Goal: Task Accomplishment & Management: Manage account settings

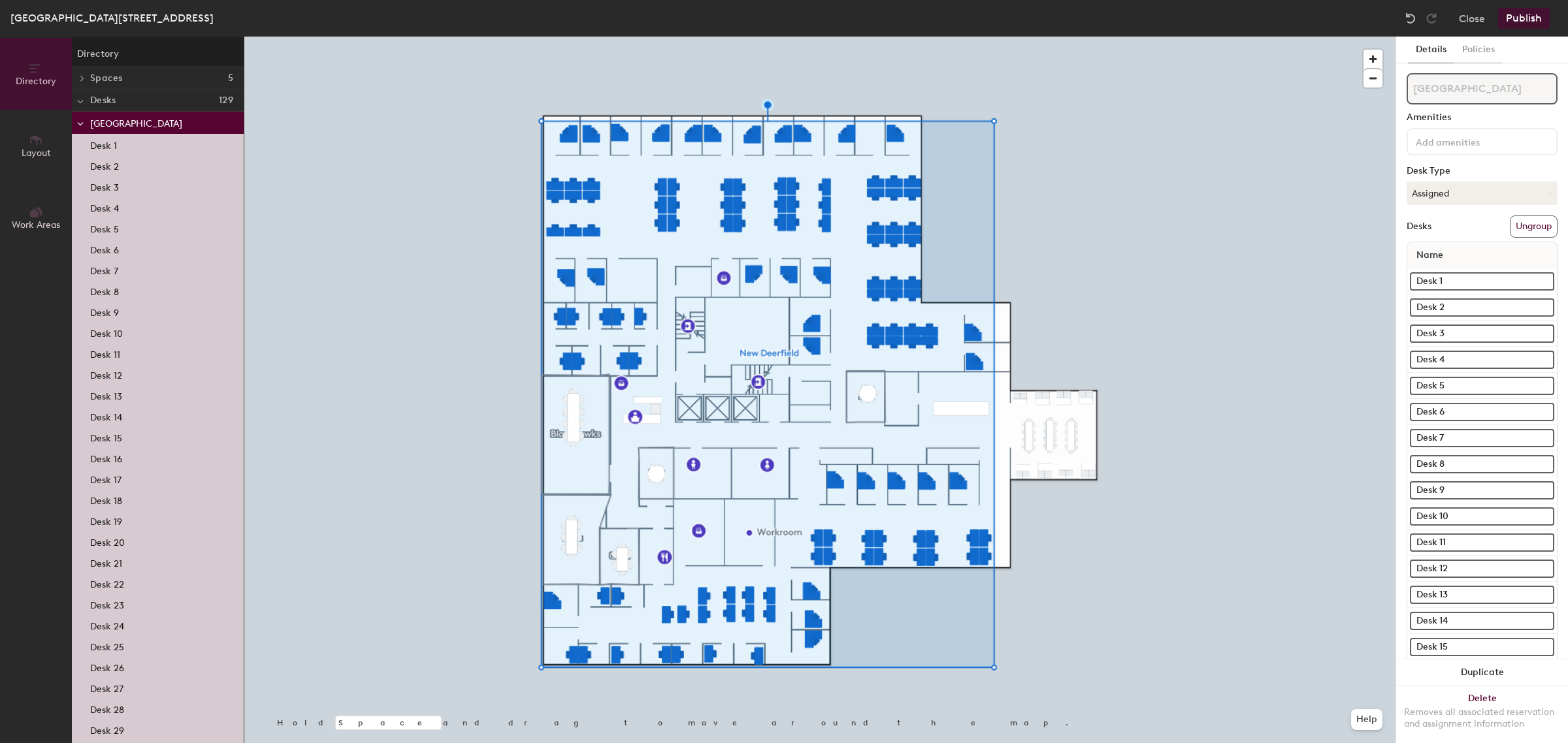
click at [1091, 37] on div at bounding box center [820, 37] width 1151 height 0
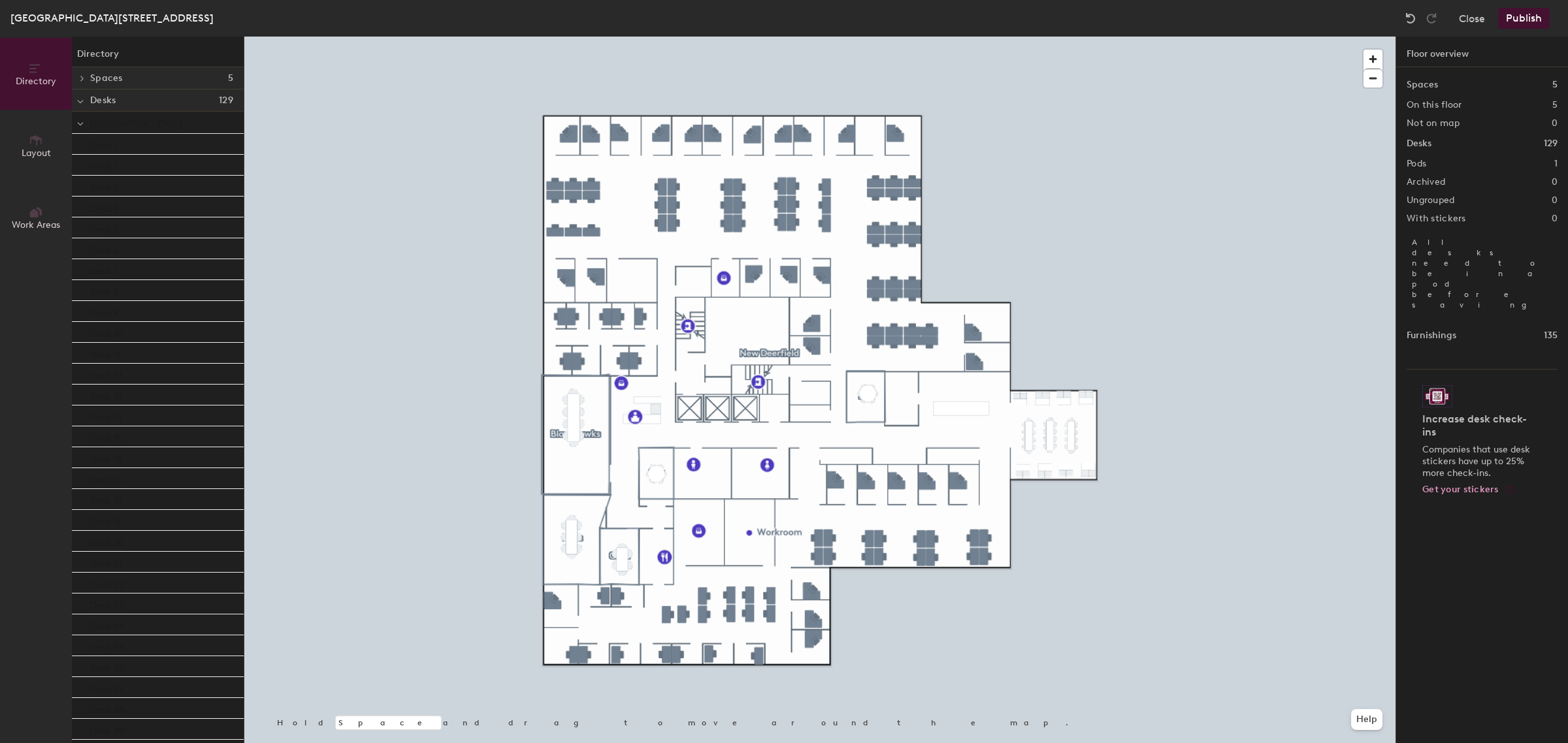
click at [50, 152] on span "Layout" at bounding box center [36, 153] width 30 height 11
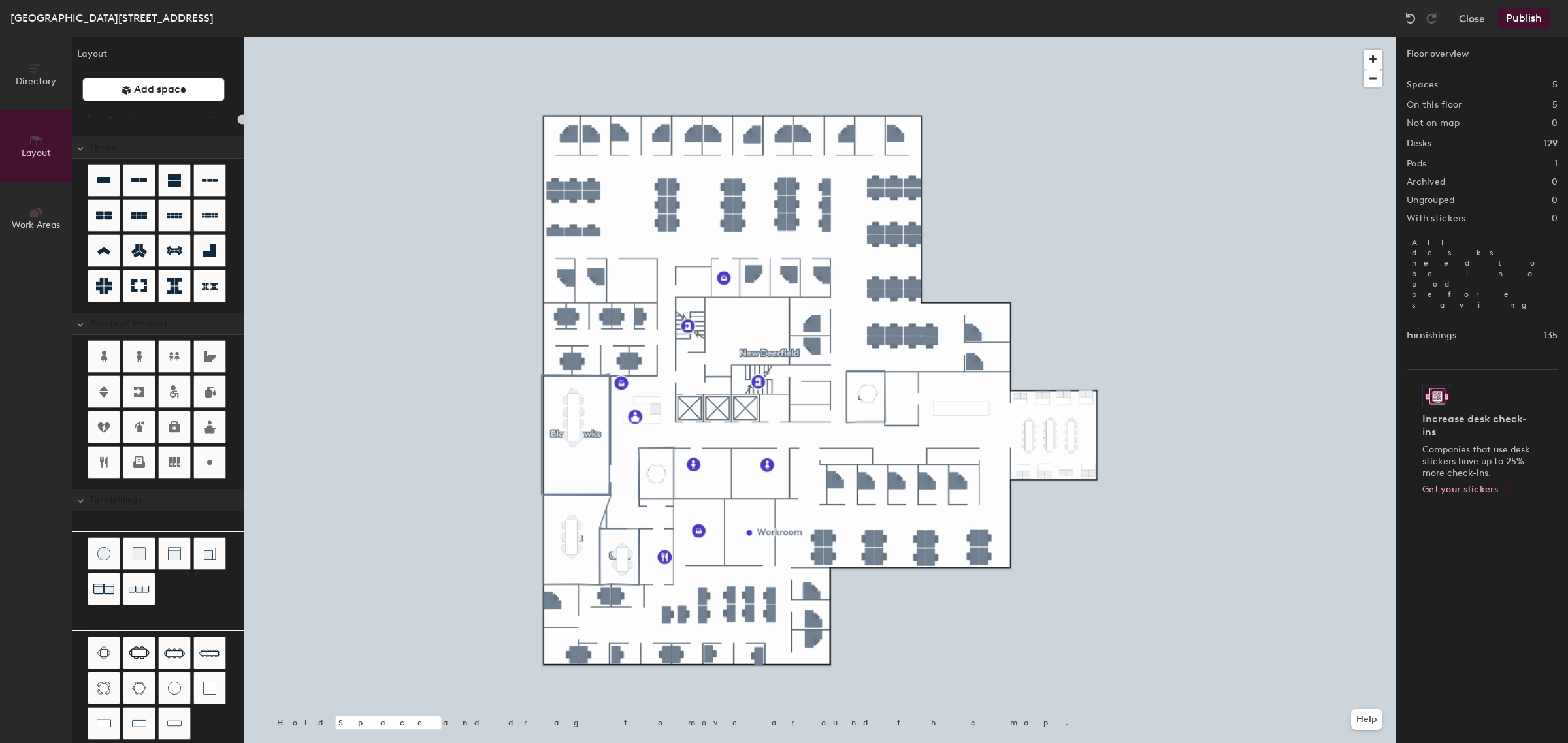
click at [37, 87] on button "Directory" at bounding box center [35, 73] width 72 height 72
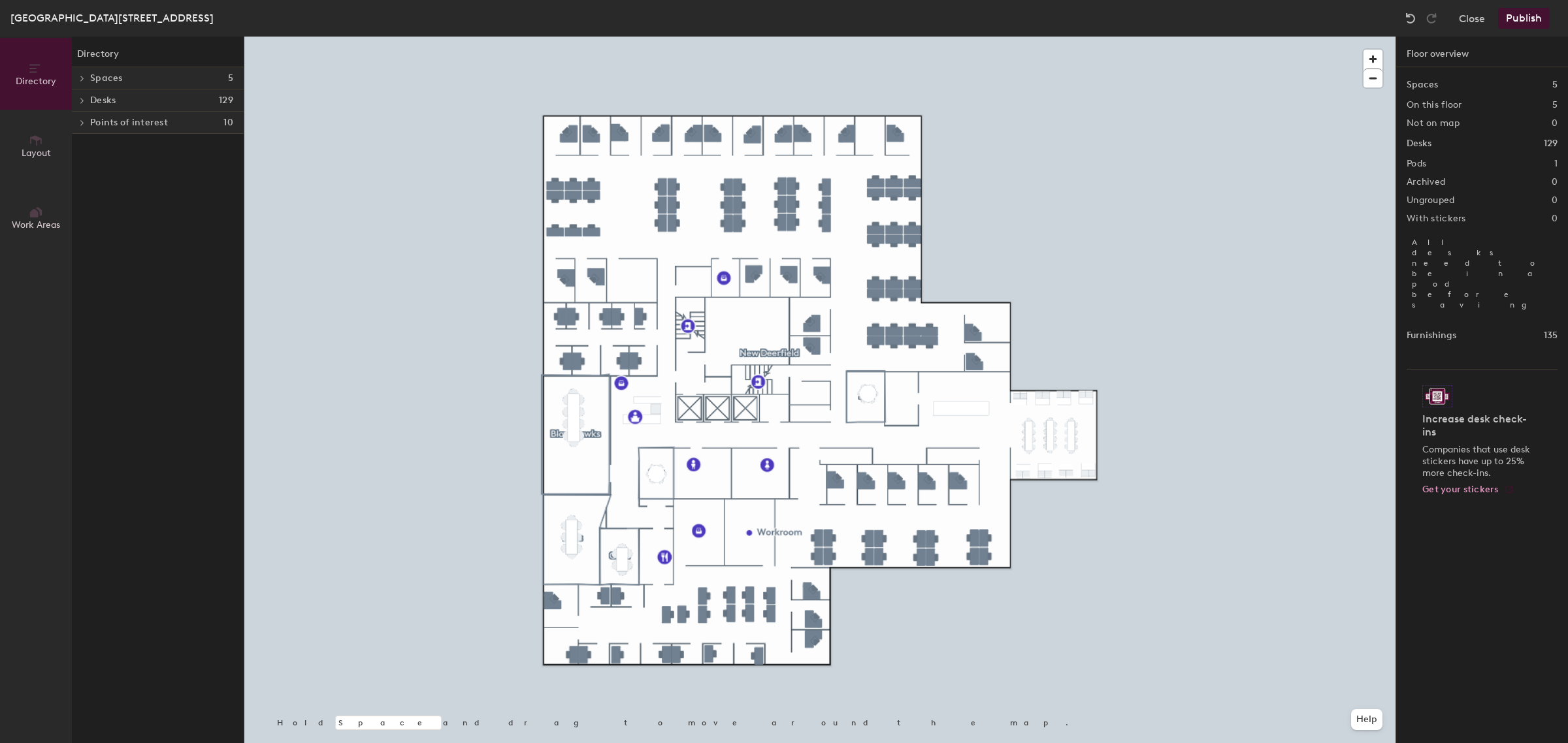
click at [80, 103] on icon at bounding box center [82, 100] width 5 height 7
click at [76, 125] on div at bounding box center [80, 122] width 17 height 22
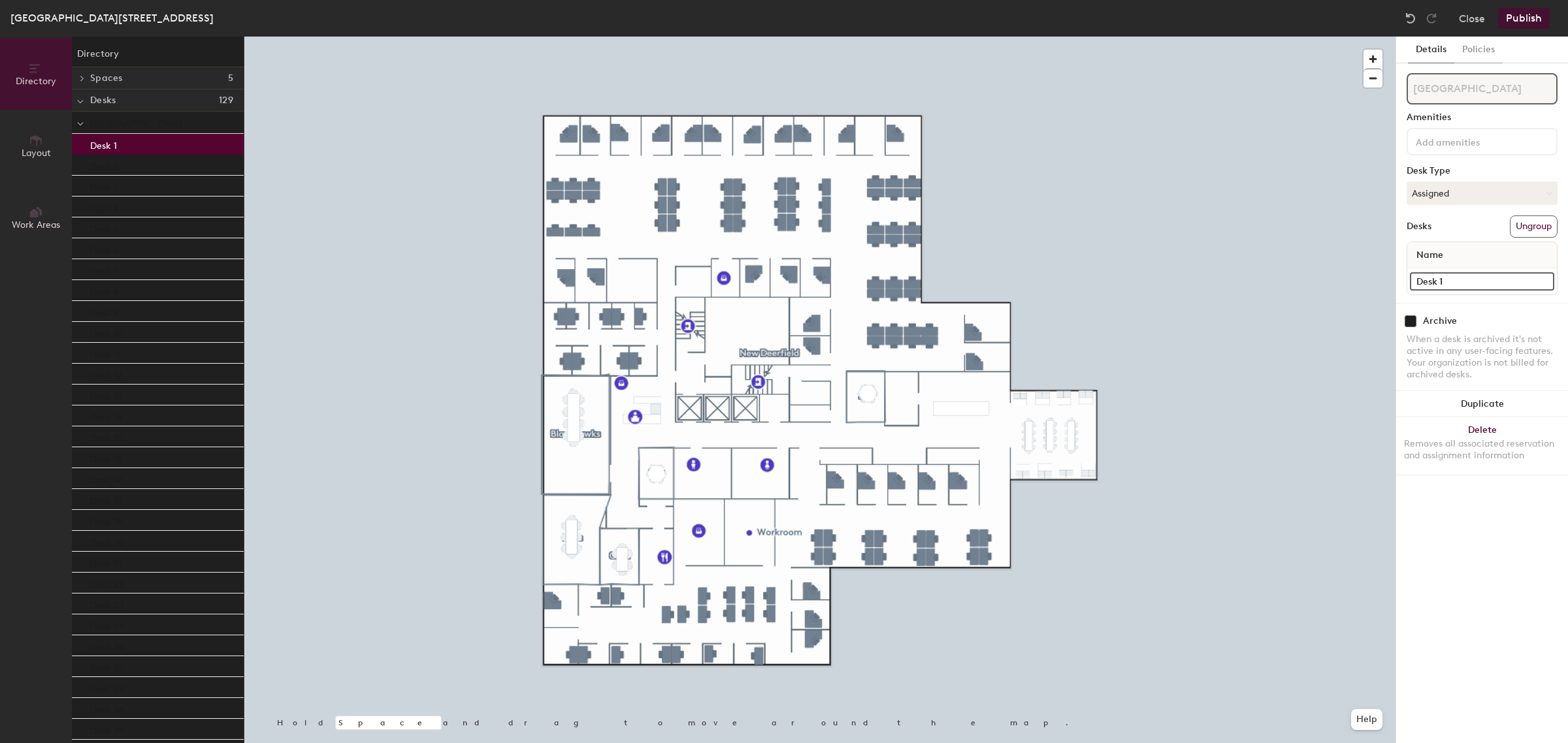
click at [100, 148] on p "Desk 1" at bounding box center [103, 144] width 27 height 15
click at [118, 166] on div "Desk 2" at bounding box center [158, 165] width 172 height 21
click at [125, 142] on div "Desk 1" at bounding box center [158, 144] width 172 height 21
click at [559, 37] on div at bounding box center [820, 37] width 1151 height 0
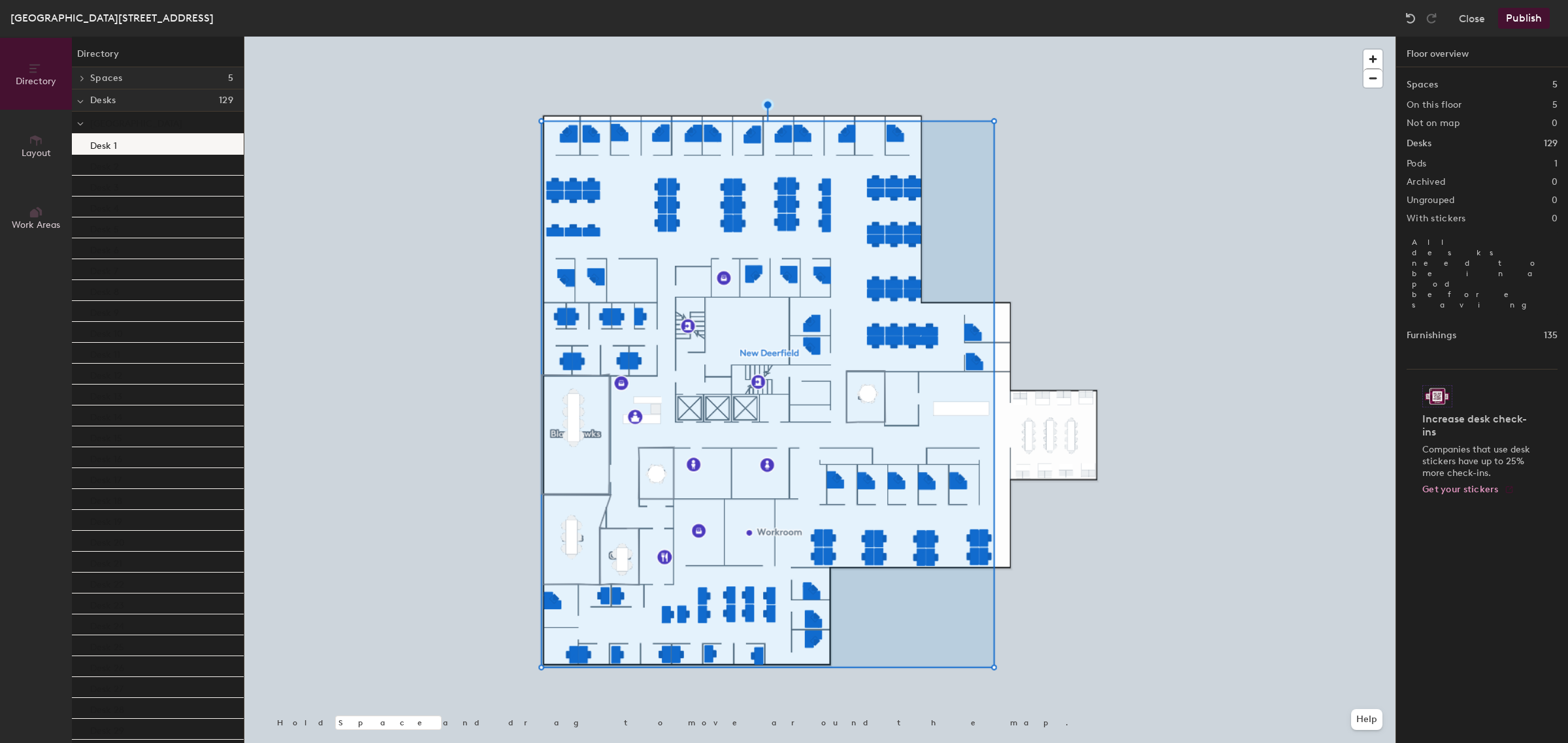
click at [179, 145] on div "Desk 1" at bounding box center [158, 144] width 172 height 21
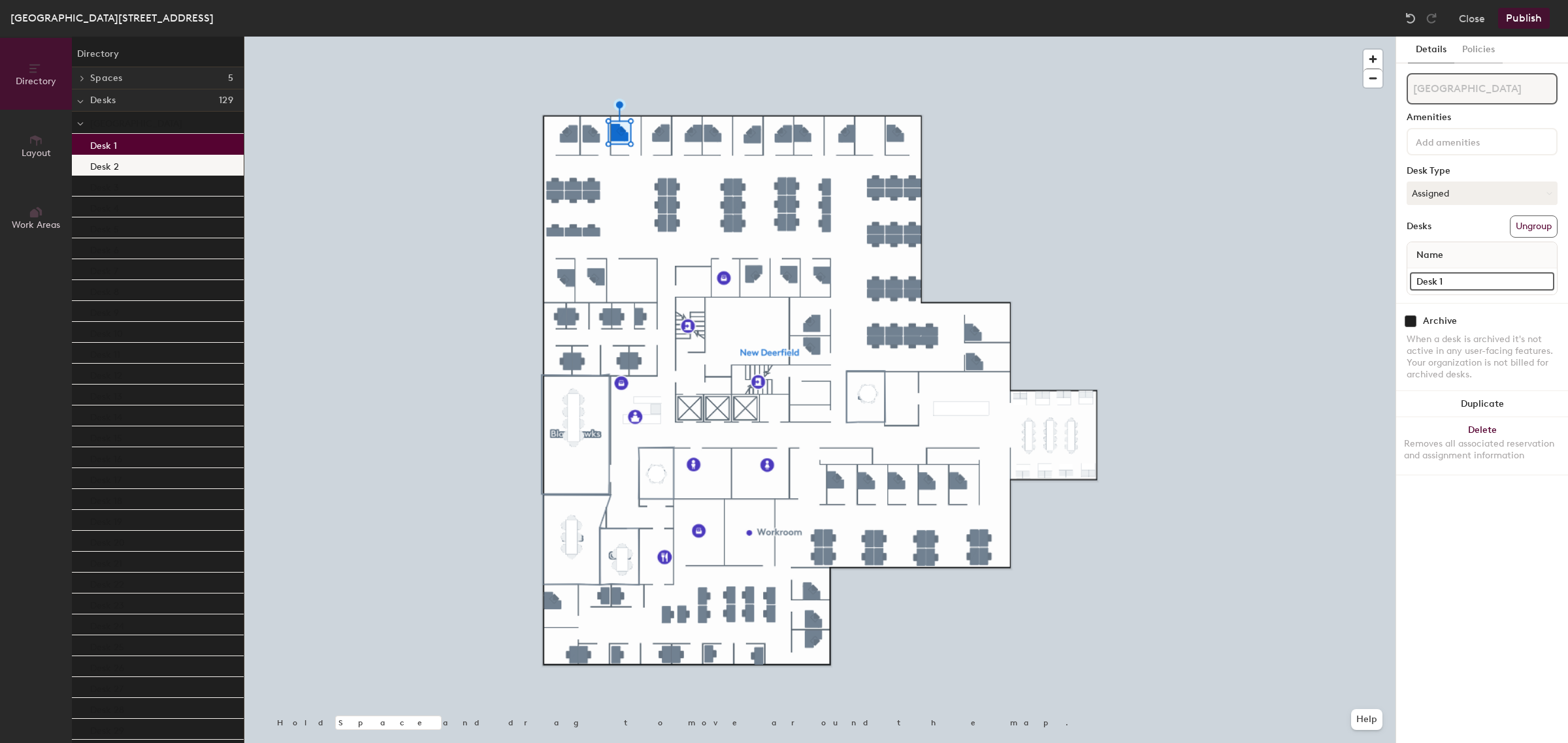
click at [144, 170] on div "Desk 2" at bounding box center [158, 165] width 172 height 21
click at [145, 187] on div "Desk 3" at bounding box center [158, 186] width 172 height 21
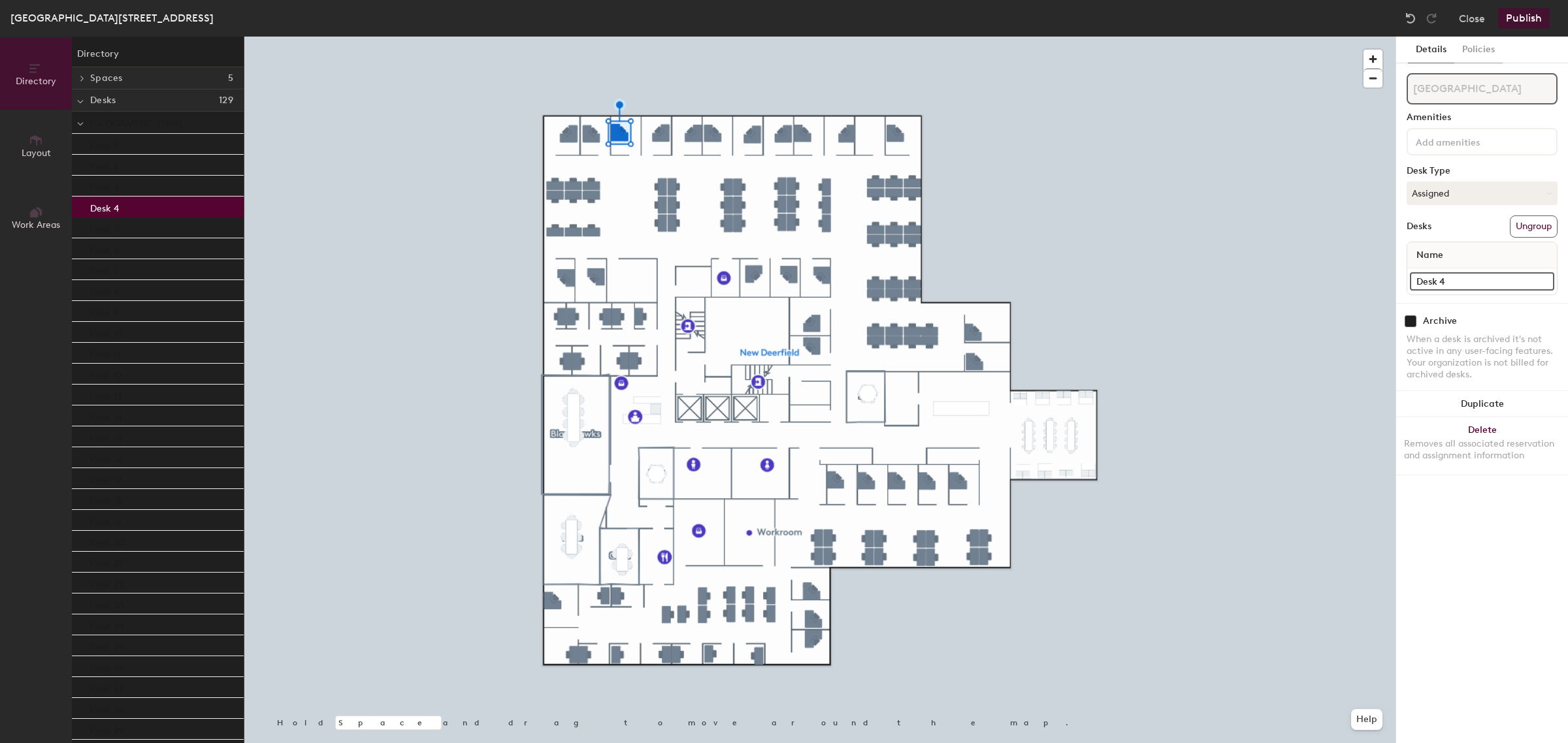
click at [139, 212] on div "Desk 4" at bounding box center [158, 207] width 172 height 21
click at [136, 230] on div "Desk 5" at bounding box center [158, 228] width 172 height 21
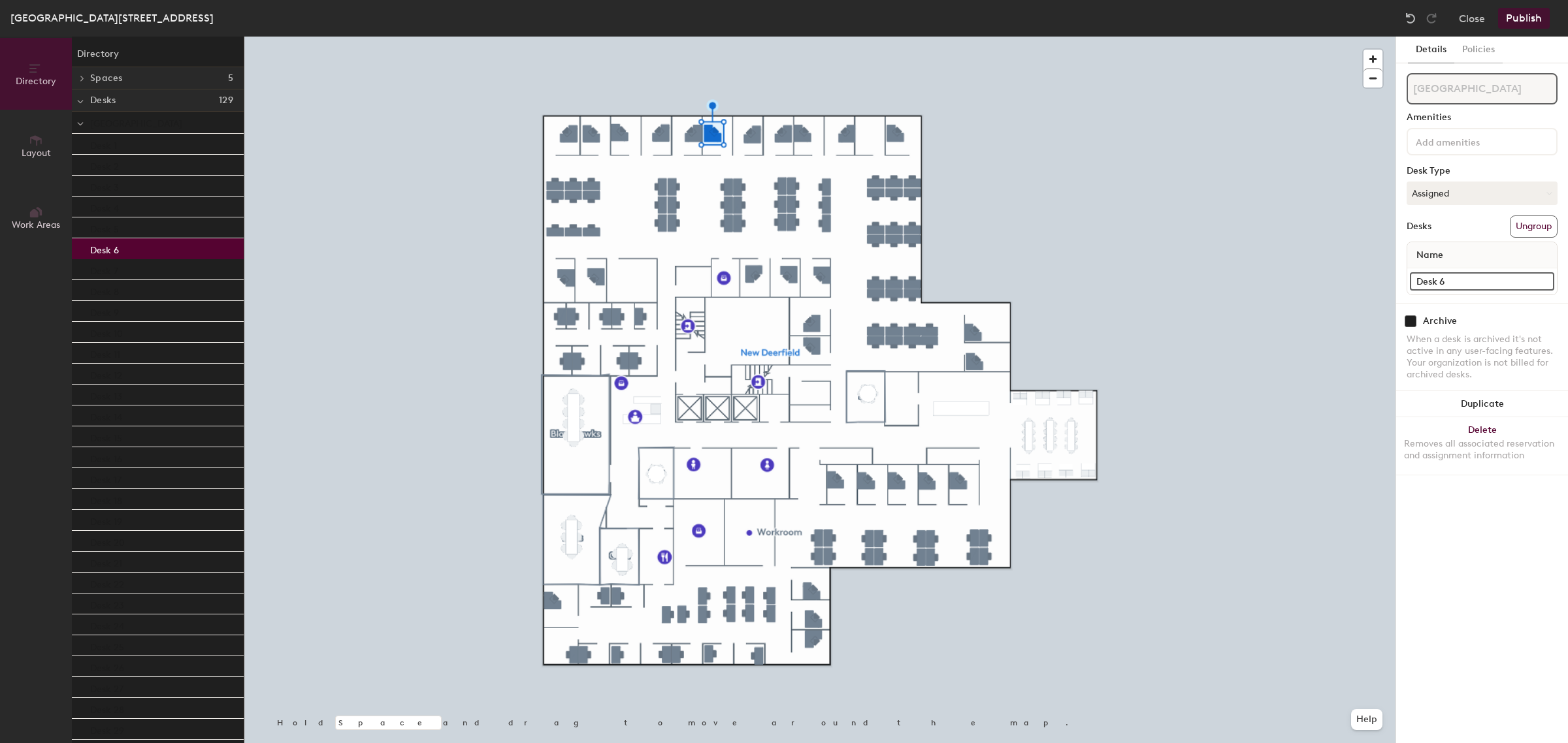
click at [136, 246] on div "Desk 6" at bounding box center [158, 249] width 172 height 21
click at [131, 291] on div "Desk 8" at bounding box center [158, 290] width 172 height 21
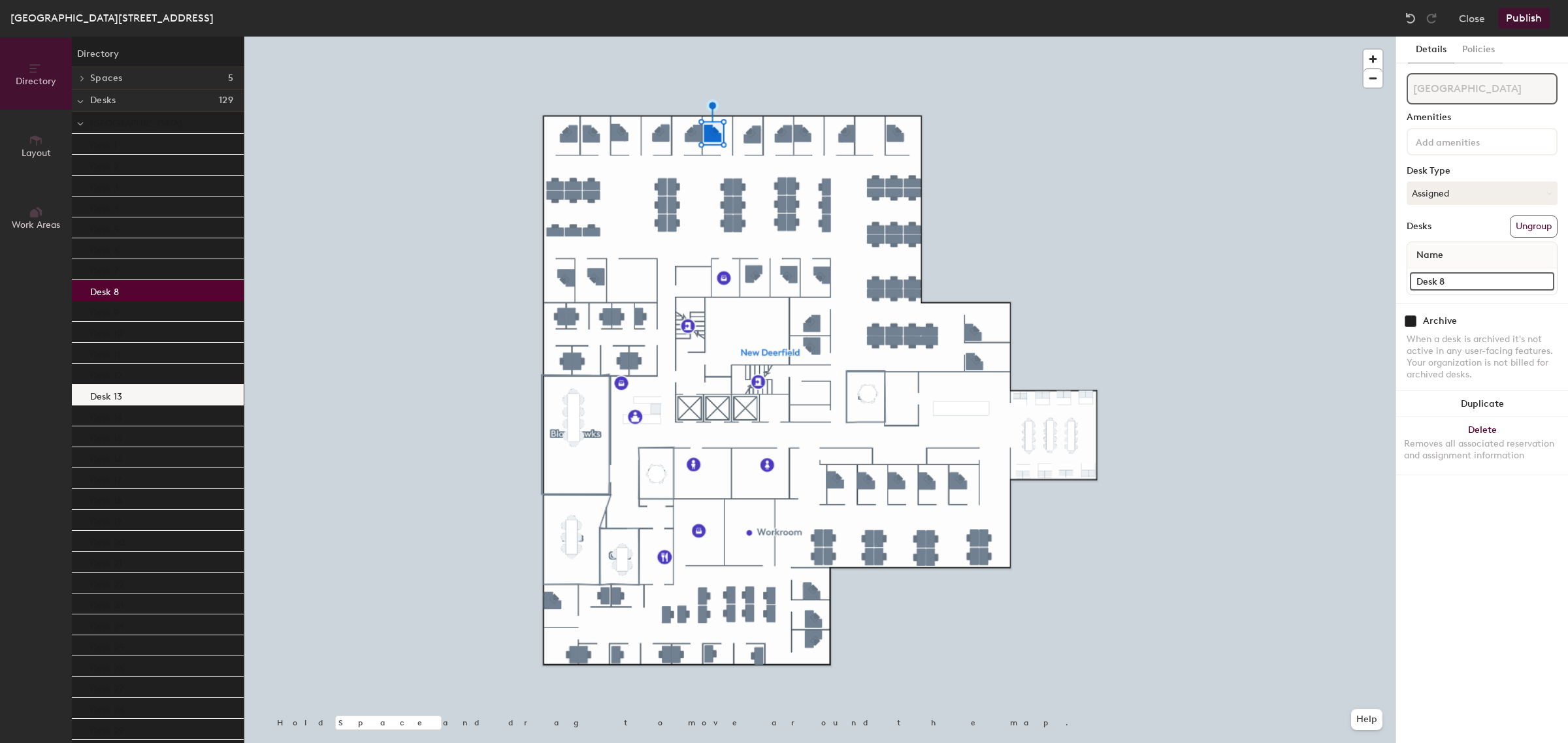
click at [128, 390] on div "Desk 13" at bounding box center [158, 395] width 172 height 21
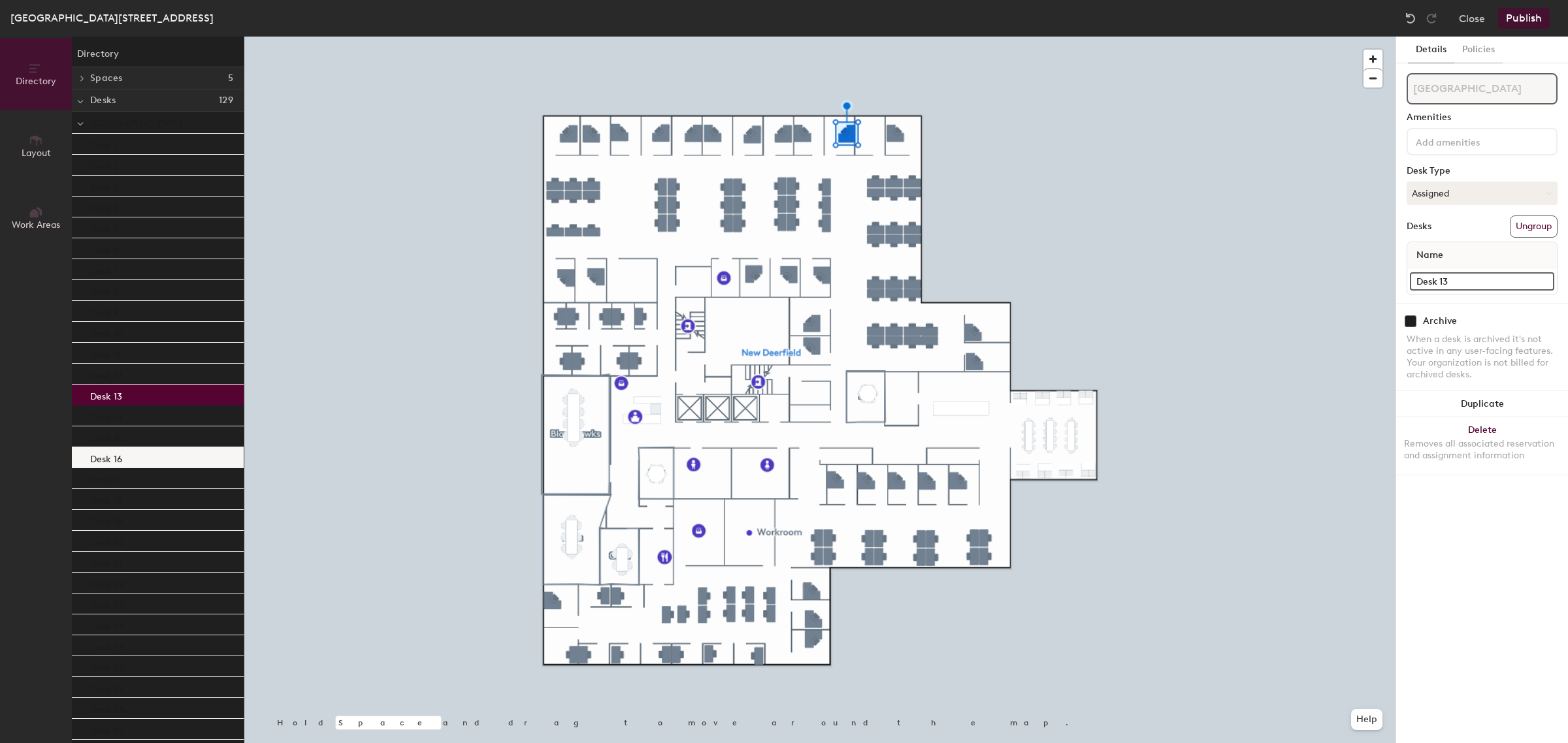
click at [142, 462] on div "Desk 16" at bounding box center [158, 458] width 172 height 21
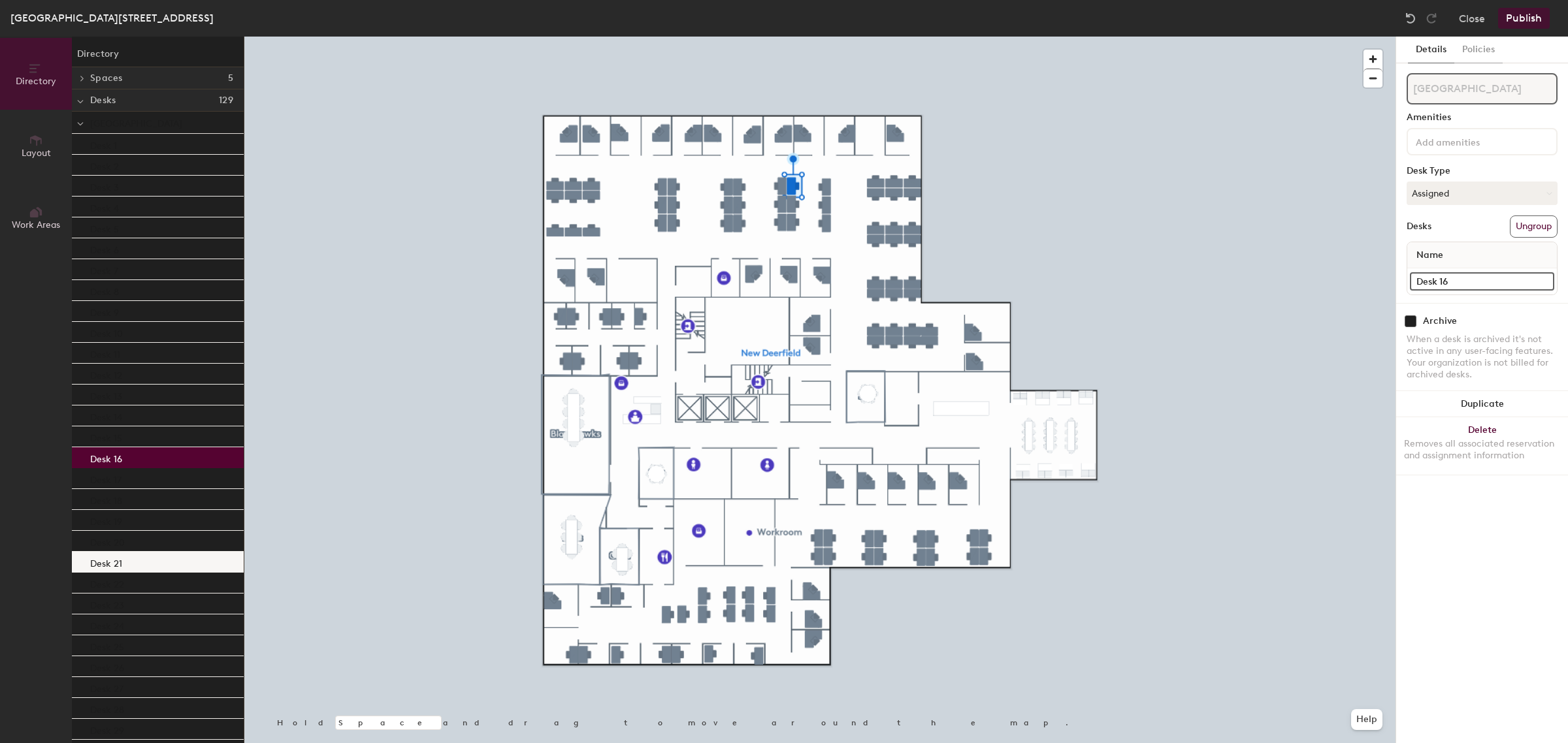
click at [142, 564] on div "Desk 21" at bounding box center [158, 562] width 172 height 21
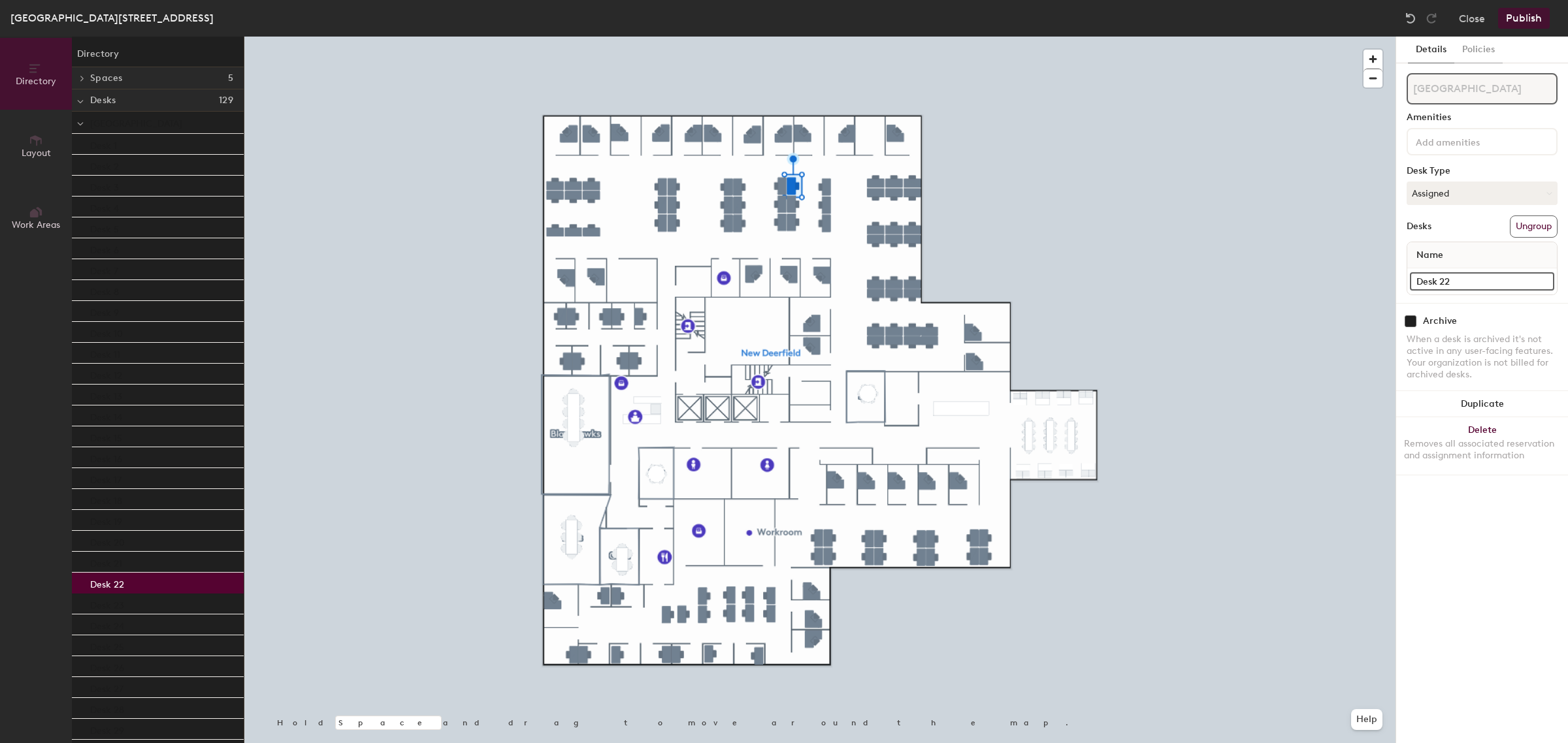
click at [138, 589] on div "Desk 22" at bounding box center [158, 583] width 172 height 21
click at [134, 603] on div "Desk 23" at bounding box center [158, 604] width 172 height 21
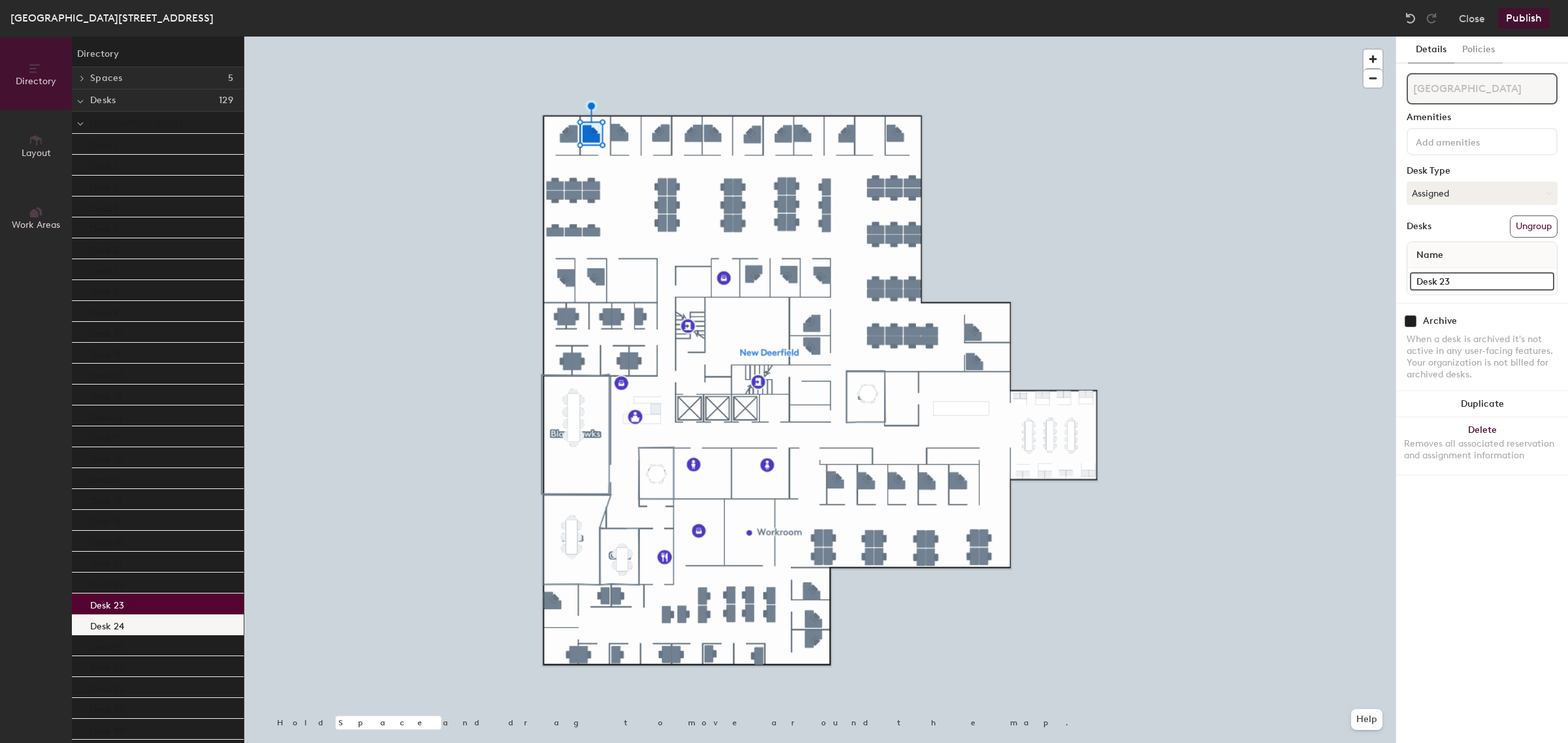
click at [132, 624] on div "Desk 24" at bounding box center [158, 624] width 172 height 21
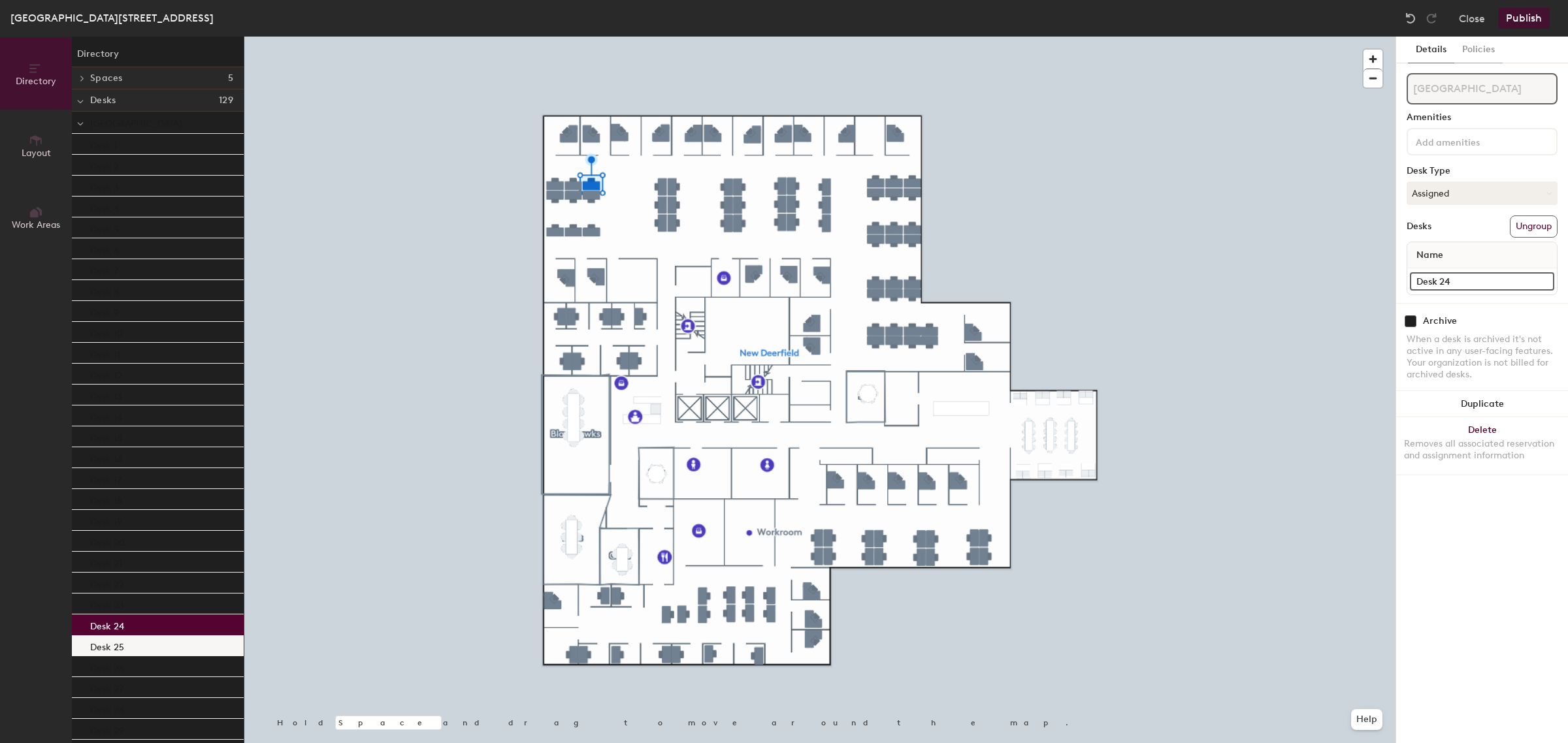
click at [125, 643] on div "Desk 25" at bounding box center [158, 645] width 172 height 21
click at [123, 669] on p "Desk 26" at bounding box center [107, 666] width 34 height 15
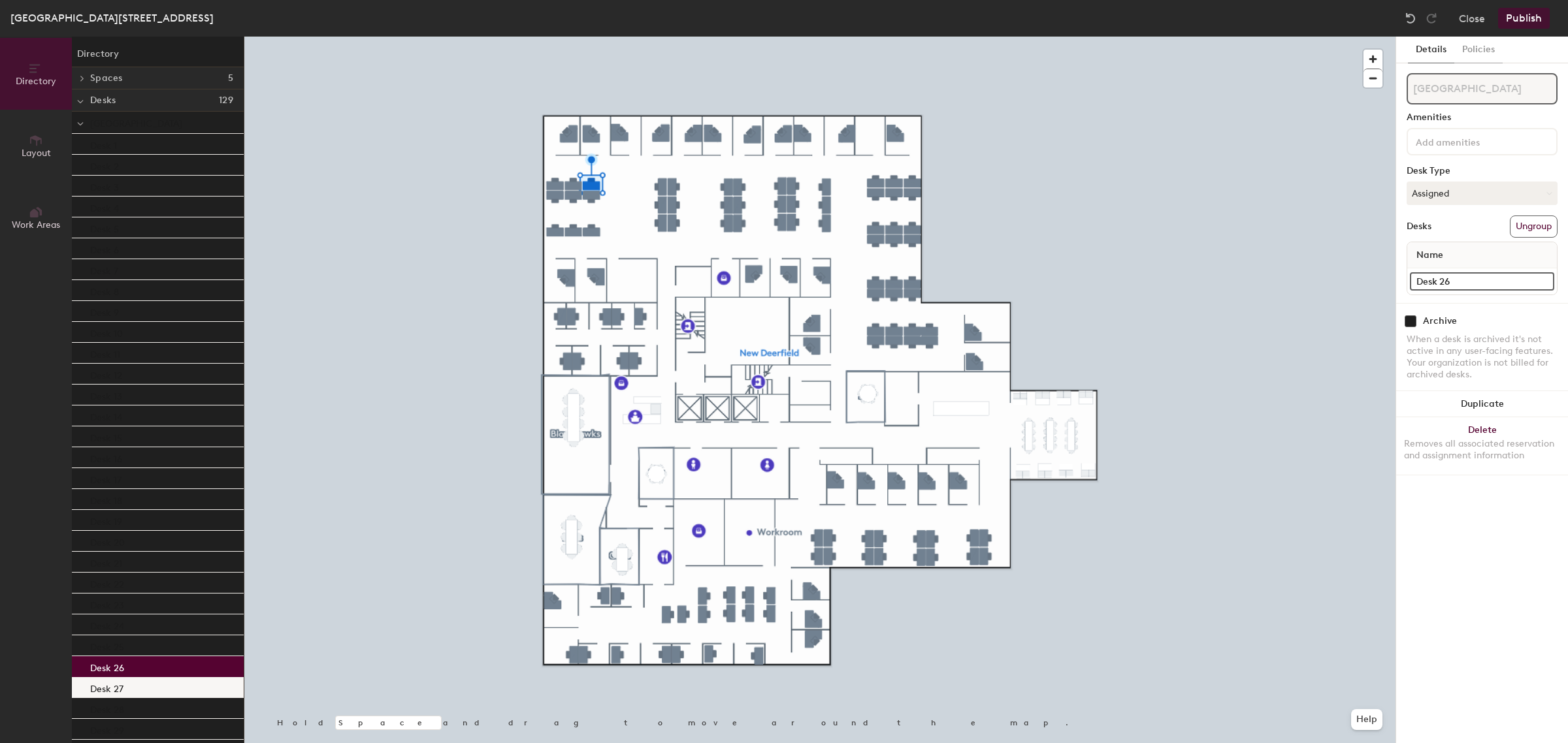
click at [123, 691] on div "Desk 27" at bounding box center [158, 687] width 172 height 21
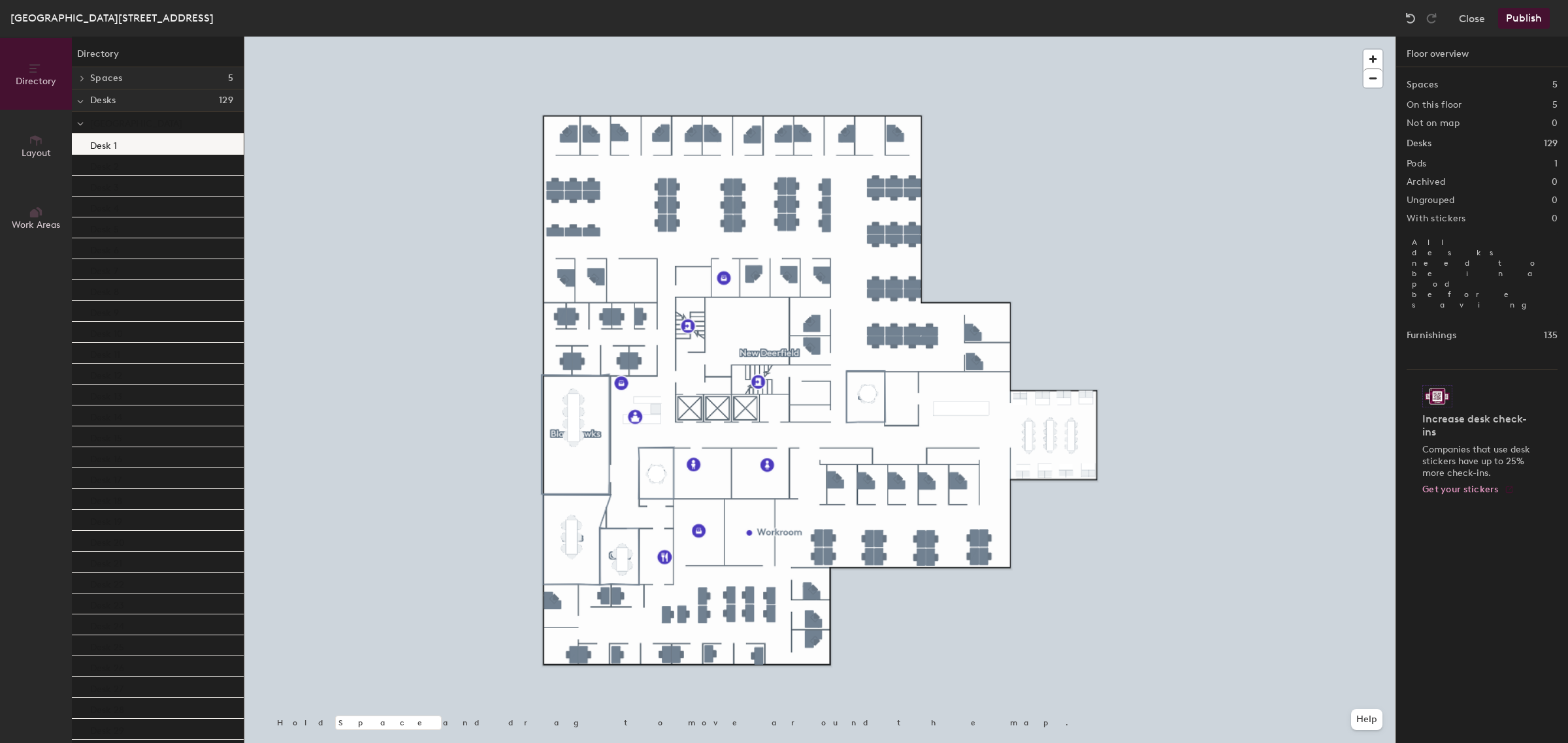
click at [165, 144] on div "Desk 1" at bounding box center [158, 144] width 172 height 21
click at [148, 155] on div "Desk 2" at bounding box center [158, 165] width 172 height 21
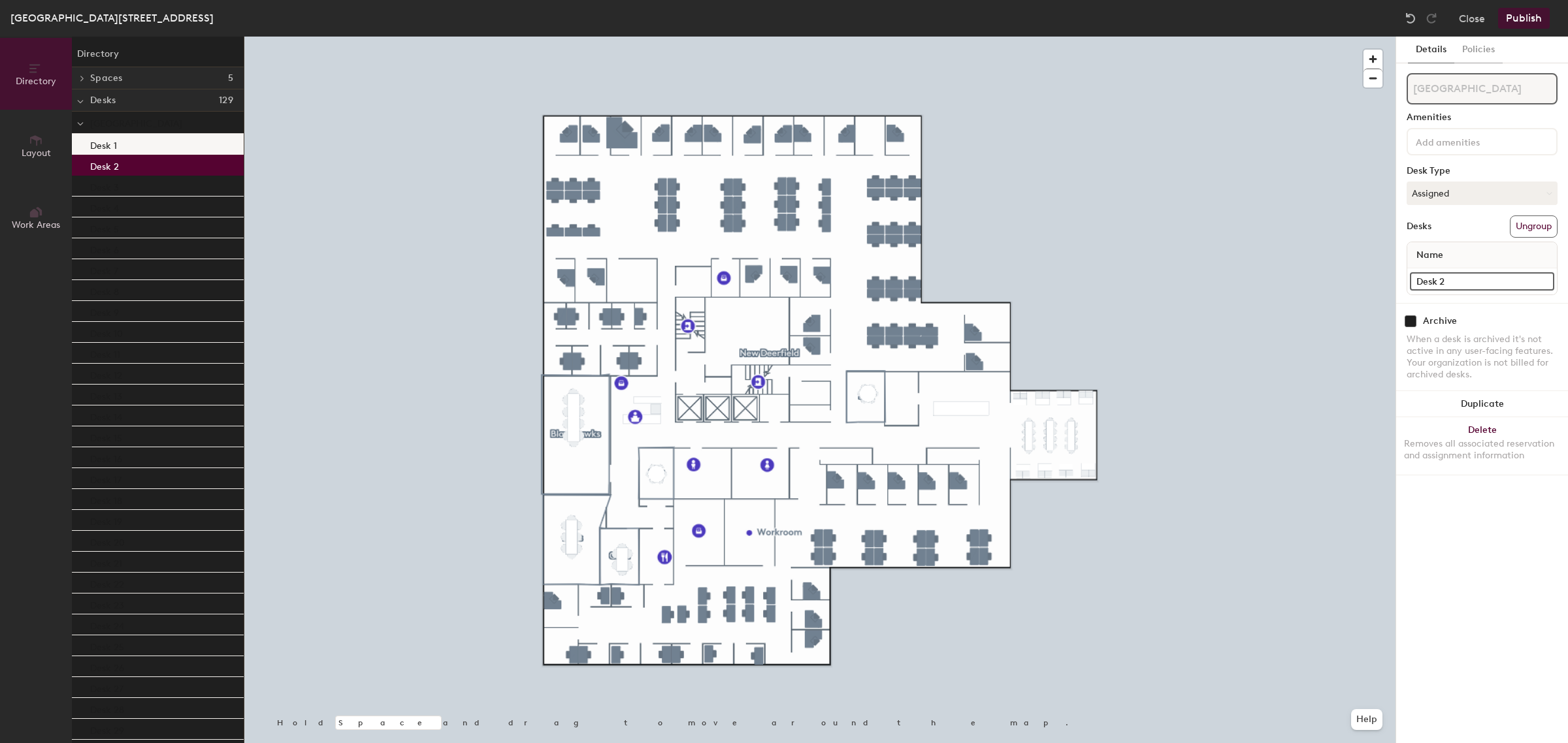
click at [155, 150] on div "Desk 1" at bounding box center [158, 144] width 172 height 21
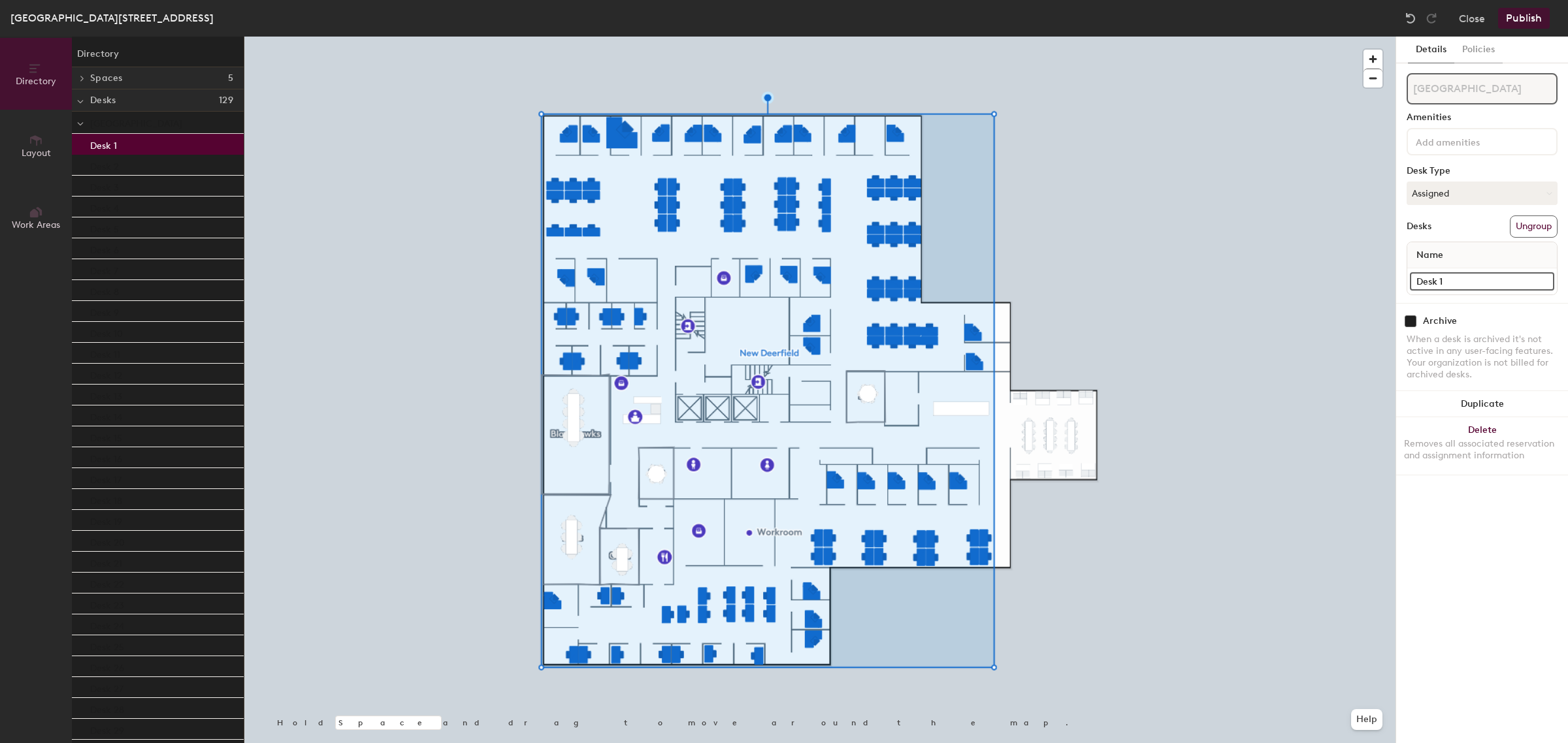
click at [145, 152] on div "Desk 1" at bounding box center [158, 144] width 172 height 21
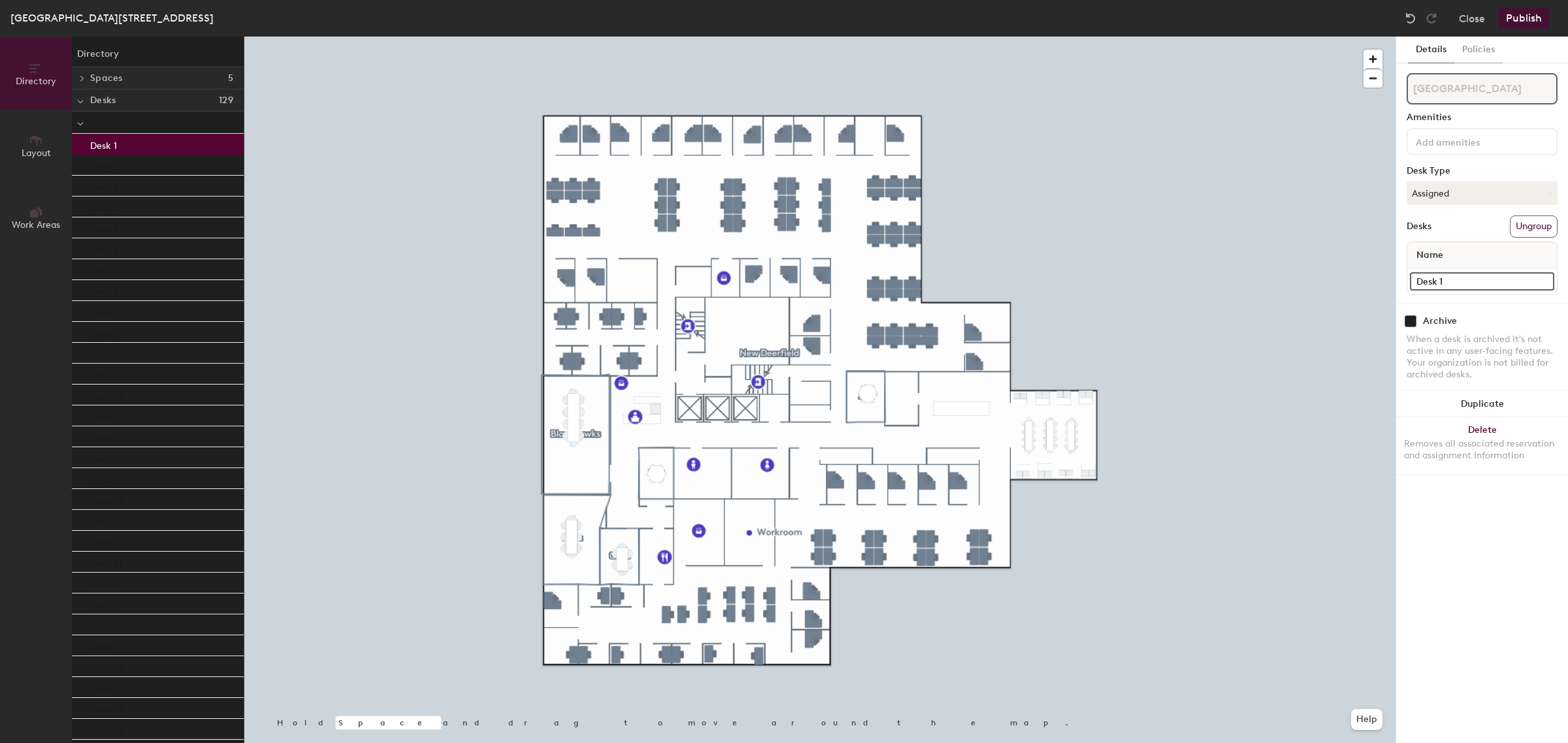
click at [150, 140] on div "Desk 1" at bounding box center [158, 144] width 172 height 21
click at [158, 140] on div "Desk 1" at bounding box center [158, 144] width 172 height 21
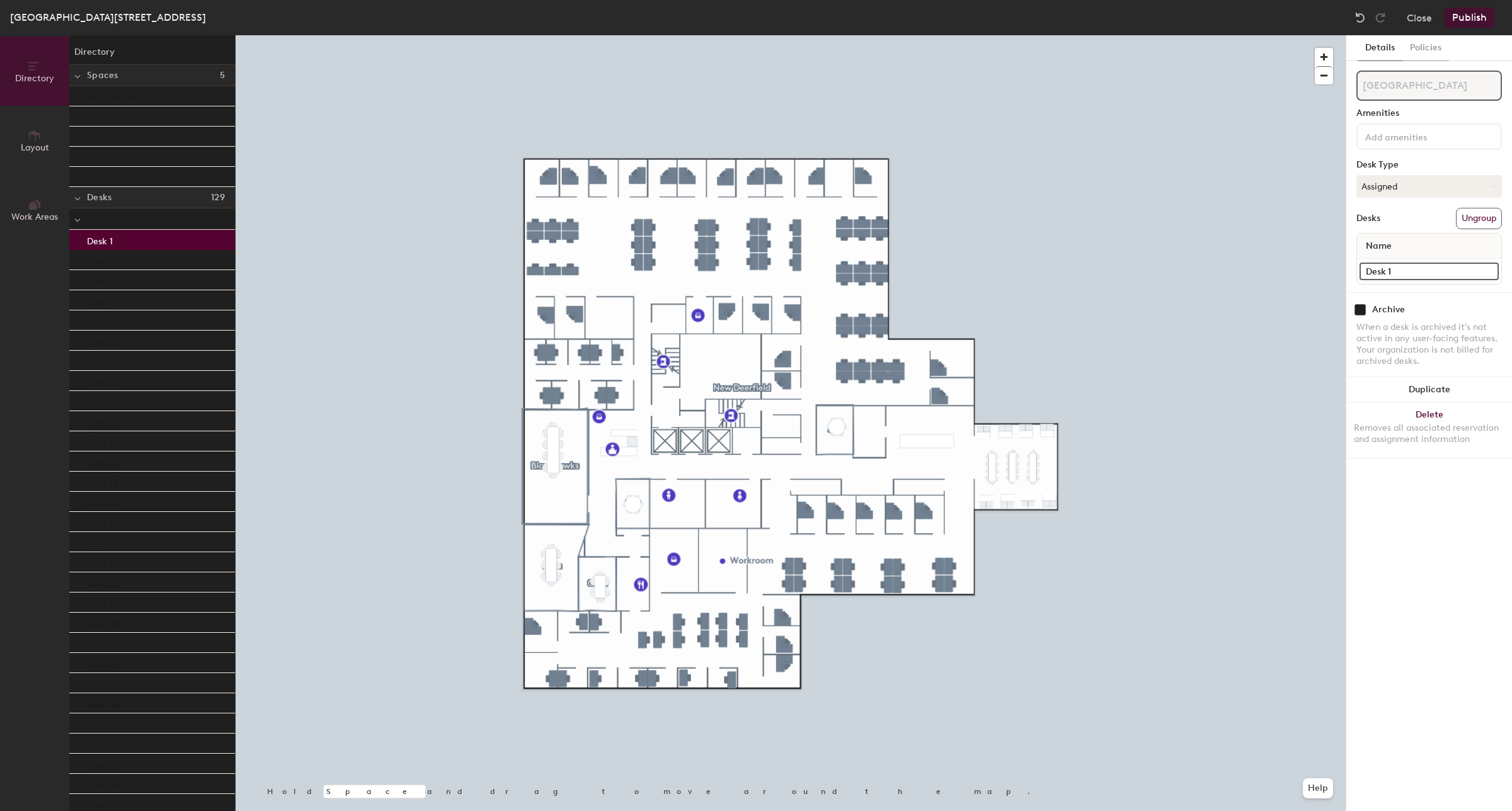
click at [125, 244] on div "Desk 1" at bounding box center [152, 240] width 166 height 20
click at [125, 244] on div "Desk 3" at bounding box center [152, 248] width 166 height 20
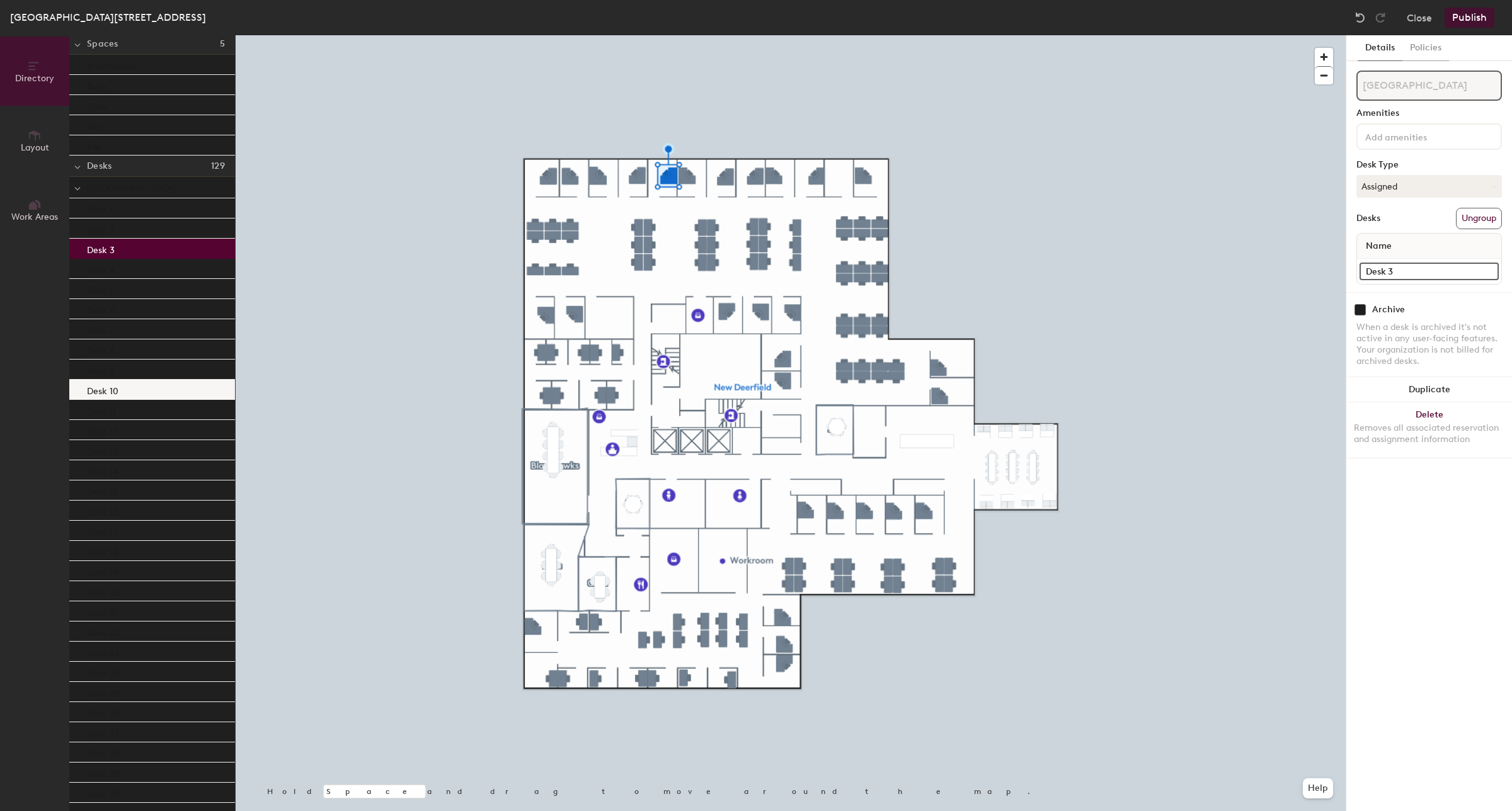
click at [114, 391] on p "Desk 10" at bounding box center [103, 389] width 31 height 15
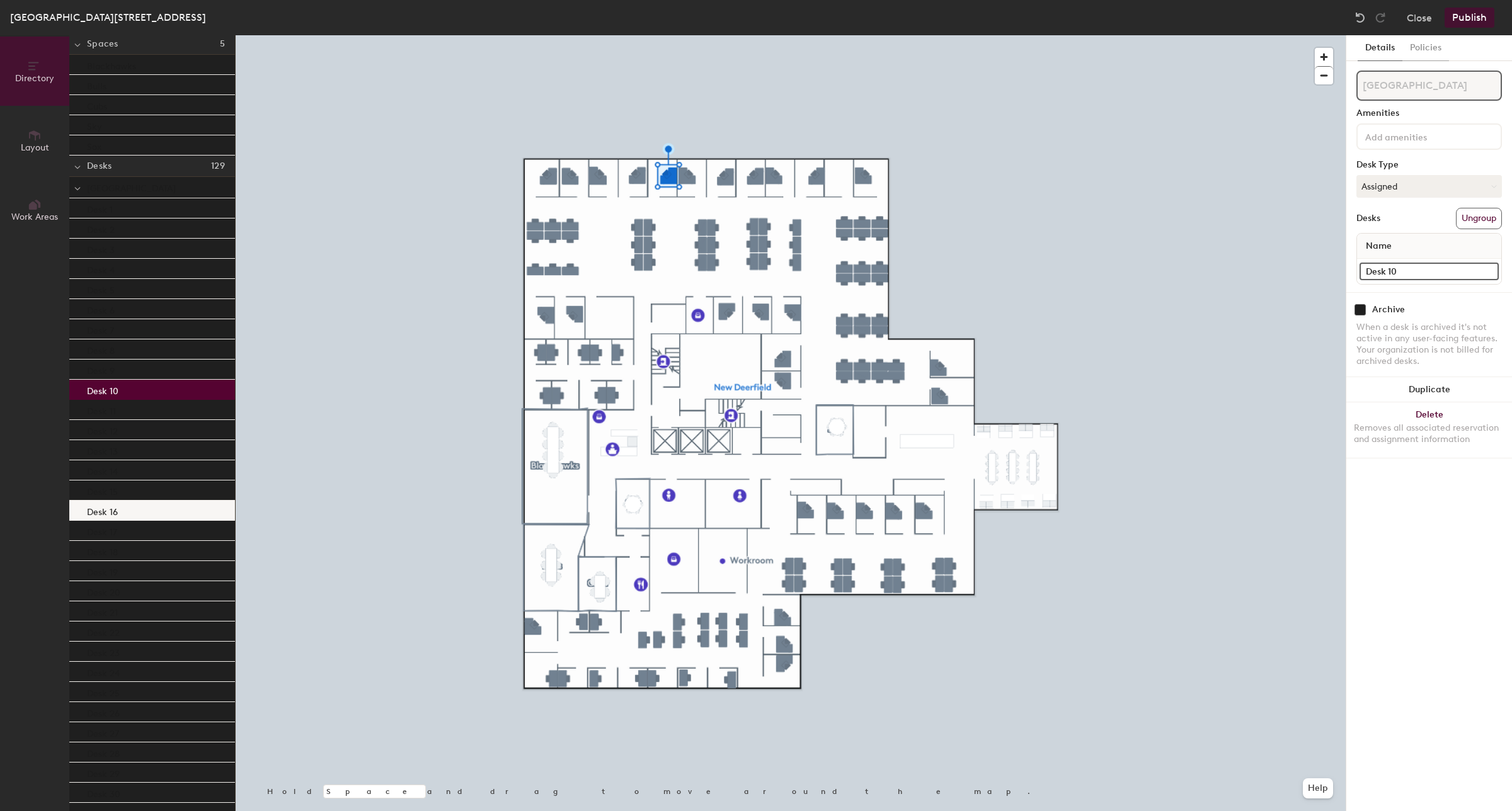
click at [116, 509] on p "Desk 16" at bounding box center [103, 510] width 31 height 15
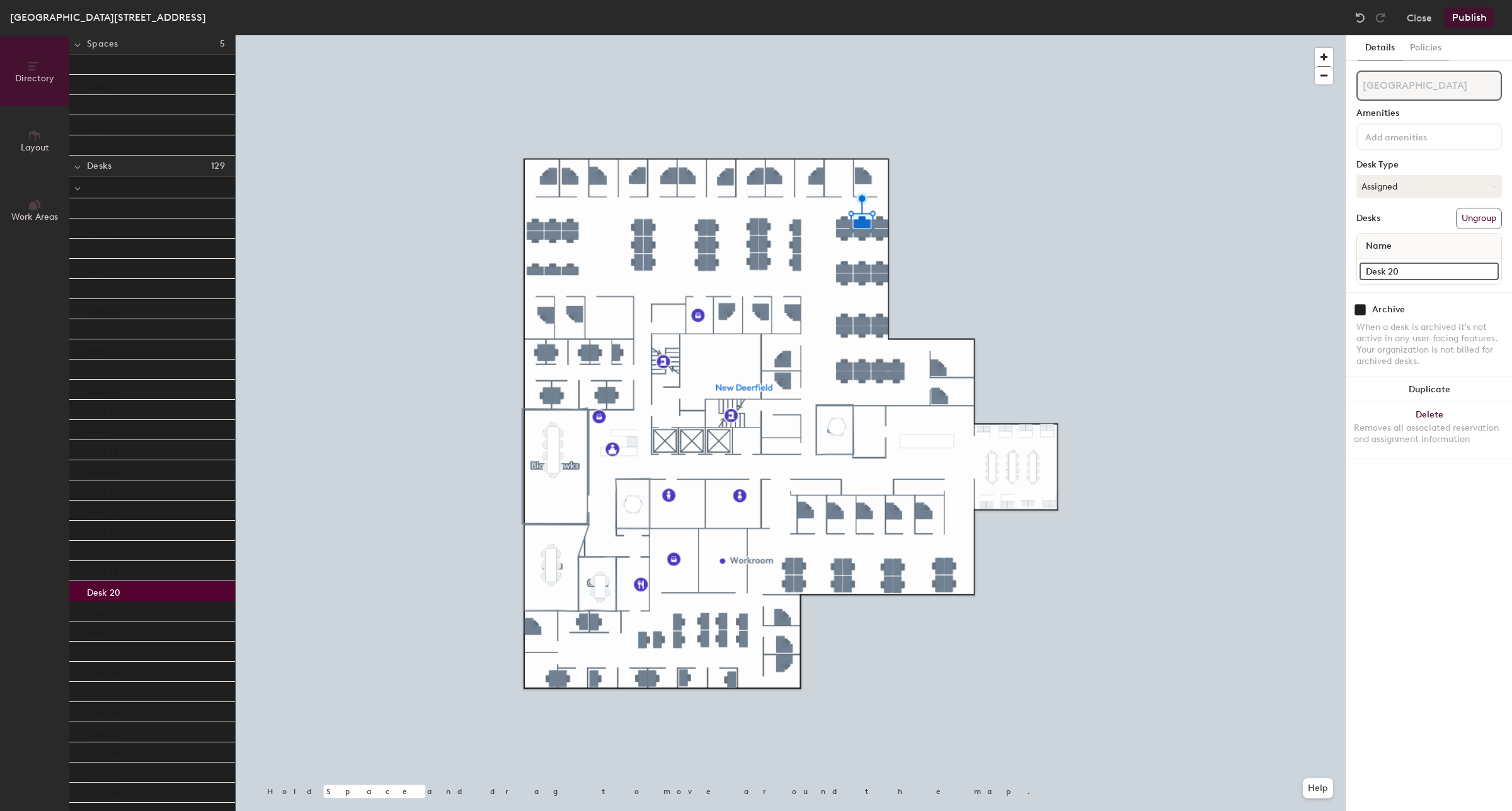
click at [130, 586] on div "Desk 20" at bounding box center [152, 591] width 166 height 20
click at [123, 660] on div "Desk 23" at bounding box center [152, 651] width 166 height 20
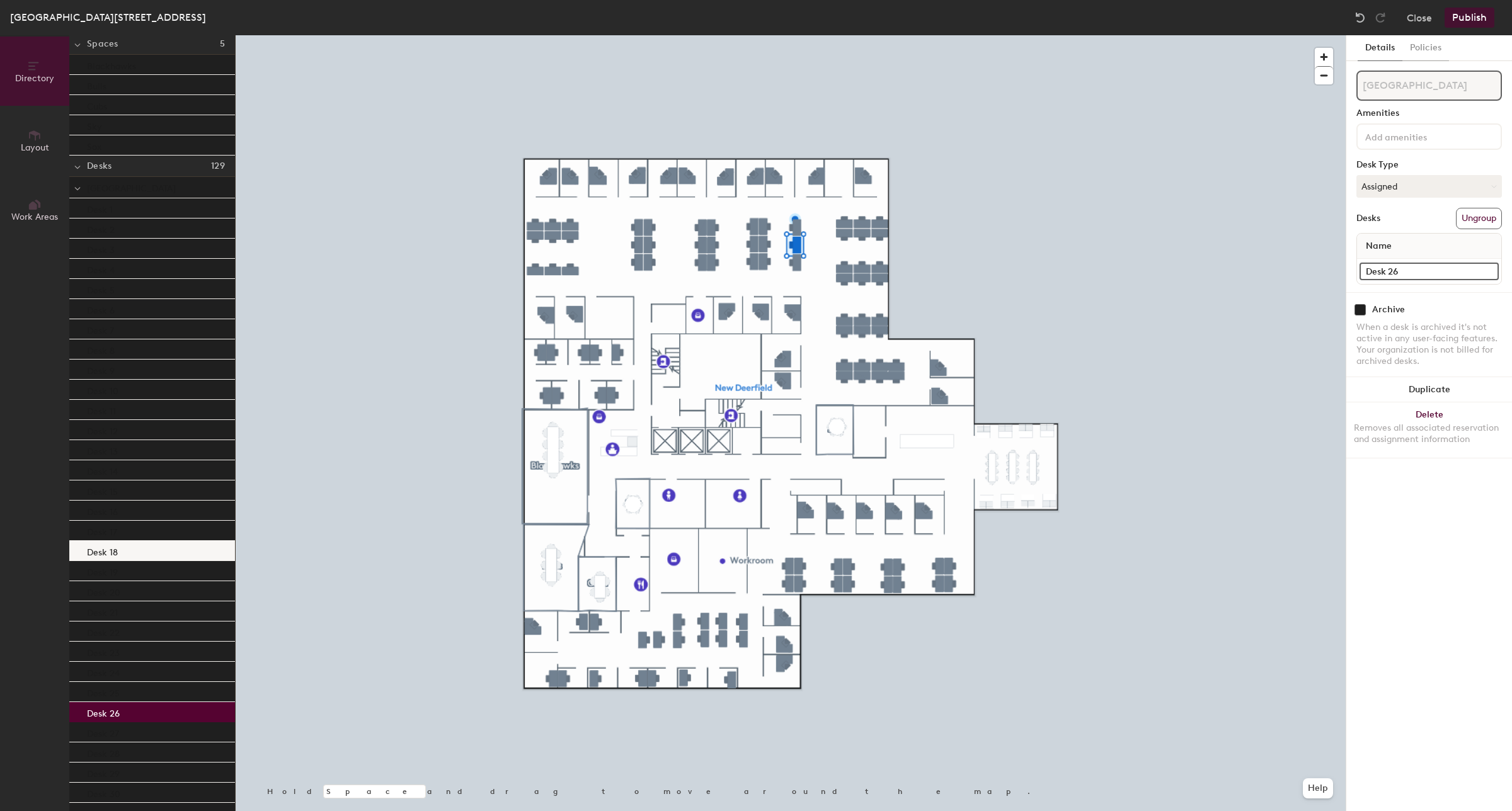
drag, startPoint x: 116, startPoint y: 720, endPoint x: 134, endPoint y: 547, distance: 173.9
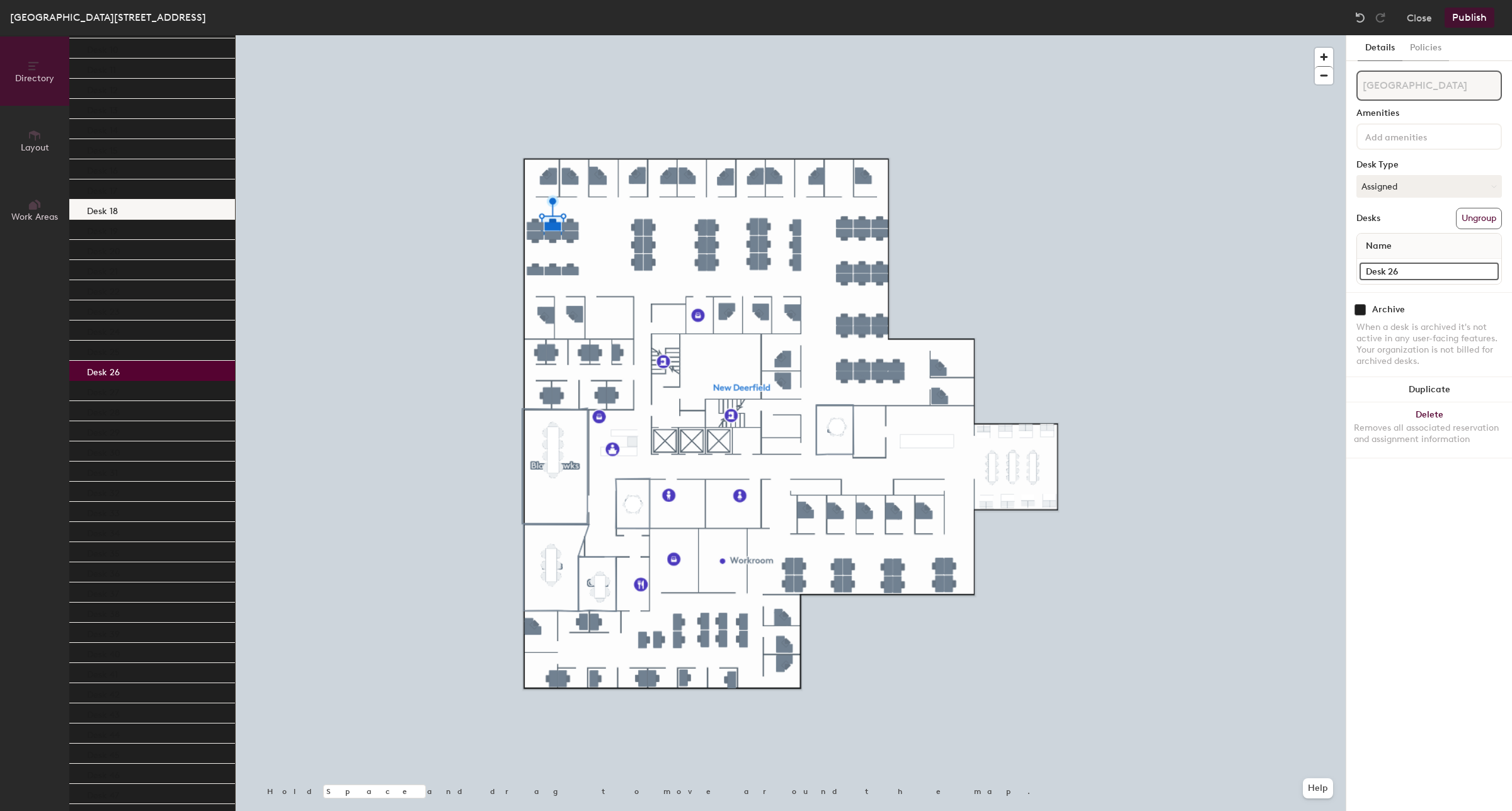
scroll to position [375, 0]
click at [98, 639] on div "Desk 39" at bounding box center [152, 630] width 166 height 20
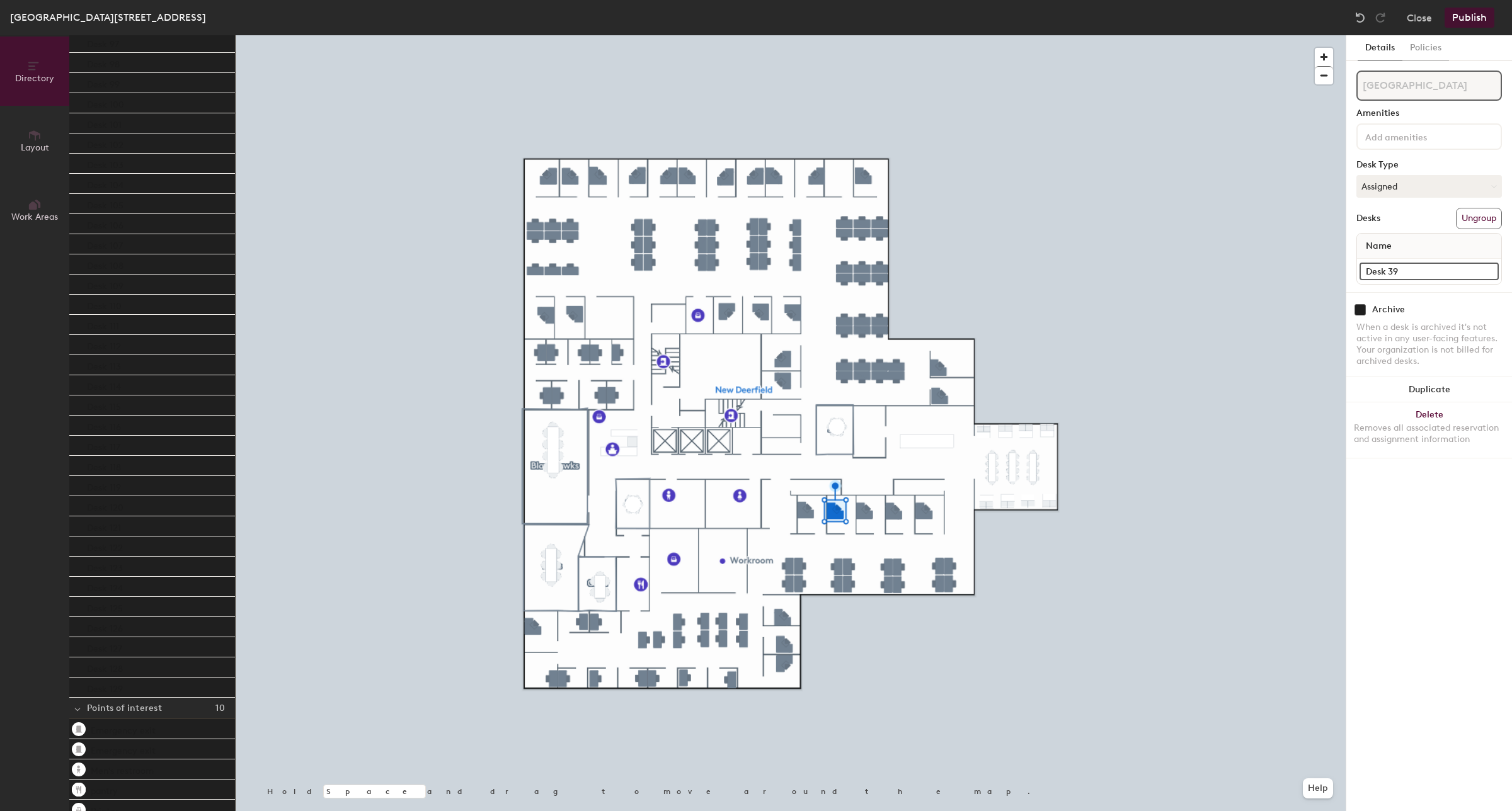
scroll to position [2250, 0]
click at [123, 561] on div "Desk 129" at bounding box center [152, 569] width 166 height 20
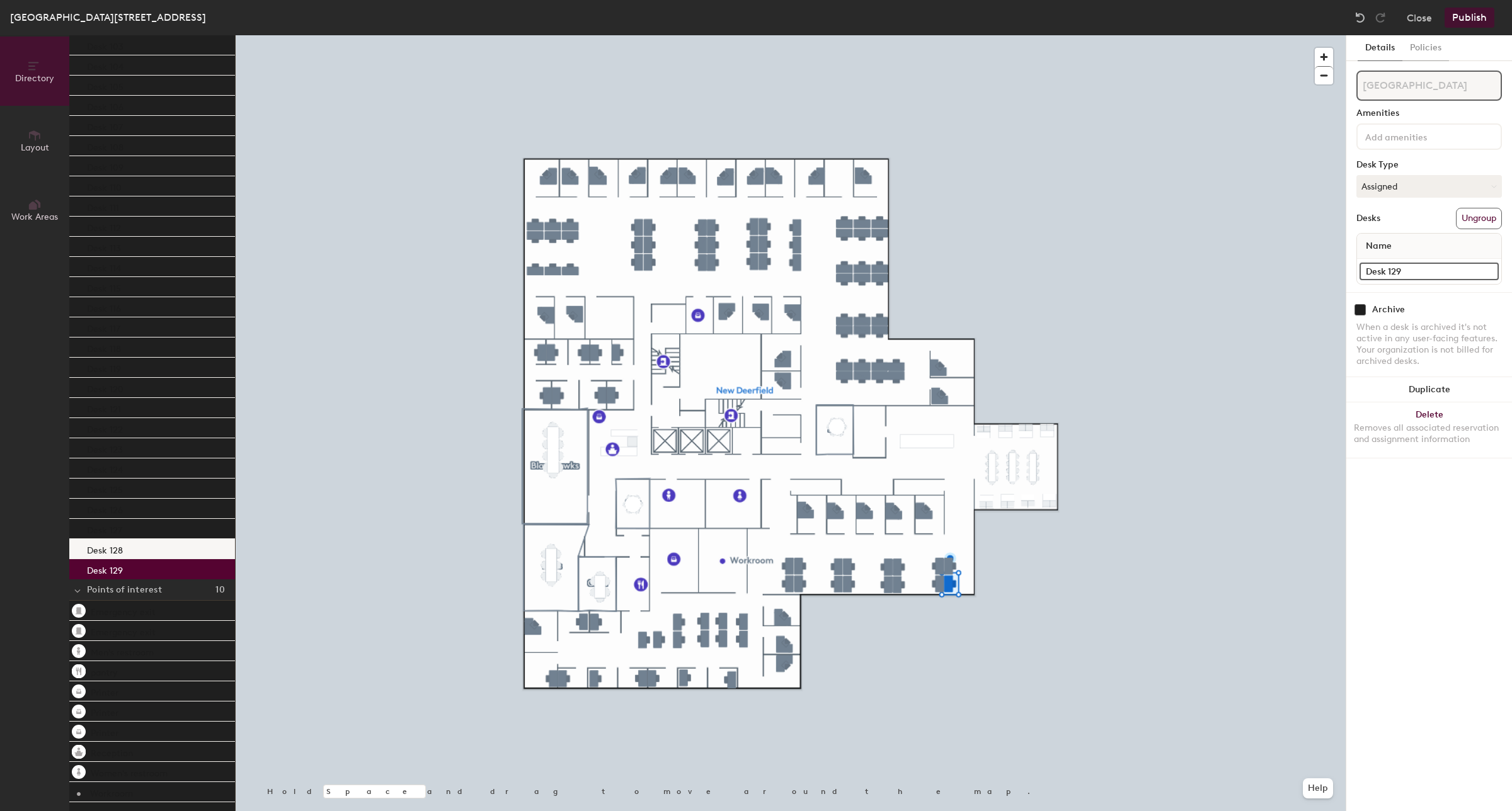
click at [106, 552] on p "Desk 128" at bounding box center [105, 549] width 36 height 15
click at [111, 542] on p "Desk 128" at bounding box center [105, 549] width 36 height 15
click at [108, 528] on p "Desk 127" at bounding box center [105, 529] width 36 height 15
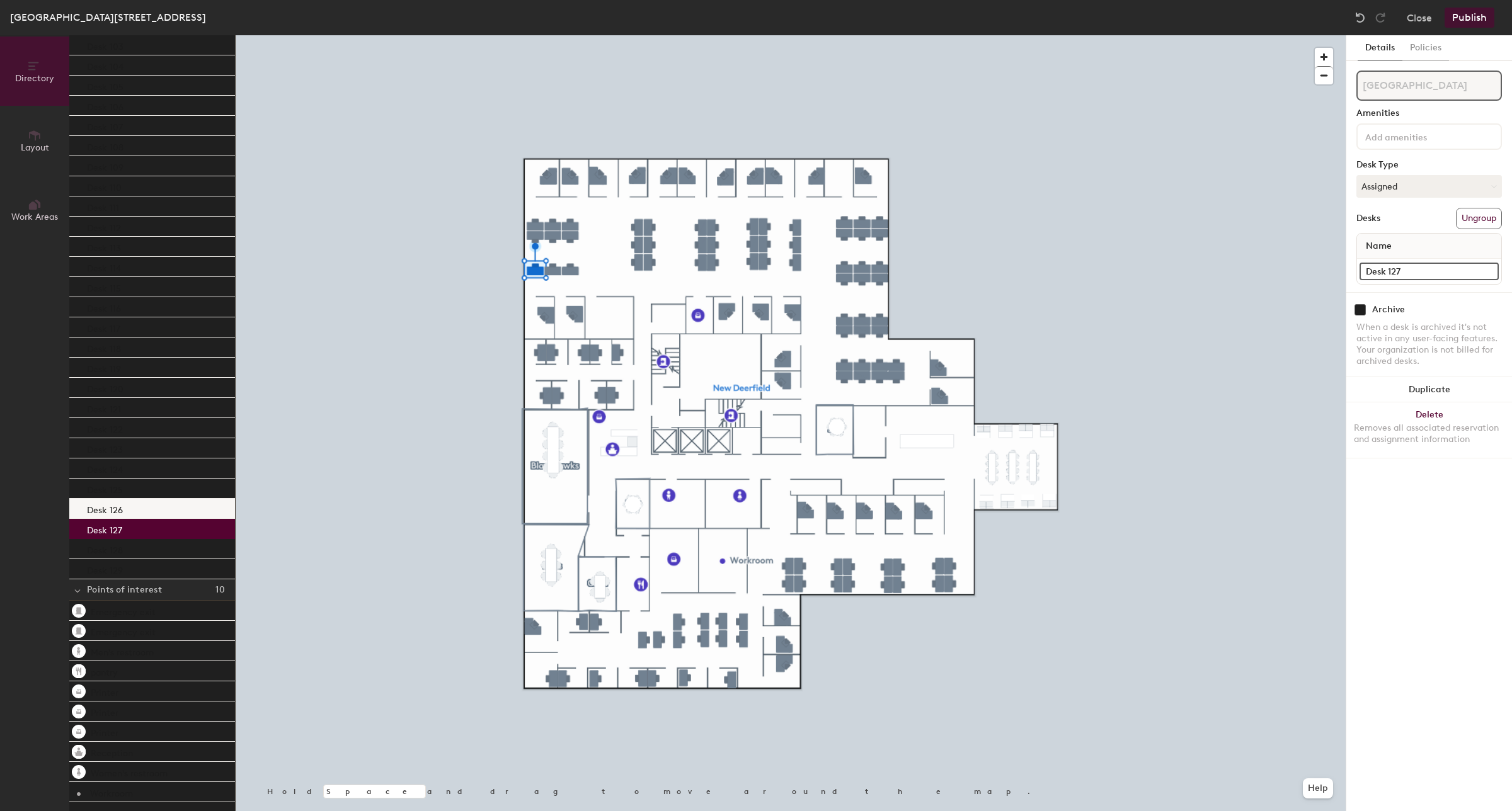
click at [112, 505] on p "Desk 126" at bounding box center [105, 508] width 36 height 15
click at [119, 492] on p "Desk 125" at bounding box center [105, 488] width 36 height 15
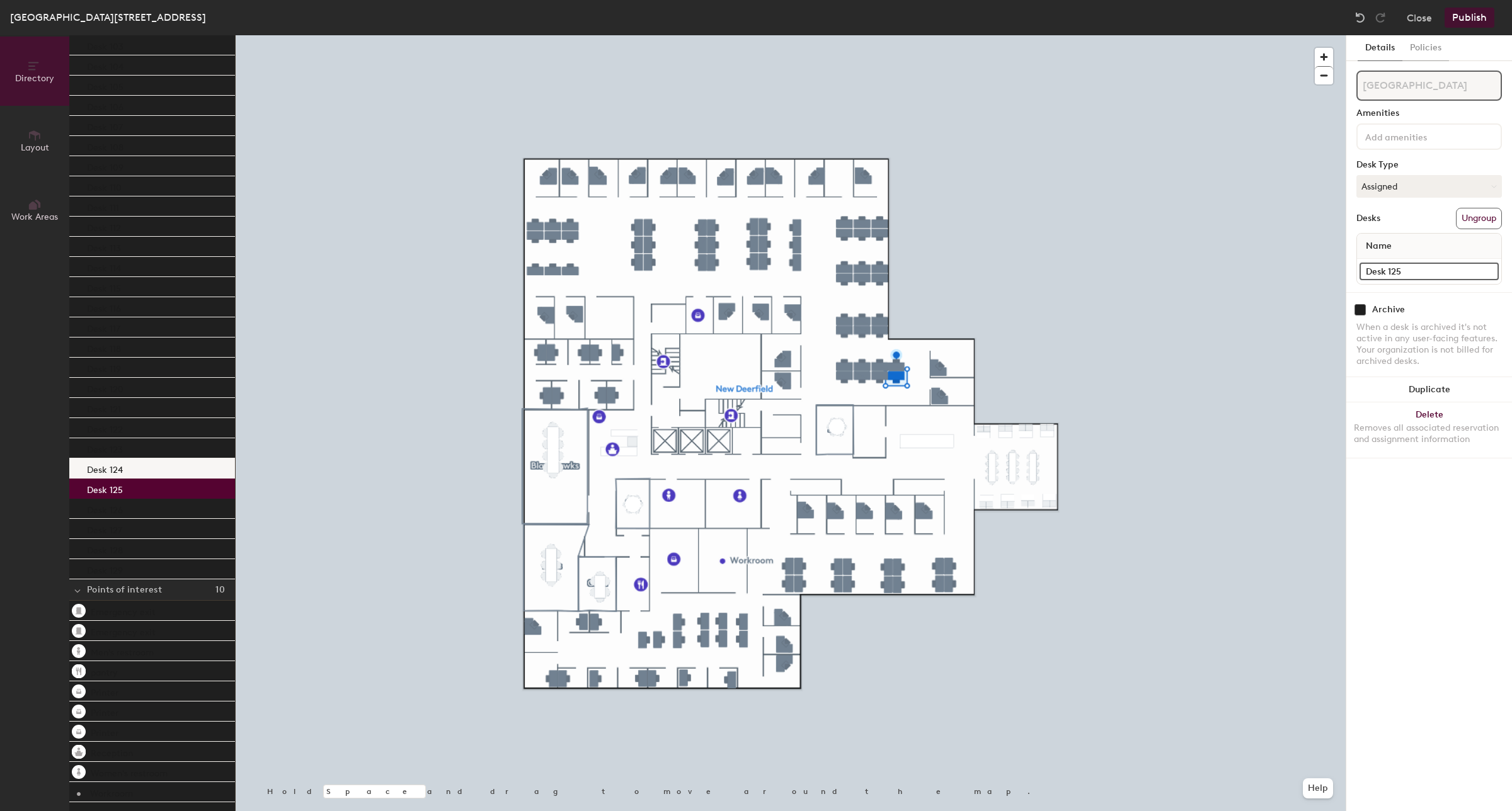
click at [121, 473] on p "Desk 124" at bounding box center [105, 468] width 36 height 15
click at [116, 459] on div "Desk 124" at bounding box center [152, 469] width 166 height 20
click at [116, 446] on p "Desk 123" at bounding box center [105, 448] width 36 height 15
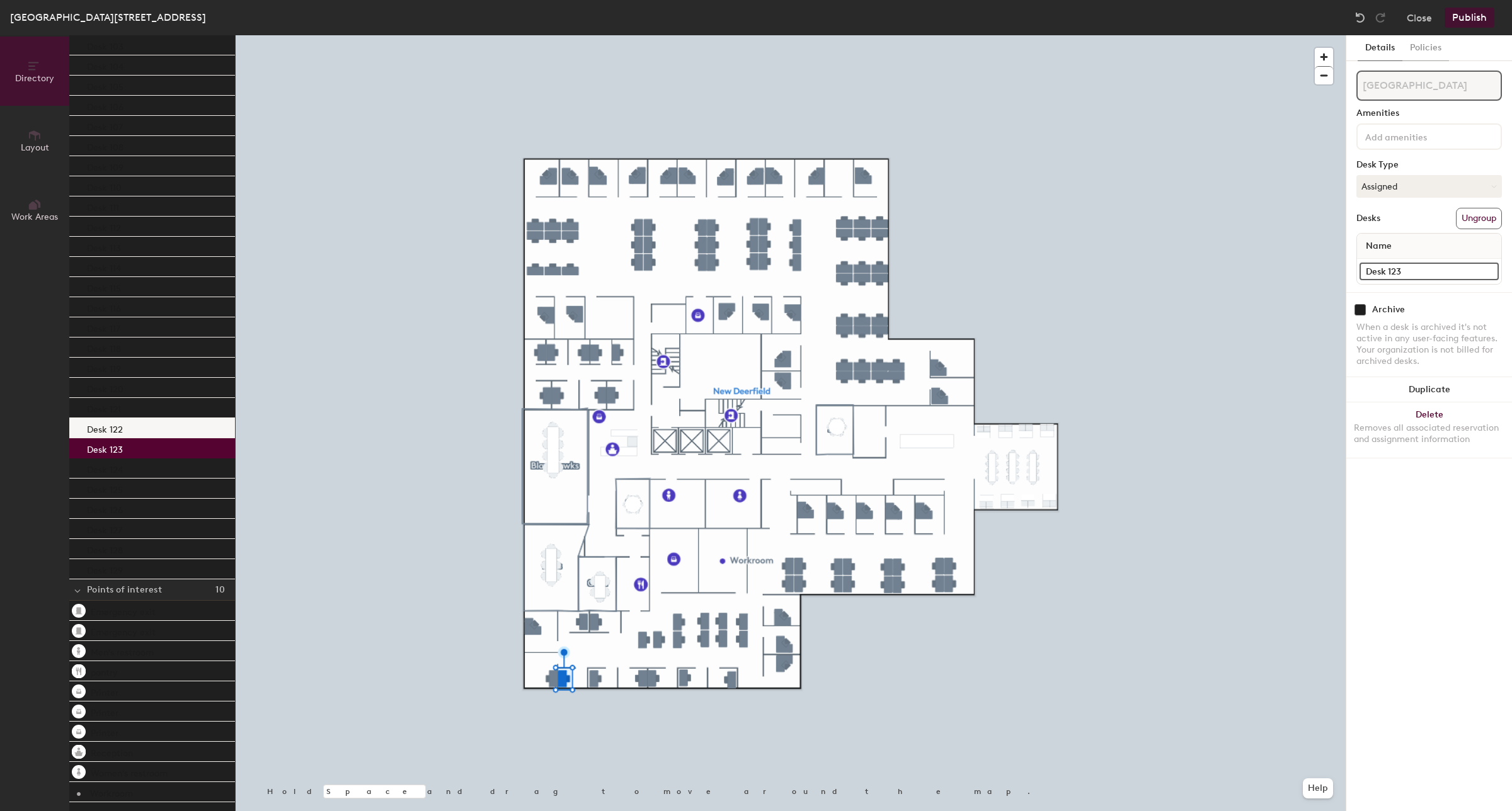
click at [114, 424] on p "Desk 122" at bounding box center [105, 427] width 36 height 15
click at [104, 448] on p "Desk 123" at bounding box center [105, 448] width 36 height 15
click at [101, 467] on p "Desk 124" at bounding box center [105, 468] width 36 height 15
click at [103, 448] on p "Desk 123" at bounding box center [105, 448] width 36 height 15
click at [106, 426] on p "Desk 122" at bounding box center [105, 427] width 36 height 15
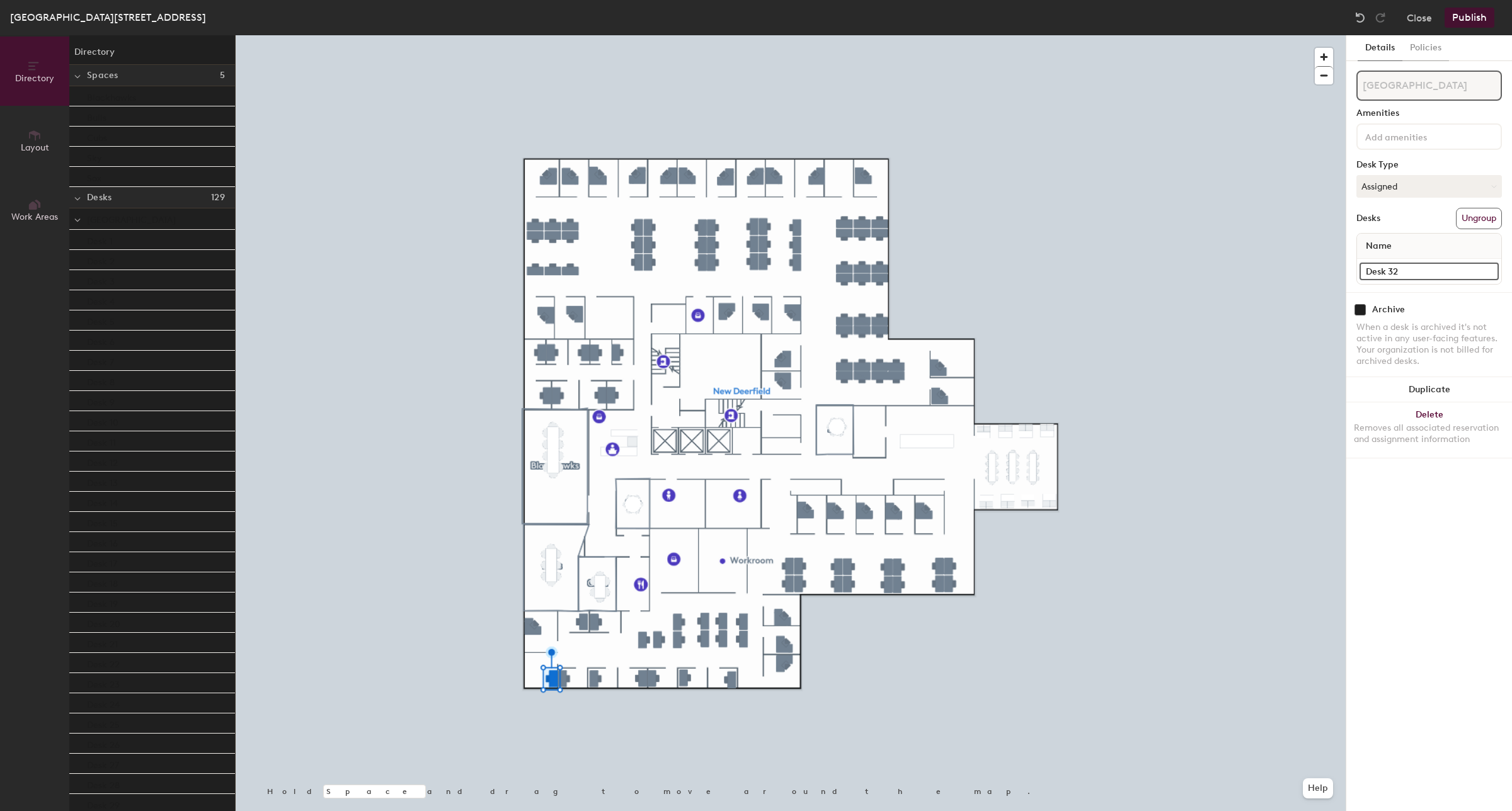
scroll to position [418, 0]
click at [125, 441] on div "Desk 32" at bounding box center [152, 447] width 166 height 20
click at [1419, 271] on input "Desk 32" at bounding box center [1429, 271] width 139 height 17
type input "174"
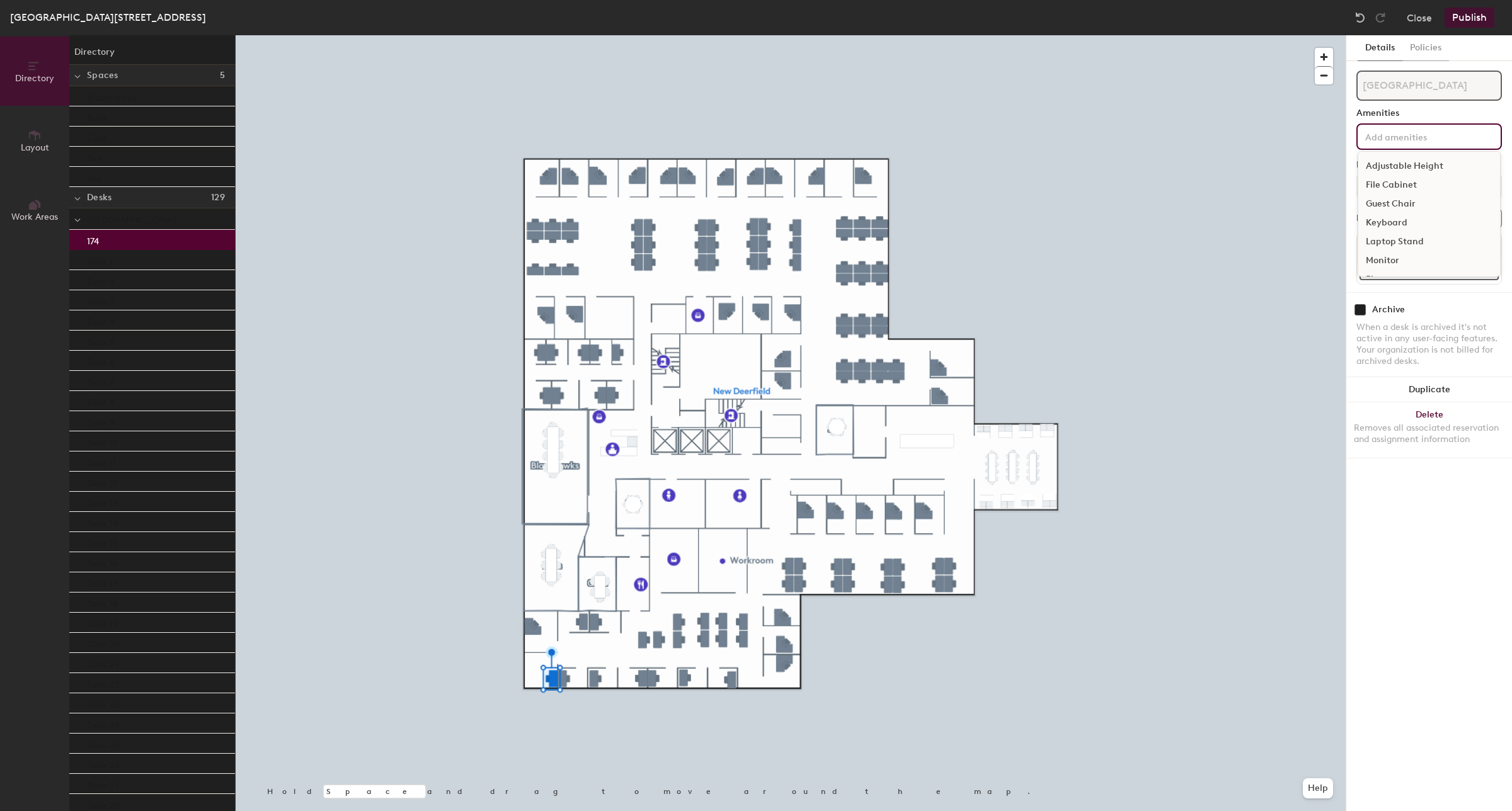
click at [1425, 134] on input at bounding box center [1419, 136] width 114 height 15
click at [1416, 218] on div "Keyboard" at bounding box center [1428, 222] width 142 height 19
click at [1390, 162] on div "1 Keyboard Adjustable Height File Cabinet Guest Chair Laptop Stand Monitor Phone" at bounding box center [1429, 146] width 146 height 45
click at [1393, 258] on div "Monitor" at bounding box center [1428, 260] width 142 height 19
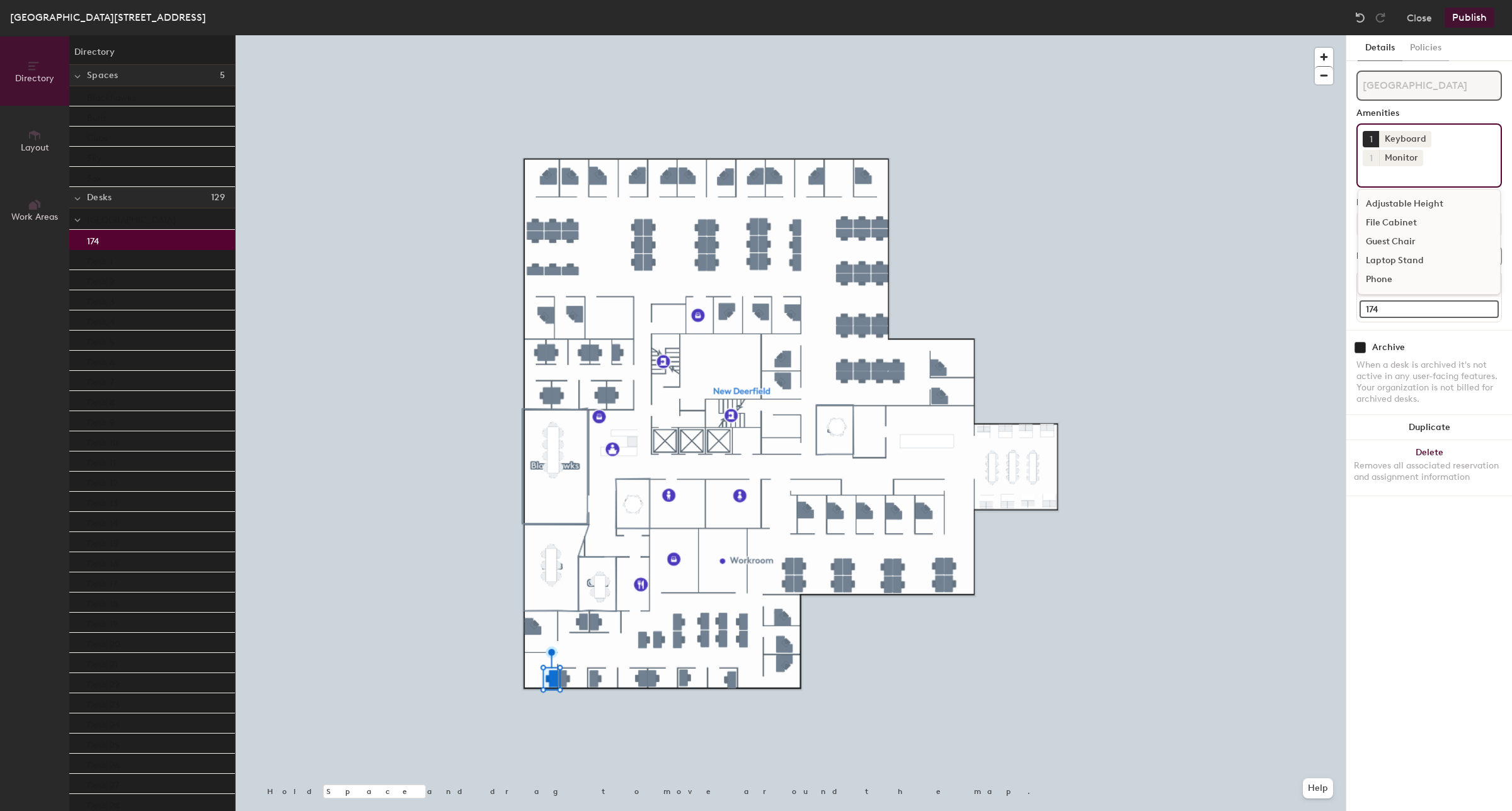
click at [1379, 150] on button "1" at bounding box center [1370, 158] width 16 height 16
click at [1379, 166] on div "2" at bounding box center [1370, 174] width 16 height 16
click at [1390, 166] on input at bounding box center [1419, 174] width 114 height 15
type input "m"
click at [1402, 166] on input "Dock" at bounding box center [1422, 174] width 119 height 15
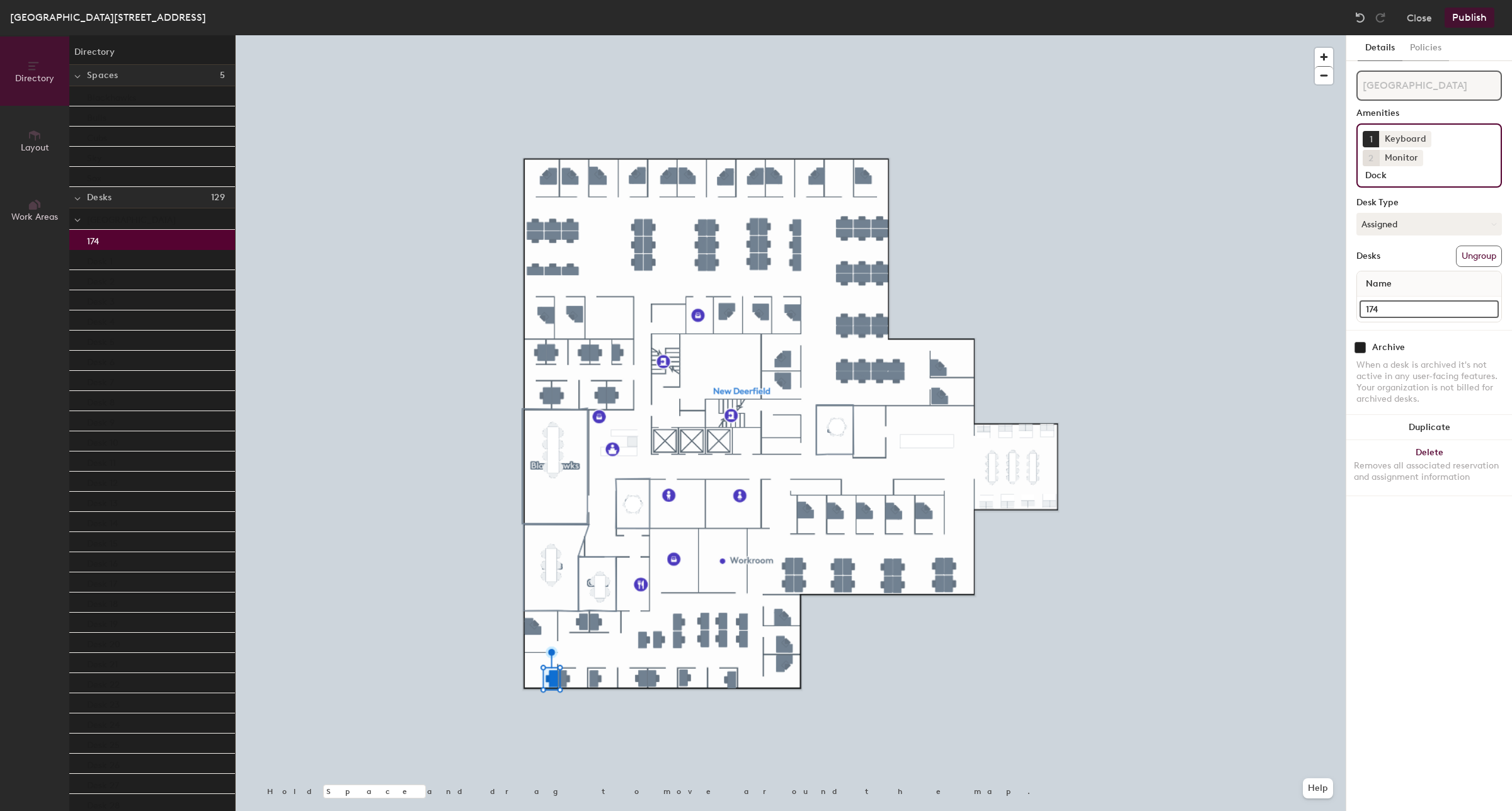
type input "Dock"
click at [1421, 478] on div "Details Policies New Deerfield Amenities 1 Keyboard 2 Monitor Dock Desk Type As…" at bounding box center [1429, 423] width 166 height 776
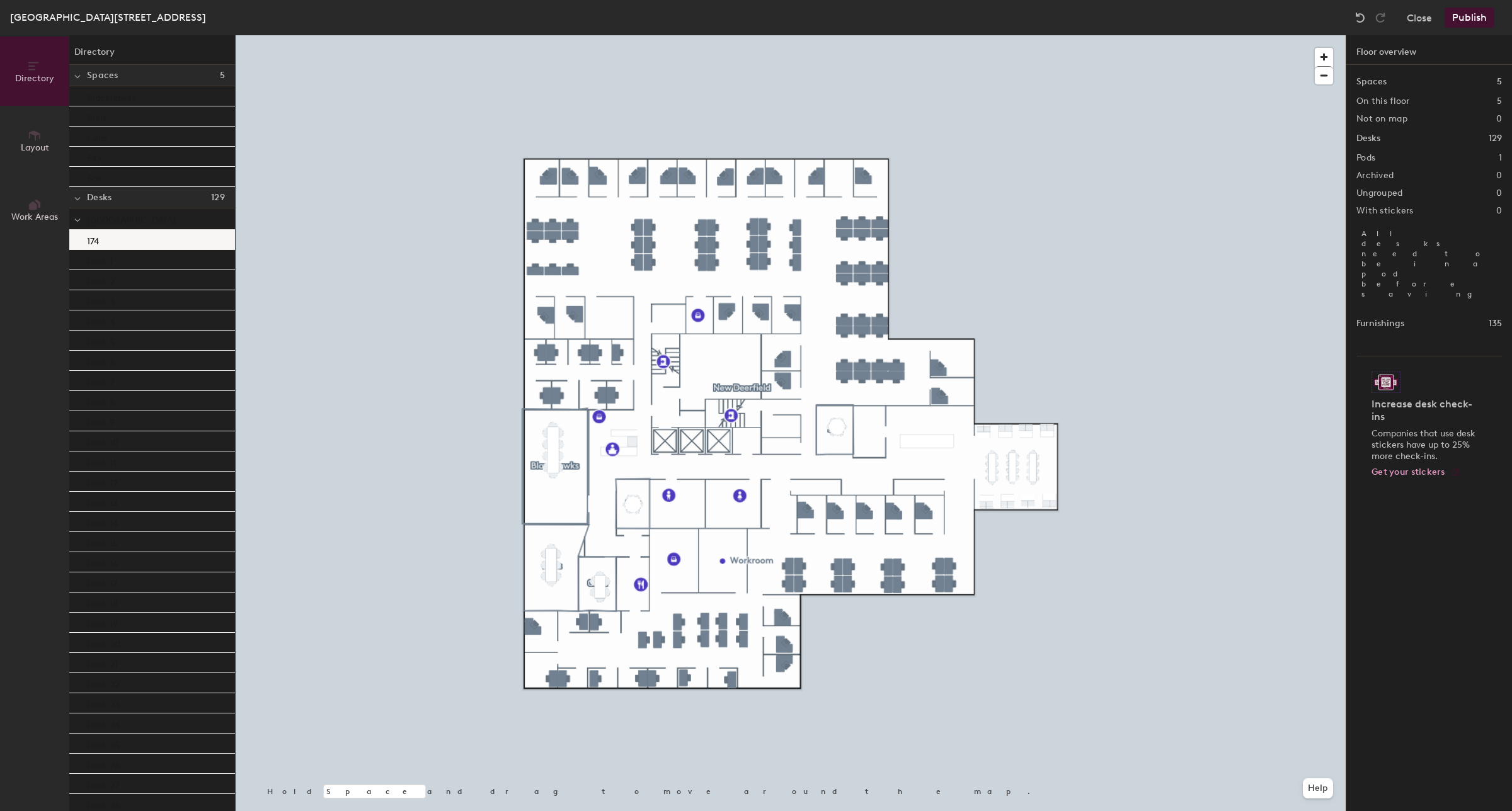
click at [112, 244] on div "174" at bounding box center [152, 240] width 166 height 20
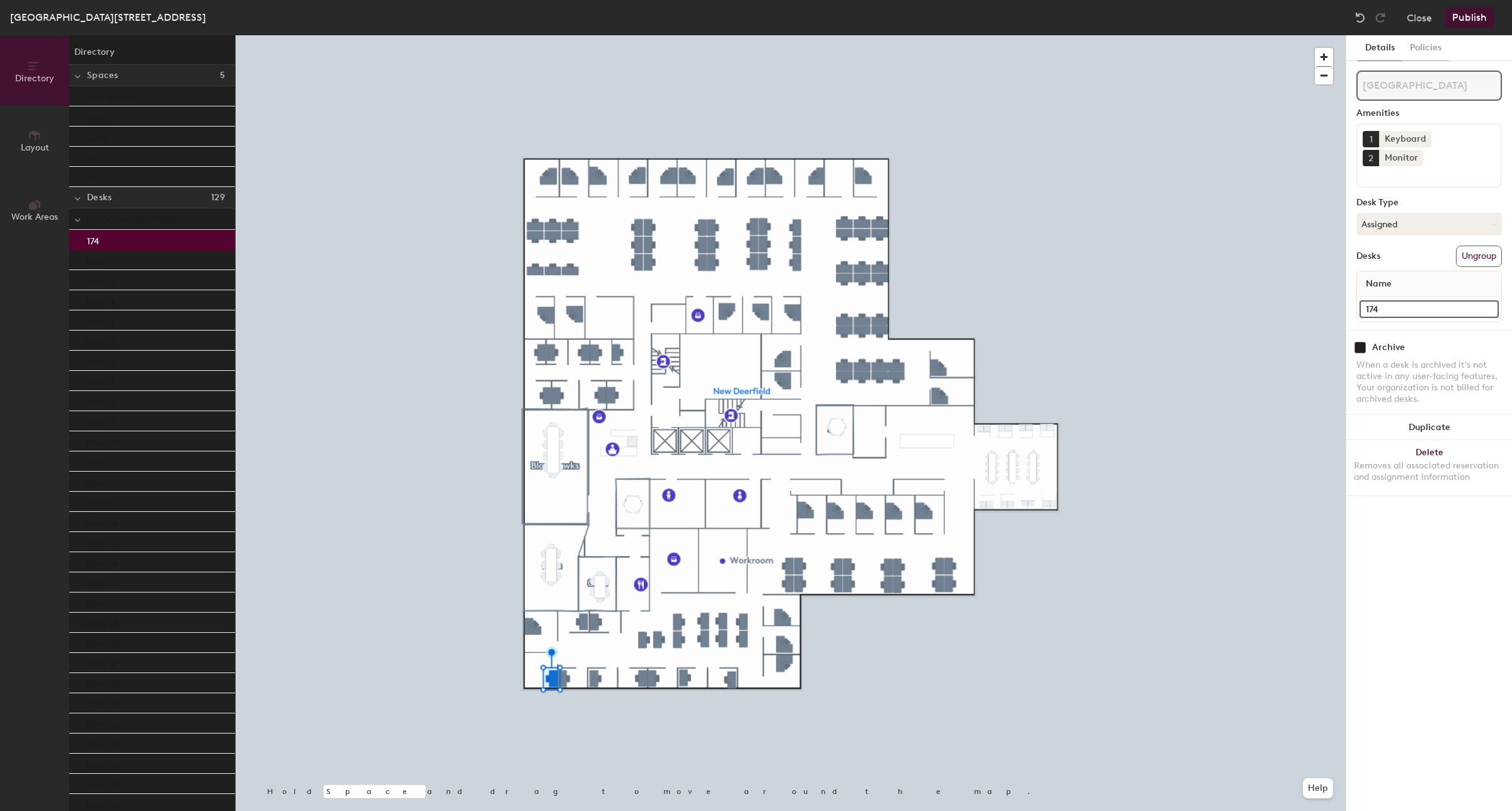
click at [1400, 301] on input "174" at bounding box center [1429, 309] width 139 height 17
type input "Office 174"
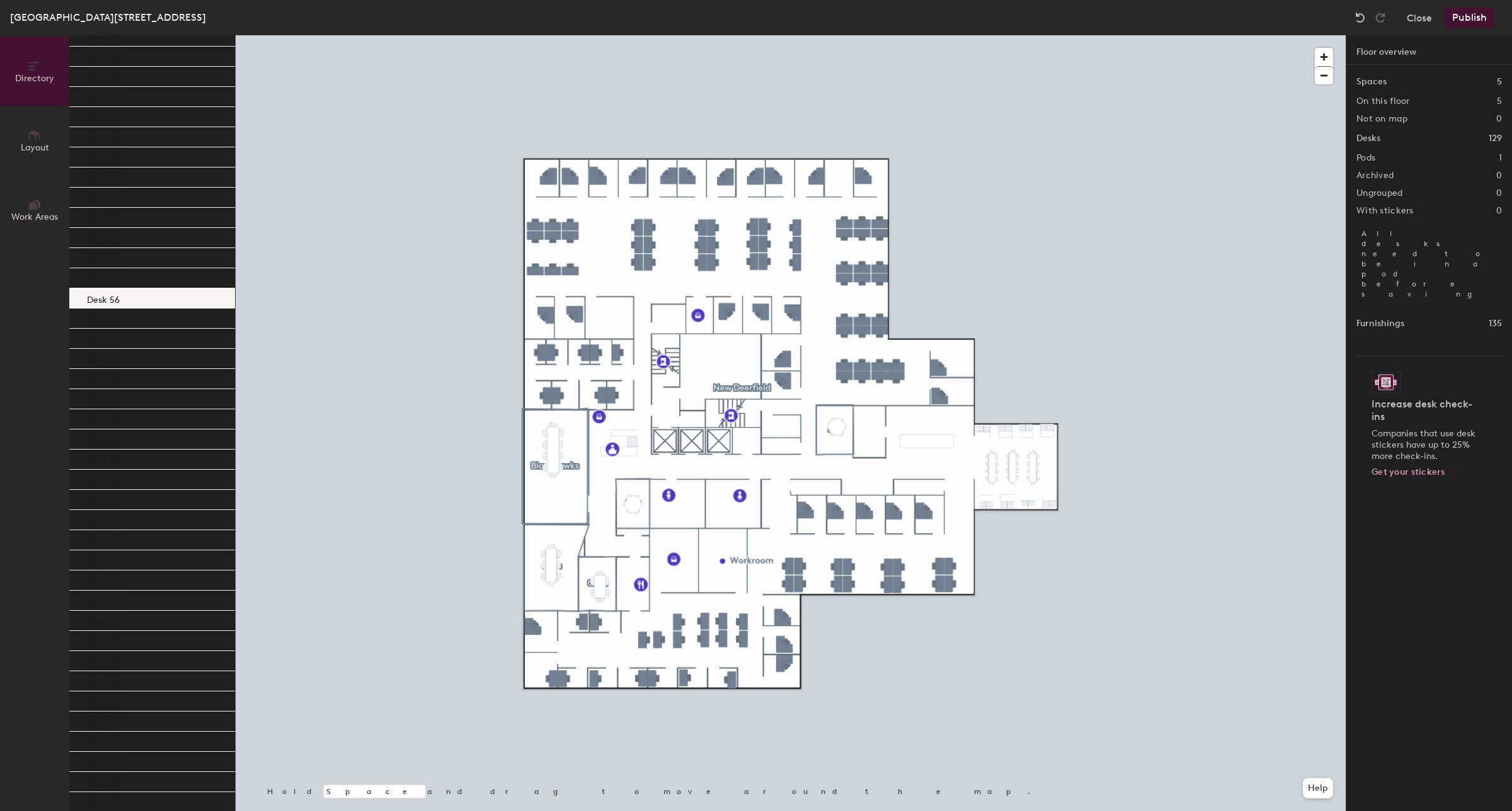
scroll to position [1031, 0]
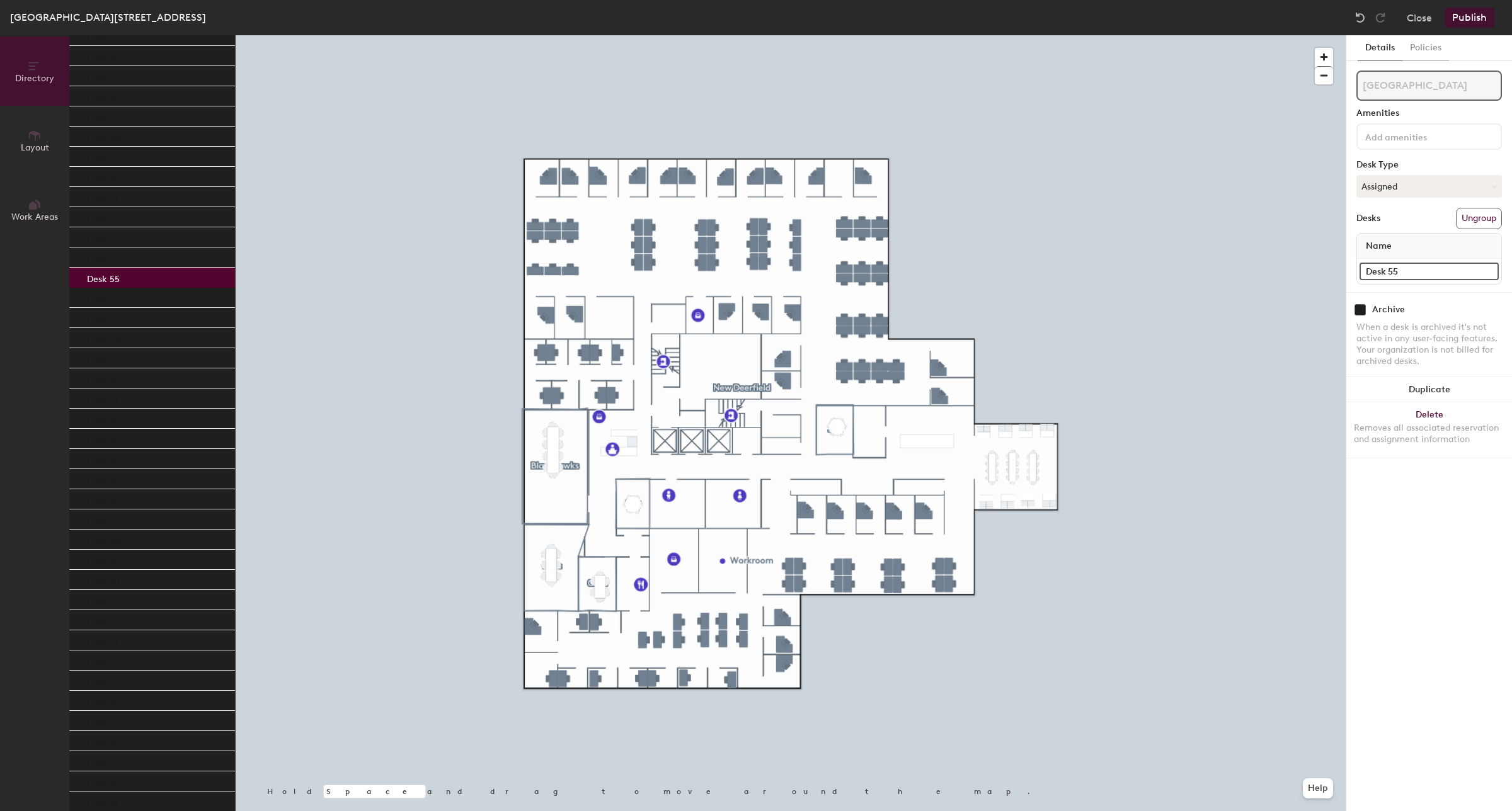
click at [154, 275] on div "Desk 55" at bounding box center [152, 278] width 166 height 20
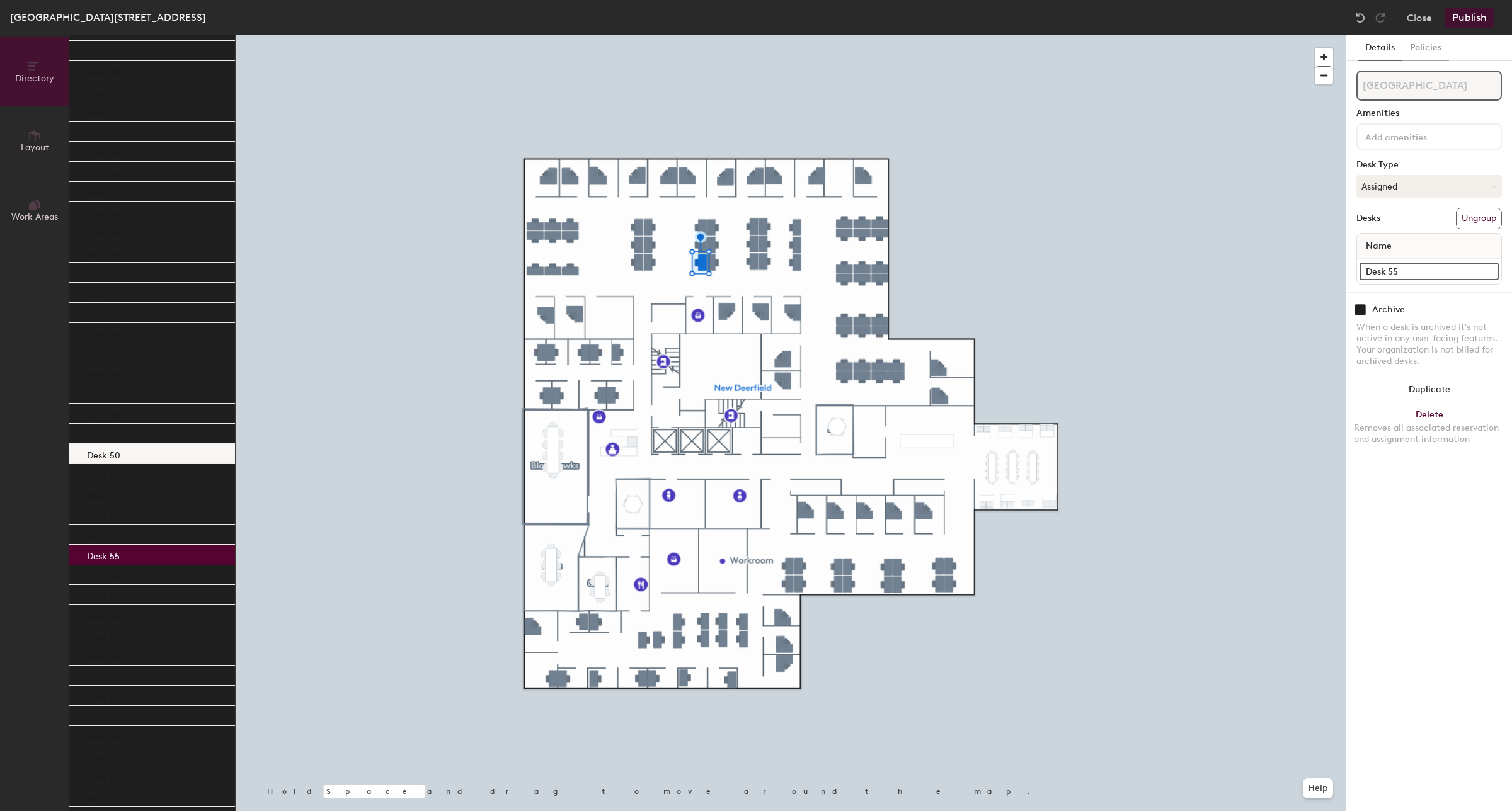
scroll to position [752, 0]
click at [123, 114] on div "Desk 33" at bounding box center [152, 112] width 166 height 20
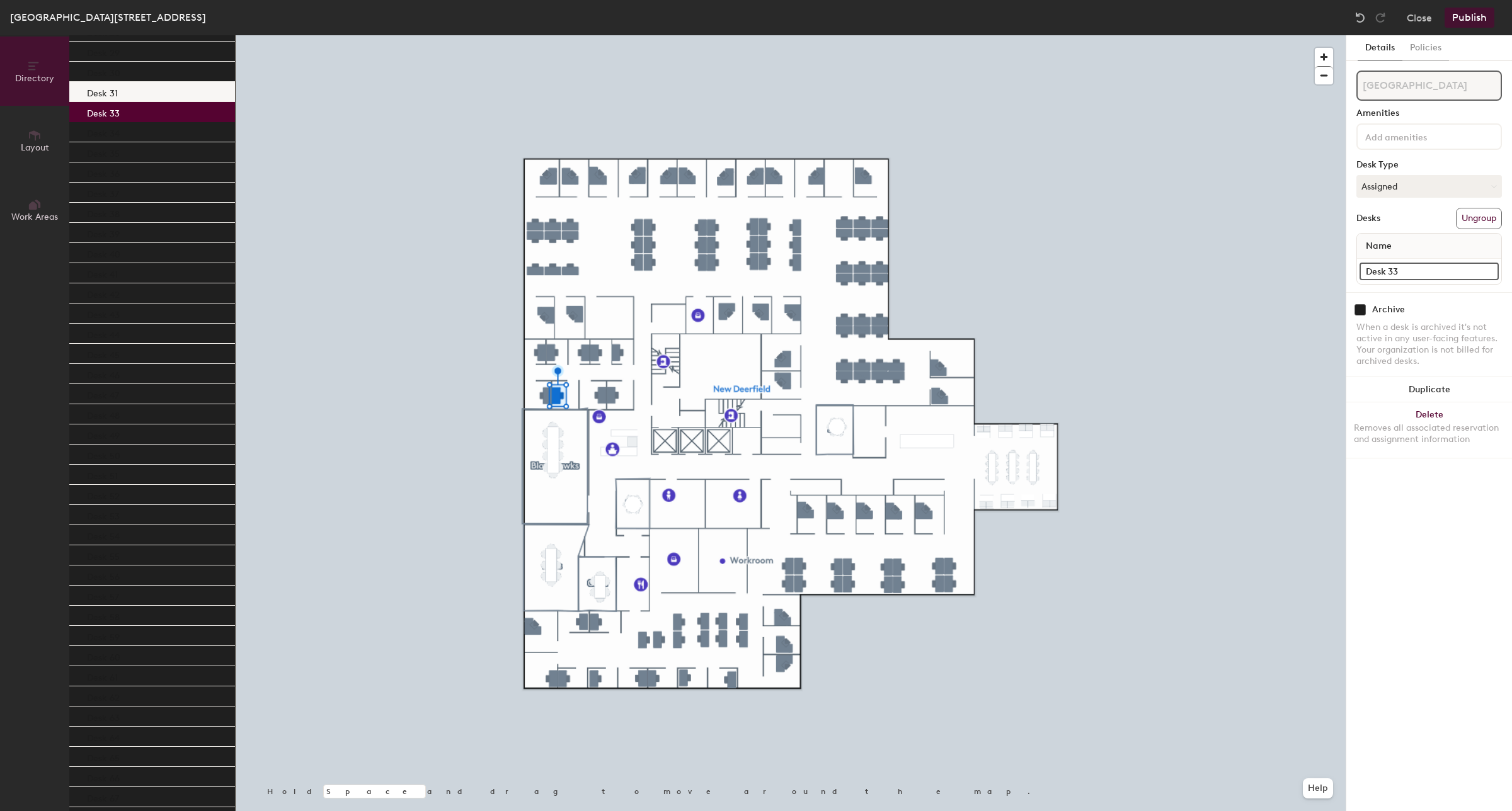
click at [123, 96] on div "Desk 31" at bounding box center [152, 91] width 166 height 20
click at [145, 86] on div "Desk 31" at bounding box center [152, 91] width 166 height 20
click at [1408, 273] on input "Desk 31" at bounding box center [1429, 271] width 139 height 17
type input "Office 174"
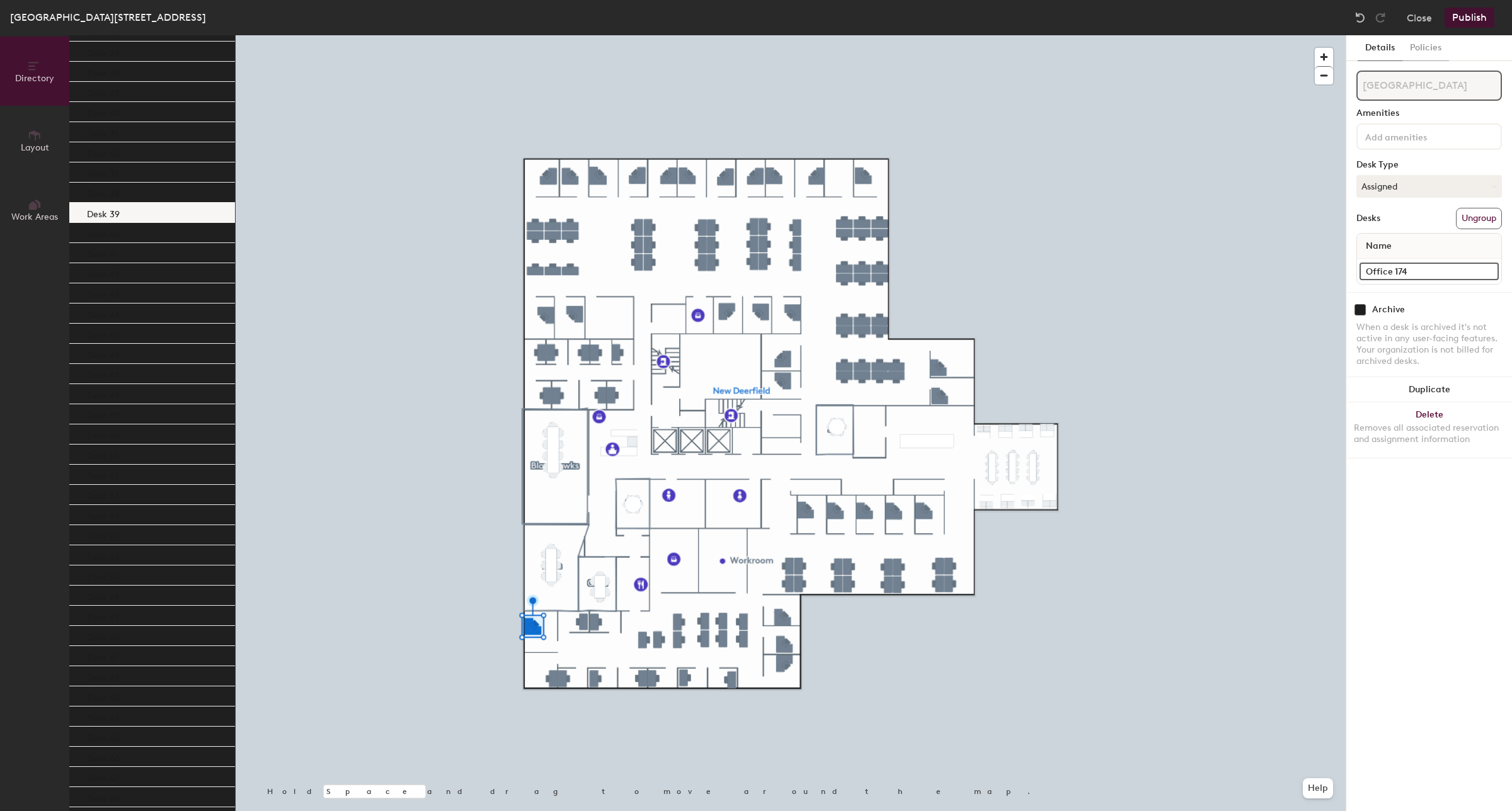
drag, startPoint x: 107, startPoint y: 527, endPoint x: 104, endPoint y: 218, distance: 309.0
click at [104, 218] on div "Desk 1 Desk 2 Desk 3 Desk 4 Desk 5 Desk 6 Desk 7 Desk 8 Desk 9 Desk 10 Desk 11 …" at bounding box center [152, 777] width 166 height 2600
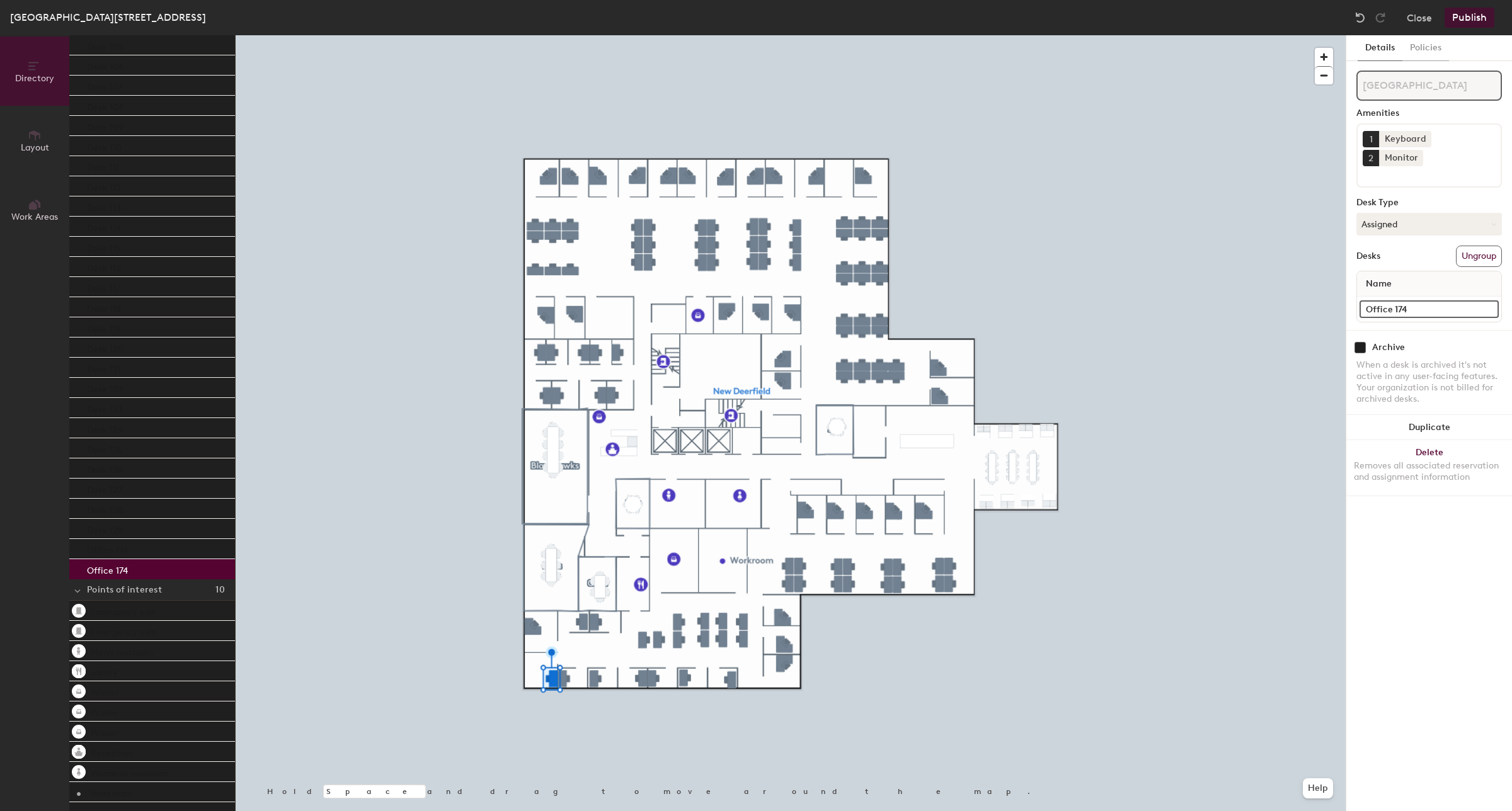
drag, startPoint x: 1427, startPoint y: 284, endPoint x: 1421, endPoint y: 289, distance: 7.8
click at [1421, 301] on input "Office 174" at bounding box center [1429, 309] width 139 height 17
type input "Office 173"
click at [137, 527] on div "Desk 129" at bounding box center [152, 529] width 166 height 20
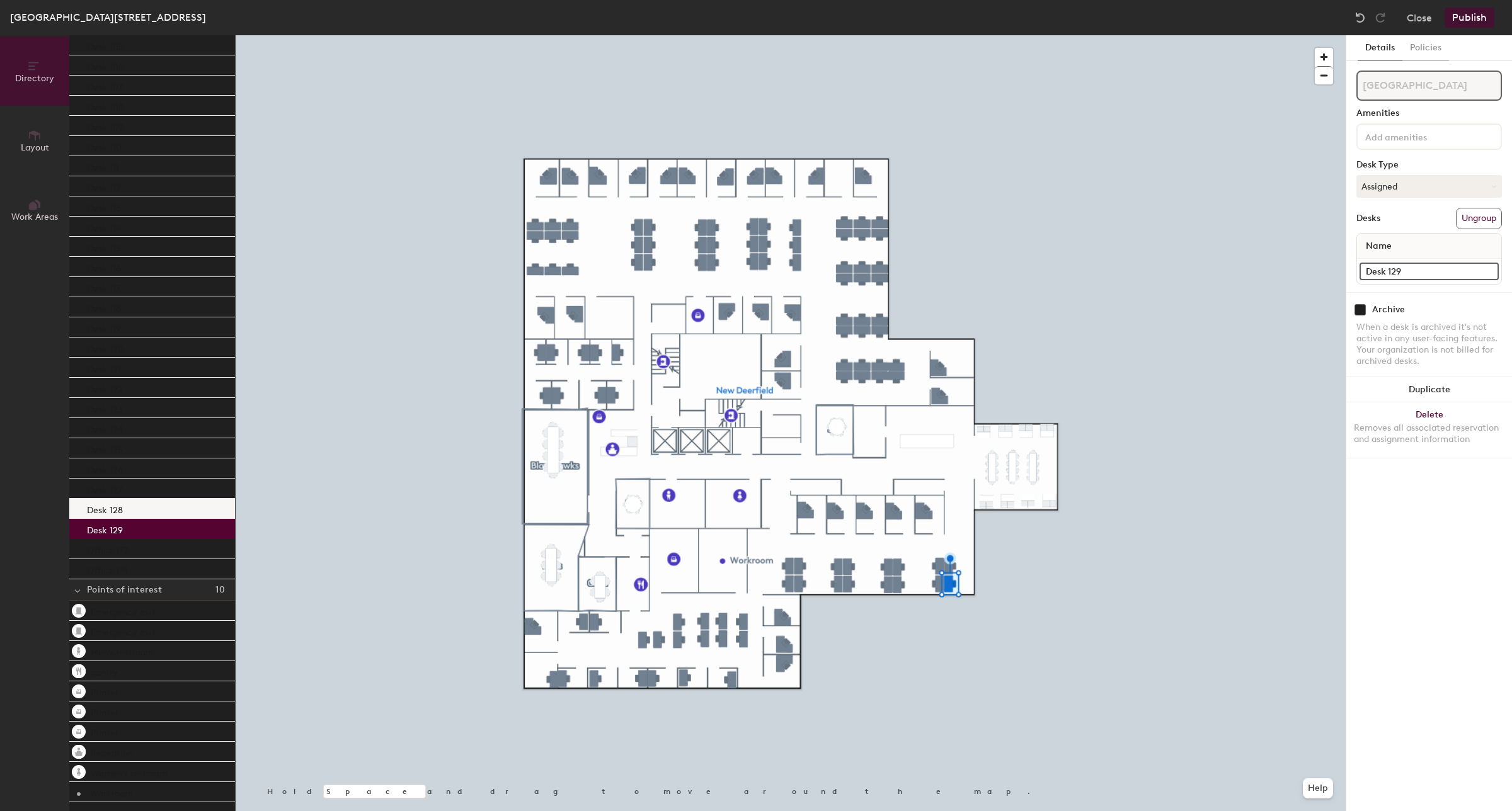
click at [124, 508] on div "Desk 128" at bounding box center [152, 508] width 166 height 20
click at [114, 485] on p "Desk 127" at bounding box center [105, 488] width 36 height 15
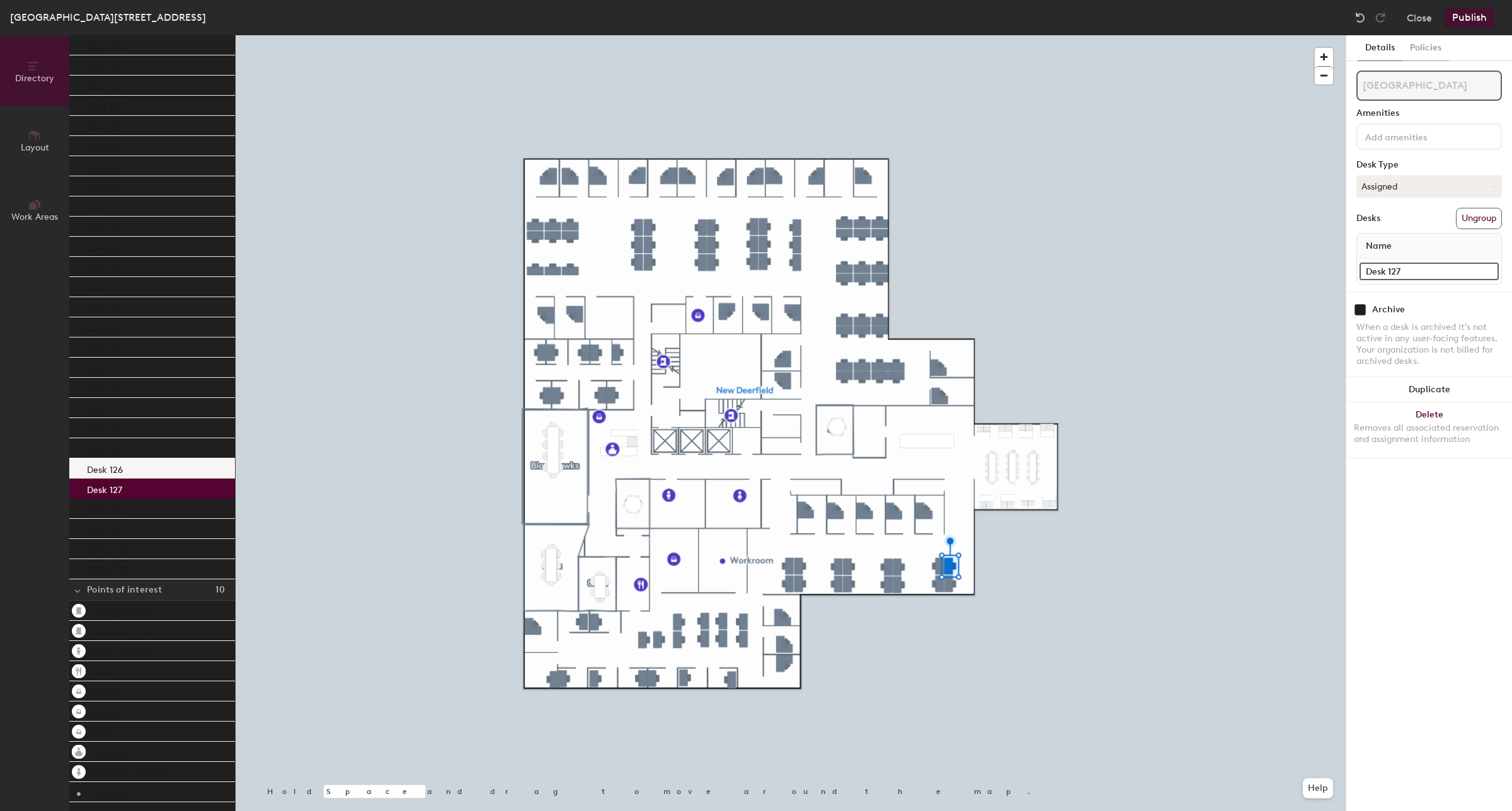
click at [115, 469] on p "Desk 126" at bounding box center [105, 468] width 36 height 15
click at [120, 439] on div "Desk 125" at bounding box center [152, 448] width 166 height 20
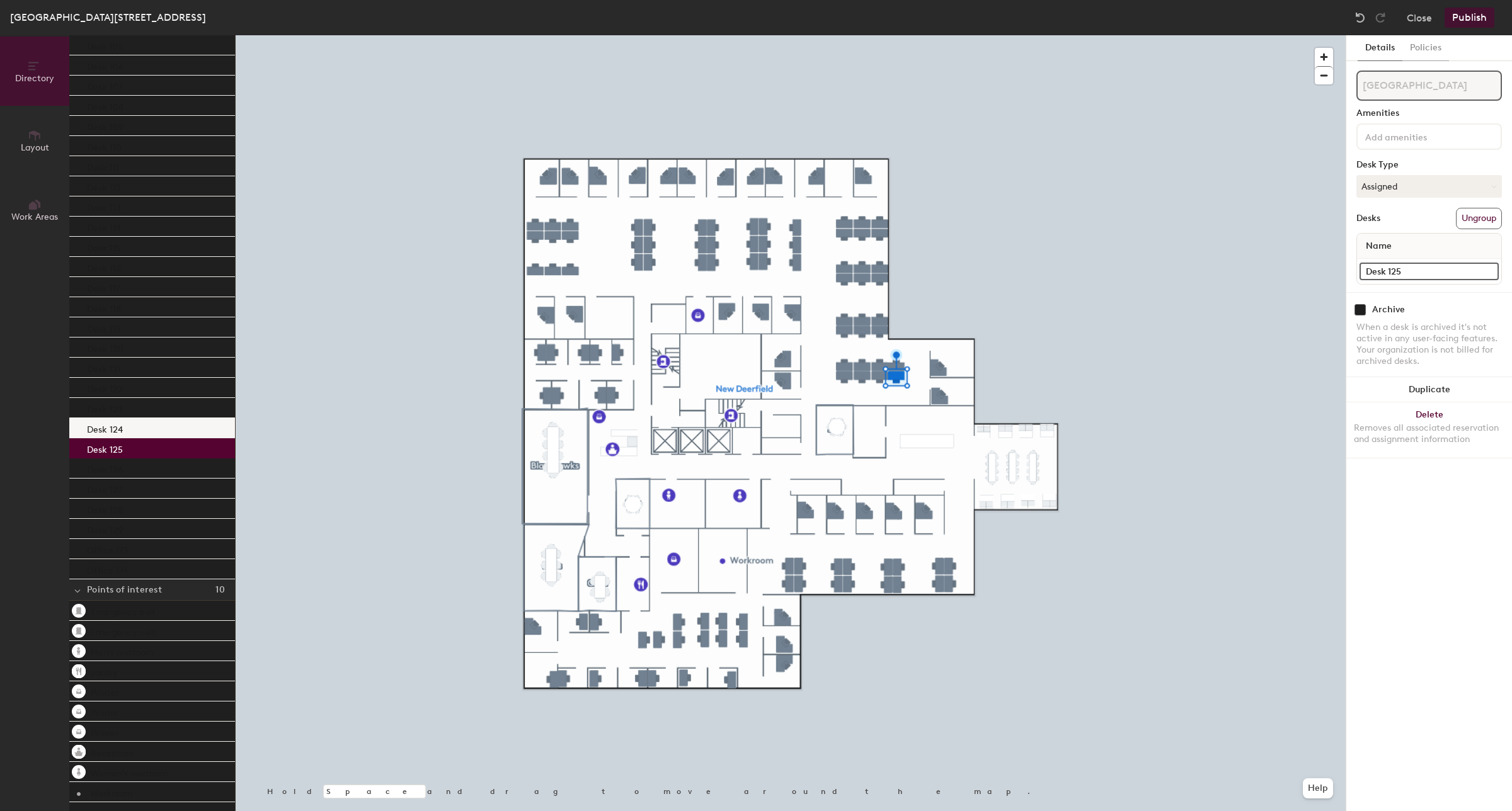
click at [114, 418] on div "Desk 124" at bounding box center [152, 428] width 166 height 20
click at [114, 393] on p "Desk 122" at bounding box center [105, 388] width 36 height 15
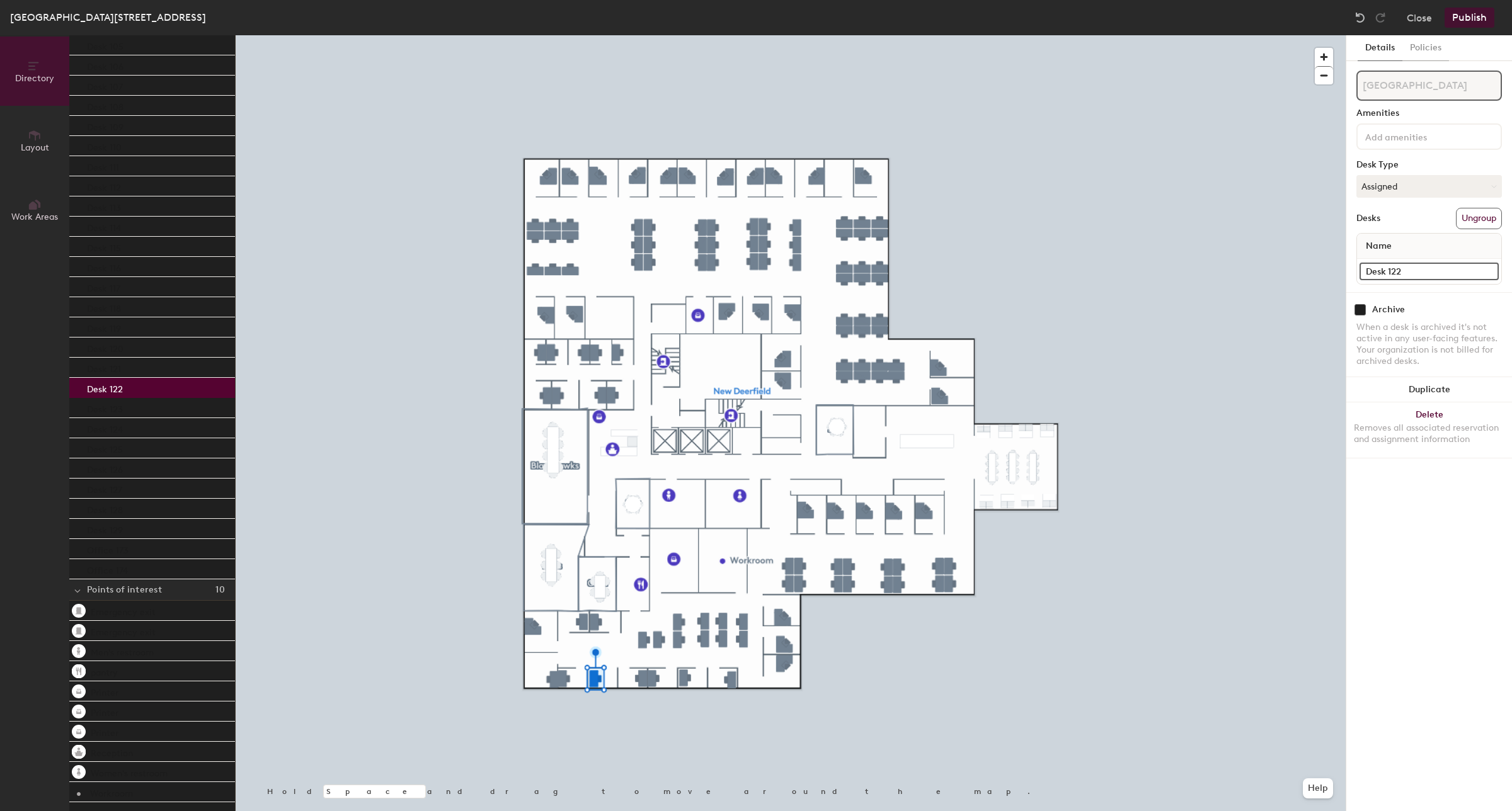
click at [1286, 289] on div "Directory Layout Work Areas Directory Spaces 5 Blackhawks Bulls Cubs Sky Sox De…" at bounding box center [756, 423] width 1512 height 776
type input "Office 171"
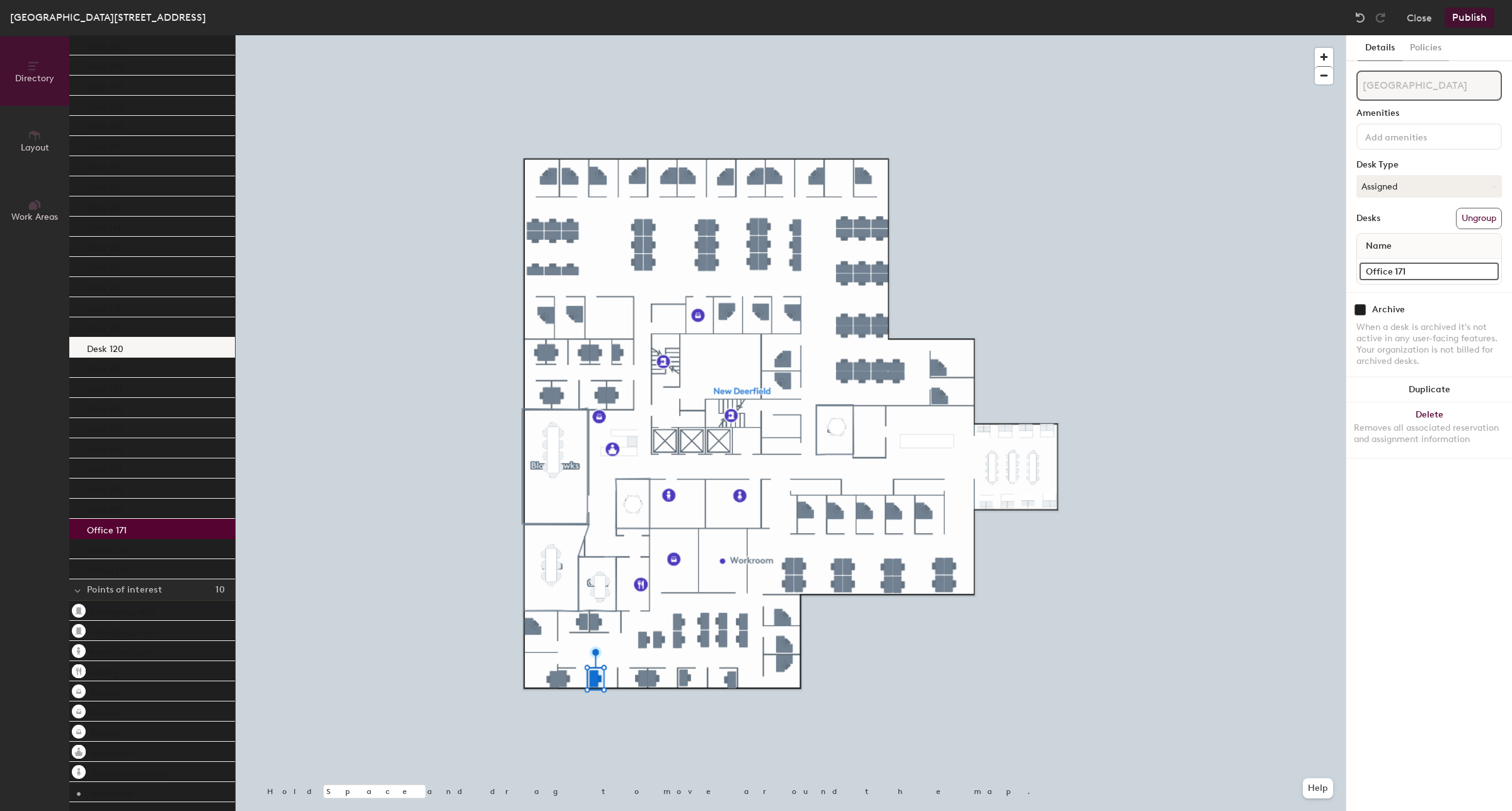
click at [126, 342] on div "Desk 120" at bounding box center [152, 347] width 166 height 20
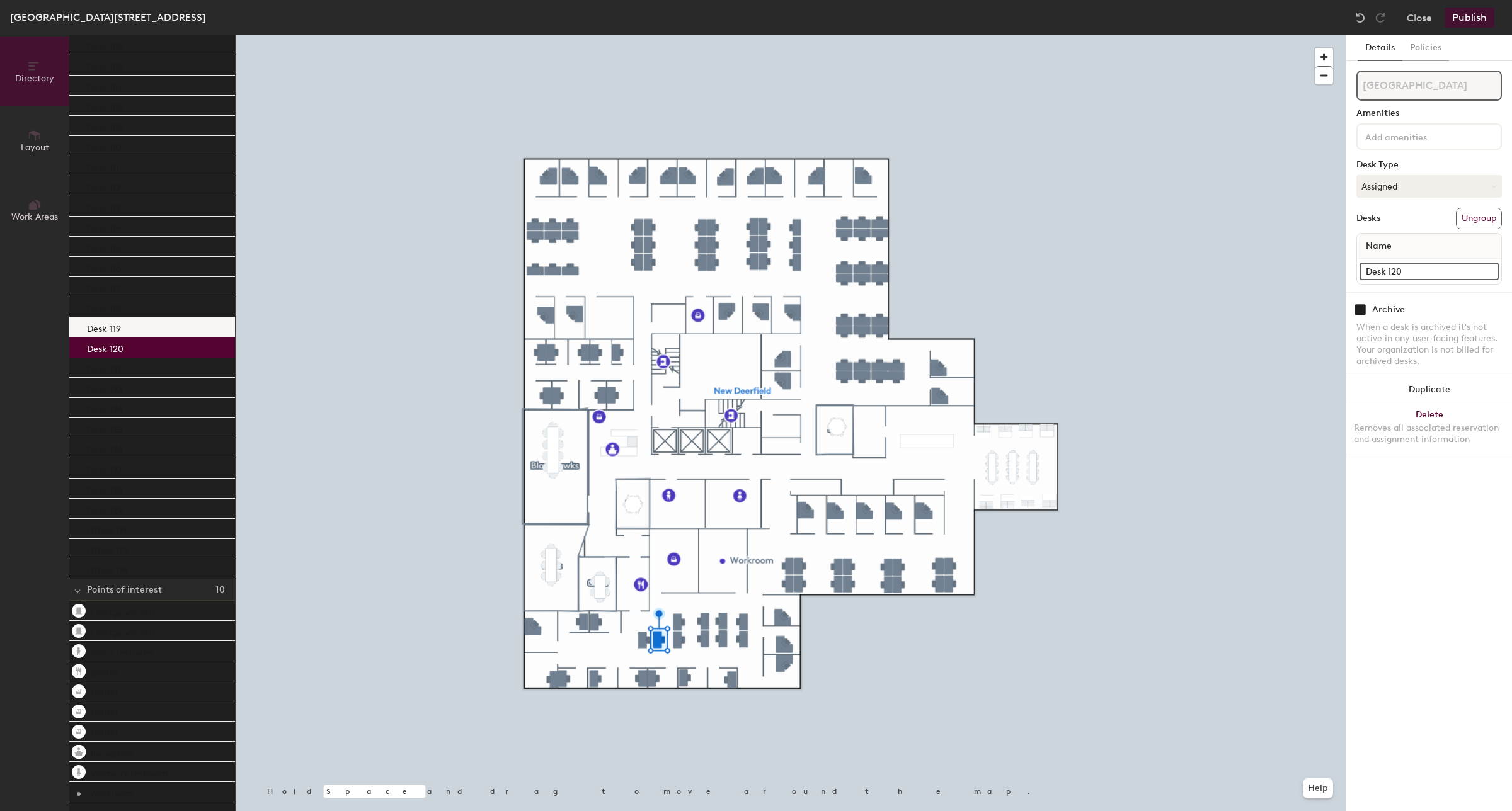
click at [121, 321] on div "Desk 119" at bounding box center [152, 327] width 166 height 20
drag, startPoint x: 1430, startPoint y: 274, endPoint x: 1354, endPoint y: 282, distance: 76.4
click at [1354, 282] on div "Details Policies New Deerfield Amenities Desk Type Assigned Desks Ungroup Name …" at bounding box center [1429, 423] width 166 height 776
type input "Office 170"
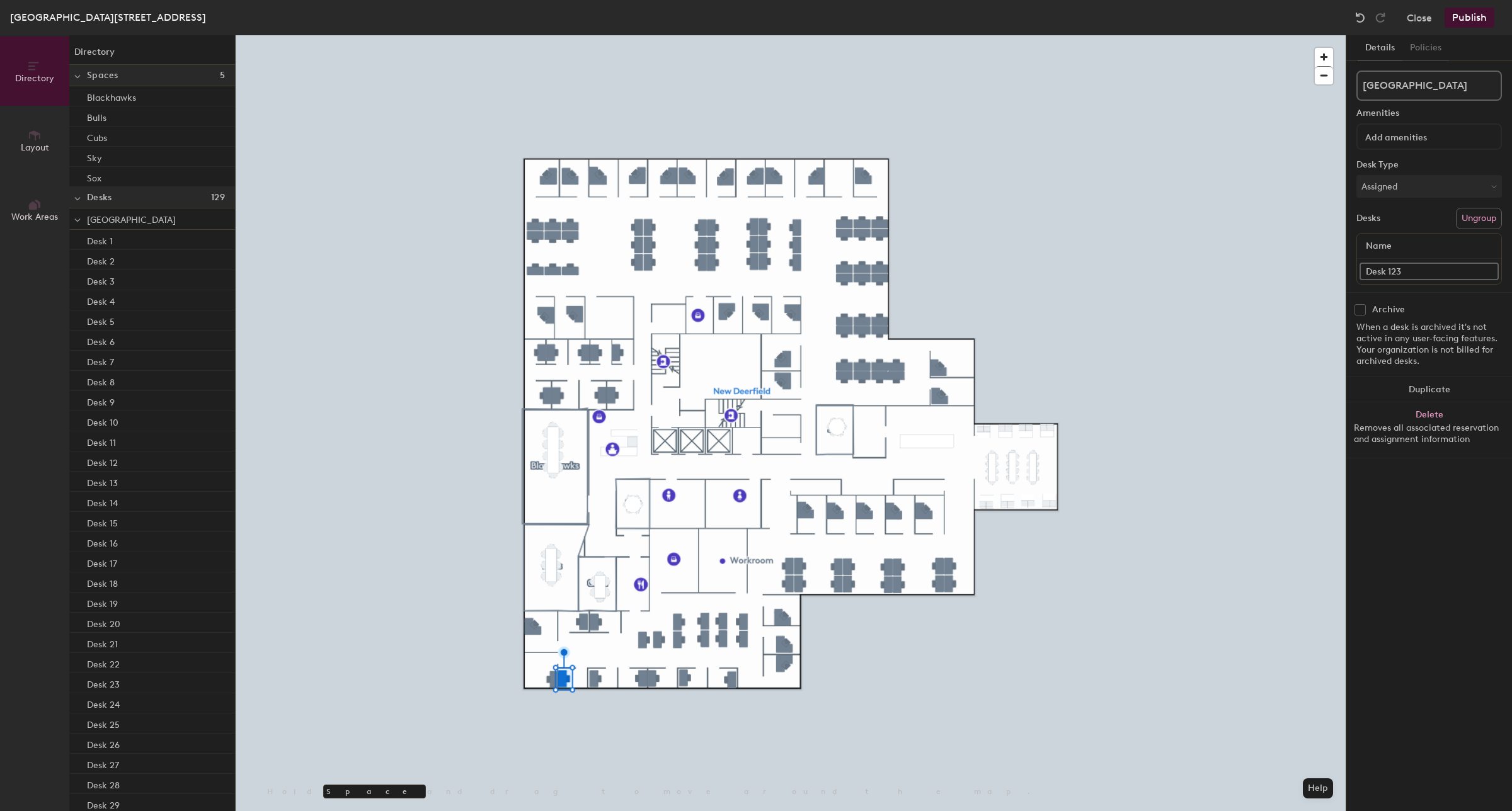
scroll to position [2250, 0]
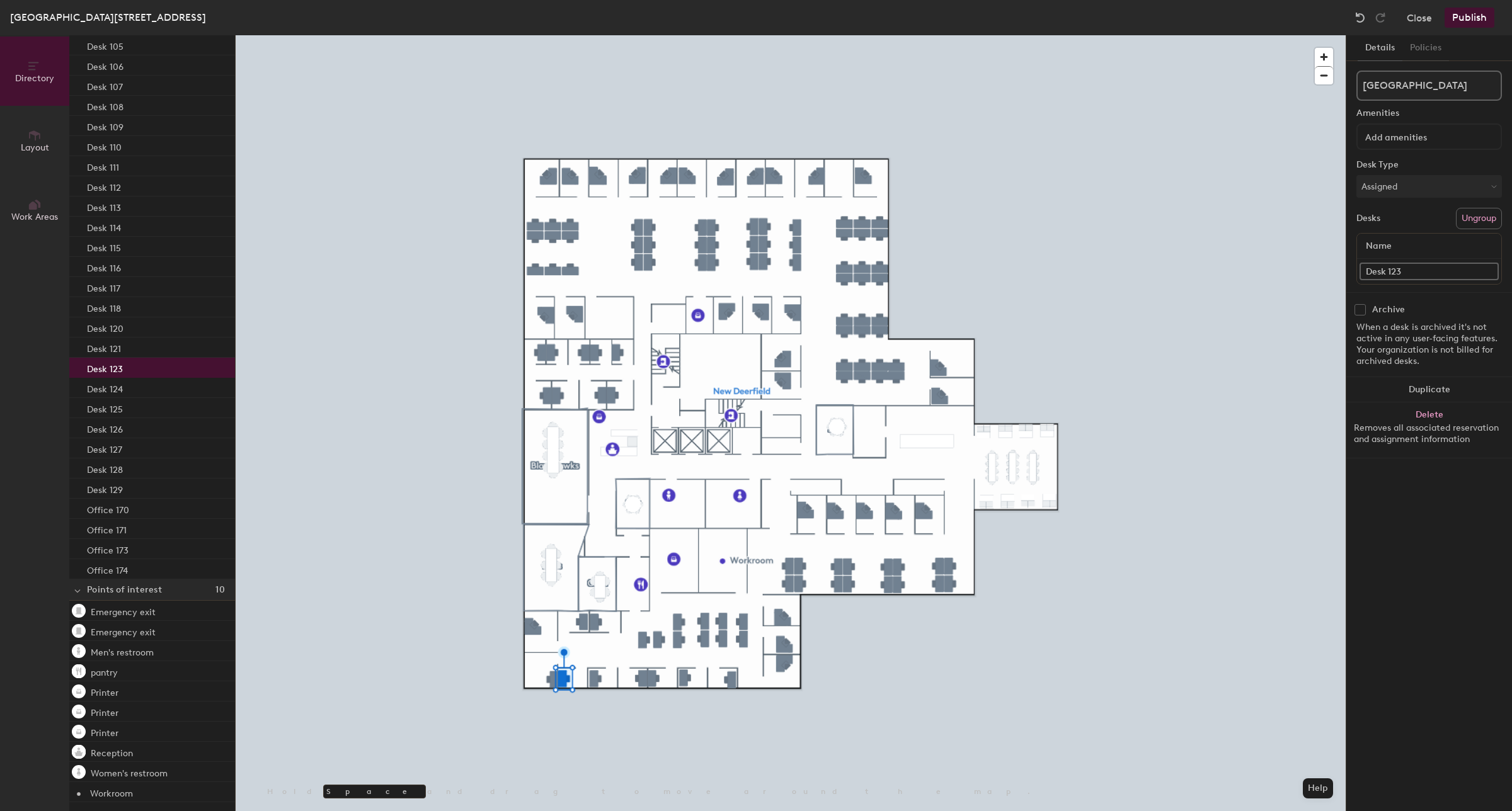
click at [1430, 265] on input "Desk 123" at bounding box center [1429, 271] width 139 height 17
type input "Office 172"
click at [1343, 278] on div "Directory Layout Work Areas Directory Spaces 5 Blackhawks Bulls Cubs Sky Sox De…" at bounding box center [756, 423] width 1512 height 776
type input "Office 169"
click at [1336, 285] on div "Directory Layout Work Areas Directory Spaces 5 Blackhawks Bulls Cubs Sky Sox De…" at bounding box center [756, 423] width 1512 height 776
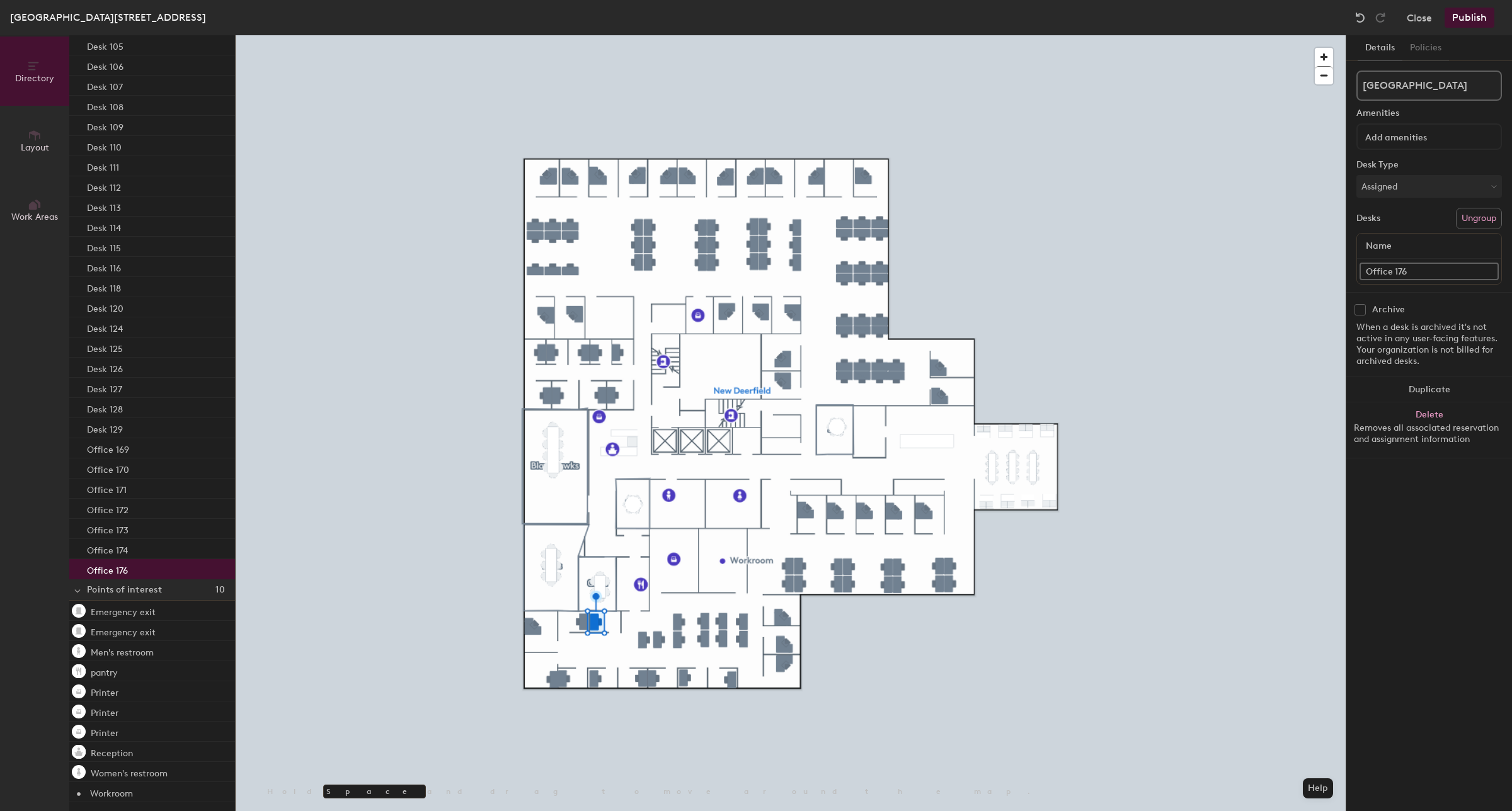
type input "Office 176"
click at [1313, 264] on div "Directory Layout Work Areas Directory Spaces 5 Blackhawks Bulls Cubs Sky Sox De…" at bounding box center [756, 423] width 1512 height 776
type input "Office 168"
click at [1412, 271] on input "Desk 115" at bounding box center [1429, 271] width 139 height 17
type input "Office 167"
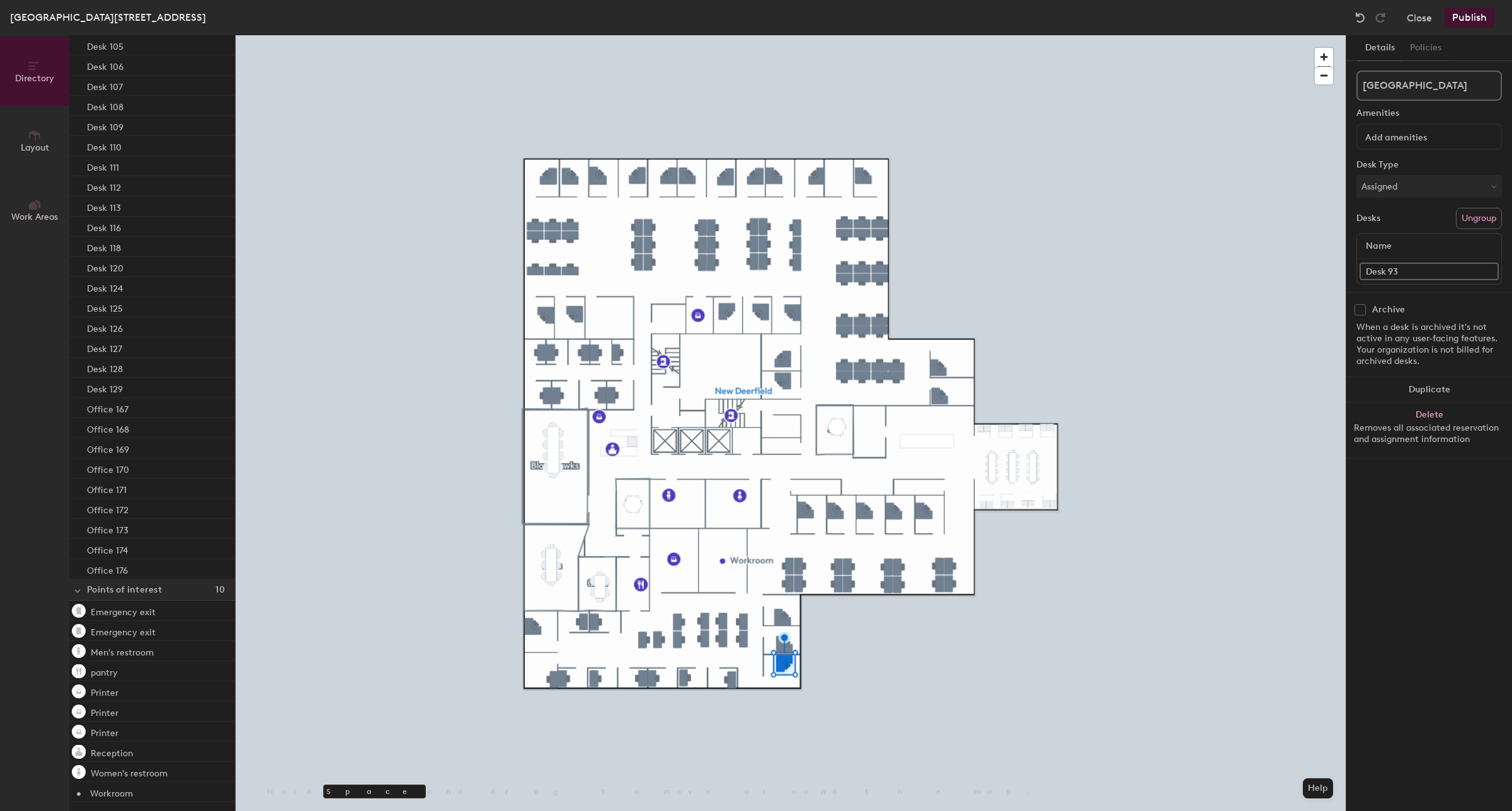
click at [1311, 274] on div "Directory Layout Work Areas Directory Spaces 5 Blackhawks Bulls Cubs Sky Sox De…" at bounding box center [756, 423] width 1512 height 776
type input "Office 151"
click at [1323, 272] on div "Directory Layout Work Areas Directory Spaces 5 Blackhawks Bulls Cubs Sky Sox De…" at bounding box center [756, 423] width 1512 height 776
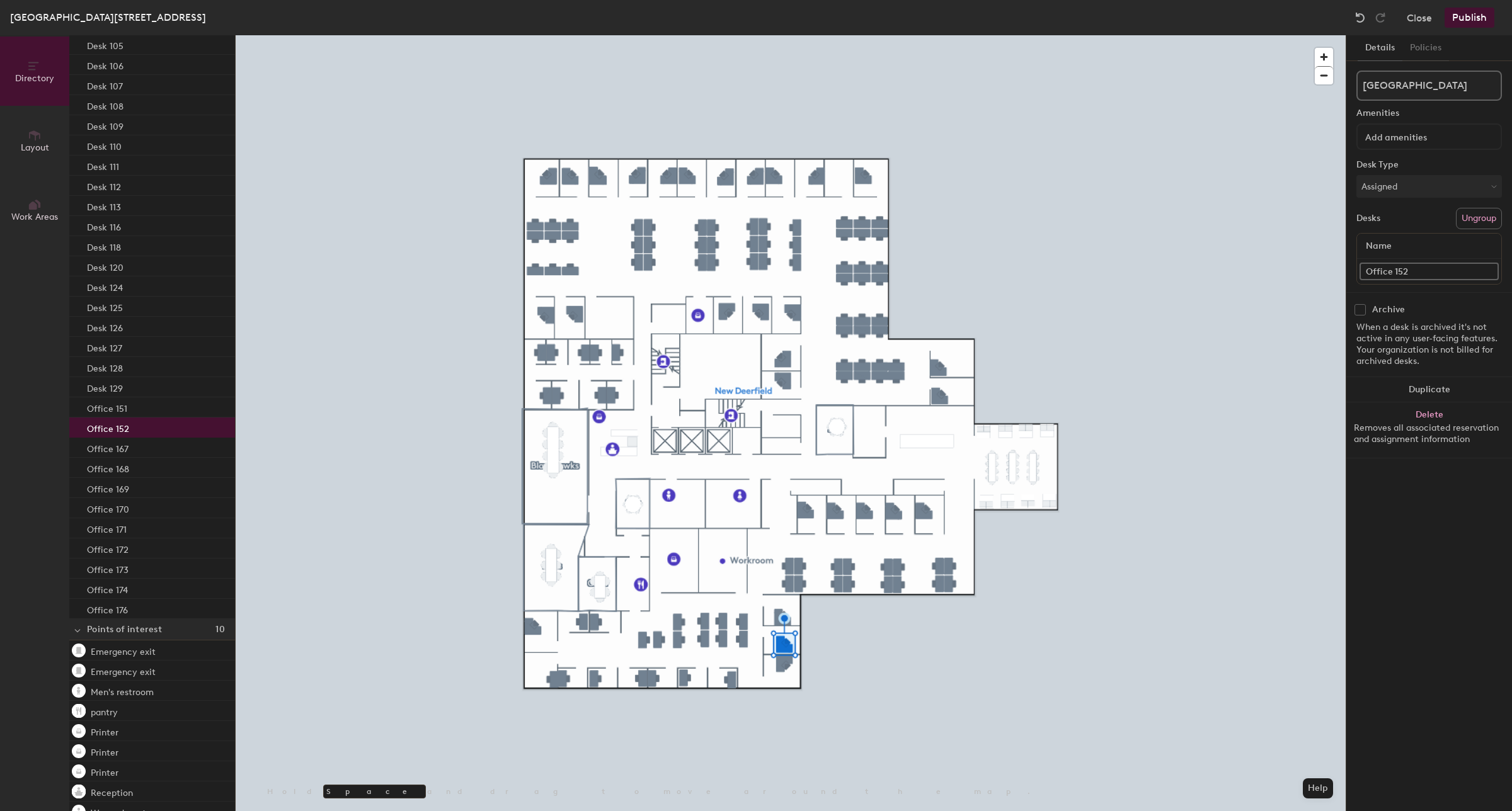
type input "Office 152"
click at [1299, 268] on div "Directory Layout Work Areas Directory Spaces 5 Blackhawks Bulls Cubs Sky Sox De…" at bounding box center [756, 423] width 1512 height 776
type input "Office 153"
click at [1301, 264] on div "Directory Layout Work Areas Directory Spaces 5 Blackhawks Bulls Cubs Sky Sox De…" at bounding box center [756, 423] width 1512 height 776
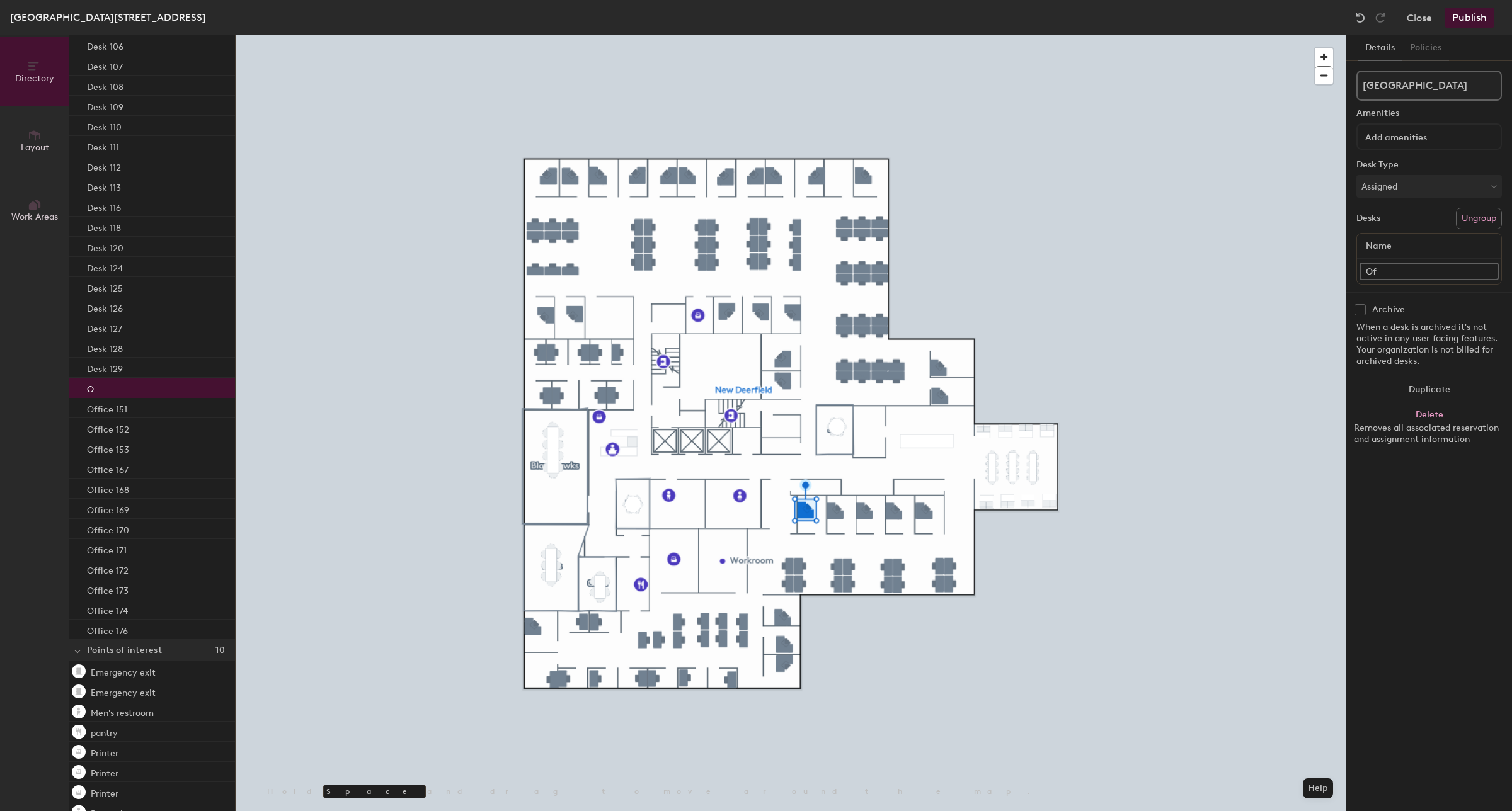
scroll to position [2171, 0]
type input "Office 160"
click at [1331, 266] on div "Directory Layout Work Areas Directory Spaces 5 Blackhawks Bulls Cubs Sky Sox De…" at bounding box center [756, 423] width 1512 height 776
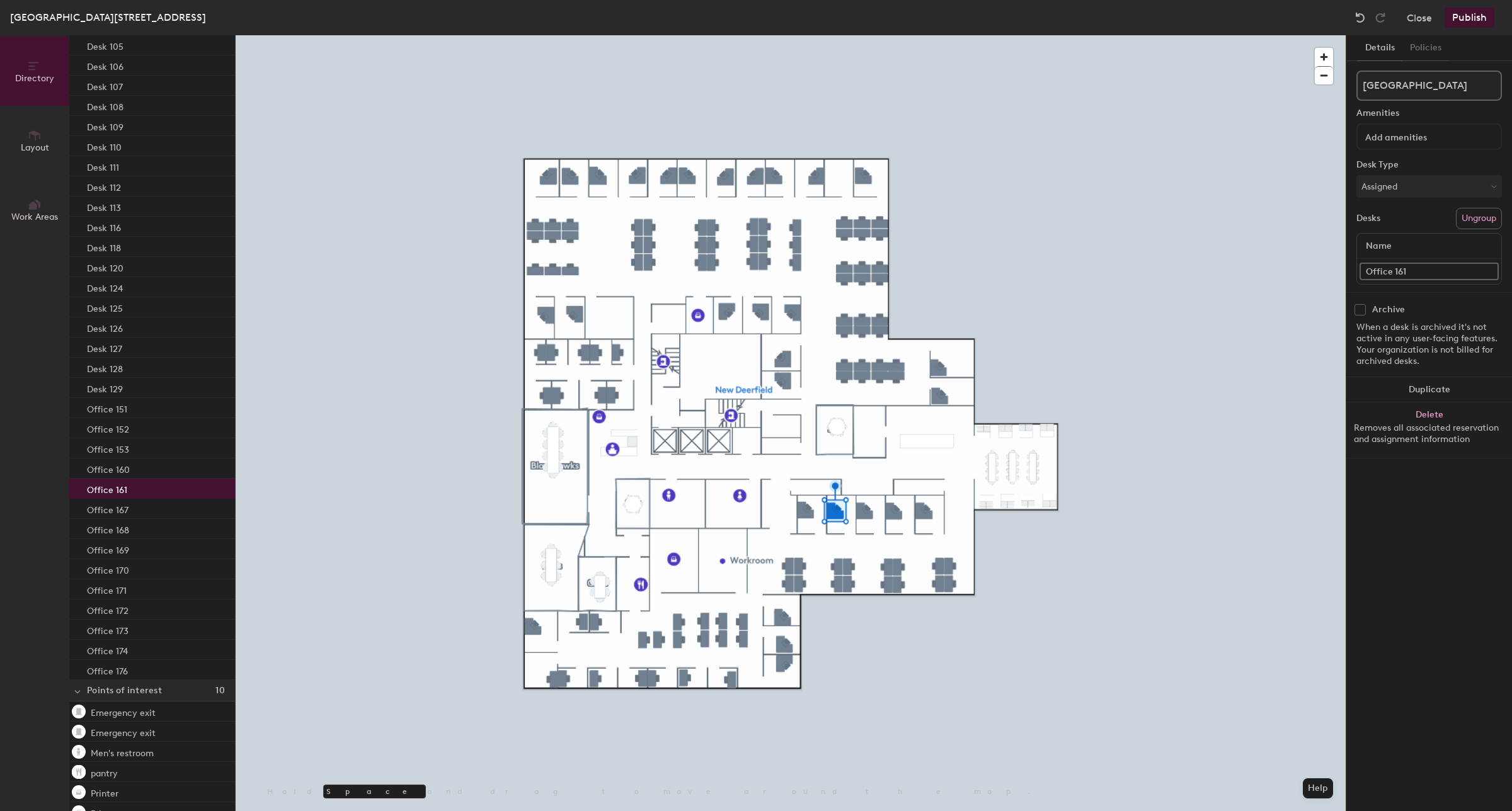
type input "Office 161"
click at [1317, 265] on div "Directory Layout Work Areas Directory Spaces 5 Blackhawks Bulls Cubs Sky Sox De…" at bounding box center [756, 423] width 1512 height 776
type input "Office 162"
click at [898, 36] on div at bounding box center [791, 36] width 1110 height 0
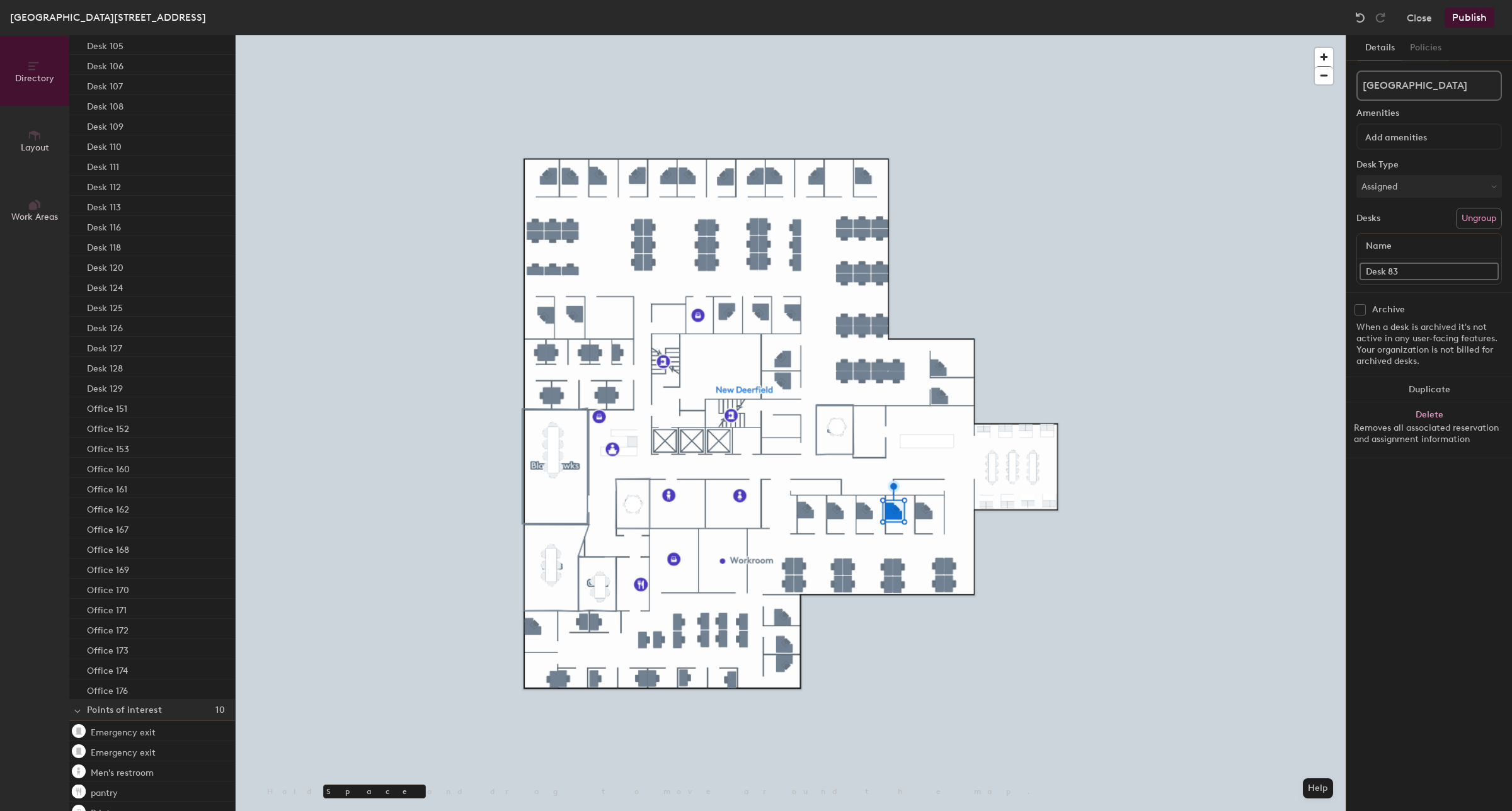
click at [1422, 272] on input "Desk 83" at bounding box center [1429, 271] width 139 height 17
type input "Office163"
click at [1336, 287] on div "Directory Layout Work Areas Directory Spaces 5 Blackhawks Bulls Cubs Sky Sox De…" at bounding box center [756, 423] width 1512 height 776
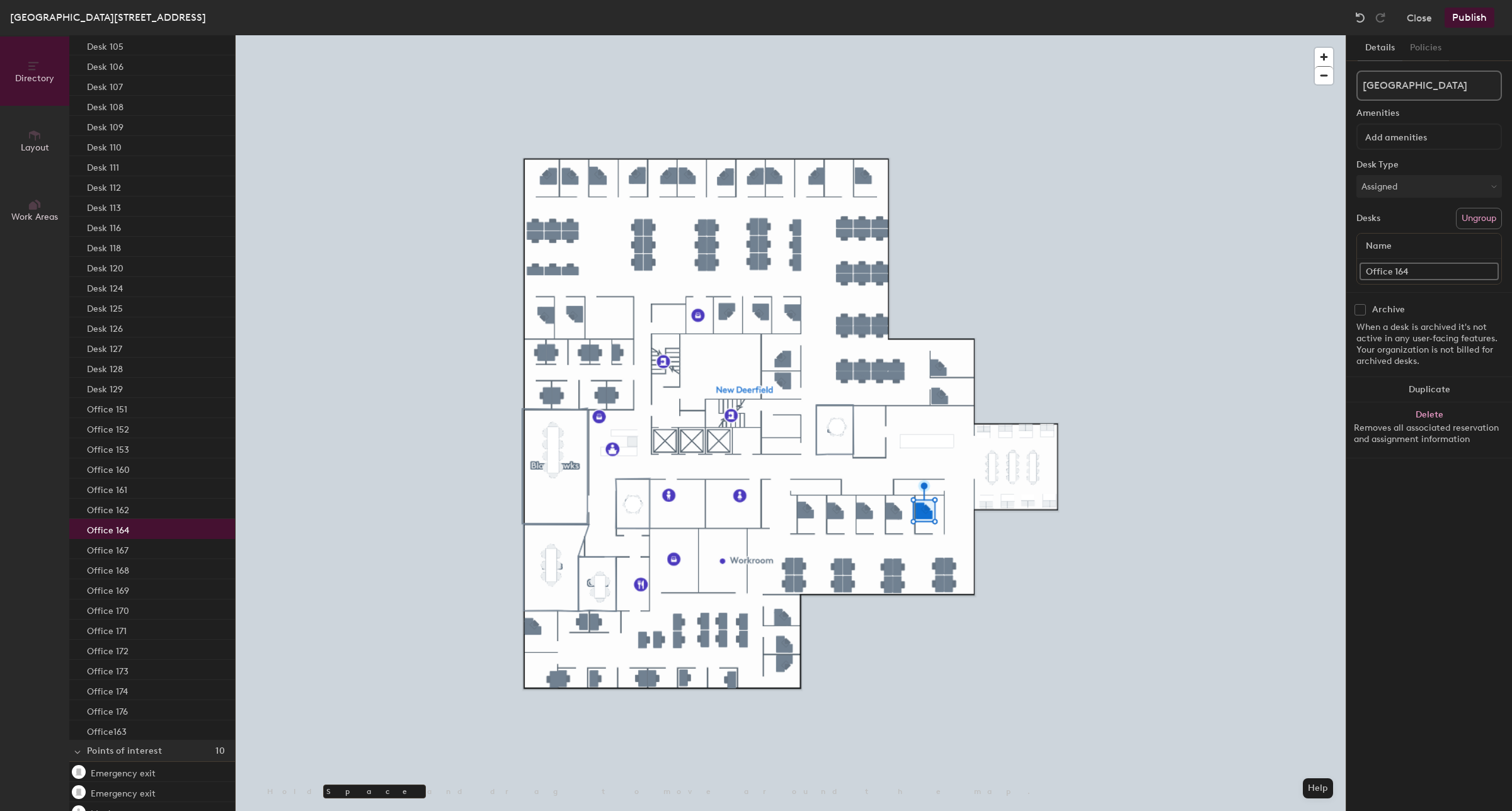
type input "Office 164"
click at [1409, 271] on input "Desk 129" at bounding box center [1429, 271] width 139 height 17
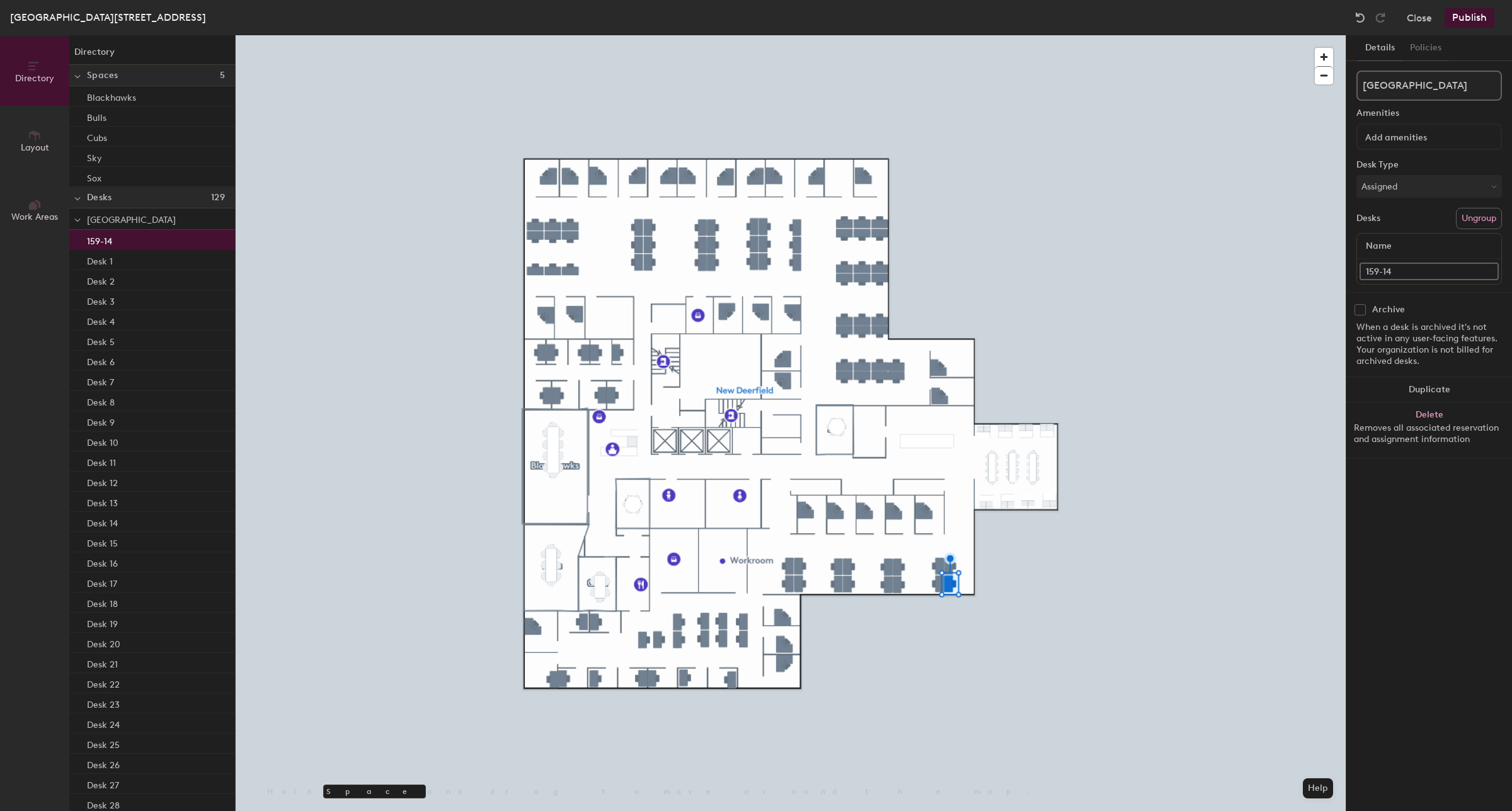
click at [1363, 272] on input "159-14" at bounding box center [1429, 271] width 139 height 17
click at [1245, 279] on div "Directory Layout Work Areas Directory Spaces 5 Blackhawks Bulls Cubs Sky Sox De…" at bounding box center [756, 423] width 1512 height 776
type input "Cube 159-14"
click at [1338, 275] on div "Directory Layout Work Areas Directory Spaces 5 Blackhawks Bulls Cubs Sky Sox De…" at bounding box center [756, 423] width 1512 height 776
paste input "Cube 159-14"
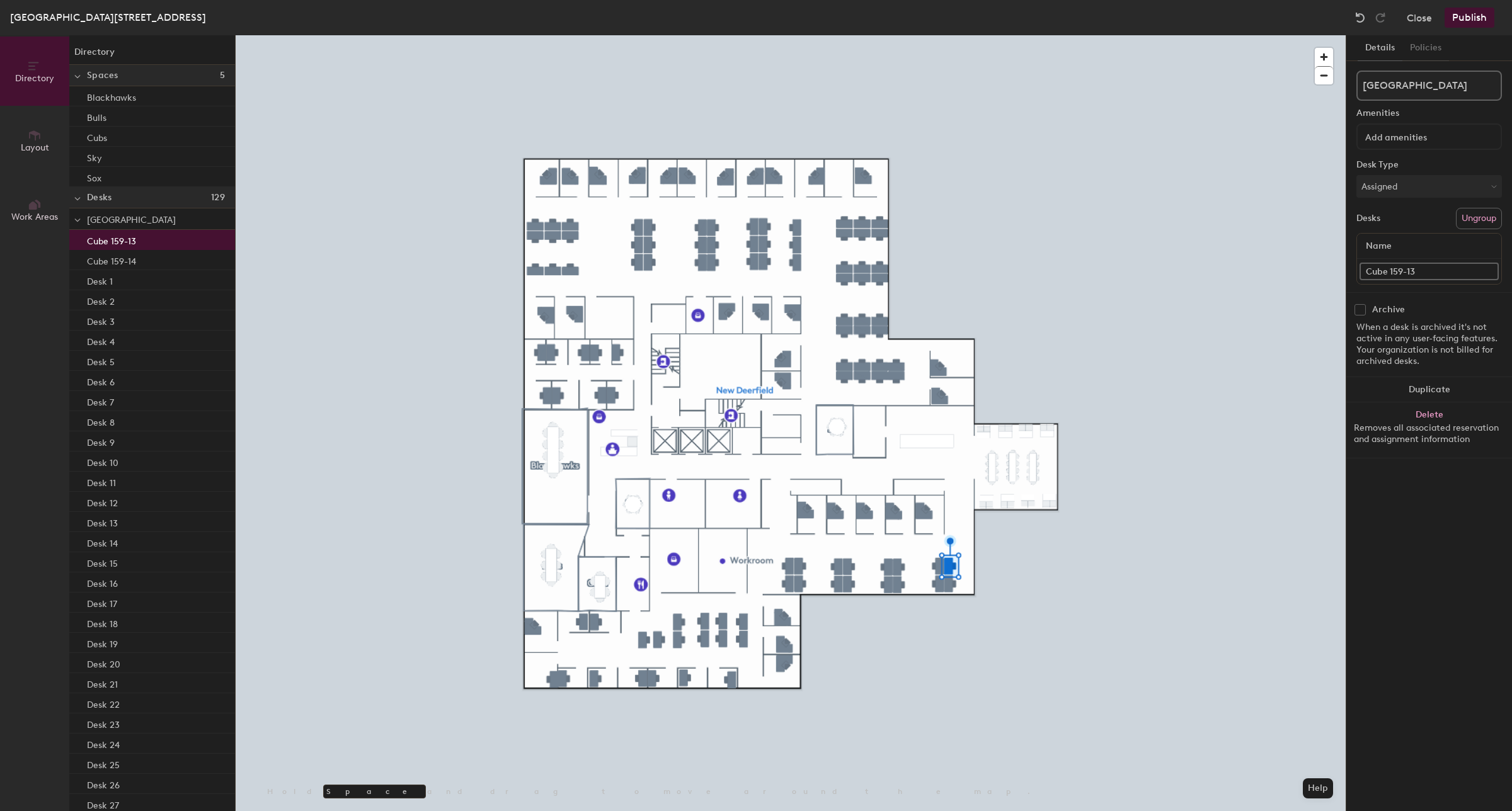
type input "Cube 159-13"
click at [1412, 273] on input "Desk 124" at bounding box center [1429, 271] width 139 height 17
paste input "Cube 159-1"
type input "Cube 159-11"
drag, startPoint x: 1423, startPoint y: 269, endPoint x: 1346, endPoint y: 282, distance: 78.1
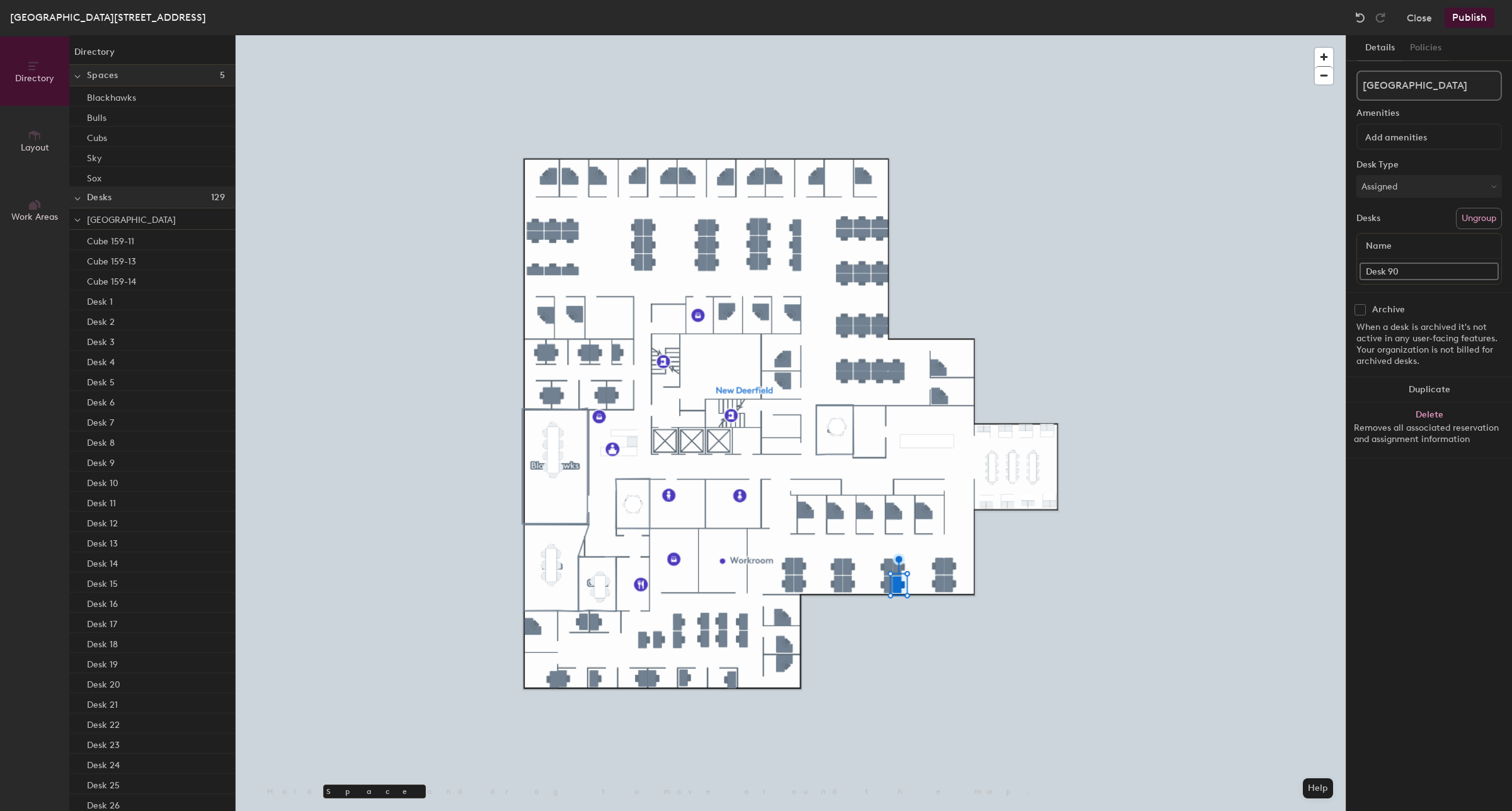
click at [1346, 282] on div "Details Policies New Deerfield Amenities Desk Type Assigned Desks Ungroup Name …" at bounding box center [1429, 423] width 166 height 776
paste input "Cube 159-1"
type input "Cube 159-10"
click at [1403, 271] on input "Desk 89" at bounding box center [1429, 271] width 139 height 17
paste input "Cube 159-1"
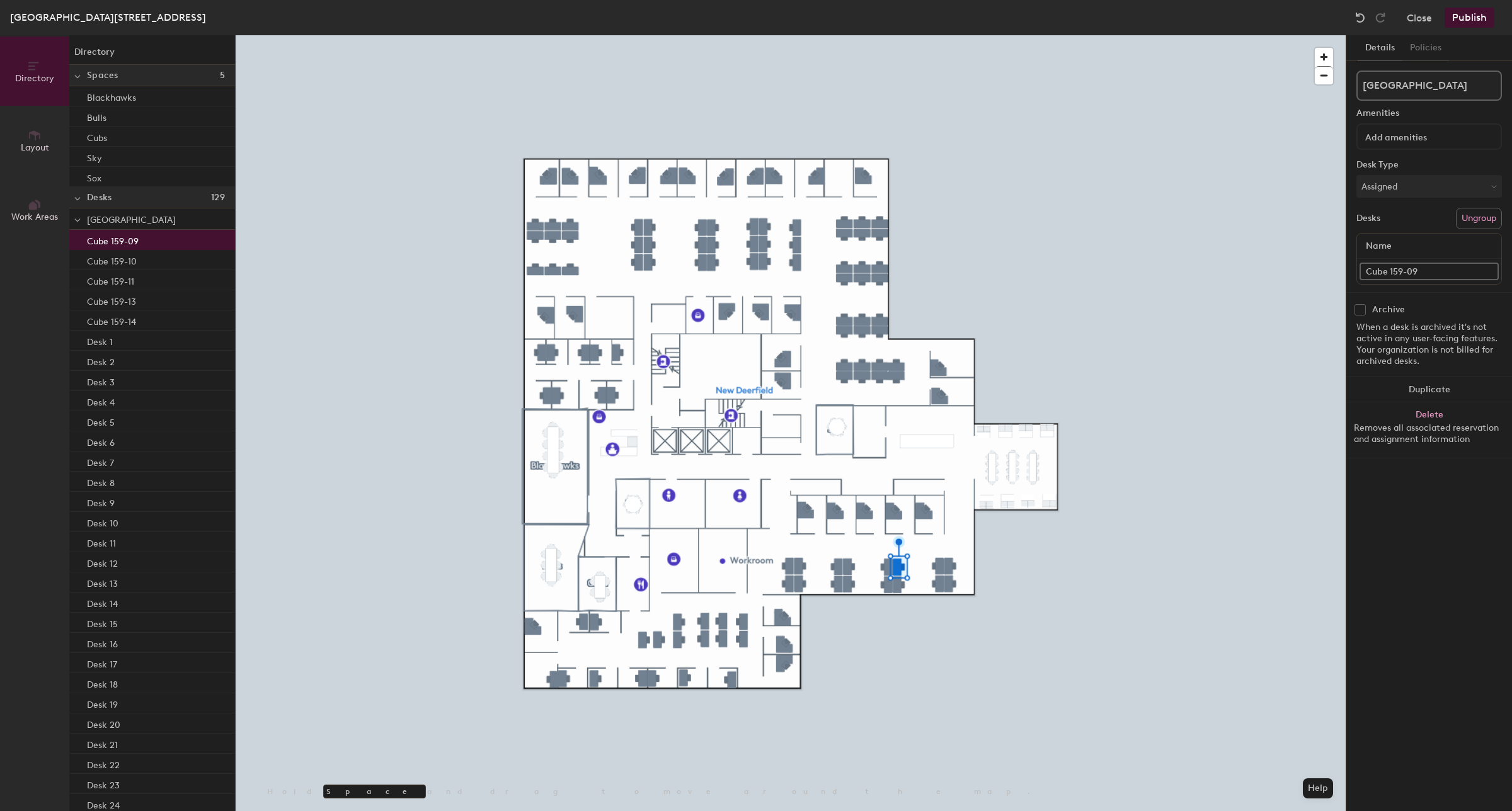
type input "Cube 159-09"
click at [1421, 275] on input "Desk 84" at bounding box center [1429, 271] width 139 height 17
paste input "Cube 159-1"
type input "Cube 159-08"
click at [1400, 264] on input "Desk 87" at bounding box center [1429, 271] width 139 height 17
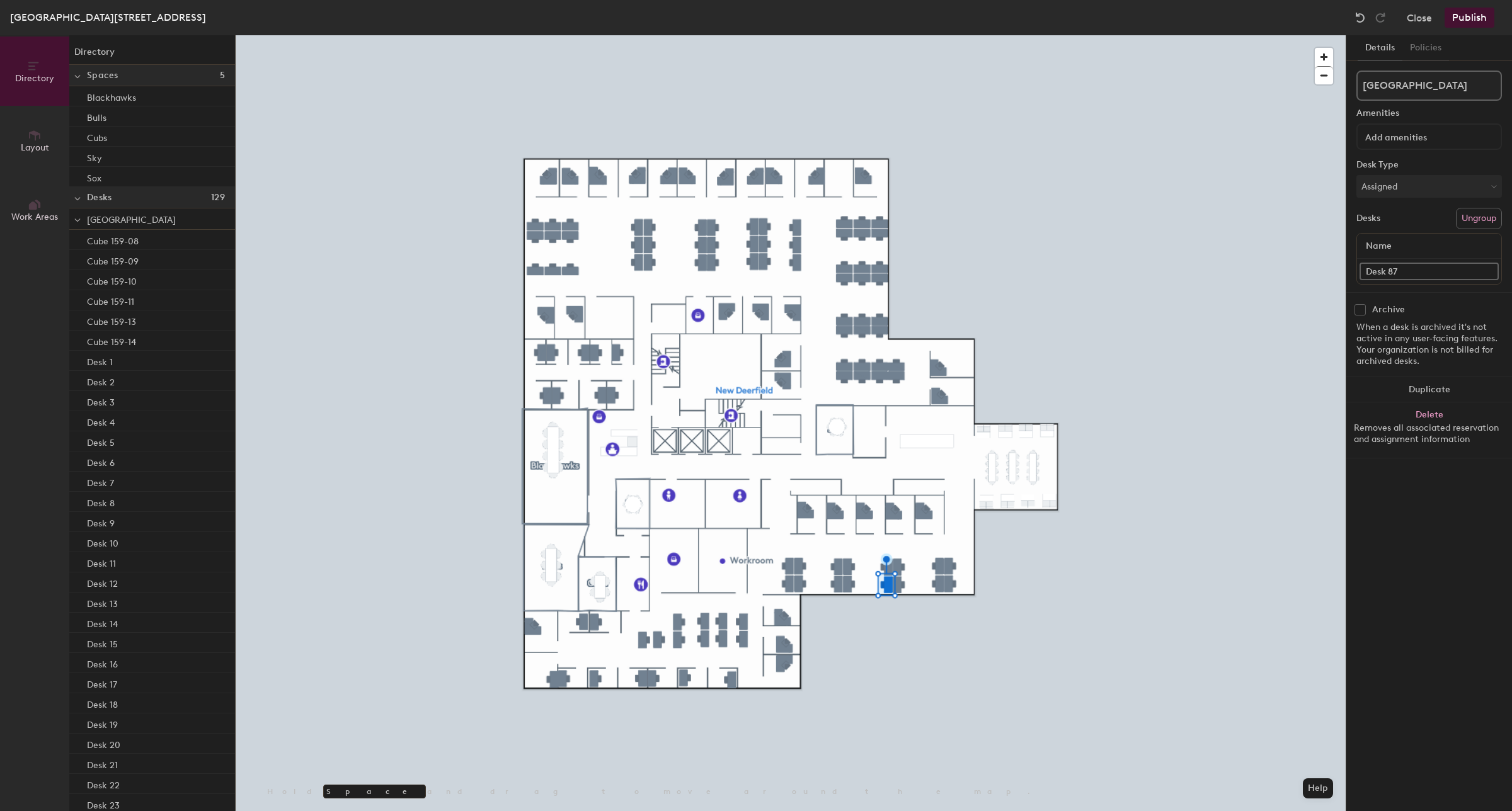
paste input "Cube 159-1"
type input "Cube 159-07"
click at [1214, 36] on div at bounding box center [791, 36] width 1110 height 0
click at [1435, 268] on input "Desk 86" at bounding box center [1429, 271] width 139 height 17
paste input "Cube 159-1"
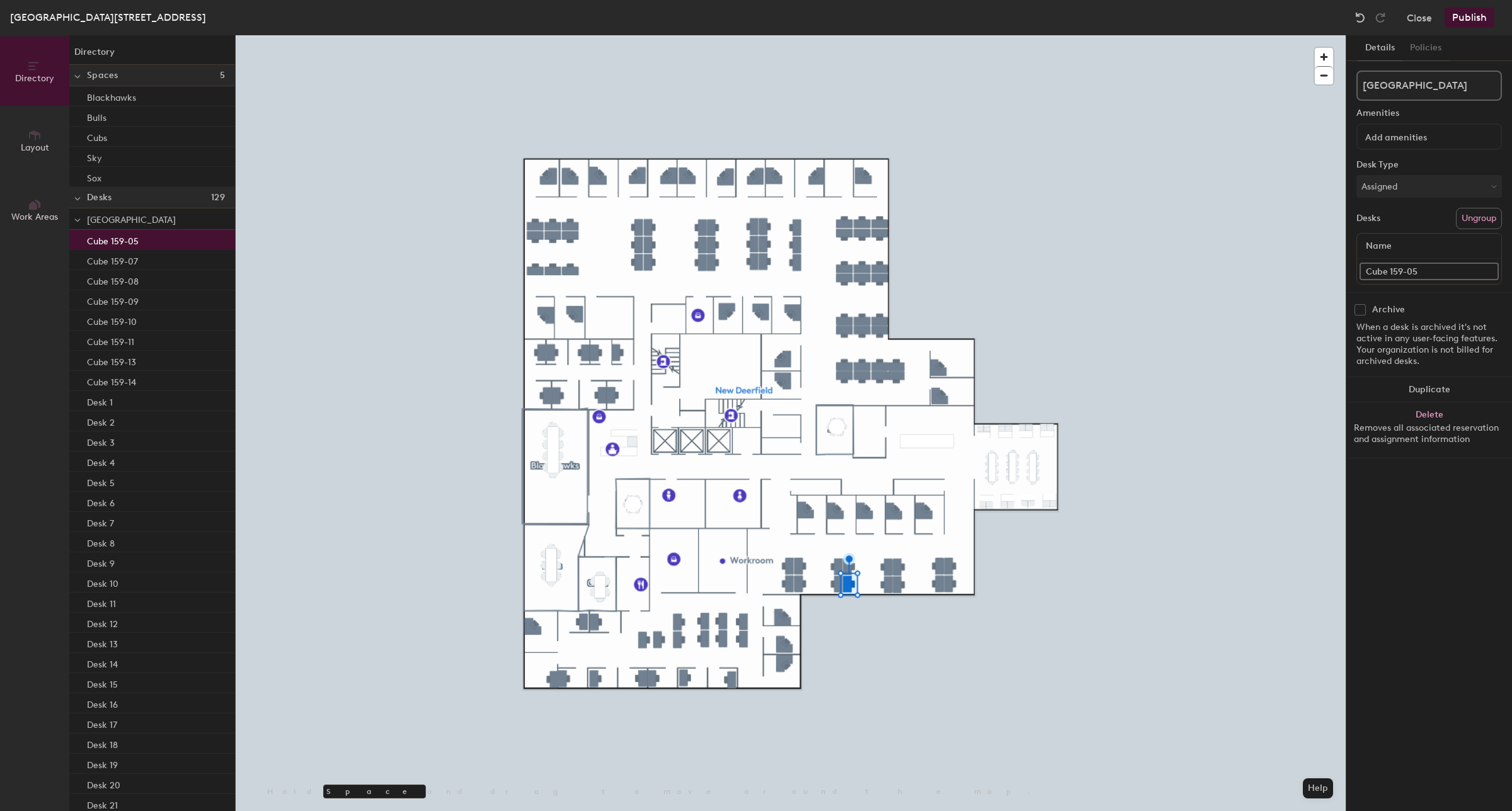
type input "Cube 159-05"
click at [1260, 281] on div "Directory Layout Work Areas Directory Spaces 5 Blackhawks Bulls Cubs Sky Sox De…" at bounding box center [756, 423] width 1512 height 776
paste input "Cube 159-1"
type input "Cube 159-06"
click at [1317, 276] on div "Directory Layout Work Areas Directory Spaces 5 Blackhawks Bulls Cubs Sky Sox De…" at bounding box center [756, 423] width 1512 height 776
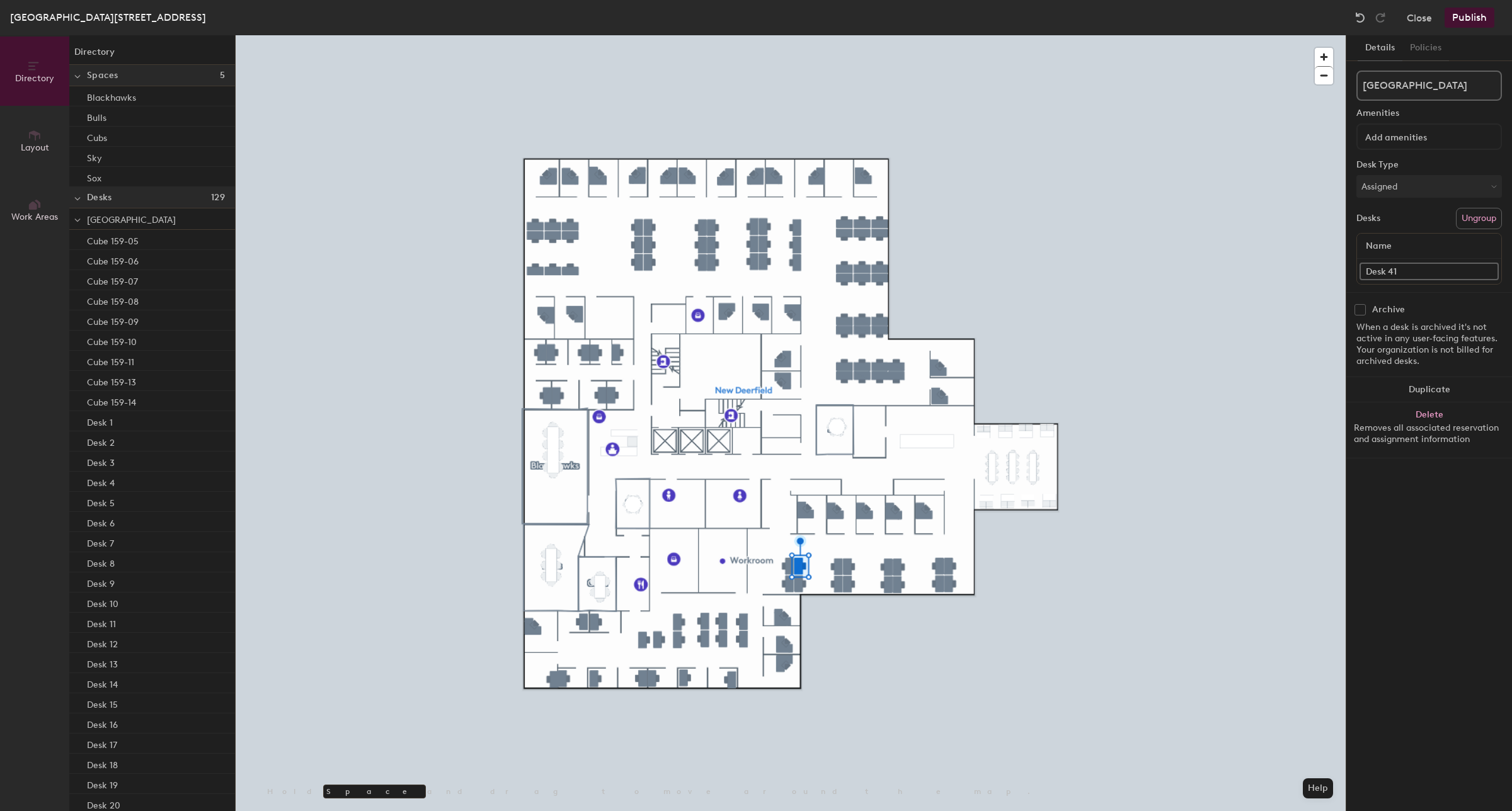
paste input "Cube 159-"
type input "Cube 159-04"
click at [1419, 264] on input "Desk 42" at bounding box center [1429, 271] width 139 height 17
paste input "Cube 159-1"
type input "Cube 159-03"
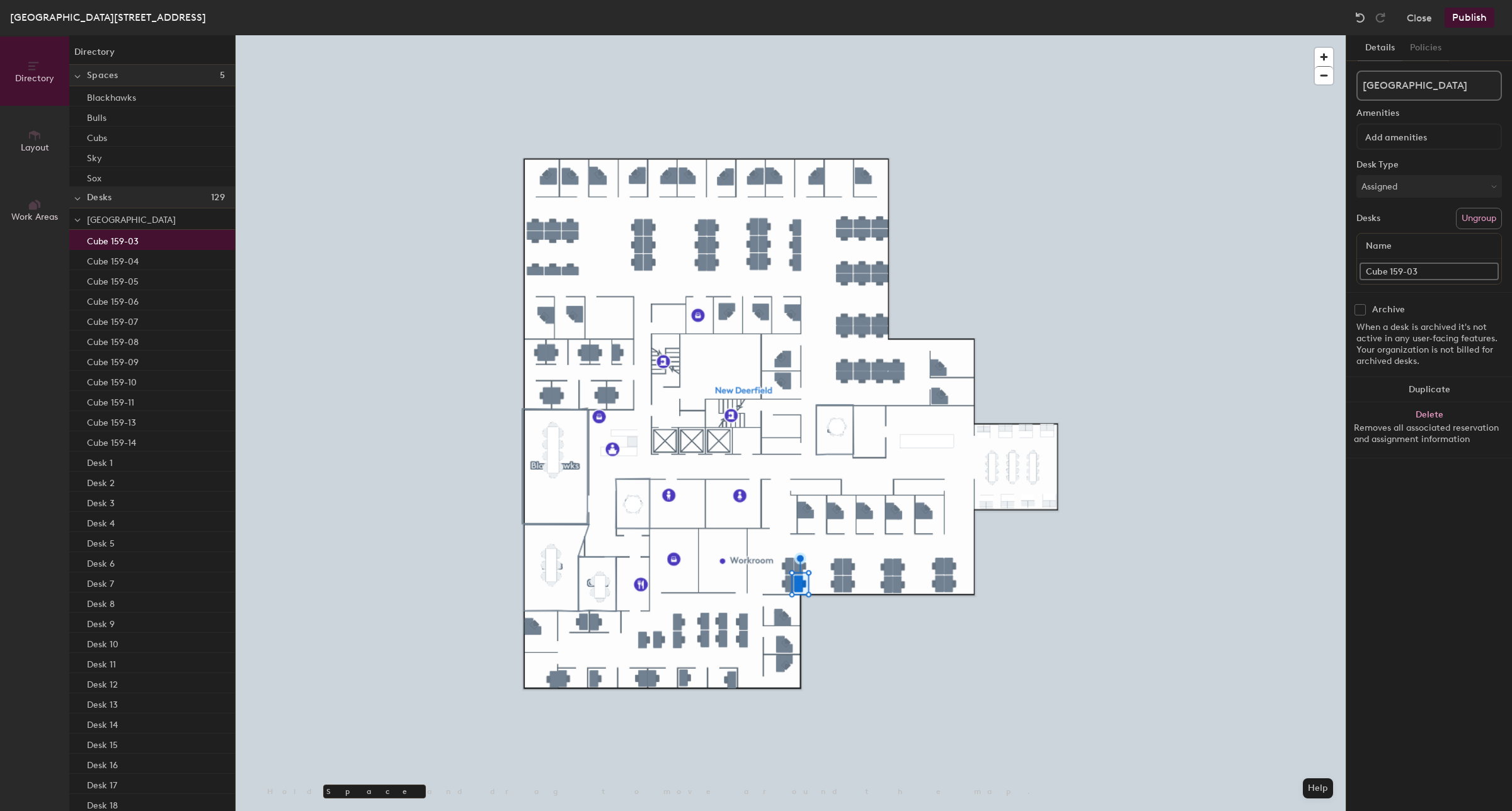
click at [896, 36] on div at bounding box center [791, 36] width 1110 height 0
drag, startPoint x: 1411, startPoint y: 275, endPoint x: 1349, endPoint y: 269, distance: 62.3
click at [1349, 269] on div "Details Policies New Deerfield Amenities Desk Type Assigned Desks Ungroup Name …" at bounding box center [1429, 423] width 166 height 776
paste input "Cube 159-1"
type input "Cube 159-12"
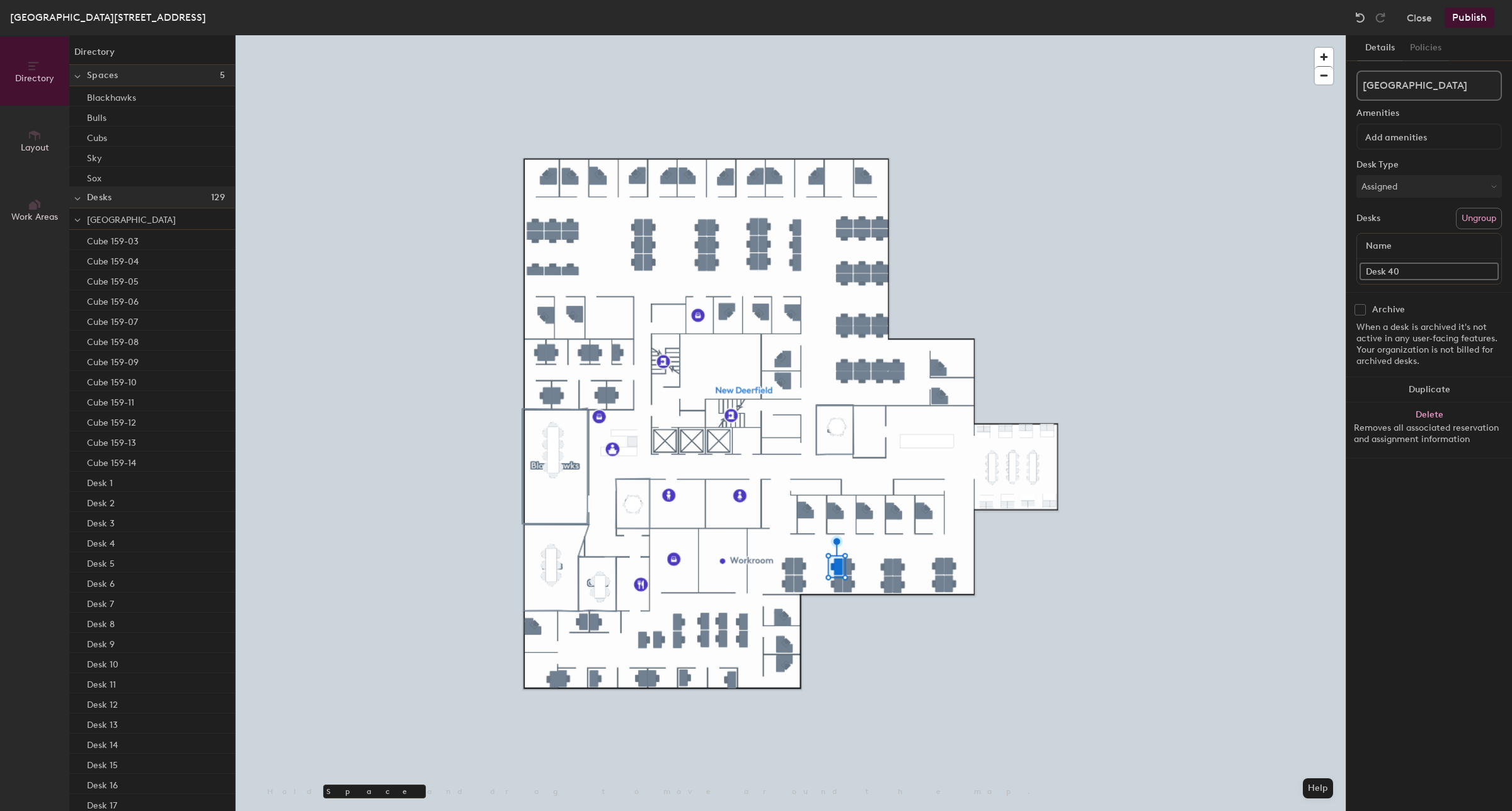
click at [1238, 272] on div "Directory Layout Work Areas Directory Spaces 5 Blackhawks Bulls Cubs Sky Sox De…" at bounding box center [756, 423] width 1512 height 776
paste input "Cube 159-1"
type input "Cube 159-04"
click at [1322, 288] on div "Directory Layout Work Areas Directory Spaces 5 Blackhawks Bulls Cubs Sky Sox De…" at bounding box center [756, 423] width 1512 height 776
paste input "Cube 159-1"
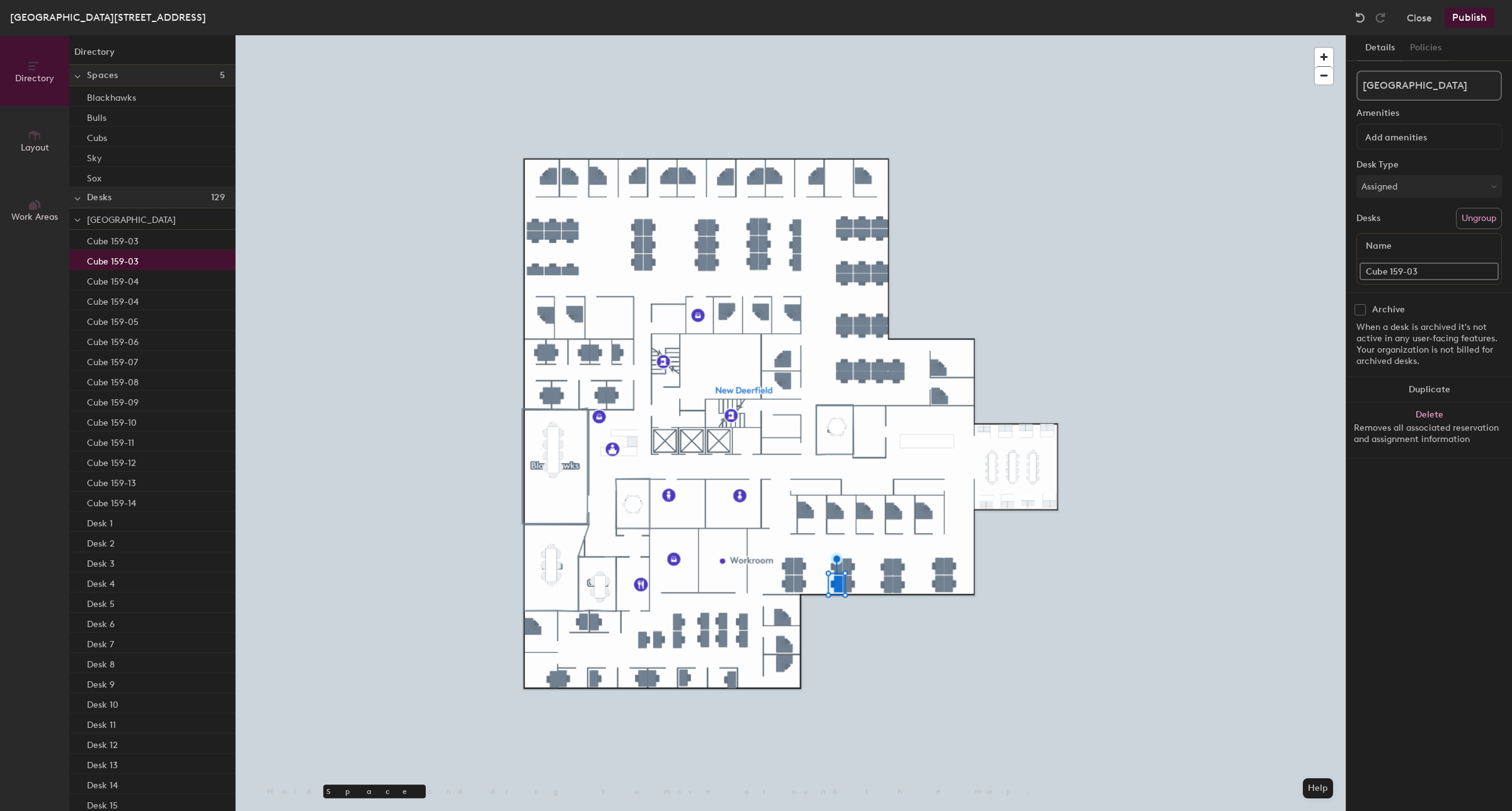
type input "Cube 159-03"
click at [1431, 269] on input "Cube 159-04" at bounding box center [1429, 271] width 139 height 17
type input "Cube 159-02"
click at [1432, 270] on input "Cube 159-03" at bounding box center [1429, 271] width 139 height 17
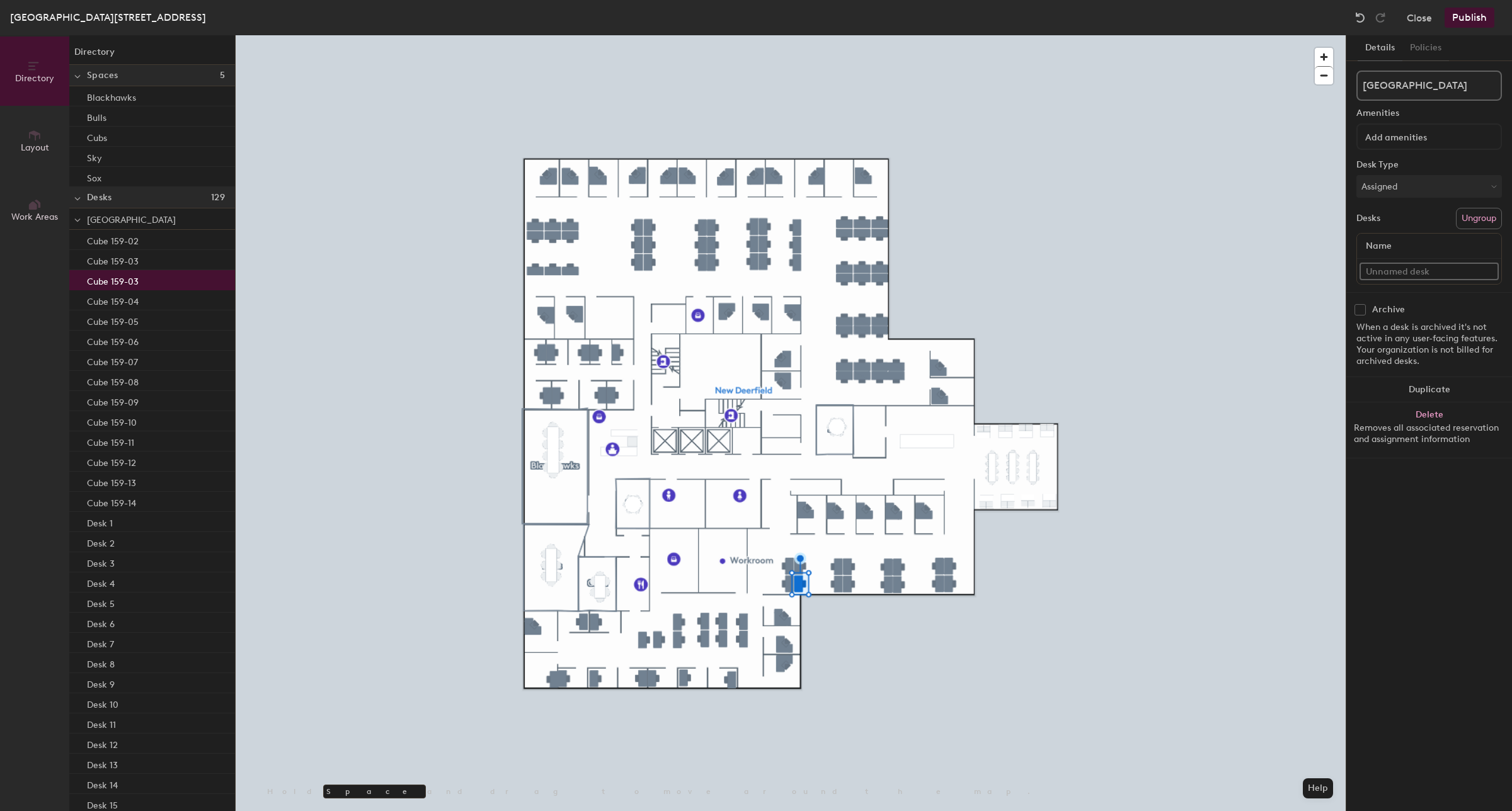
type input "1"
paste input "Cube 159-1"
type input "Cube 159-01"
click at [1307, 274] on div "Directory Layout Work Areas Directory Spaces 5 Blackhawks Bulls Cubs Sky Sox De…" at bounding box center [756, 423] width 1512 height 776
type input "Office 138"
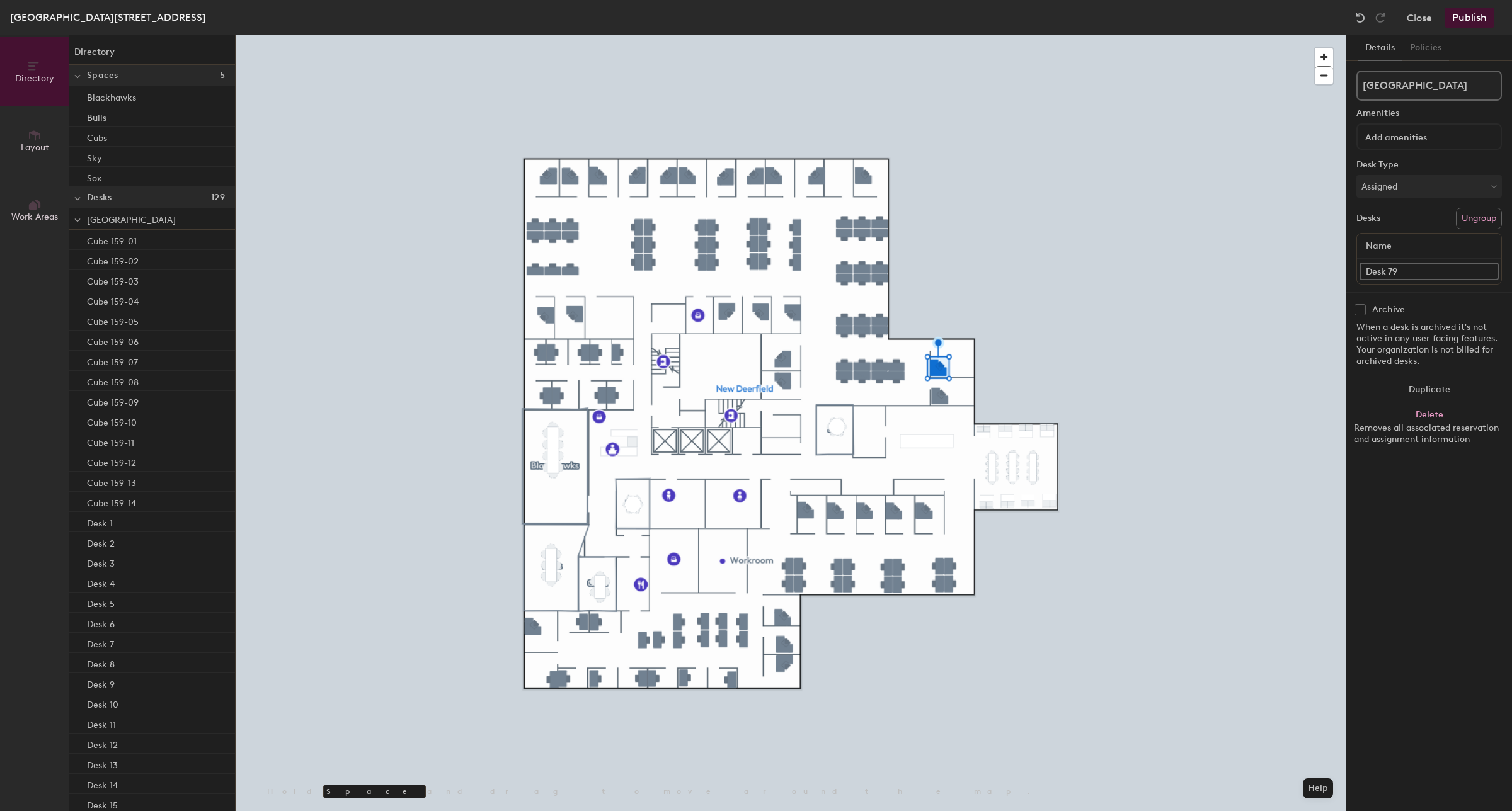
click at [1309, 263] on div "Directory Layout Work Areas Directory Spaces 5 Blackhawks Bulls Cubs Sky Sox De…" at bounding box center [756, 423] width 1512 height 776
type input "Office 135"
click at [1340, 264] on div "Directory Layout Work Areas Directory Spaces 5 Blackhawks Bulls Cubs Sky Sox De…" at bounding box center [756, 423] width 1512 height 776
click at [1330, 269] on div "Directory Layout Work Areas Directory Spaces 5 Blackhawks Bulls Cubs Sky Sox De…" at bounding box center [756, 423] width 1512 height 776
click at [1412, 273] on input "Hotel desk 05" at bounding box center [1429, 271] width 139 height 17
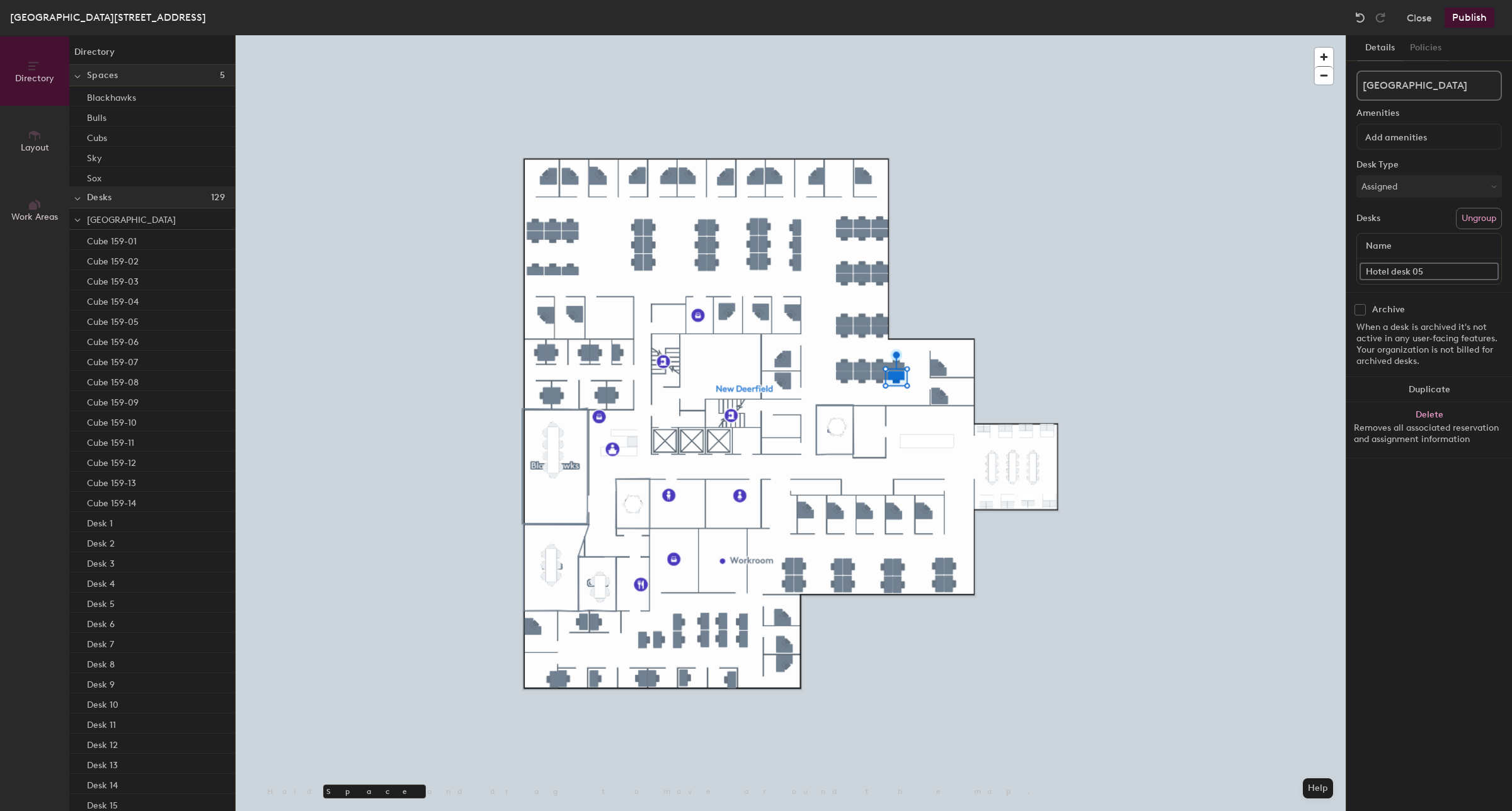
click at [1412, 273] on input "Hotel desk 05" at bounding box center [1429, 271] width 139 height 17
drag, startPoint x: 1465, startPoint y: 271, endPoint x: 1345, endPoint y: 275, distance: 120.1
click at [1345, 275] on div "Details Policies New Deerfield Amenities Desk Type Assigned Desks Ungroup Name …" at bounding box center [1428, 423] width 166 height 776
click at [1393, 271] on input "Hotel desk 136-05" at bounding box center [1429, 271] width 139 height 17
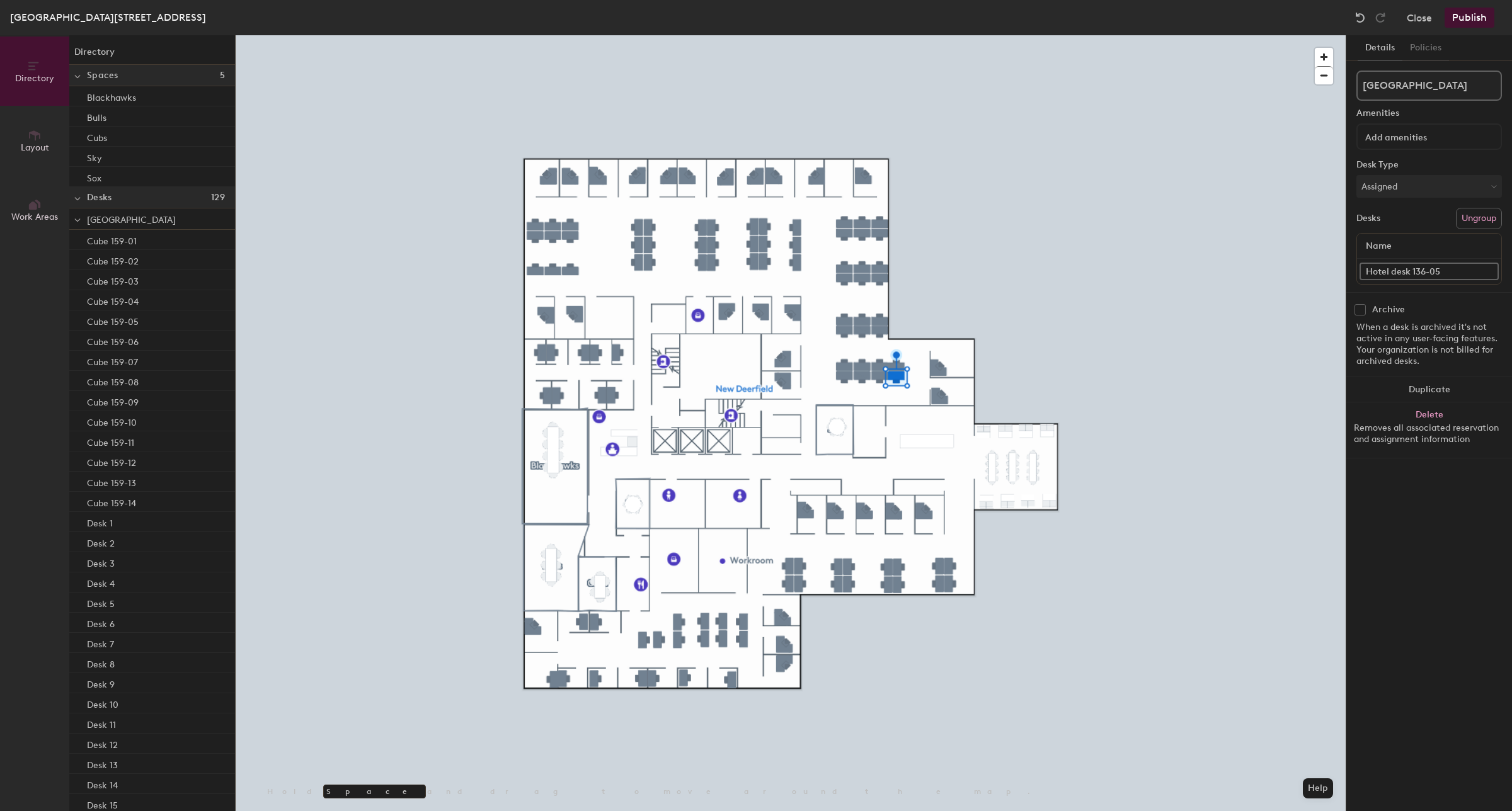
click at [1394, 271] on input "Hotel desk 136-05" at bounding box center [1429, 271] width 139 height 17
click at [1398, 269] on input "Hotel desk 136-05" at bounding box center [1429, 271] width 139 height 17
click at [1324, 272] on div "Directory Layout Work Areas Directory Spaces 5 Blackhawks Bulls Cubs Sky Sox De…" at bounding box center [756, 423] width 1512 height 776
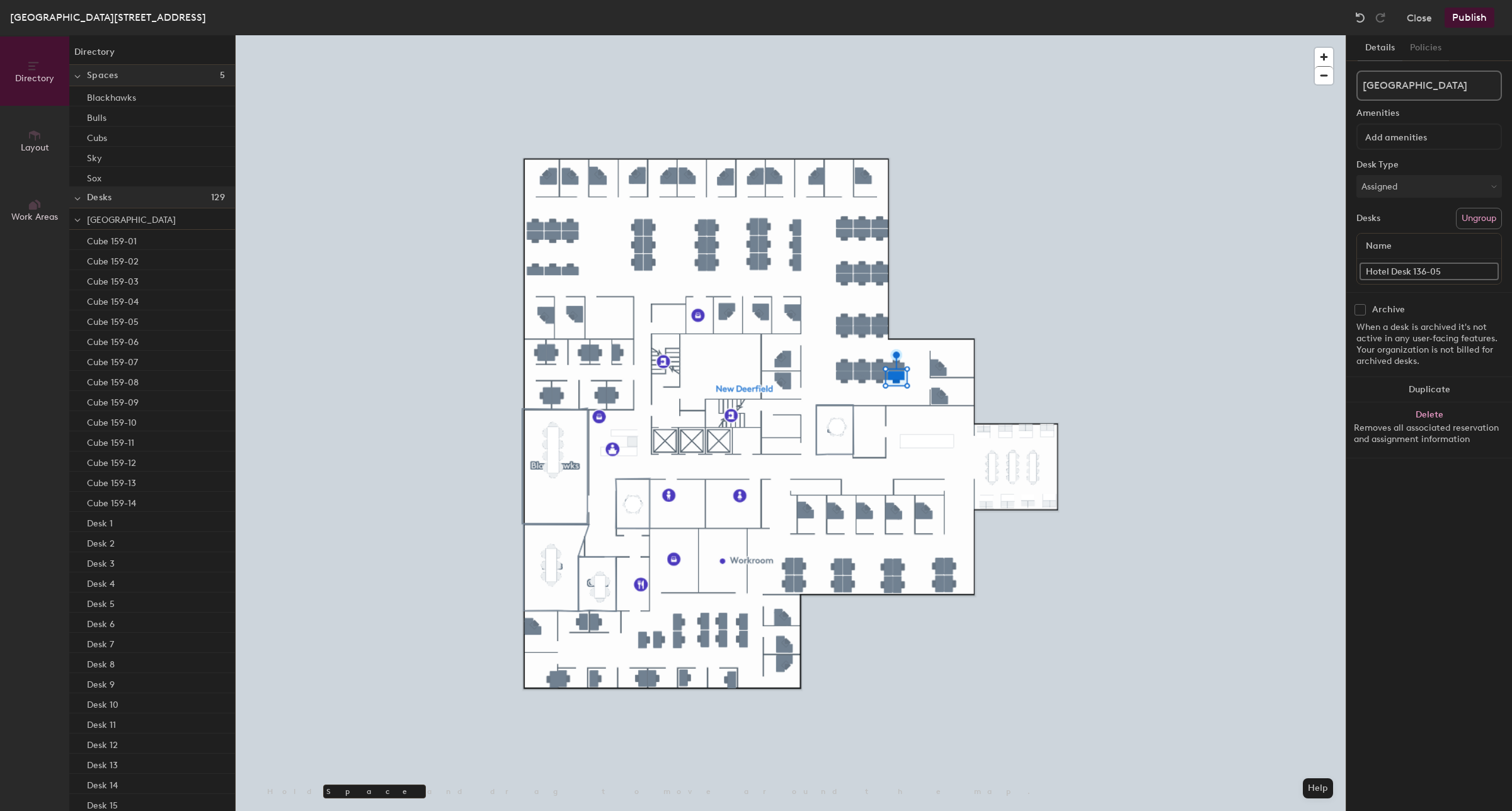
type input "Hotel Desk 136-05"
click at [1283, 266] on div "Directory Layout Work Areas Directory Spaces 5 Blackhawks Bulls Cubs Sky Sox De…" at bounding box center [756, 423] width 1512 height 776
paste input "Hotel Desk 136-05"
type input "Hotel Desk 136-06"
click at [1317, 274] on div "Directory Layout Work Areas Directory Spaces 5 Blackhawks Bulls Cubs Sky Sox De…" at bounding box center [756, 423] width 1512 height 776
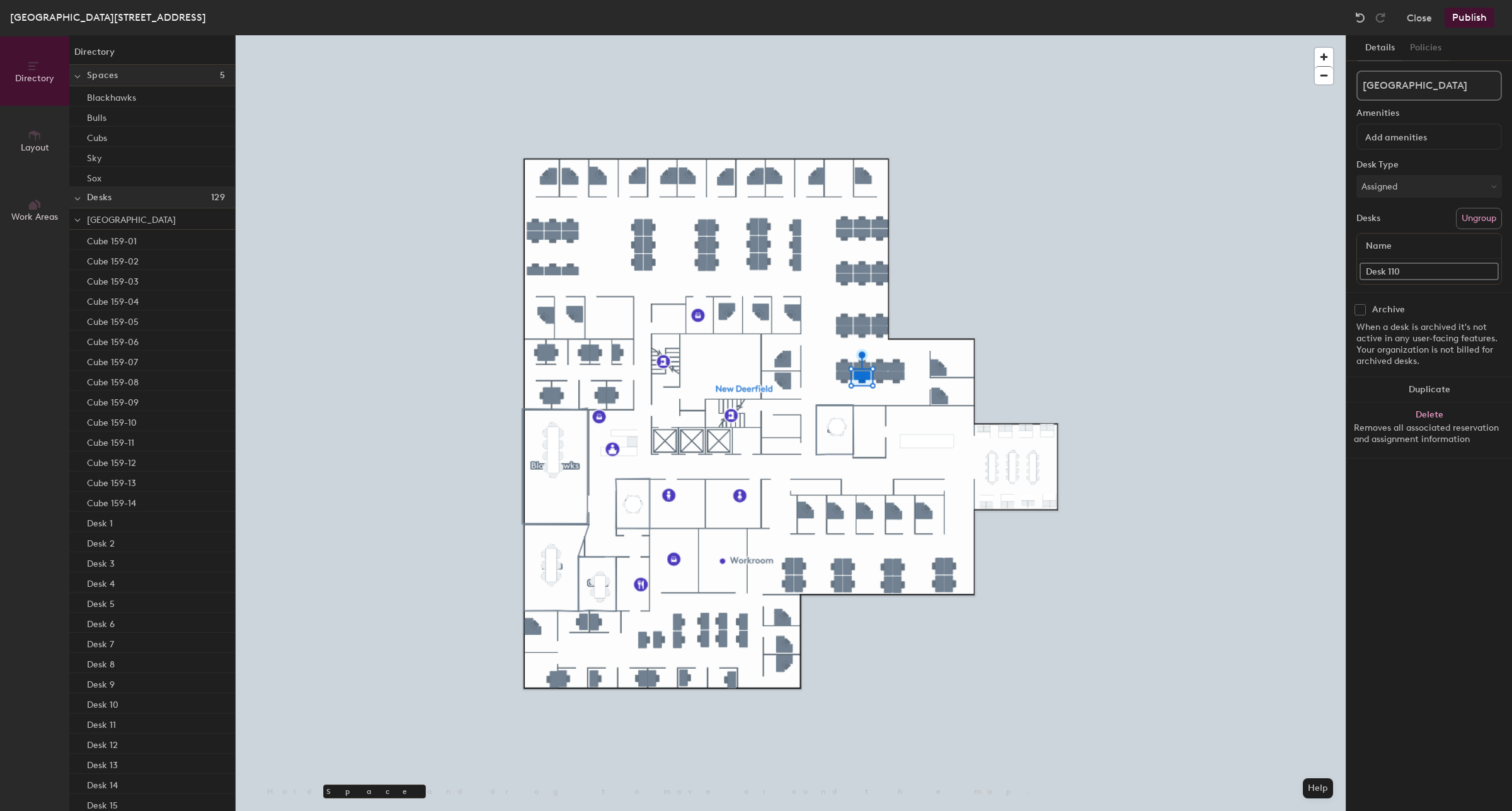
paste input "Hotel Desk 136-05"
type input "Hotel Desk 136-07"
click at [1331, 278] on div "Directory Layout Work Areas Directory Spaces 5 Blackhawks Bulls Cubs Sky Sox De…" at bounding box center [756, 423] width 1512 height 776
type input "H"
paste input "Hotel Desk 136-05"
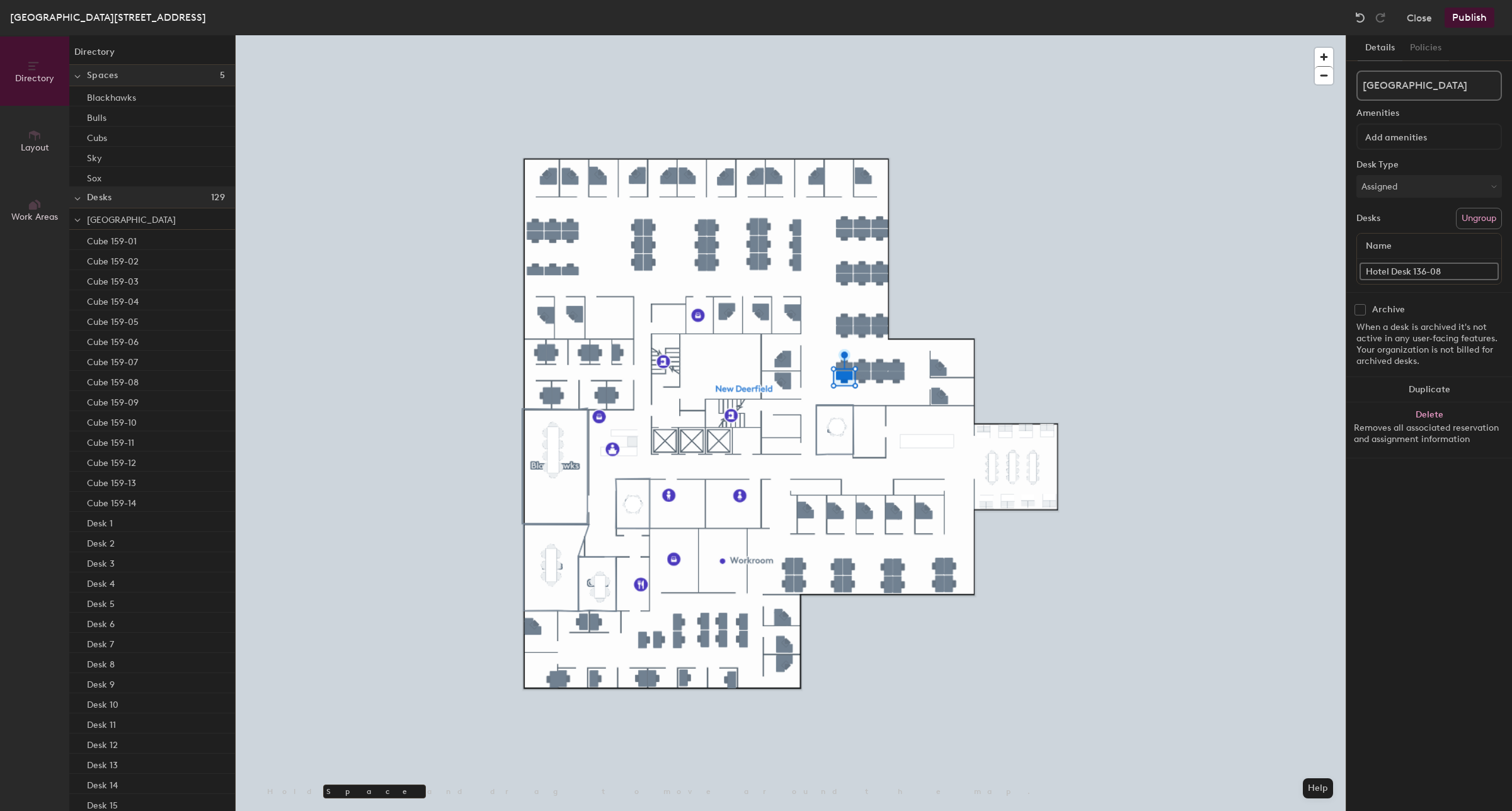
type input "Hotel Desk 136-08"
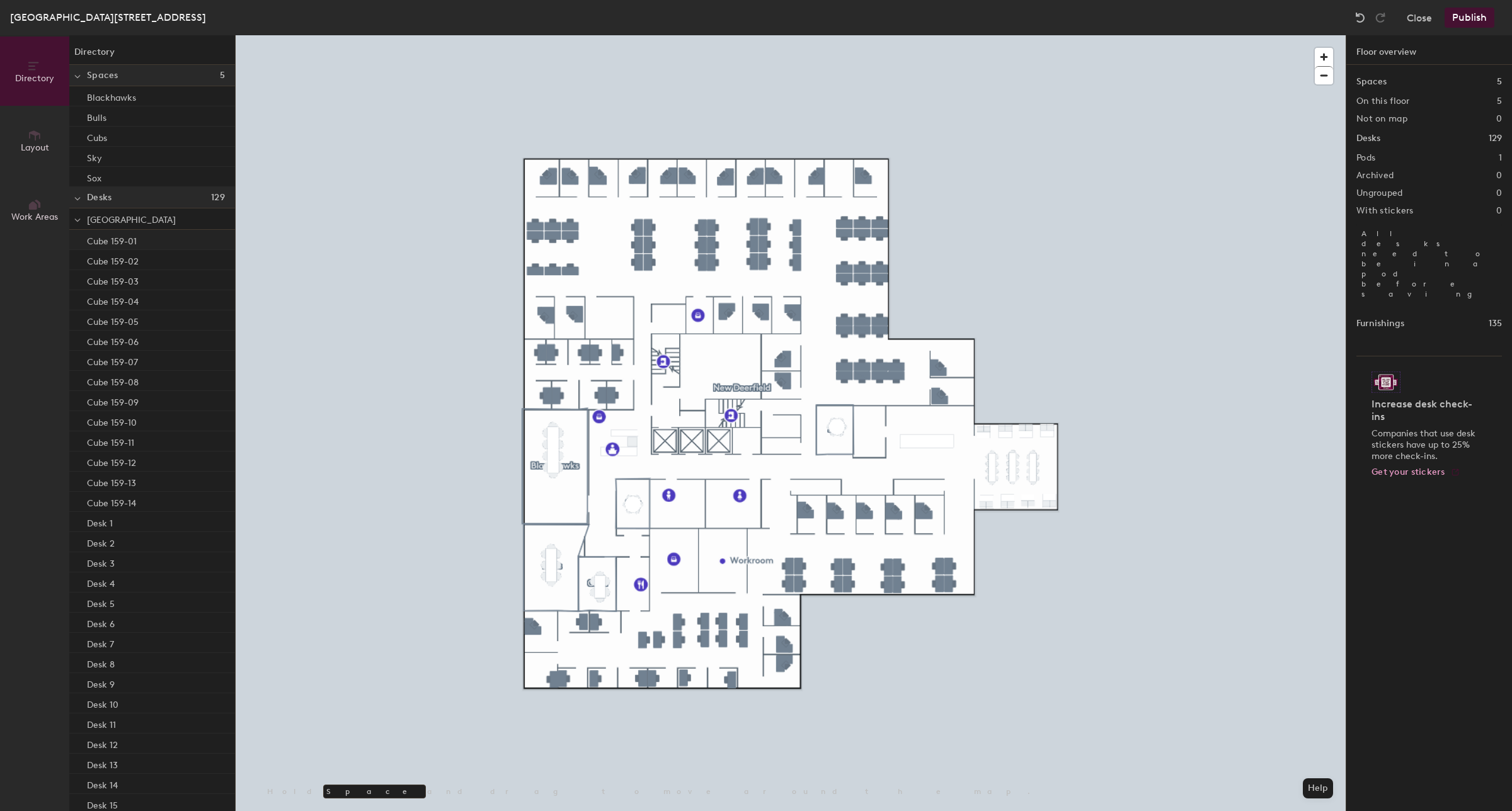
click at [151, 239] on div "Cube 159-01" at bounding box center [152, 240] width 166 height 20
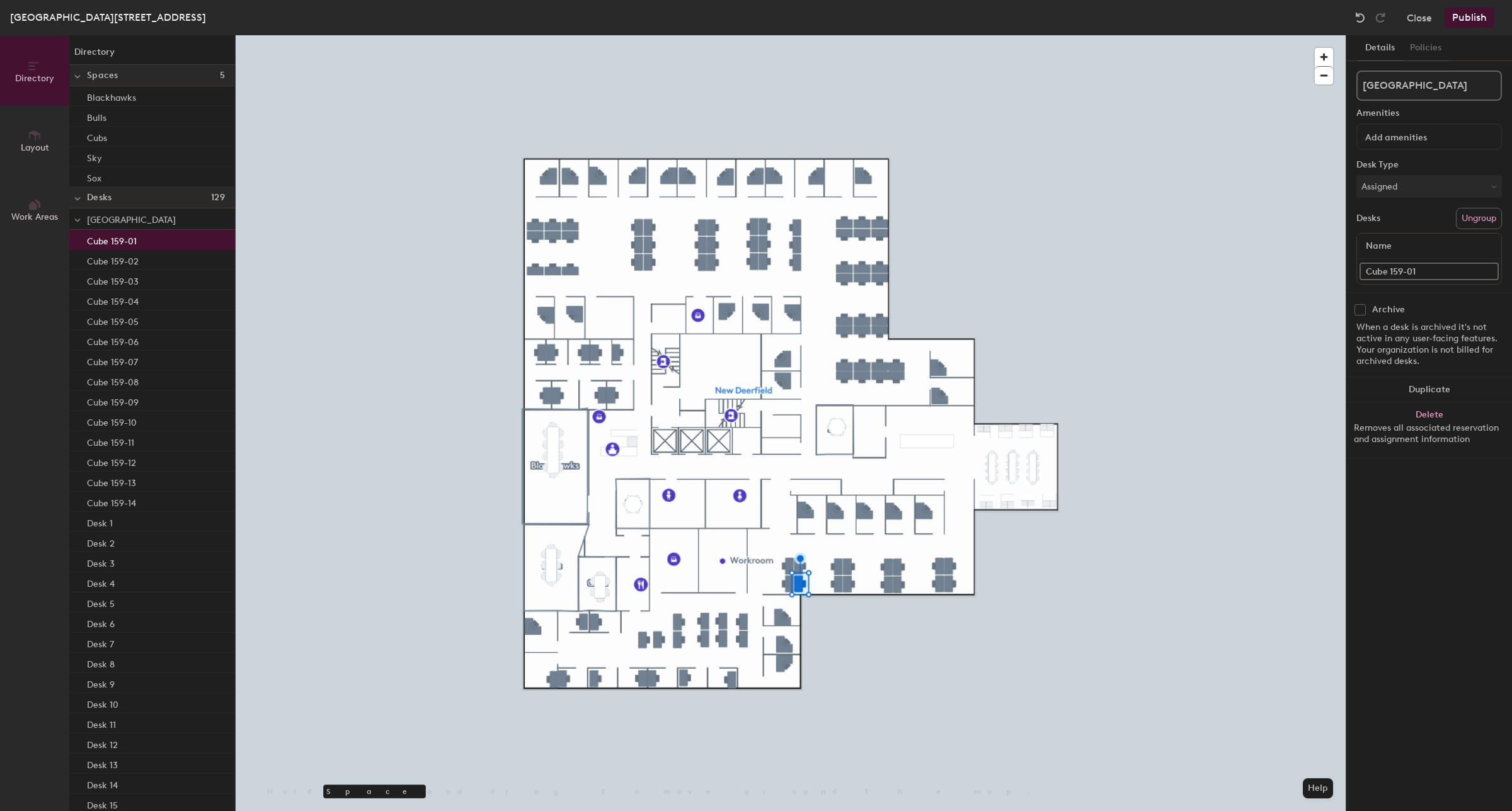
click at [1384, 271] on input "Cube 159-01" at bounding box center [1429, 271] width 139 height 17
click at [1339, 285] on div "Directory Layout Work Areas Directory Spaces 5 Blackhawks Bulls Cubs Sky Sox De…" at bounding box center [756, 423] width 1512 height 776
click at [1465, 266] on input "Hotel Desk 159-01" at bounding box center [1429, 271] width 139 height 17
click at [1308, 275] on div "Directory Layout Work Areas Directory Spaces 5 Blackhawks Bulls Cubs Sky Sox De…" at bounding box center [756, 423] width 1512 height 776
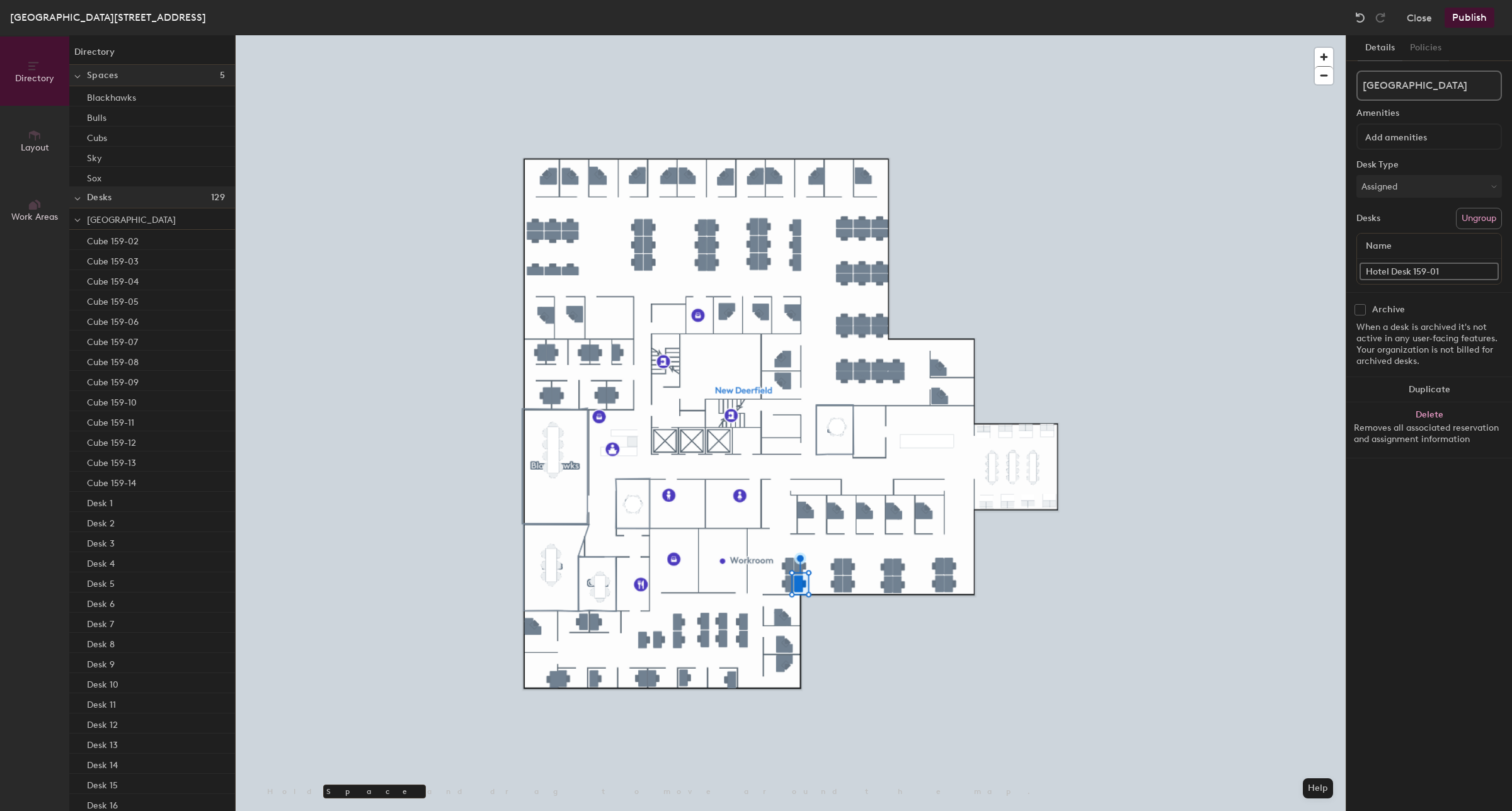
click at [1465, 275] on input "Hotel Desk 159-01" at bounding box center [1429, 271] width 139 height 17
click at [1428, 274] on input "Hotel Desk 159-01" at bounding box center [1429, 271] width 139 height 17
click at [1249, 282] on div "Directory Layout Work Areas Directory Spaces 5 Blackhawks Bulls Cubs Sky Sox De…" at bounding box center [756, 423] width 1512 height 776
type input "Hotel Desk 159-01"
click at [1265, 265] on div "Directory Layout Work Areas Directory Spaces 5 Blackhawks Bulls Cubs Sky Sox De…" at bounding box center [756, 423] width 1512 height 776
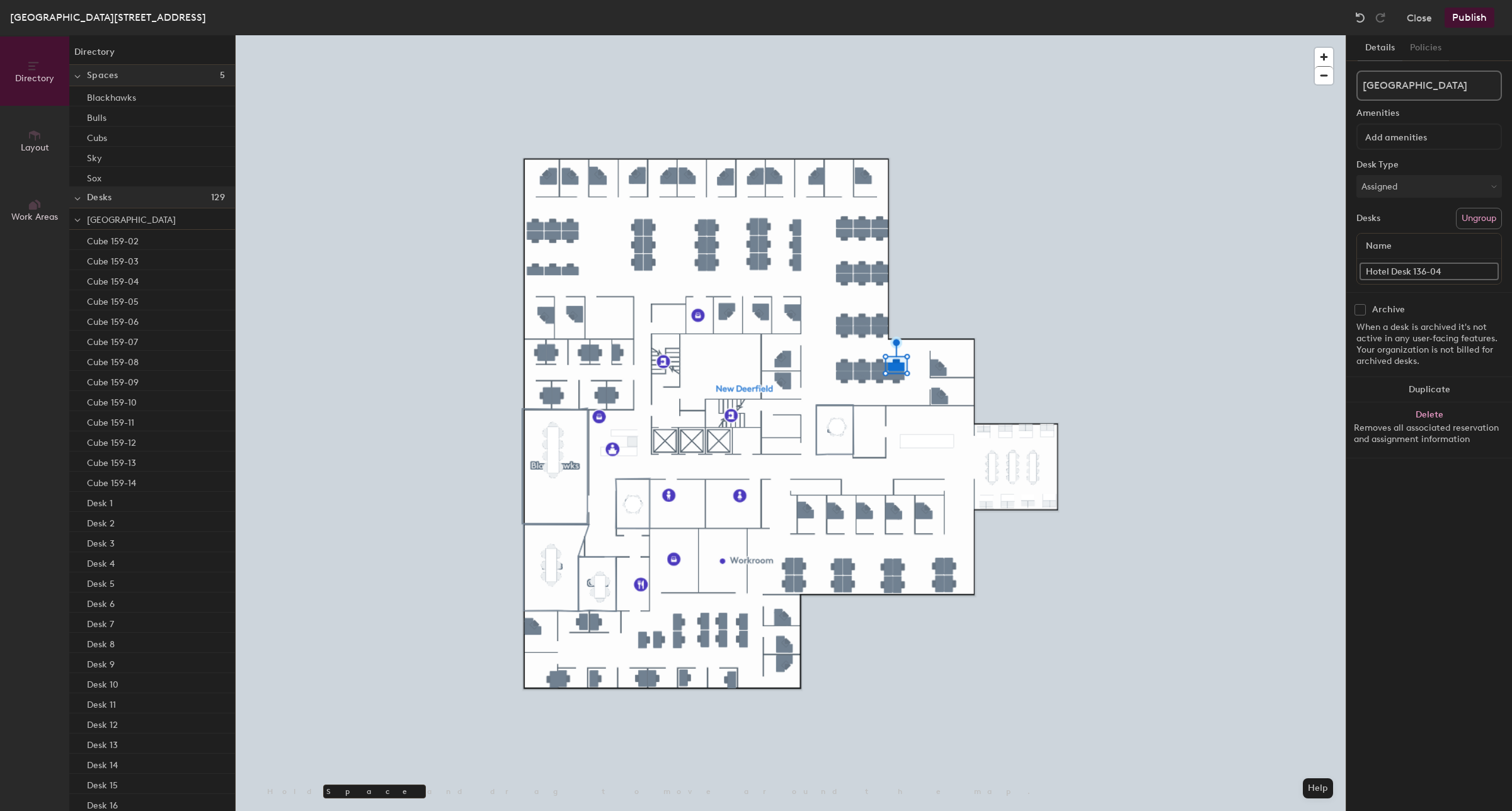
type input "Hotel Desk 136-04"
drag, startPoint x: 1419, startPoint y: 259, endPoint x: 1393, endPoint y: 266, distance: 26.9
click at [1393, 266] on div "Desk 77" at bounding box center [1429, 271] width 144 height 25
click at [1336, 272] on div "Directory Layout Work Areas Directory Spaces 5 Blackhawks Bulls Cubs Sky Sox De…" at bounding box center [756, 423] width 1512 height 776
paste input "Hotel Desk 136-04"
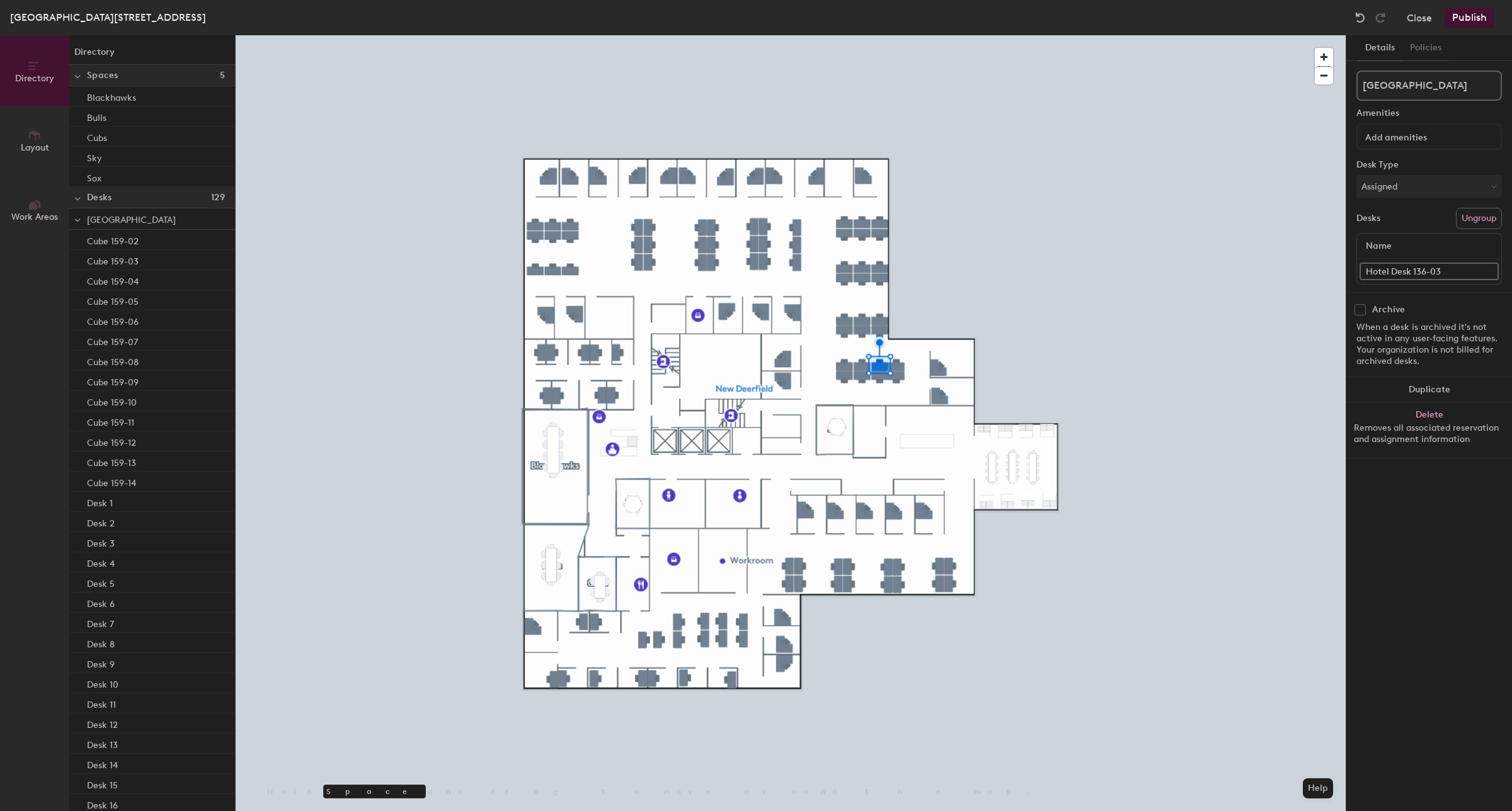
type input "Hotel Desk 136-03"
click at [1306, 268] on div "Directory Layout Work Areas Directory Spaces 5 Blackhawks Bulls Cubs Sky Sox De…" at bounding box center [756, 423] width 1512 height 776
paste input "Hotel Desk 136-04"
type input "Hotel Desk 136-02"
click at [1293, 271] on div "Directory Layout Work Areas Directory Spaces 5 Blackhawks Bulls Cubs Sky Sox De…" at bounding box center [756, 423] width 1512 height 776
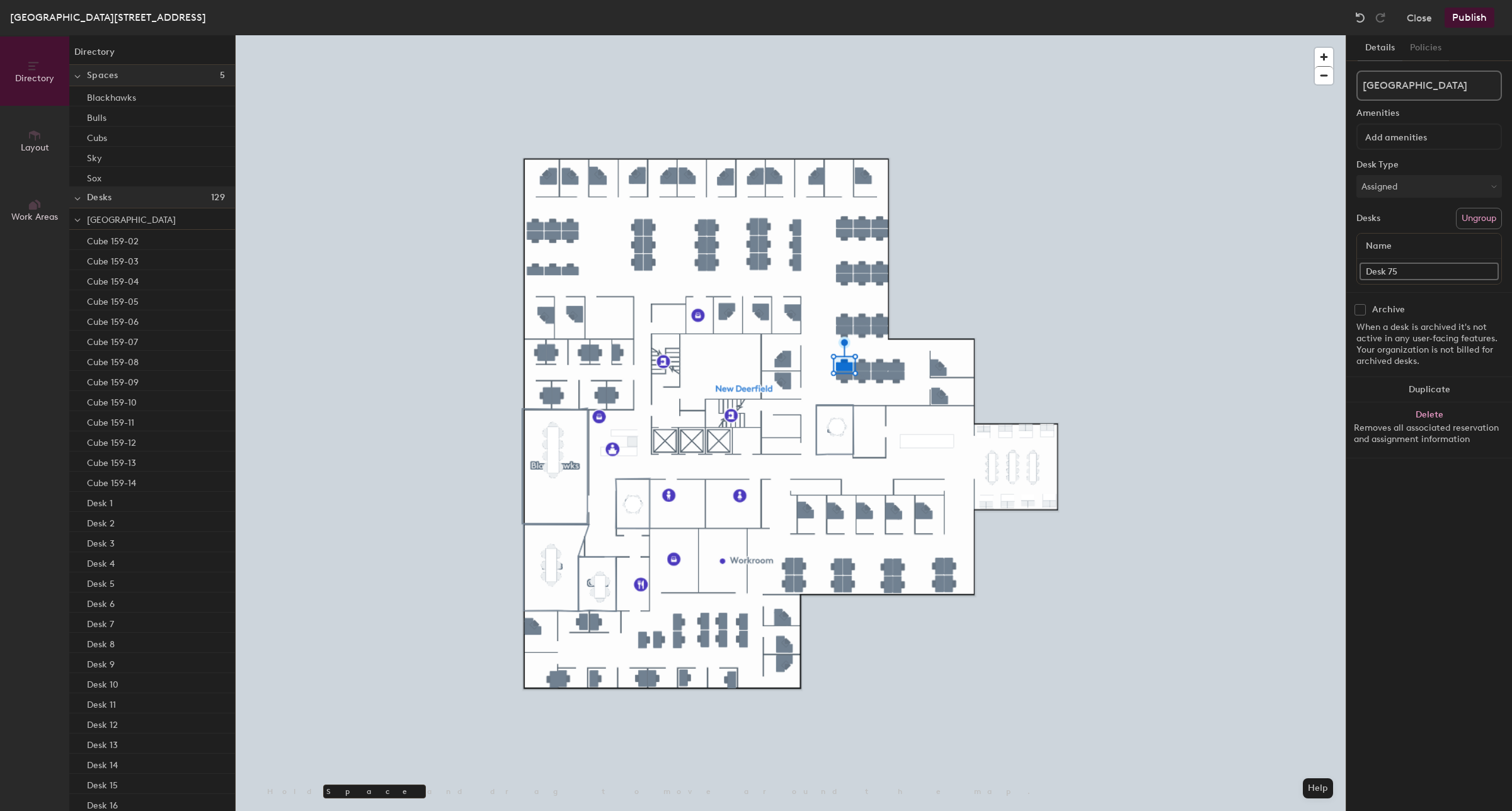
paste input "Hotel Desk 136-04"
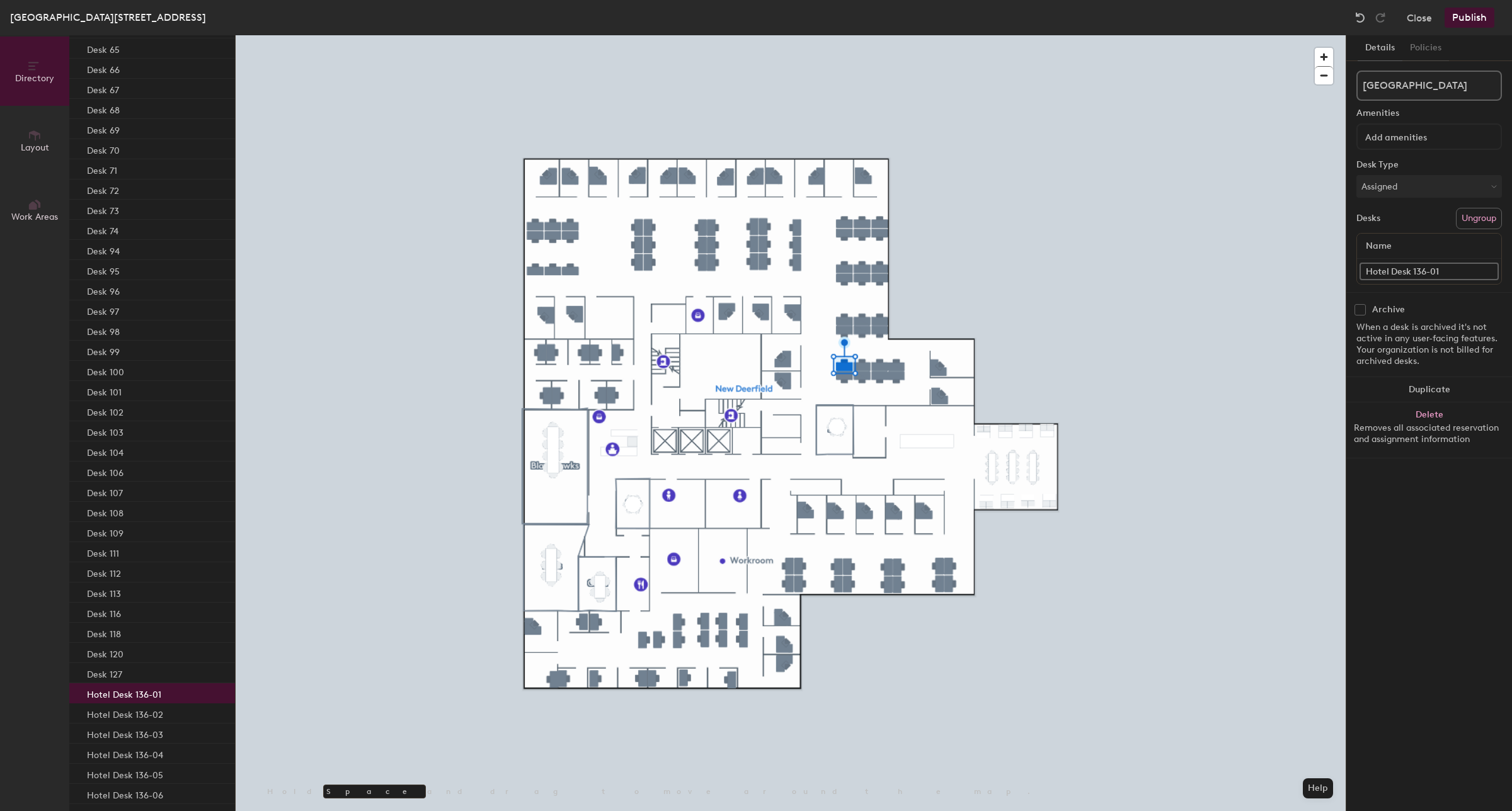
scroll to position [1575, 0]
type input "Hotel Desk 136-01"
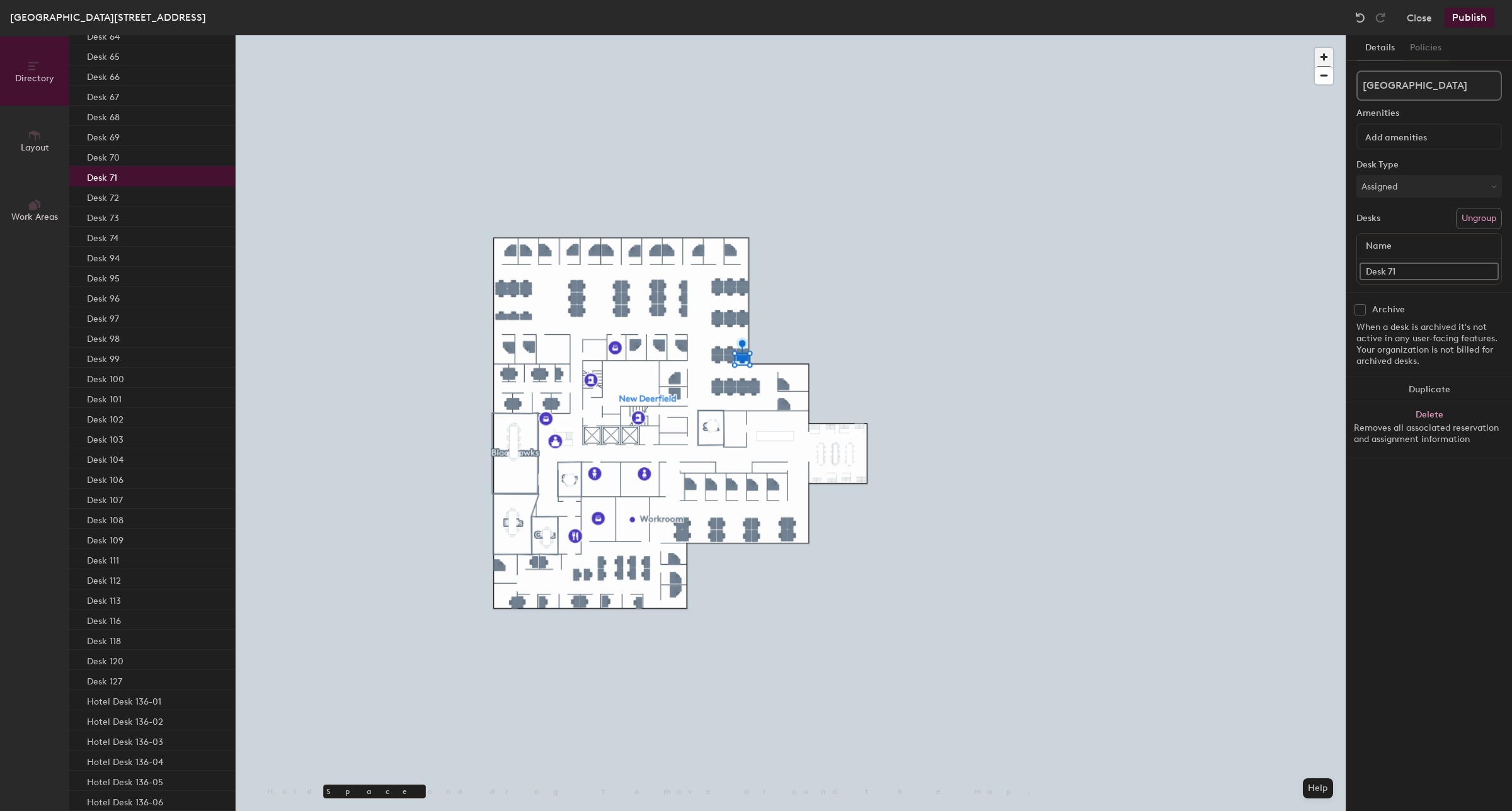
click at [1328, 56] on span "button" at bounding box center [1324, 57] width 18 height 18
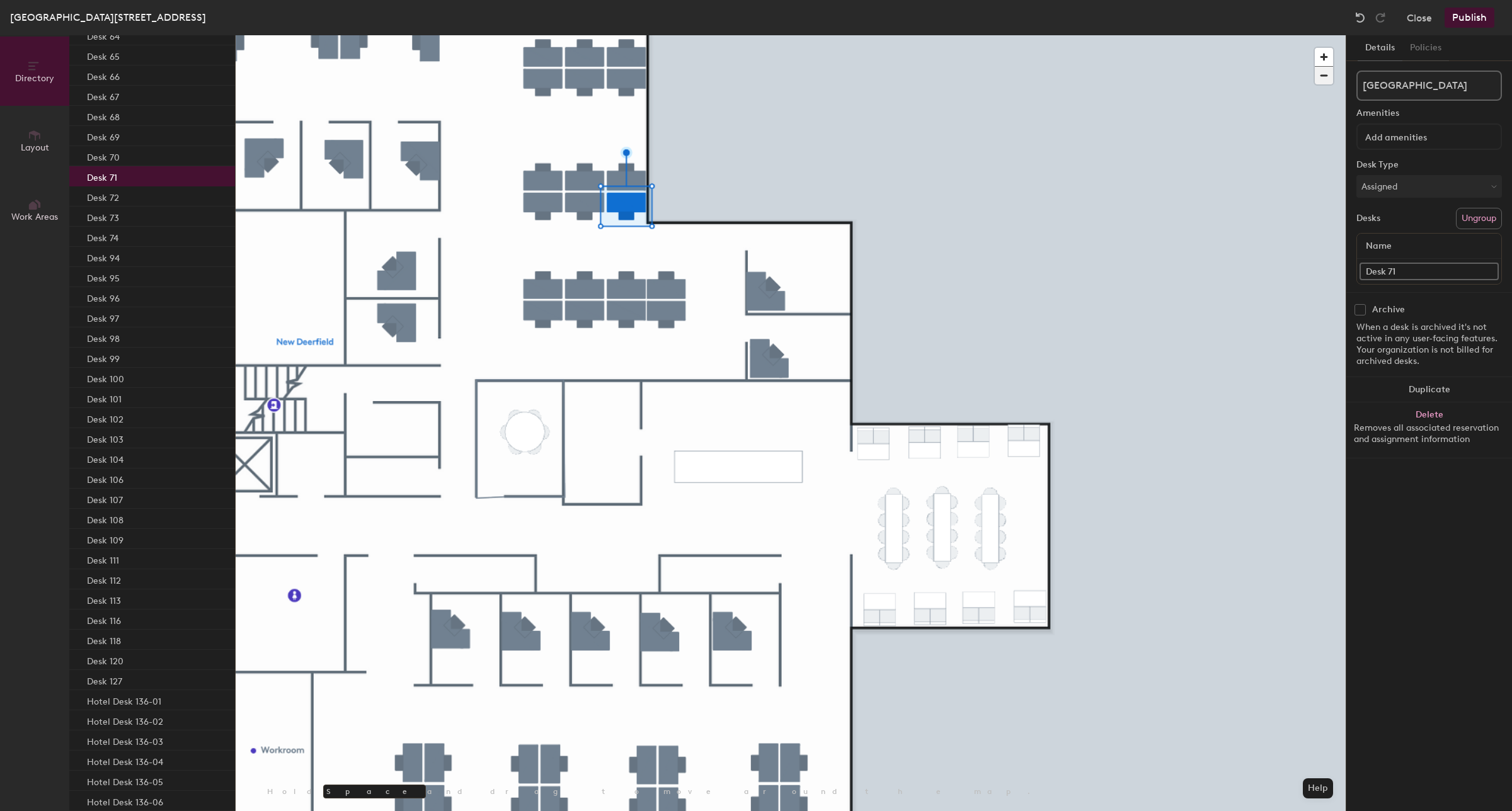
click at [1324, 79] on span "button" at bounding box center [1324, 75] width 18 height 17
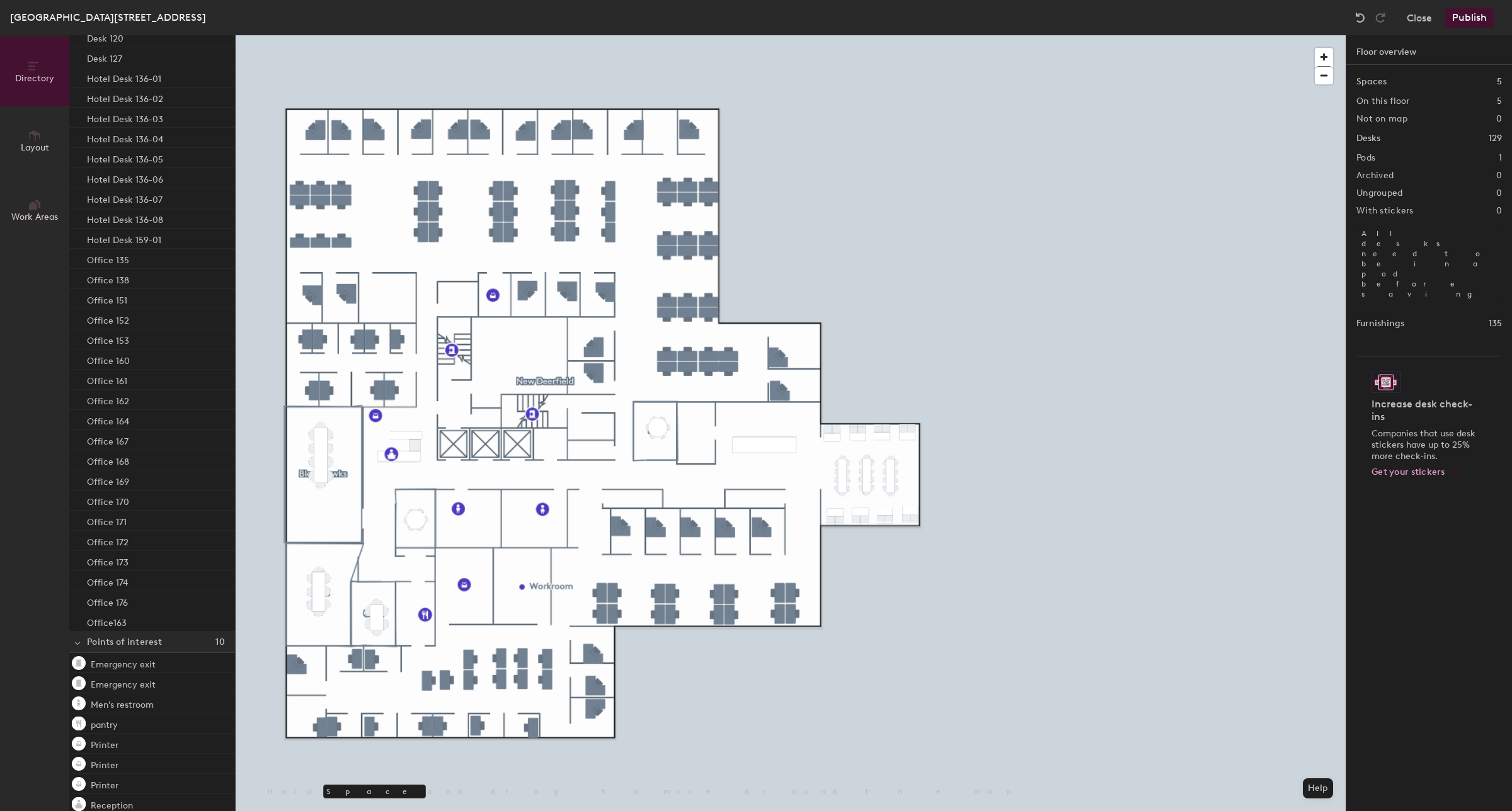
scroll to position [2183, 0]
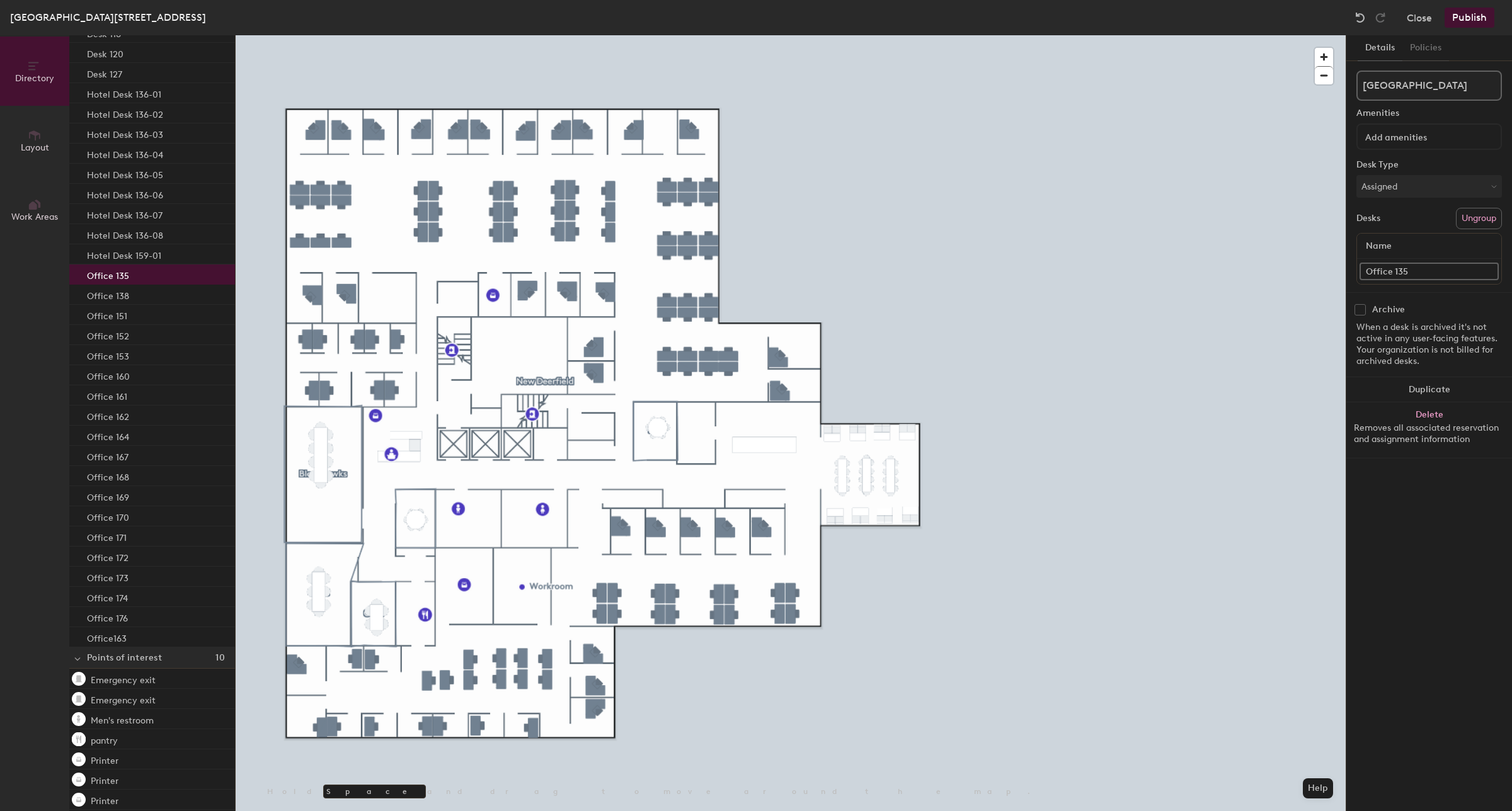
click at [131, 277] on div "Office 135" at bounding box center [152, 274] width 166 height 20
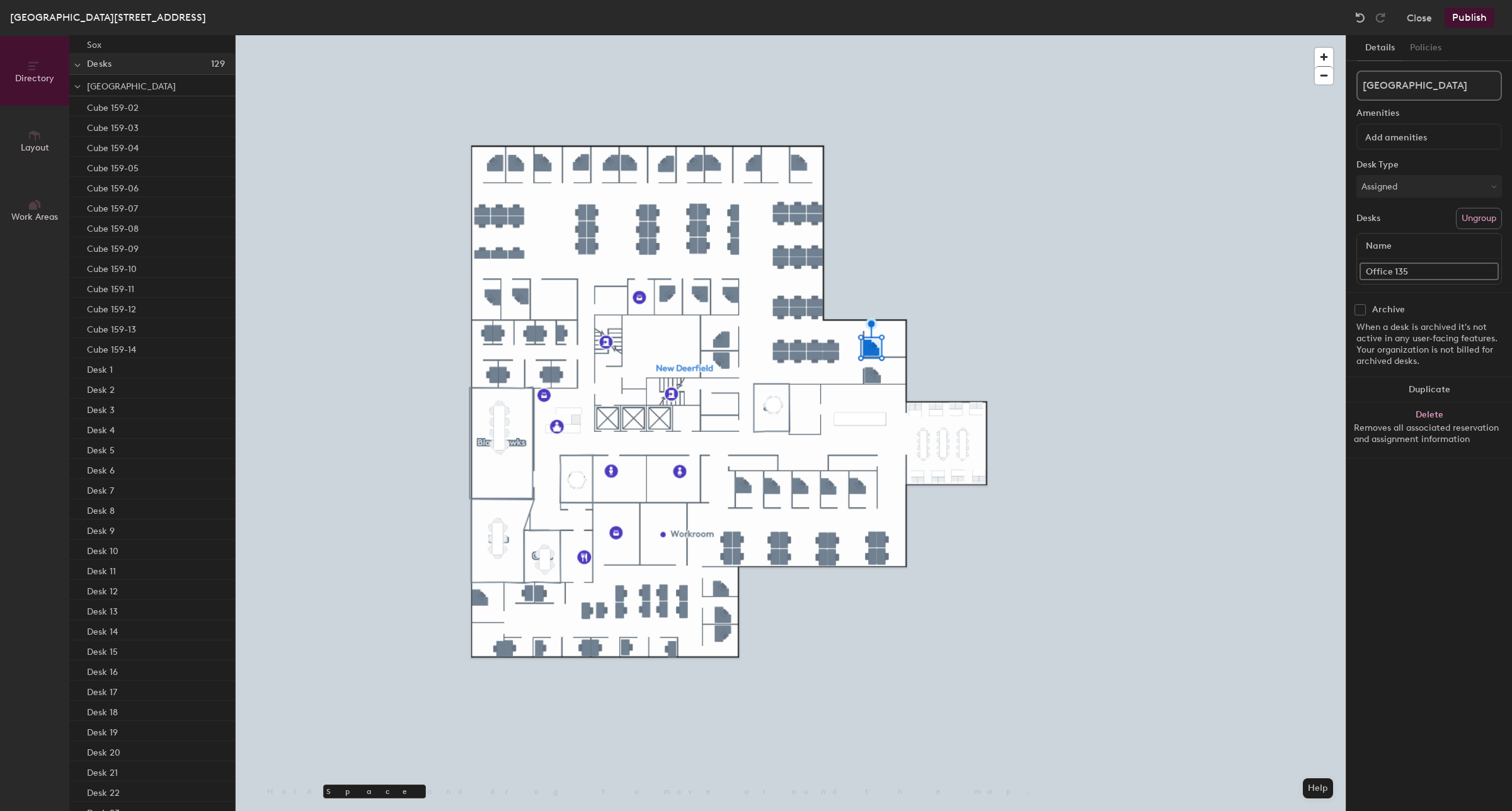
scroll to position [131, 0]
click at [123, 98] on div "[GEOGRAPHIC_DATA]" at bounding box center [152, 88] width 166 height 22
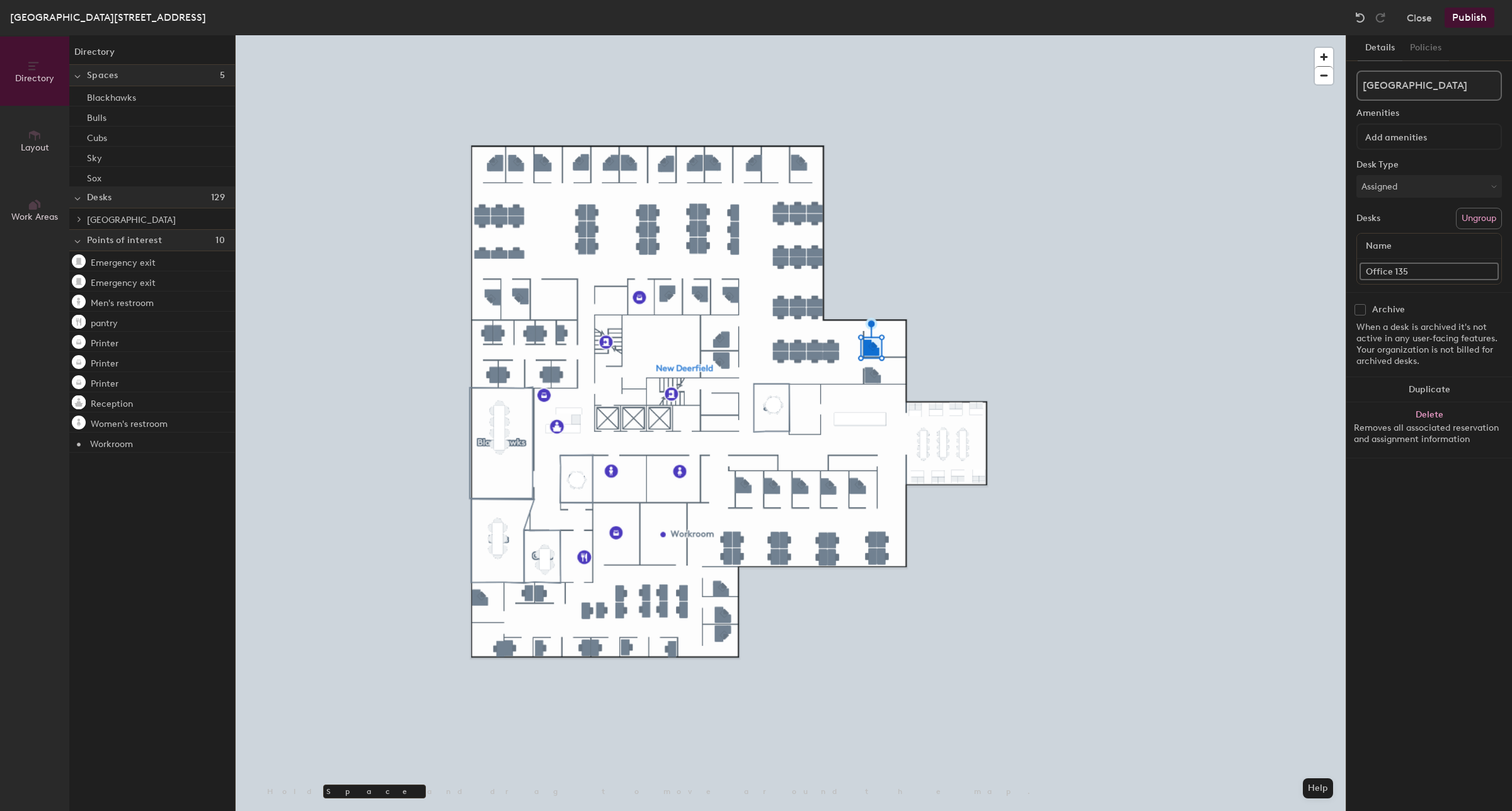
click at [80, 212] on div at bounding box center [77, 219] width 16 height 21
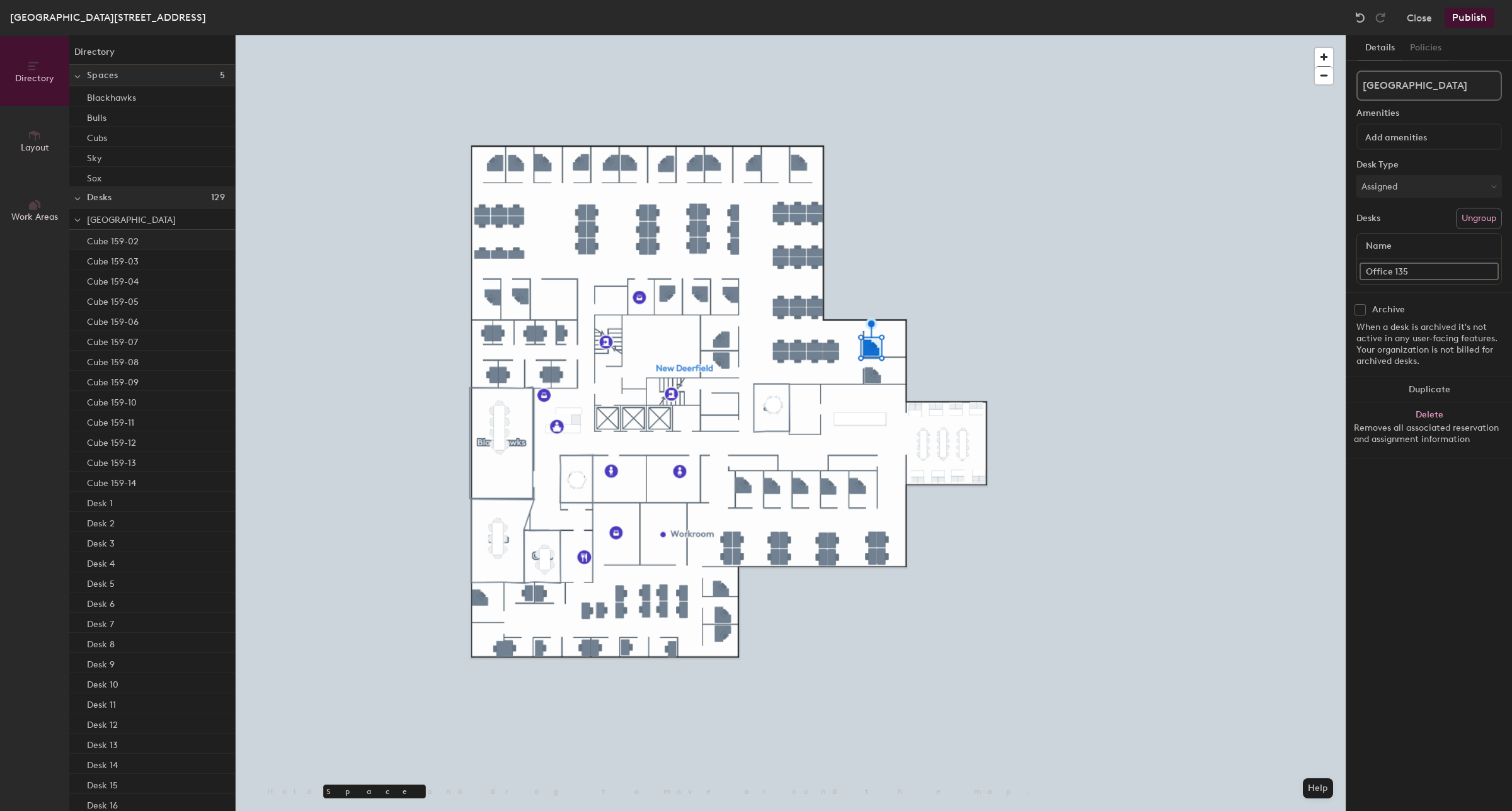
click at [117, 238] on p "Cube 159-02" at bounding box center [113, 239] width 52 height 15
click at [1326, 276] on div "Directory Layout Work Areas Directory Spaces 5 Blackhawks Bulls Cubs Sky Sox De…" at bounding box center [756, 423] width 1512 height 776
type input "Hotel Desk 159-02"
click at [148, 240] on div "Cube 159-03" at bounding box center [152, 240] width 166 height 20
click at [1389, 269] on input "Cube 159-03" at bounding box center [1429, 271] width 139 height 17
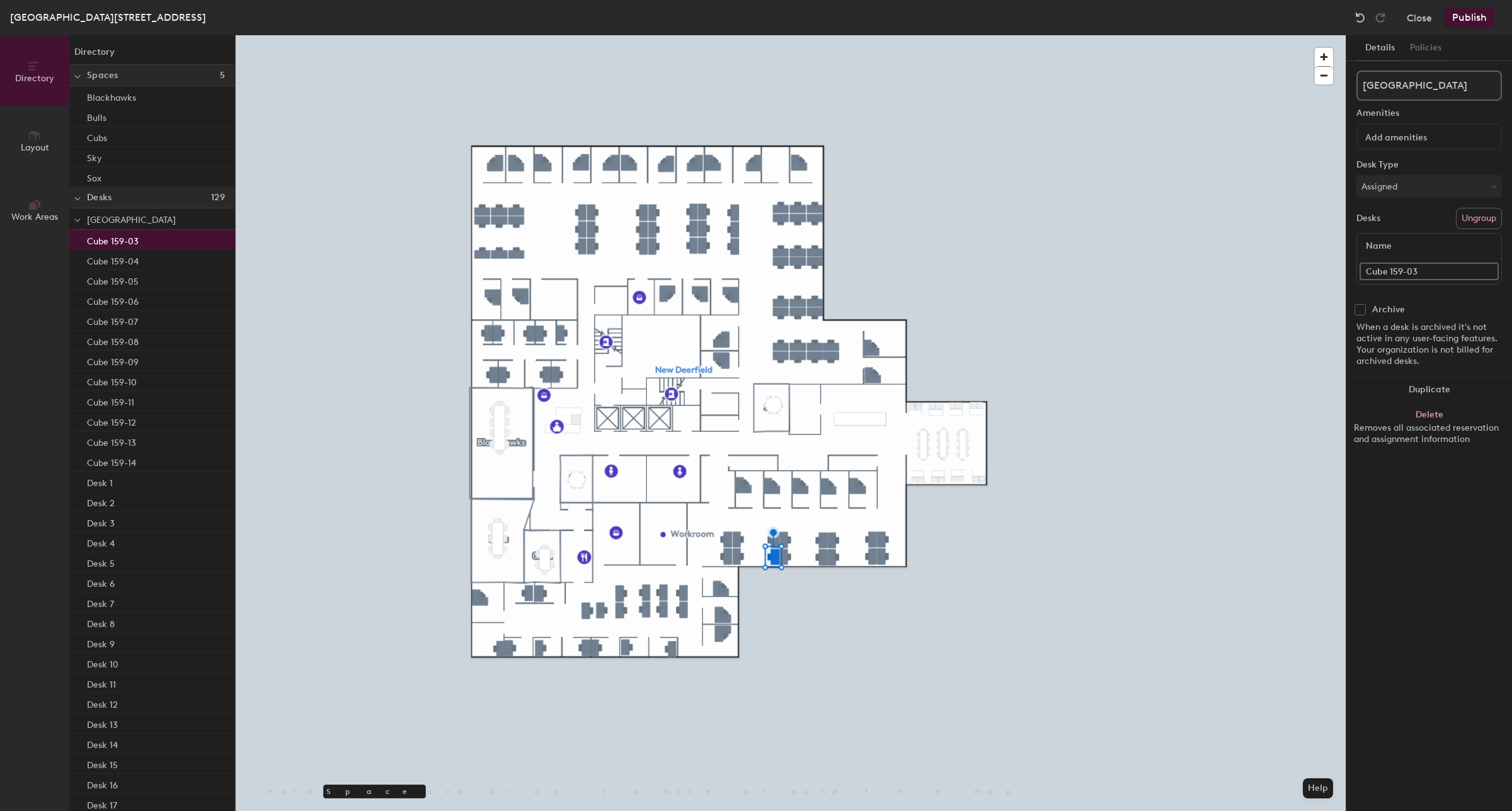
click at [1389, 269] on input "Cube 159-03" at bounding box center [1429, 271] width 139 height 17
click at [1315, 280] on div "Directory Layout Work Areas Directory Spaces 5 Blackhawks Bulls Cubs Sky Sox De…" at bounding box center [756, 423] width 1512 height 776
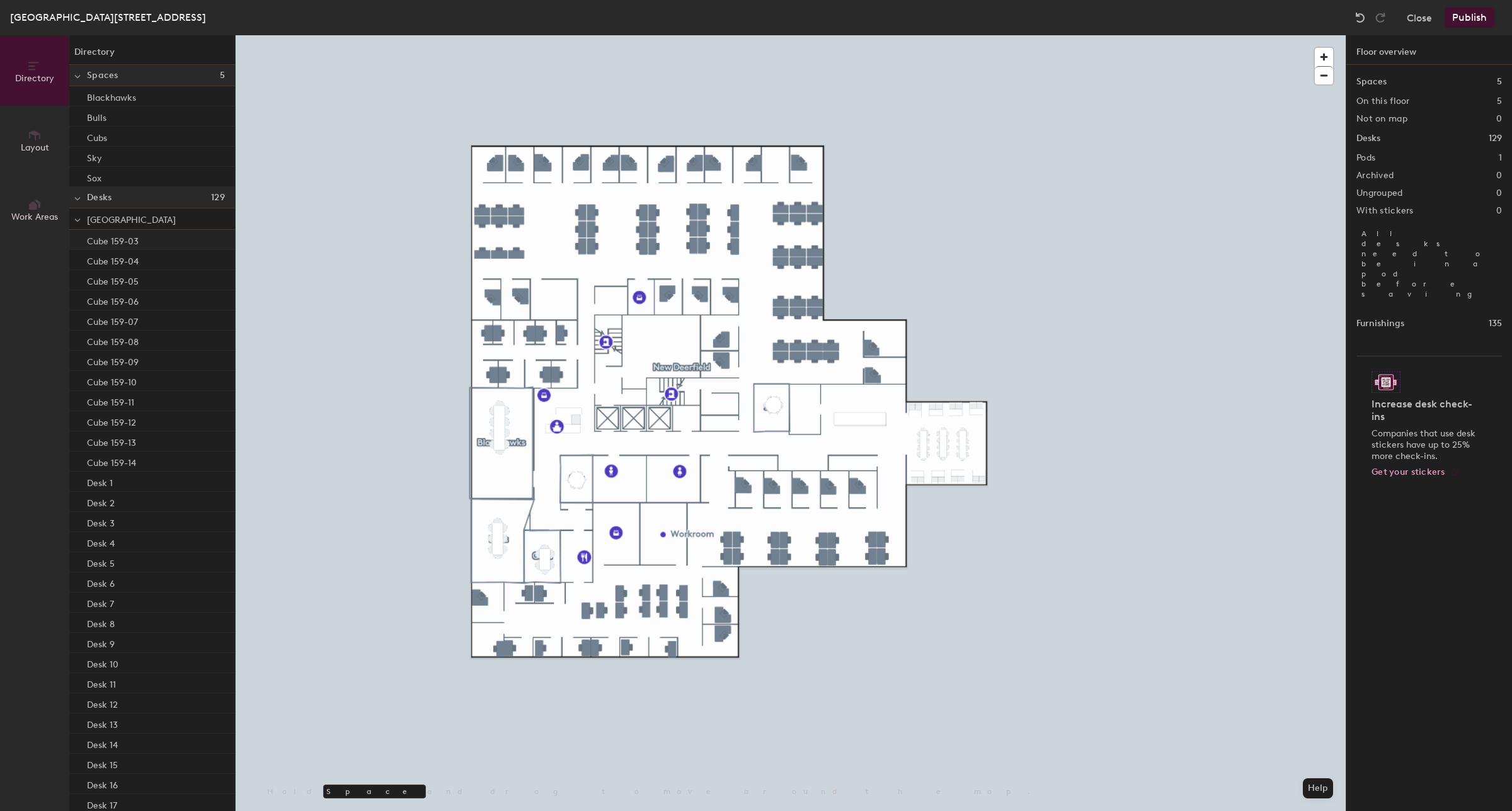
click at [140, 240] on div "Cube 159-03" at bounding box center [152, 240] width 166 height 20
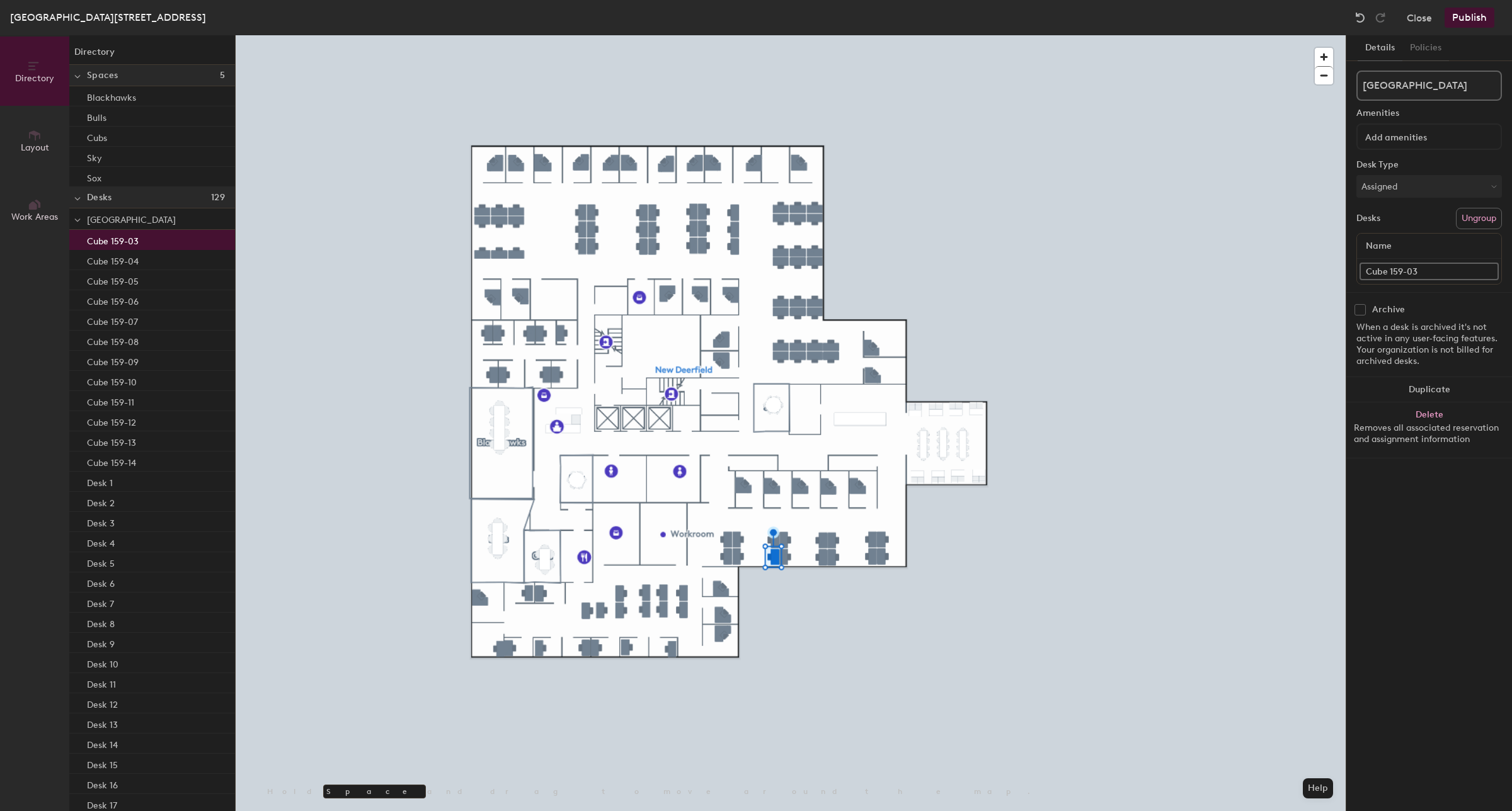
click at [1390, 271] on input "Cube 159-03" at bounding box center [1429, 271] width 139 height 17
drag, startPoint x: 1390, startPoint y: 271, endPoint x: 1347, endPoint y: 271, distance: 43.0
click at [1347, 271] on div "Details Policies New Deerfield Amenities Desk Type Assigned Desks Ungroup Name …" at bounding box center [1429, 423] width 166 height 776
paste input "Hotel Desk"
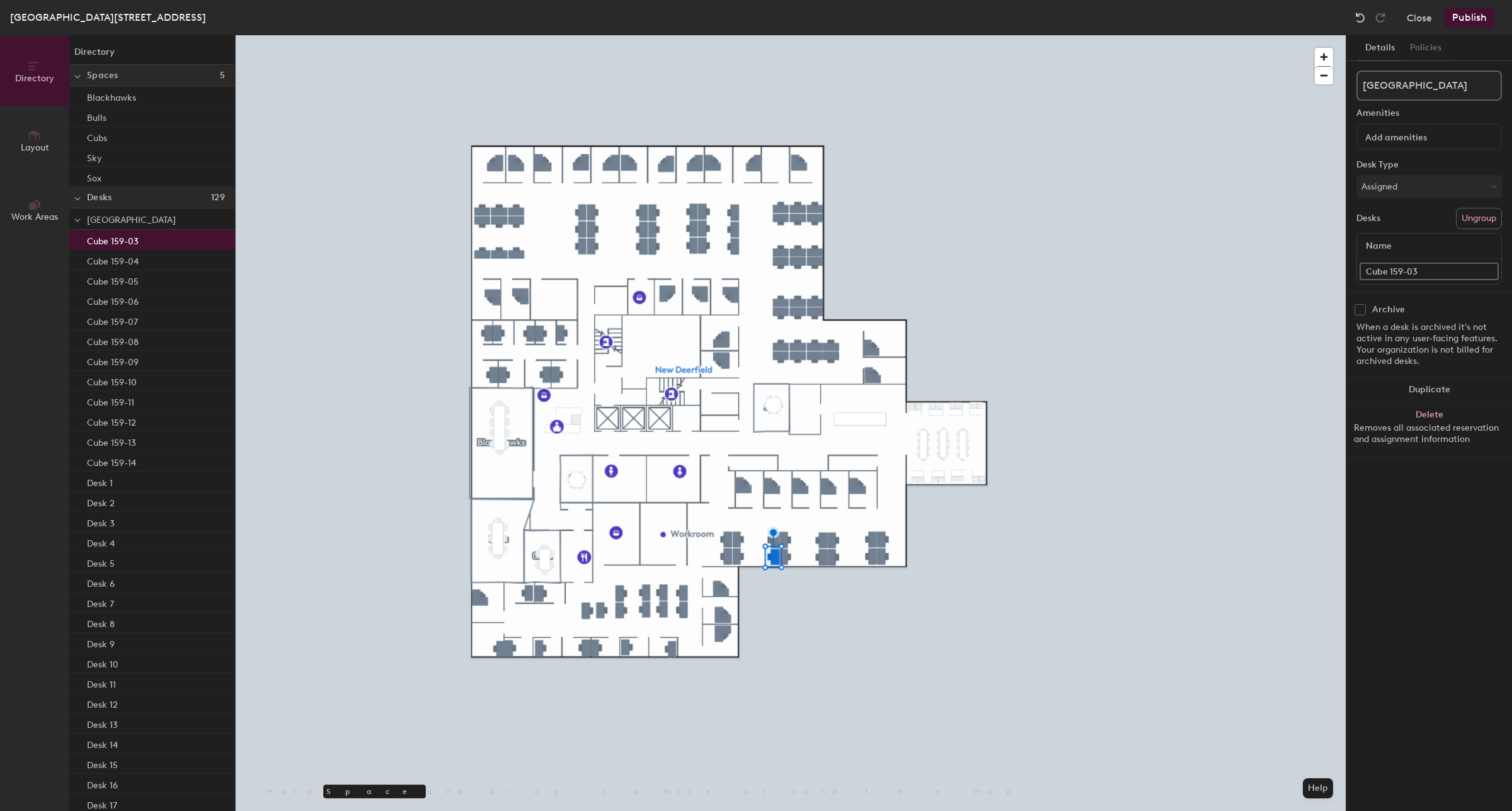
type input "Hotel Desk 159-03"
click at [156, 241] on div "Cube 159-04" at bounding box center [152, 240] width 166 height 20
click at [1393, 278] on input "Cube 159-04" at bounding box center [1429, 271] width 139 height 17
click at [1390, 272] on input "Cube 159-04" at bounding box center [1429, 271] width 139 height 17
drag, startPoint x: 1390, startPoint y: 272, endPoint x: 1361, endPoint y: 271, distance: 29.0
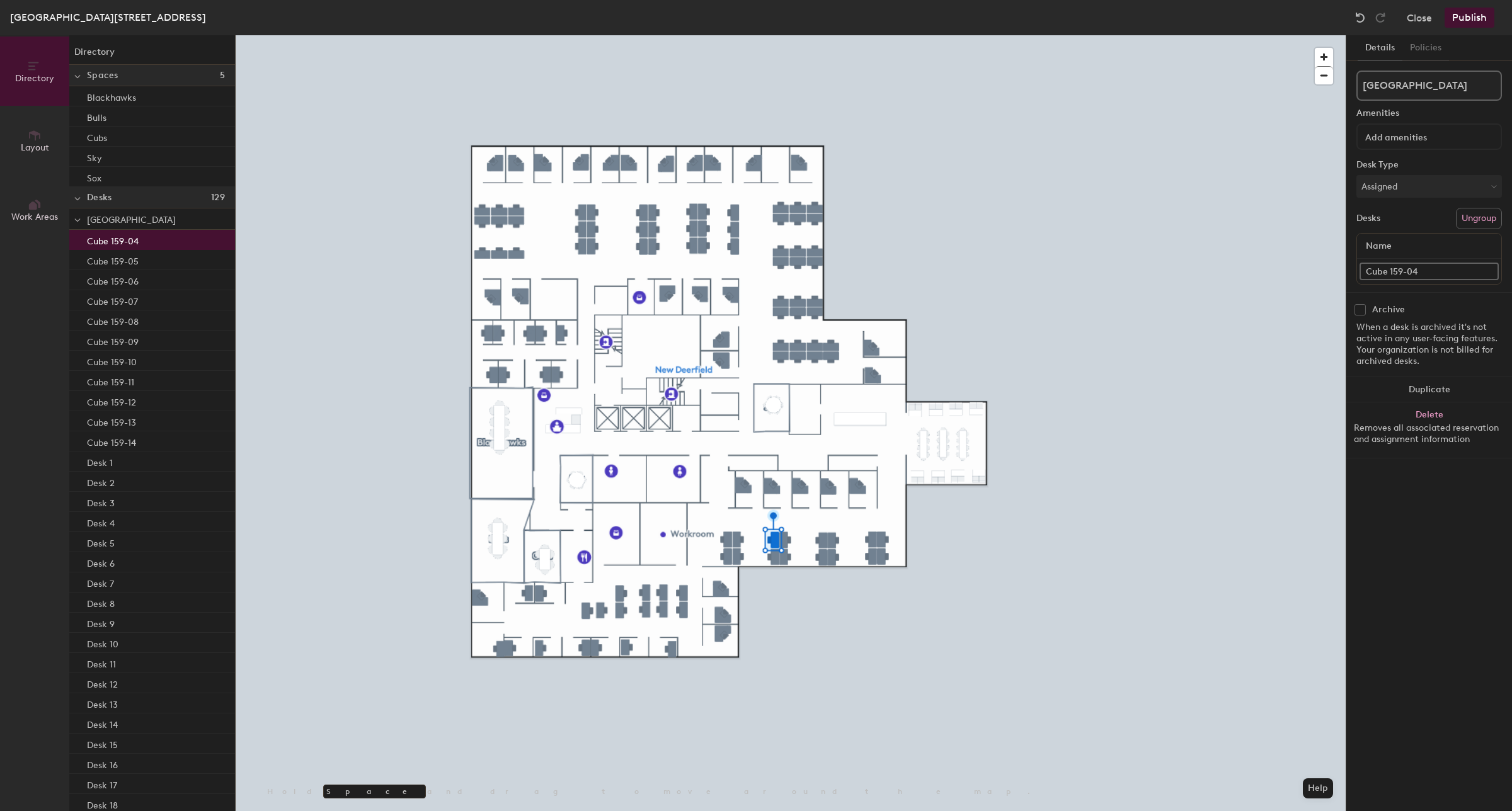
click at [1361, 271] on input "Cube 159-04" at bounding box center [1429, 271] width 139 height 17
paste input "Hotel Desk"
type input "Hotel Desk 159-04"
click at [146, 241] on div "Cube 159-05" at bounding box center [152, 240] width 166 height 20
click at [1386, 276] on input "Cube 159-05" at bounding box center [1429, 271] width 139 height 17
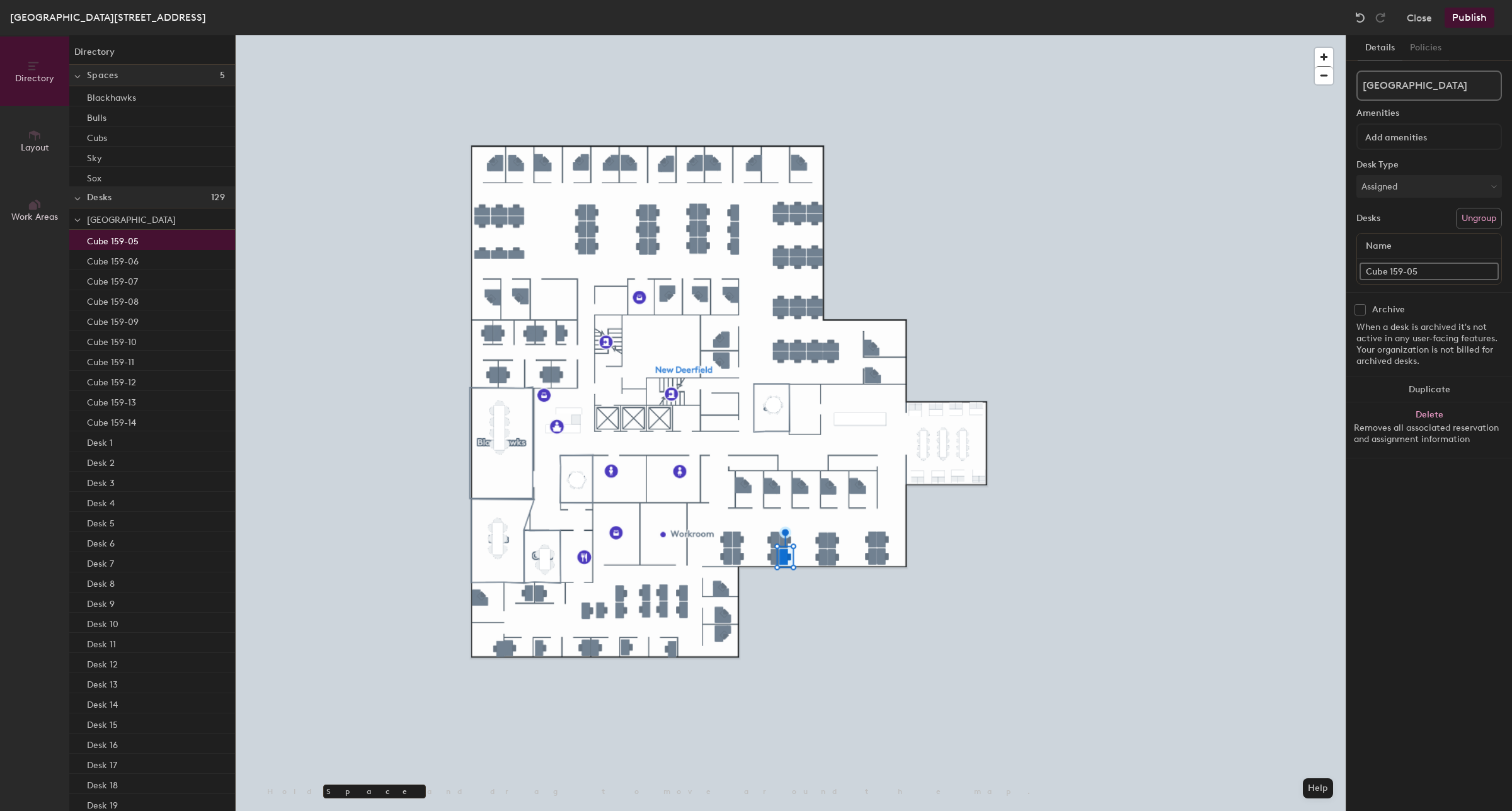
click at [1390, 272] on input "Cube 159-05" at bounding box center [1429, 271] width 139 height 17
type input "Hotel Desk 159-05"
click at [176, 240] on div "Cube 159-06" at bounding box center [152, 240] width 166 height 20
click at [1390, 268] on input "Cube 159-06" at bounding box center [1429, 271] width 139 height 17
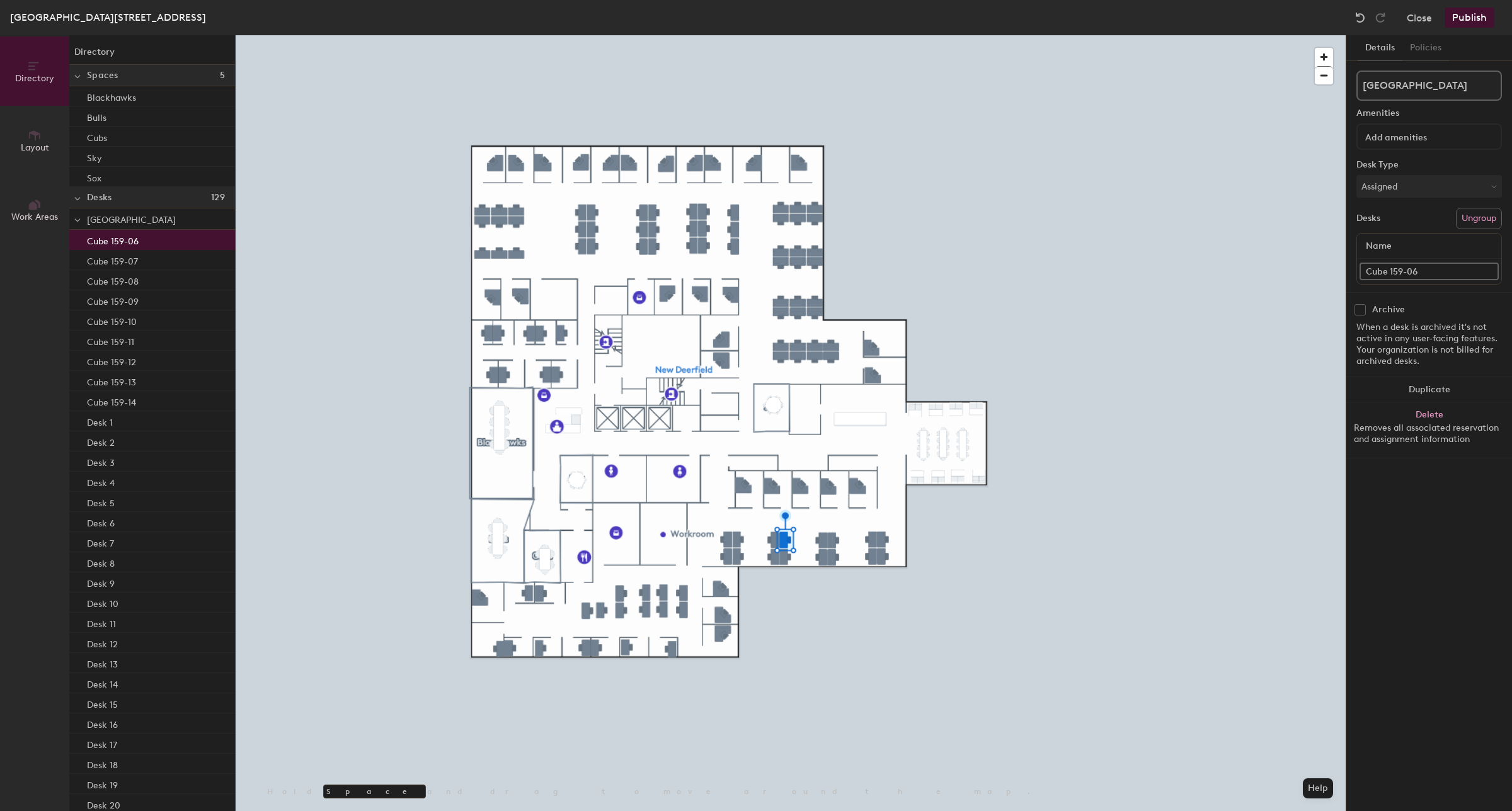
click at [1390, 268] on input "Cube 159-06" at bounding box center [1429, 271] width 139 height 17
type input "Hotel Desk 159-06"
click at [164, 232] on div "Cube 159-07" at bounding box center [152, 240] width 166 height 20
click at [1388, 269] on input "Cube 159-07" at bounding box center [1429, 271] width 139 height 17
click at [1389, 269] on input "Cube 159-07" at bounding box center [1429, 271] width 139 height 17
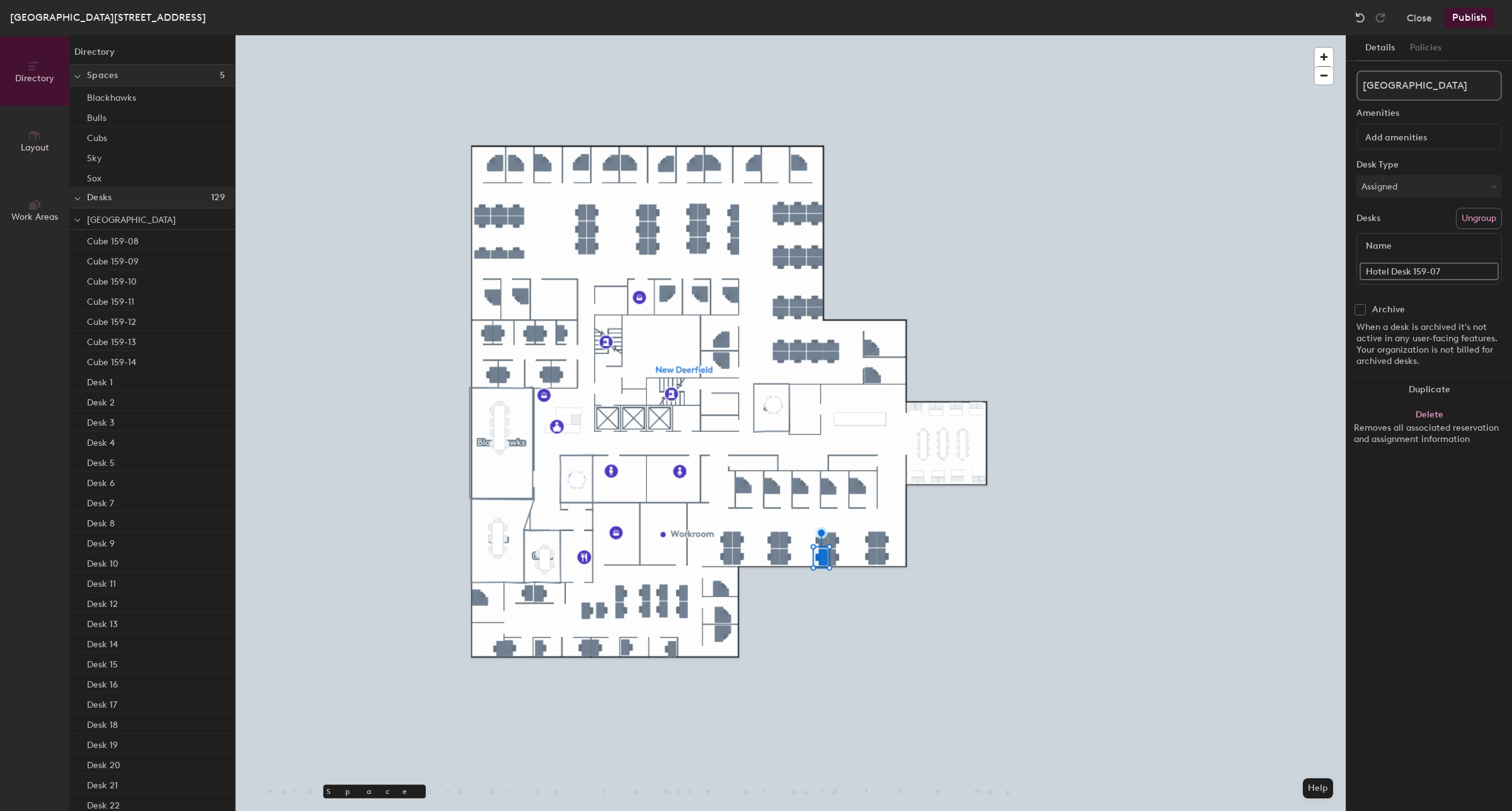
type input "Hotel Desk 159-07"
click at [174, 237] on div "Cube 159-08" at bounding box center [152, 240] width 166 height 20
click at [1389, 266] on input "Cube 159-08" at bounding box center [1429, 271] width 139 height 17
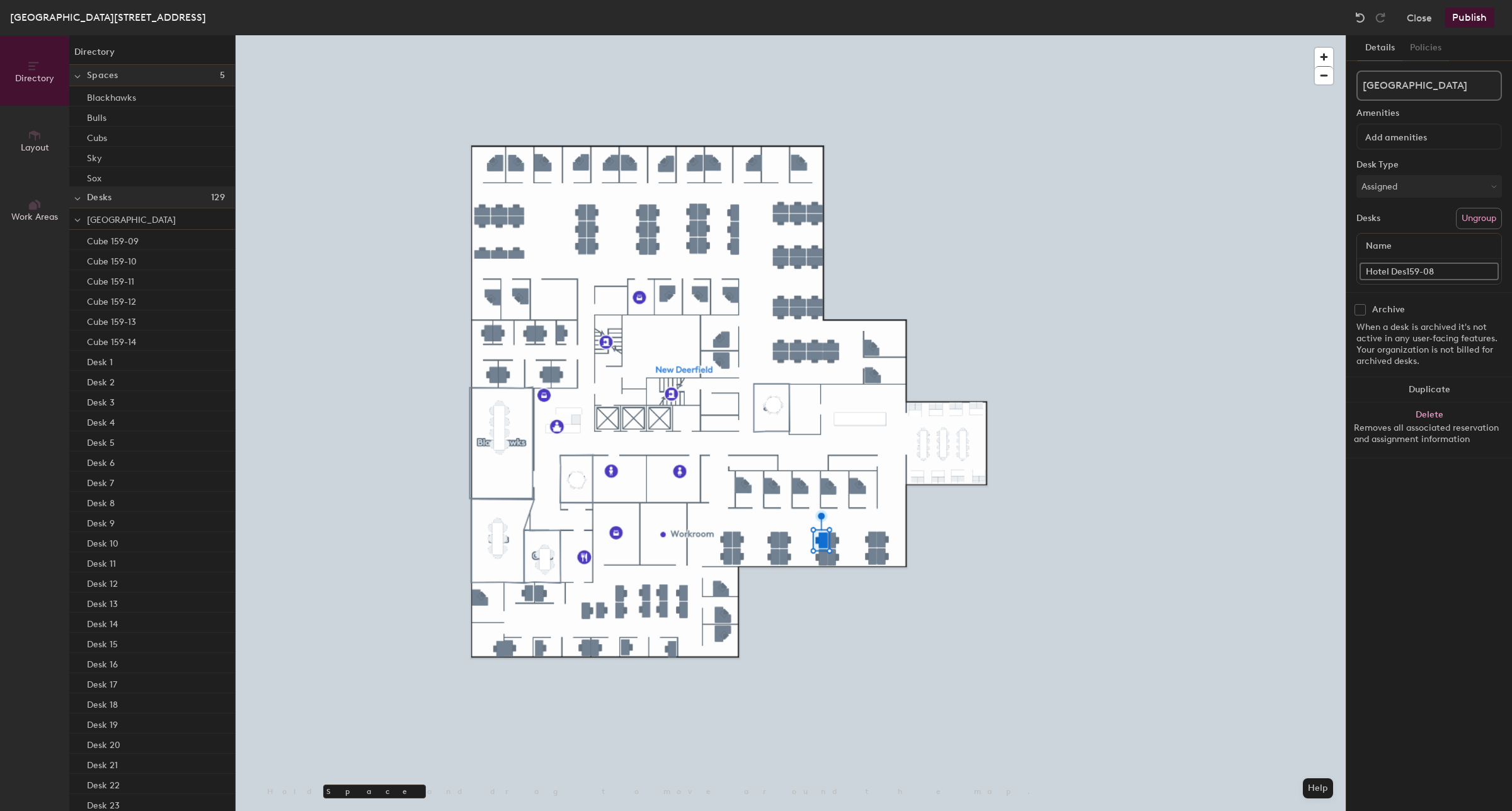
type input "Hotel Desk159-08"
click at [165, 247] on div "Cube 159-09" at bounding box center [152, 240] width 166 height 20
click at [1387, 271] on input "Cube 159-09" at bounding box center [1429, 271] width 139 height 17
type input "Hotel Desk 159-09"
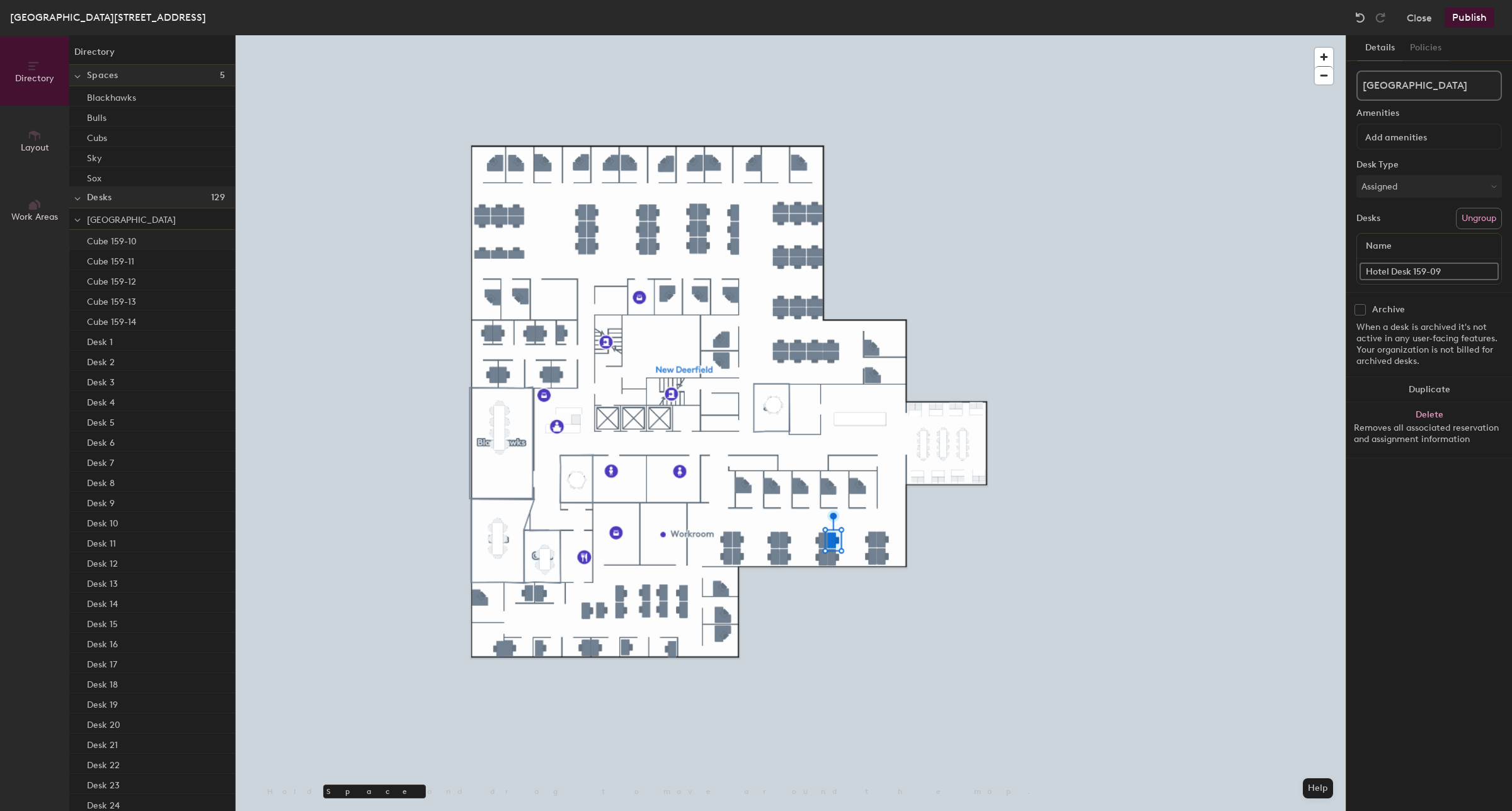
click at [170, 238] on div "Cube 159-10" at bounding box center [152, 240] width 166 height 20
click at [1384, 265] on input "Cube 159-10" at bounding box center [1429, 271] width 139 height 17
click at [1387, 271] on input "Cube 159-10" at bounding box center [1429, 271] width 139 height 17
type input "Hotel Desk 159-10"
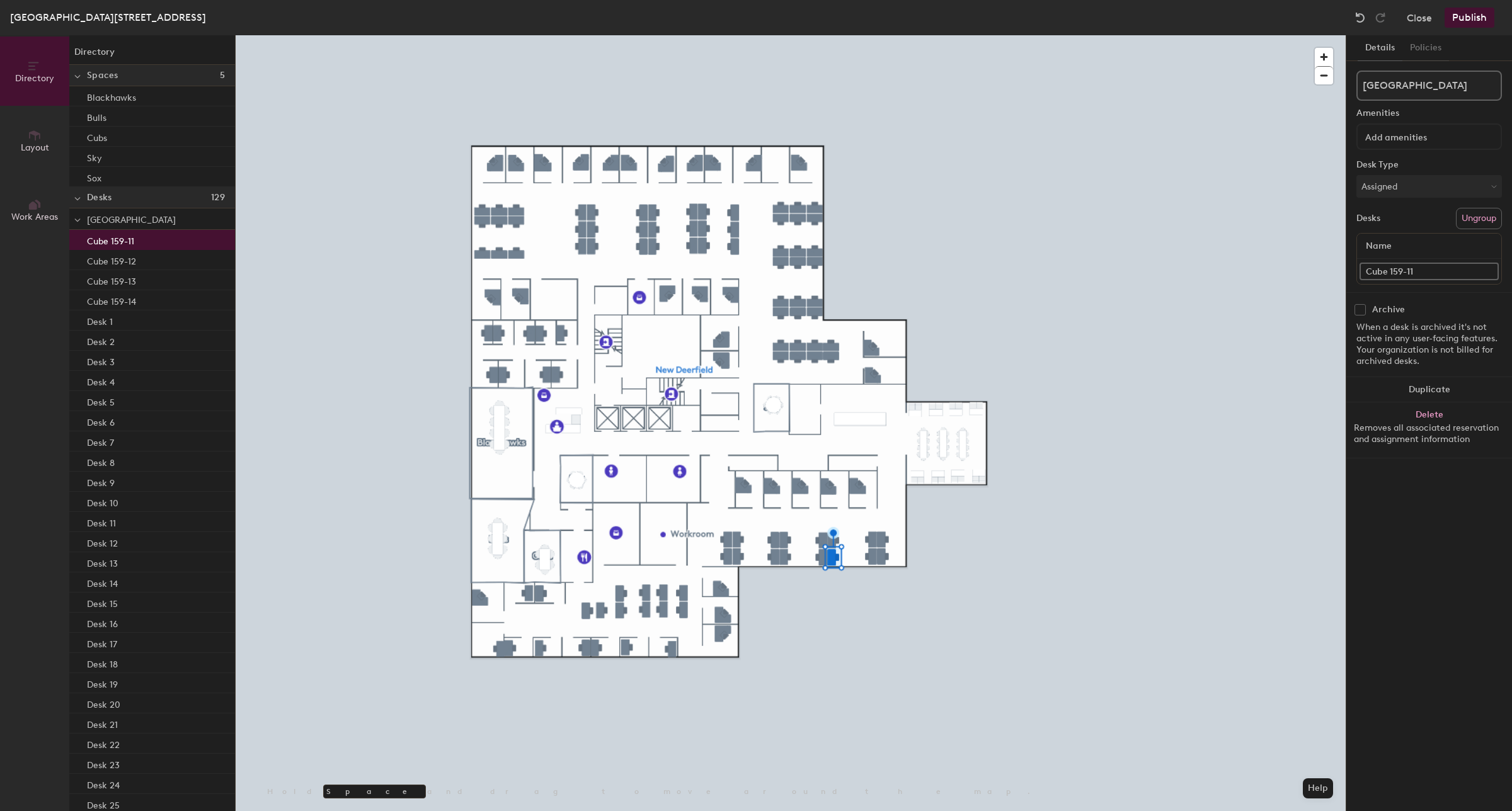
click at [173, 241] on div "Cube 159-11" at bounding box center [152, 240] width 166 height 20
click at [1386, 285] on div "New Deerfield Amenities Desk Type Assigned Desks Ungroup Name Cube 159-11" at bounding box center [1429, 181] width 146 height 222
click at [1390, 271] on input "Cube 159-11" at bounding box center [1429, 271] width 139 height 17
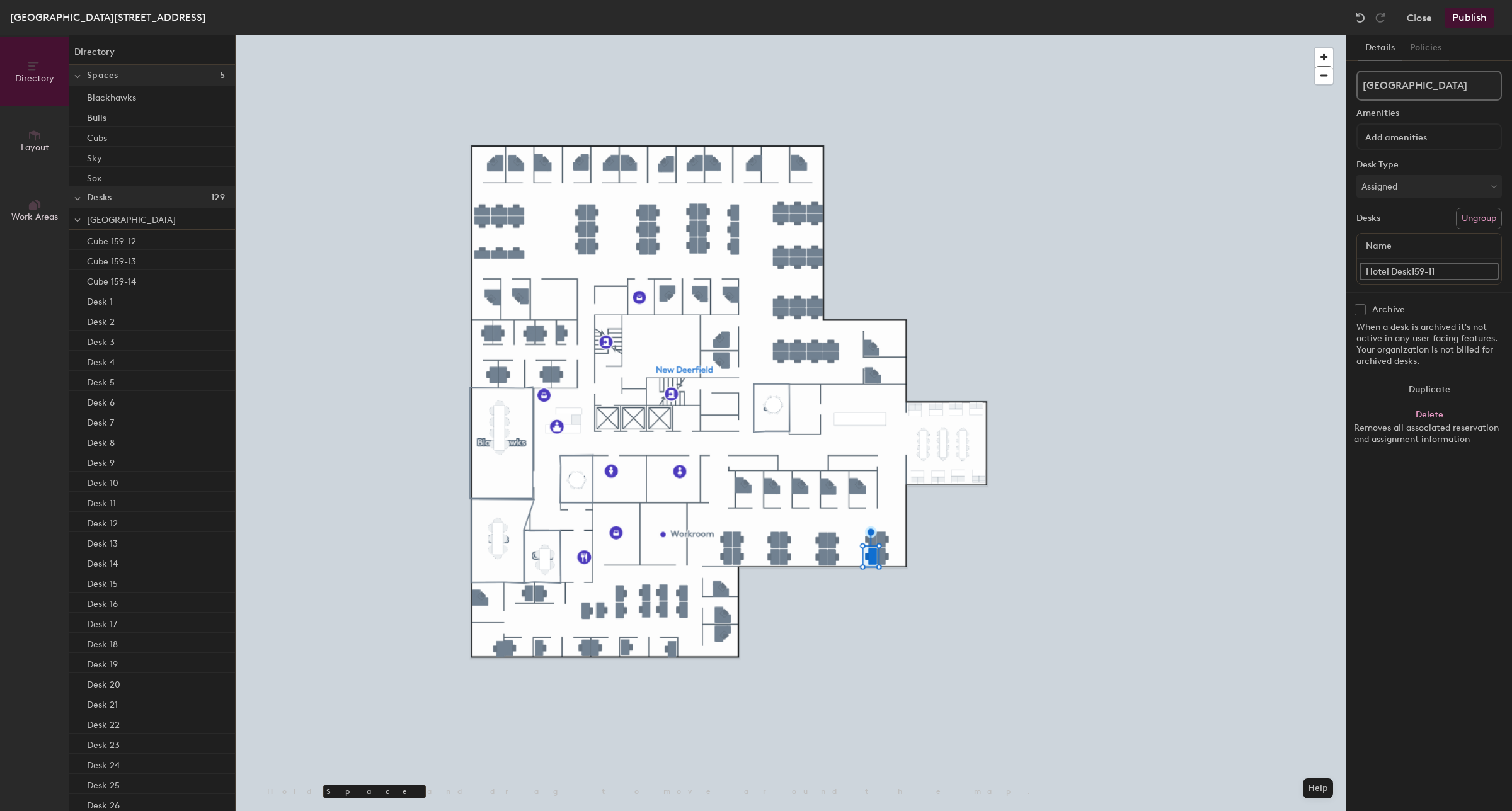
type input "Hotel Desk 159-11"
click at [166, 238] on div "Cube 159-12" at bounding box center [152, 240] width 166 height 20
click at [1388, 269] on input "Cube 159-12" at bounding box center [1429, 271] width 139 height 17
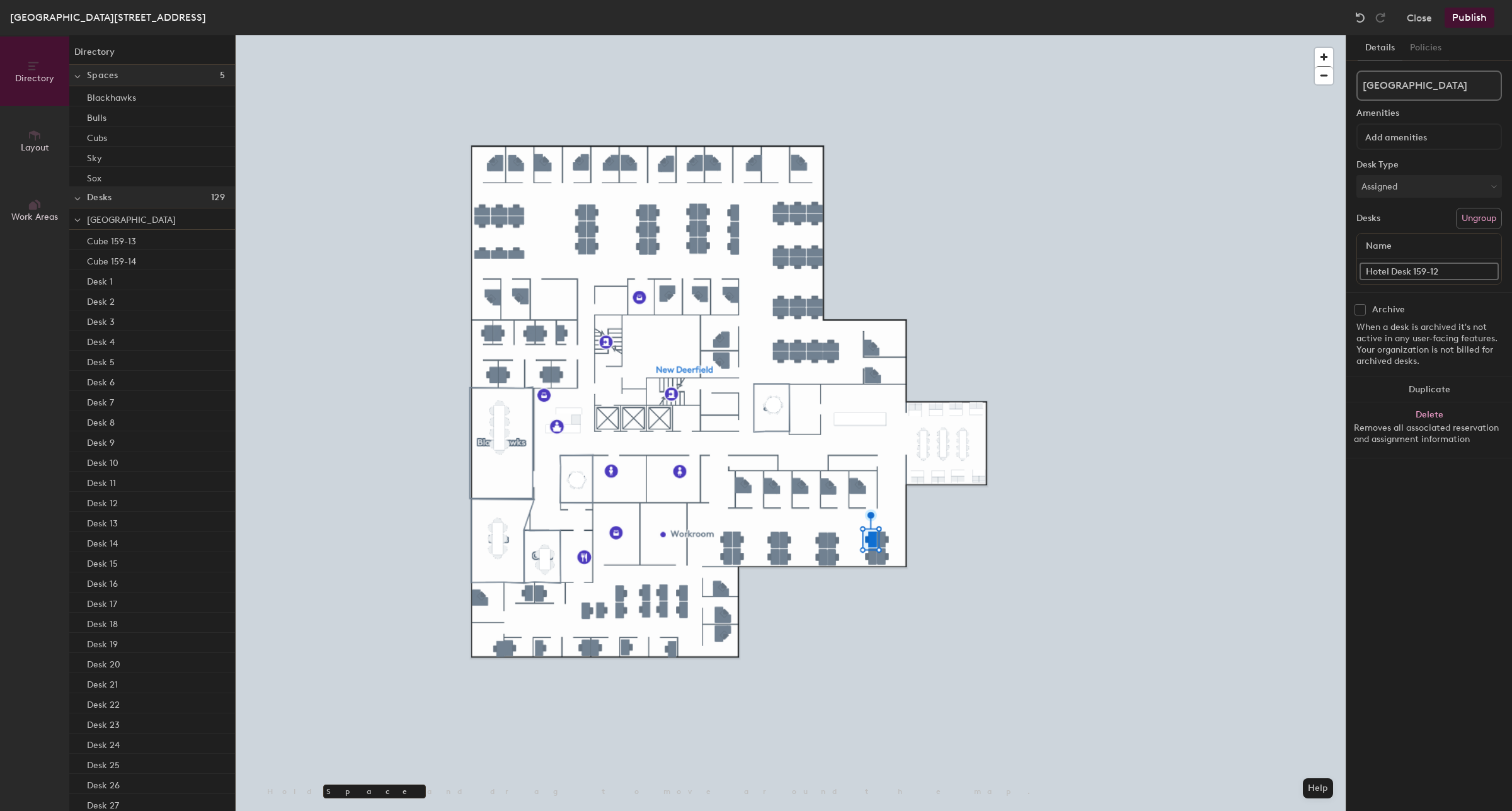
type input "Hotel Desk 159-12"
click at [174, 238] on div "Cube 159-13" at bounding box center [152, 240] width 166 height 20
click at [1389, 273] on input "Cube 159-13" at bounding box center [1429, 271] width 139 height 17
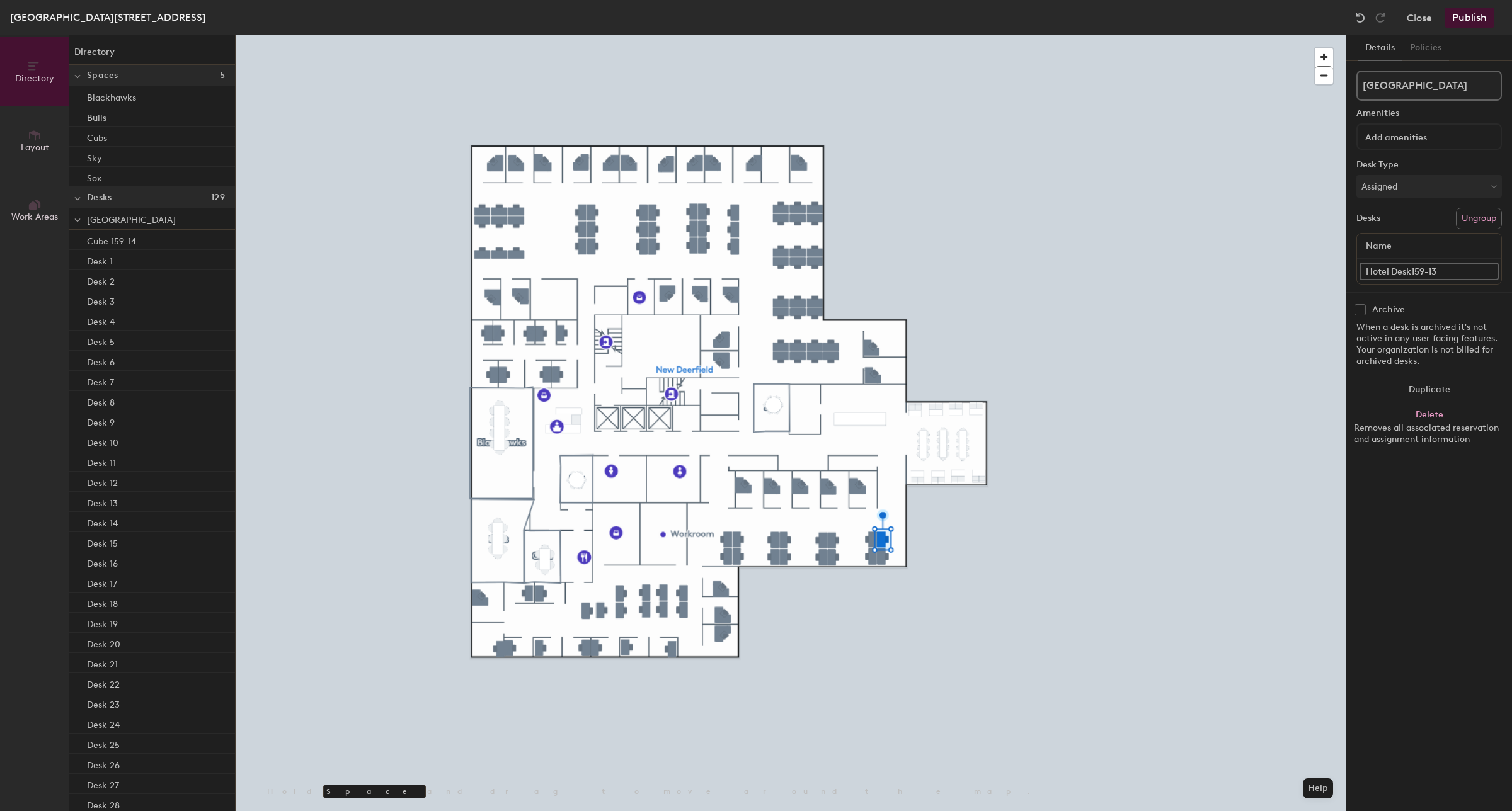
type input "Hotel Desk 159-13"
click at [123, 243] on p "Cube 159-14" at bounding box center [112, 239] width 49 height 15
click at [1389, 272] on input "Cube 159-14" at bounding box center [1429, 271] width 139 height 17
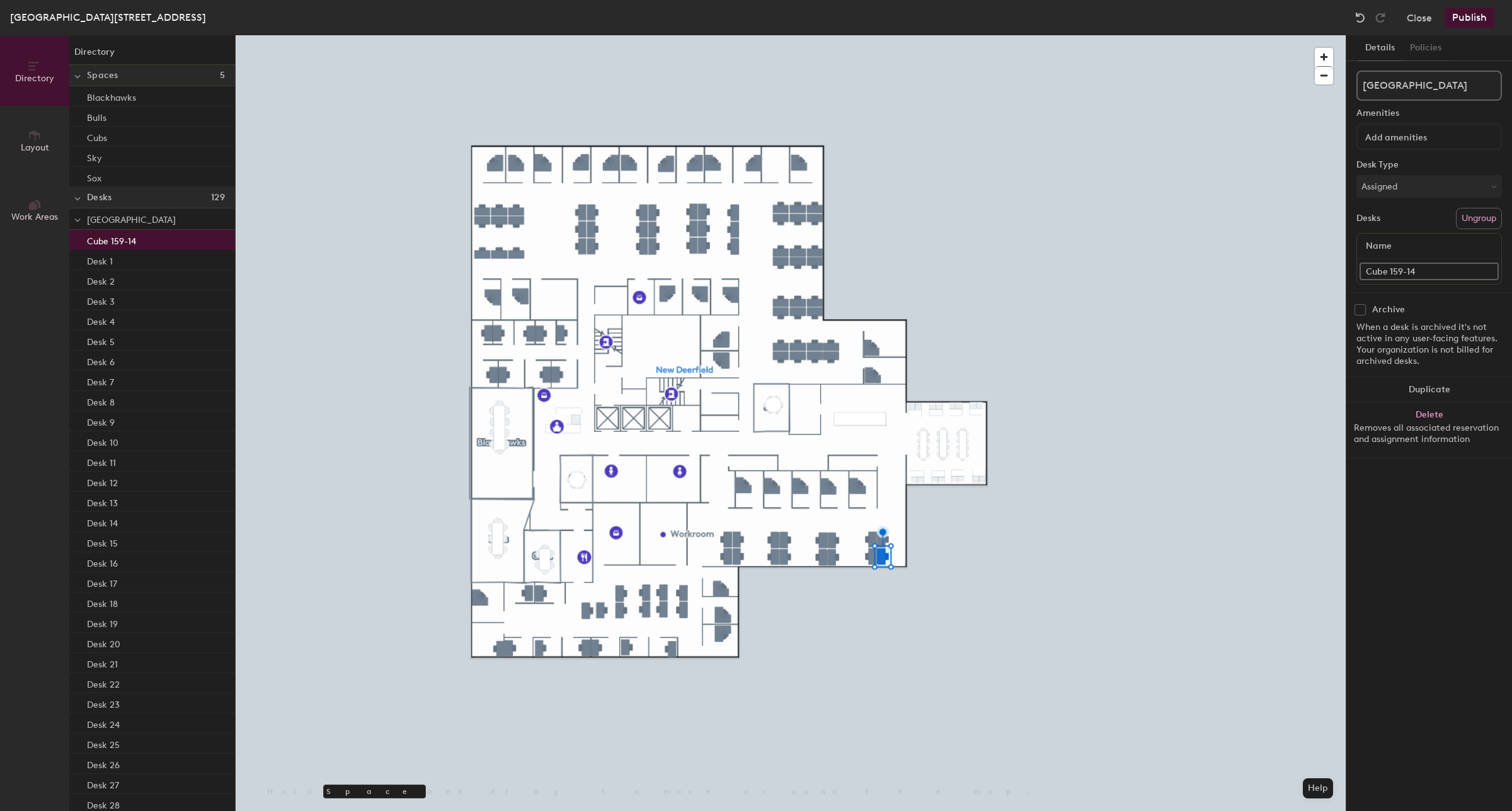
click at [1389, 272] on input "Cube 159-14" at bounding box center [1429, 271] width 139 height 17
type input "Hotel Desk 159-14"
click at [1302, 288] on div "Directory Layout Work Areas Directory Spaces 5 Blackhawks Bulls Cubs Sky Sox De…" at bounding box center [756, 423] width 1512 height 776
type input "Hotel Desk 129-39"
click at [1317, 281] on div "Directory Layout Work Areas Directory Spaces 5 Blackhawks Bulls Cubs Sky Sox De…" at bounding box center [756, 423] width 1512 height 776
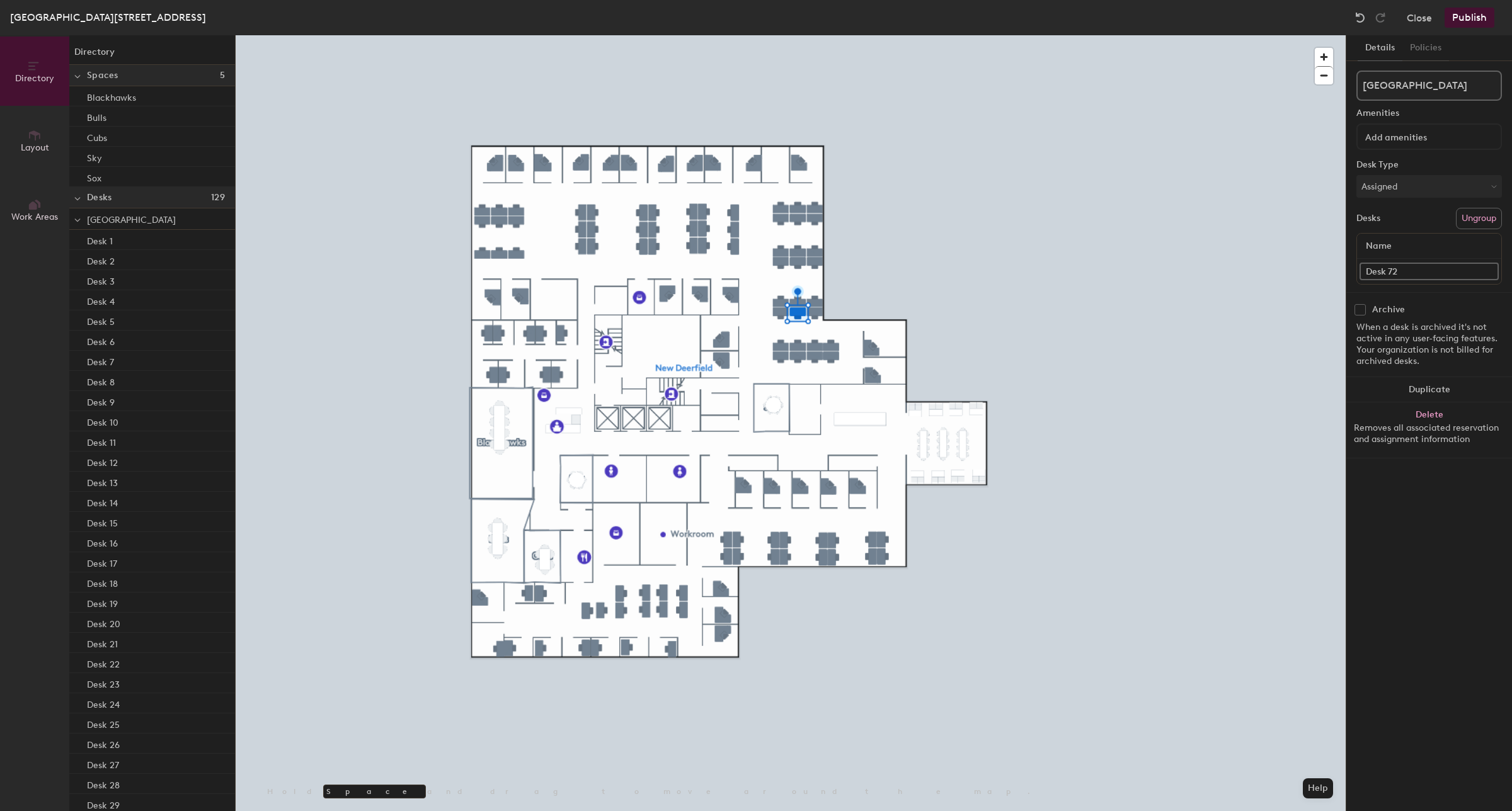
paste input "Hotel Desk 129-39"
type input "Hotel Desk 129-38"
click at [1290, 285] on div "Directory Layout Work Areas Directory Spaces 5 Blackhawks Bulls Cubs Sky Sox De…" at bounding box center [756, 423] width 1512 height 776
paste input "Hotel Desk 129-39"
type input "Hotel Desk 129-37"
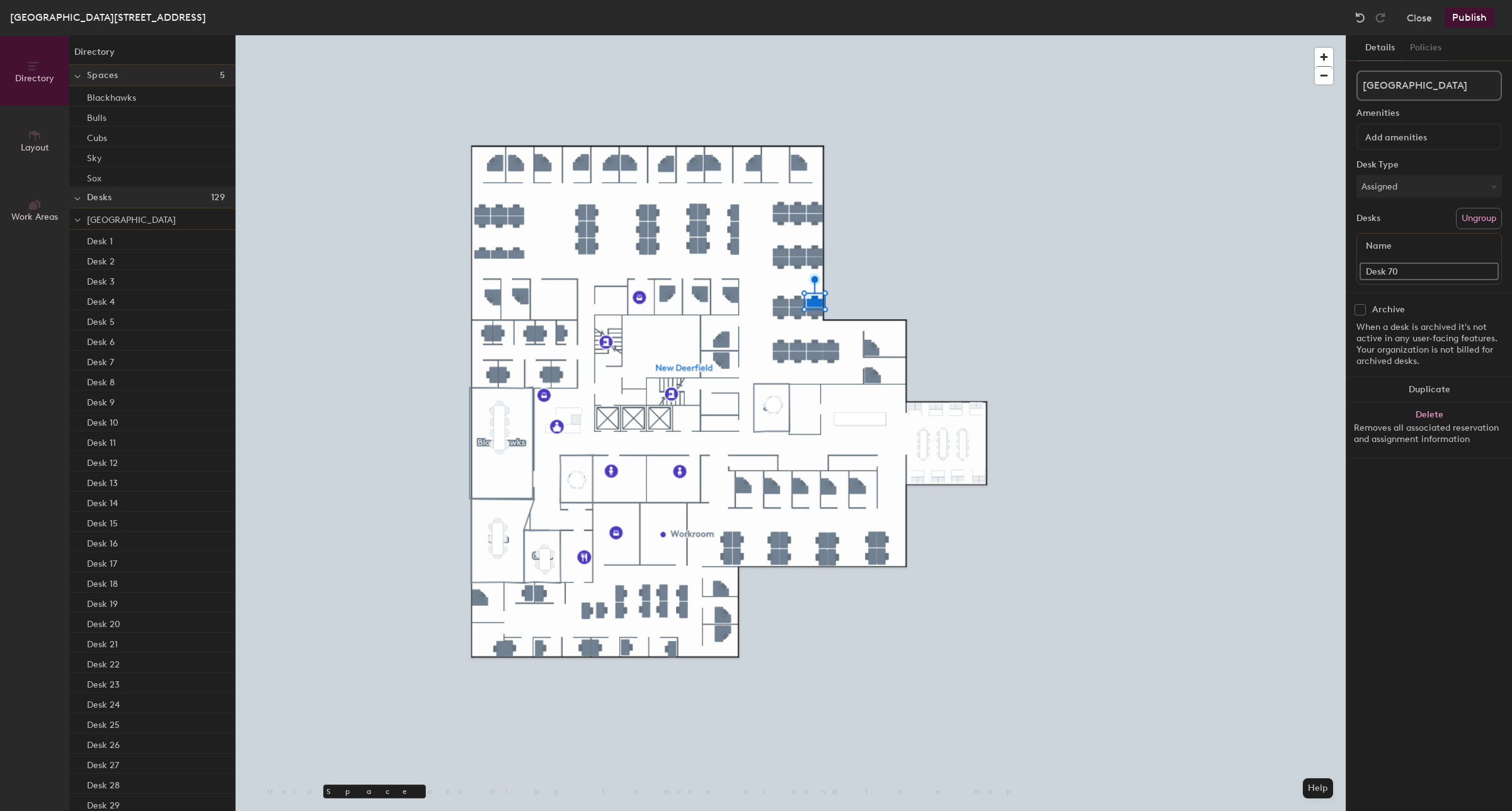
click at [1325, 278] on div "Directory Layout Work Areas Directory Spaces 5 Blackhawks Bulls Cubs Sky Sox De…" at bounding box center [756, 423] width 1512 height 776
paste input "Hotel Desk 129-39"
type input "Hotel Desk 129-34"
click at [1274, 281] on div "Directory Layout Work Areas Directory Spaces 5 Blackhawks Bulls Cubs Sky Sox De…" at bounding box center [756, 423] width 1512 height 776
paste input "Hotel Desk 129-3"
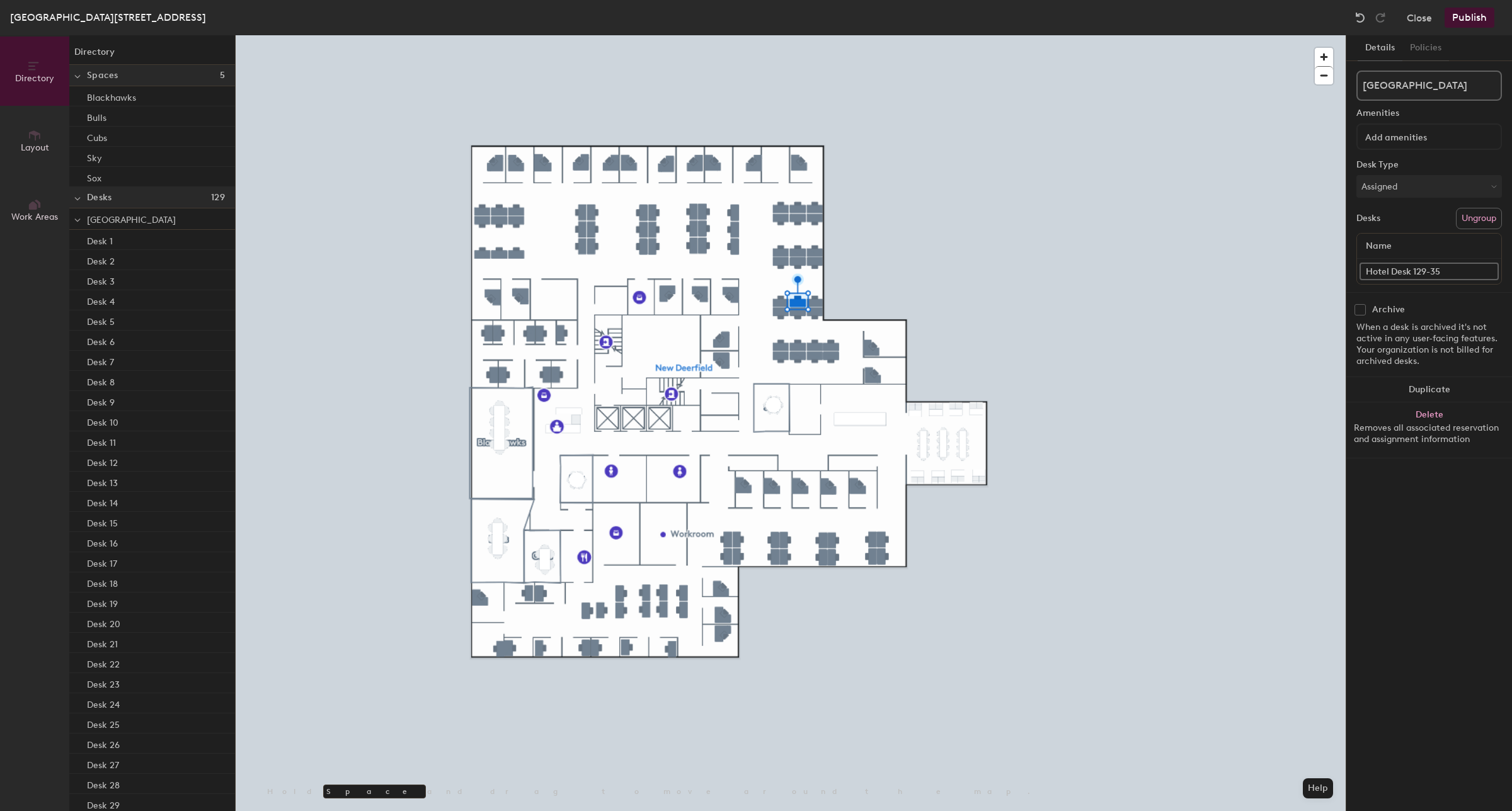
type input "Hotel Desk 129-35"
click at [1301, 268] on div "Directory Layout Work Areas Directory Spaces 5 Blackhawks Bulls Cubs Sky Sox De…" at bounding box center [756, 423] width 1512 height 776
paste input "Hotel Desk 129-39"
type input "Hotel Desk 129-39"
click at [1456, 274] on input "Hotel Desk 129-39" at bounding box center [1429, 271] width 139 height 17
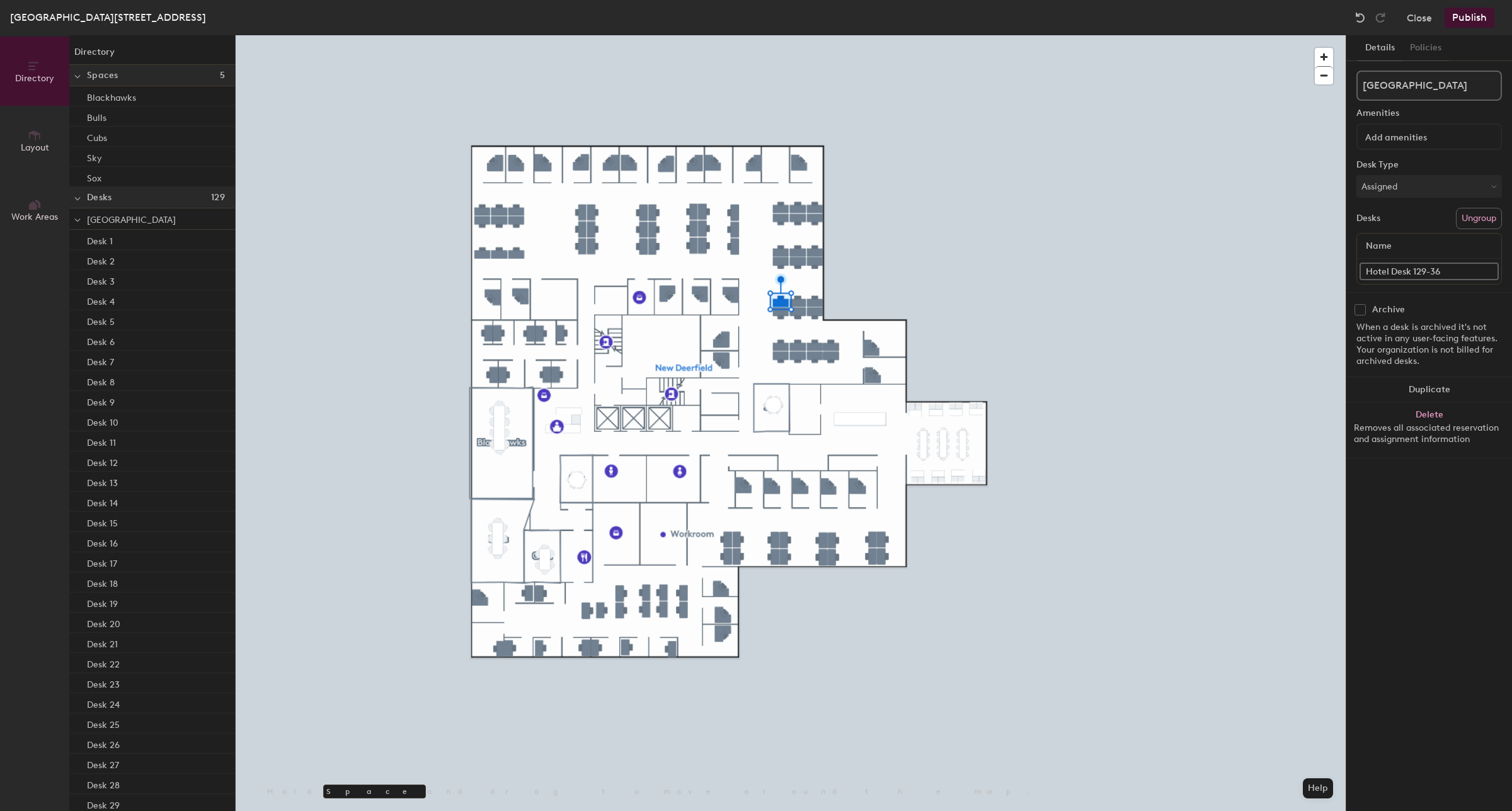
type input "Hotel Desk 129-36"
click at [1301, 255] on div "Directory Layout Work Areas Directory Spaces 5 Blackhawks Bulls Cubs Sky Sox De…" at bounding box center [756, 423] width 1512 height 776
paste input "Hotel Desk 129-39"
type input "Hotel Desk 129-33"
click at [1411, 268] on input "Desk 66" at bounding box center [1429, 271] width 139 height 17
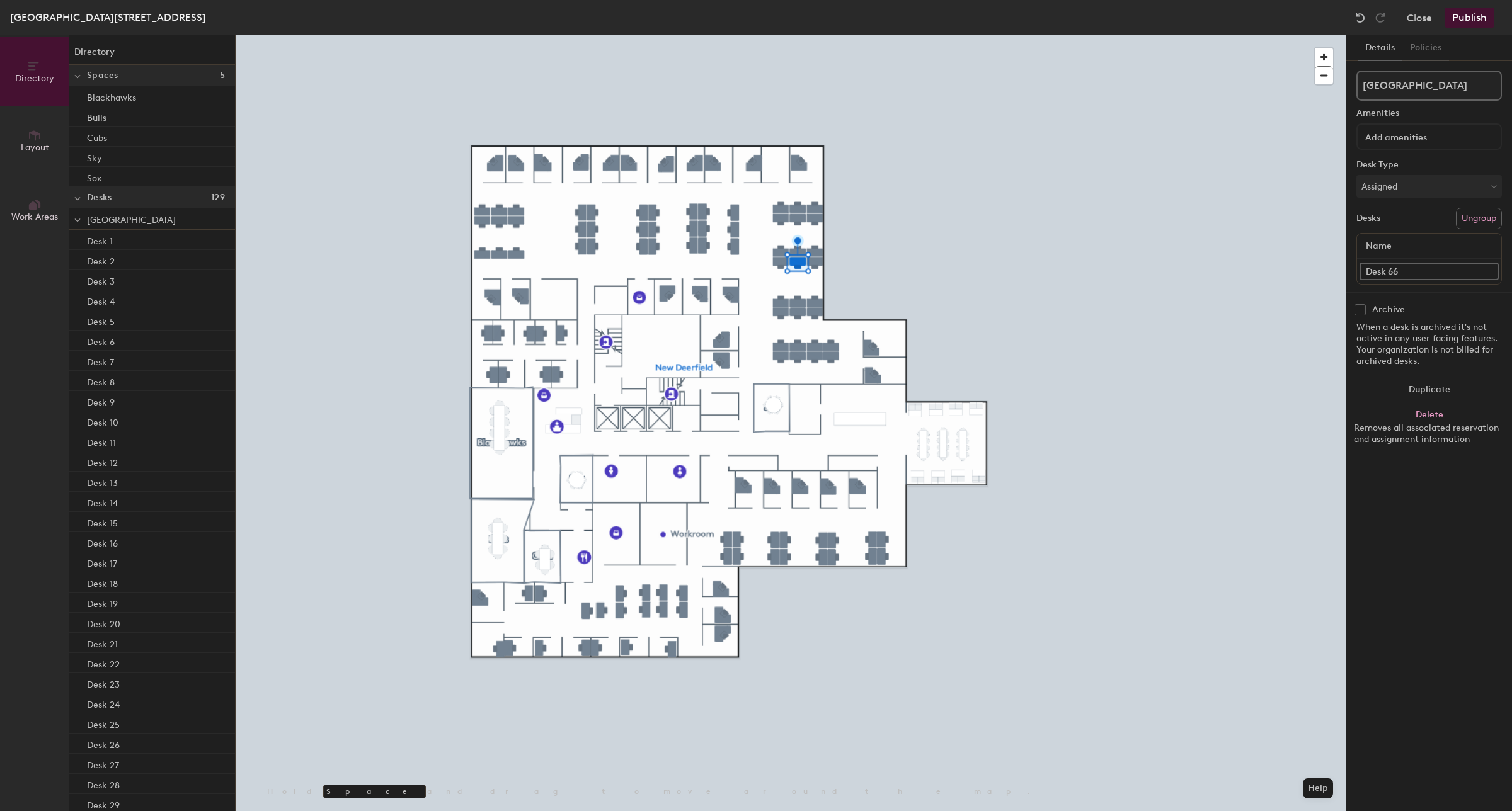
paste input "Hotel Desk 129-39"
type input "Hotel Desk 129-32"
click at [1271, 272] on div "Directory Layout Work Areas Directory Spaces 5 Blackhawks Bulls Cubs Sky Sox De…" at bounding box center [756, 423] width 1512 height 776
paste input "Hotel Desk 129-39"
type input "Hotel Desk 129-31"
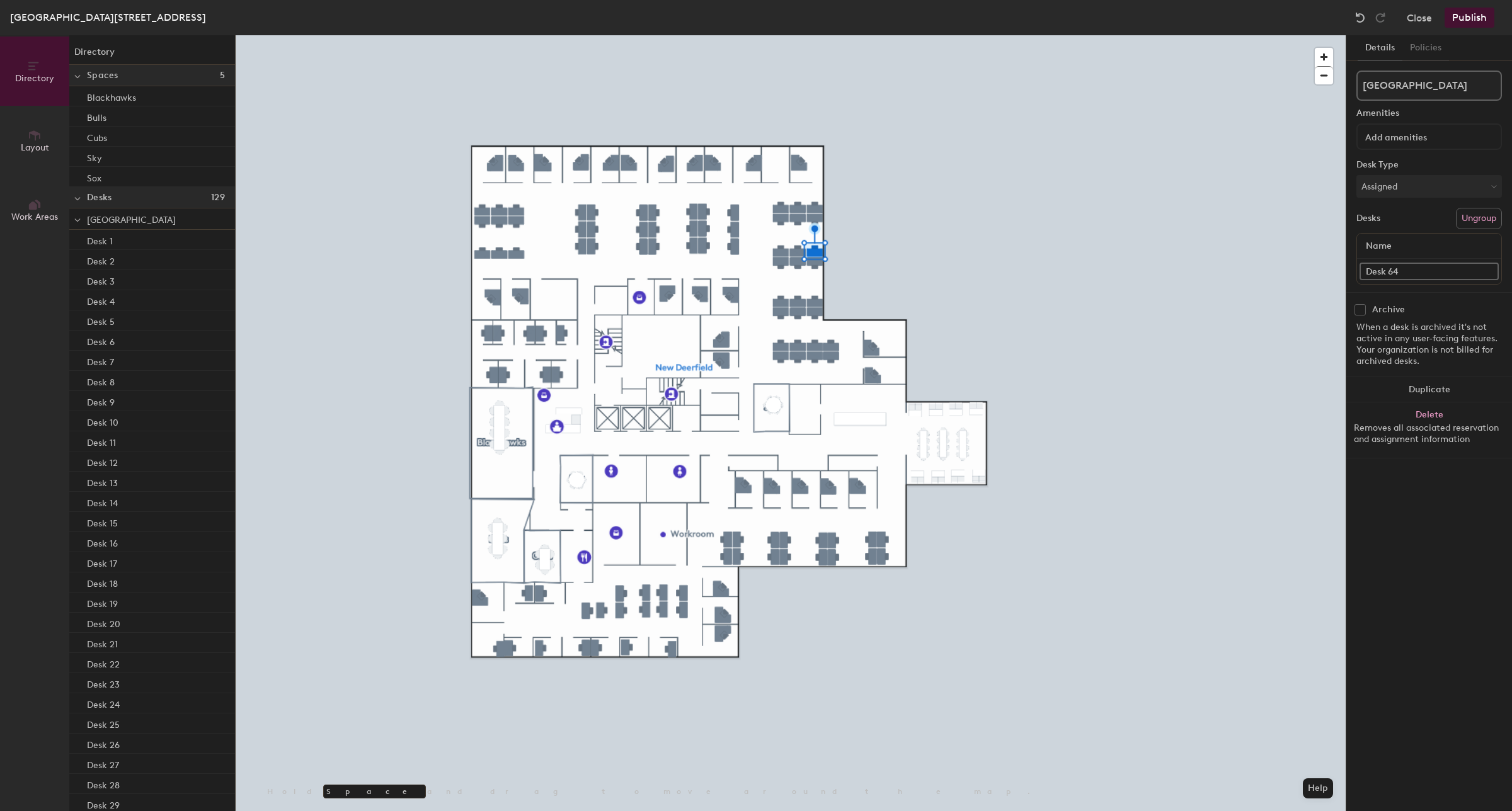
click at [1284, 266] on div "Directory Layout Work Areas Directory Spaces 5 Blackhawks Bulls Cubs Sky Sox De…" at bounding box center [756, 423] width 1512 height 776
paste input "Hotel Desk 129-39"
click at [1327, 282] on div "Directory Layout Work Areas Directory Spaces 5 Blackhawks Bulls Cubs Sky Sox De…" at bounding box center [756, 423] width 1512 height 776
paste input "39"
type input "Hotel Desk 129-39"
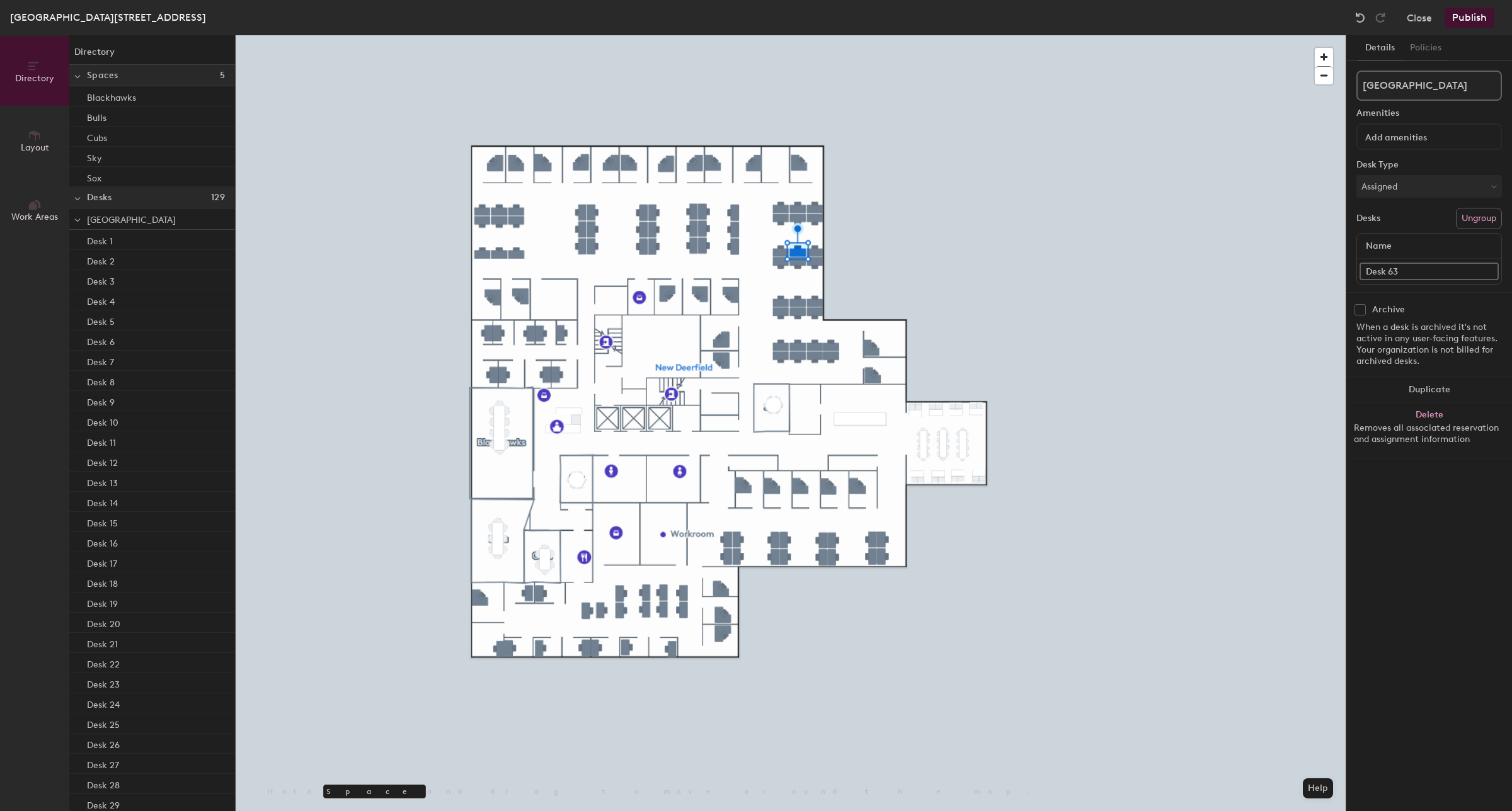
click at [1318, 266] on div "Directory Layout Work Areas Directory Spaces 5 Blackhawks Bulls Cubs Sky Sox De…" at bounding box center [756, 423] width 1512 height 776
paste input "Hotel Desk 129-39"
type input "Hotel Desk 129-29"
click at [1283, 262] on div "Directory Layout Work Areas Directory Spaces 5 Blackhawks Bulls Cubs Sky Sox De…" at bounding box center [756, 423] width 1512 height 776
paste input "Hotel Desk 129-39"
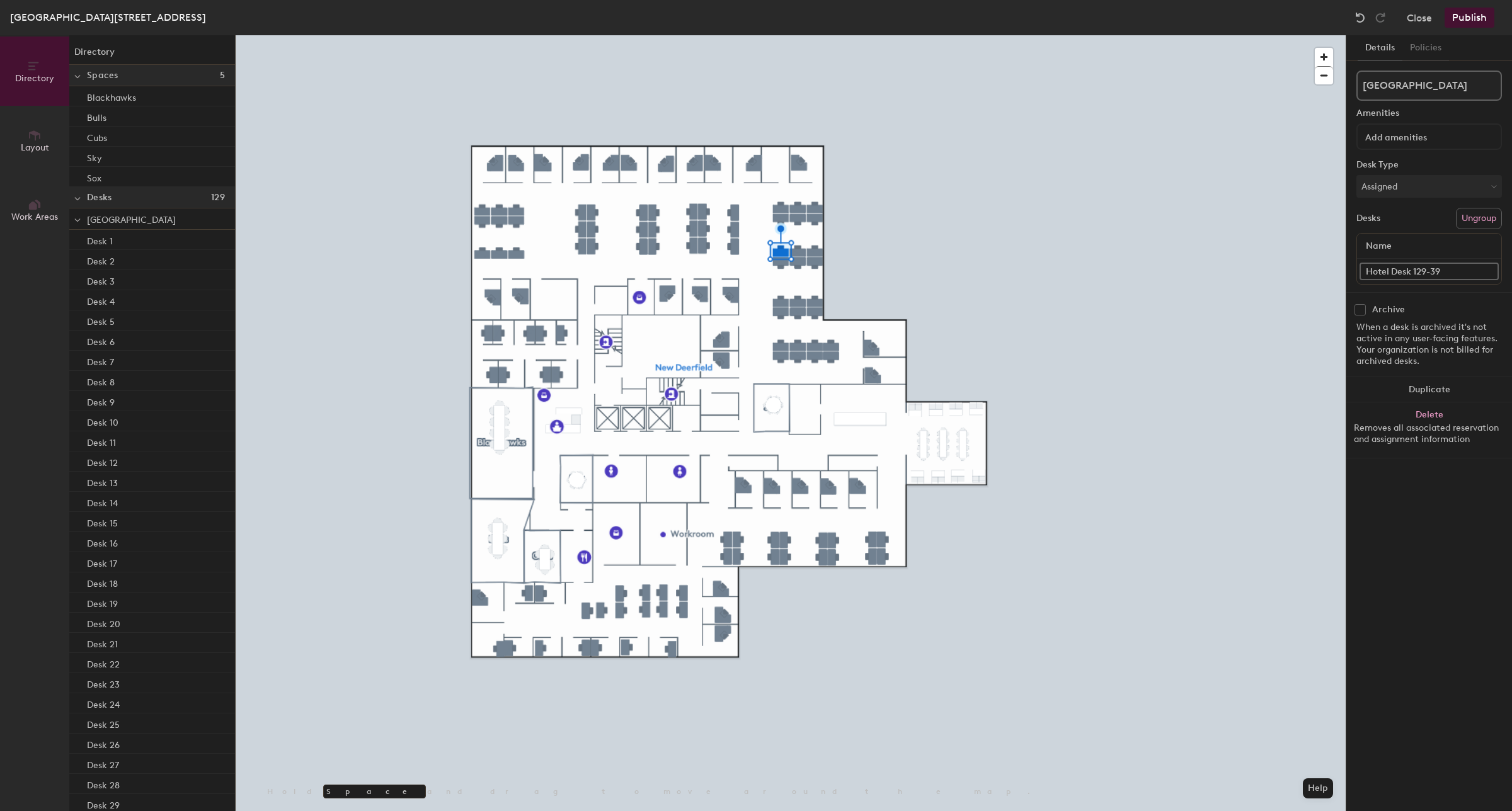
type input "Hotel Desk 129-39"
click at [1311, 280] on div "Directory Layout Work Areas Directory Spaces 5 Blackhawks Bulls Cubs Sky Sox De…" at bounding box center [756, 423] width 1512 height 776
paste input "Hotel Desk 129-39"
type input "Hotel Desk 129-27"
click at [1430, 259] on div "Desk 13" at bounding box center [1429, 271] width 144 height 25
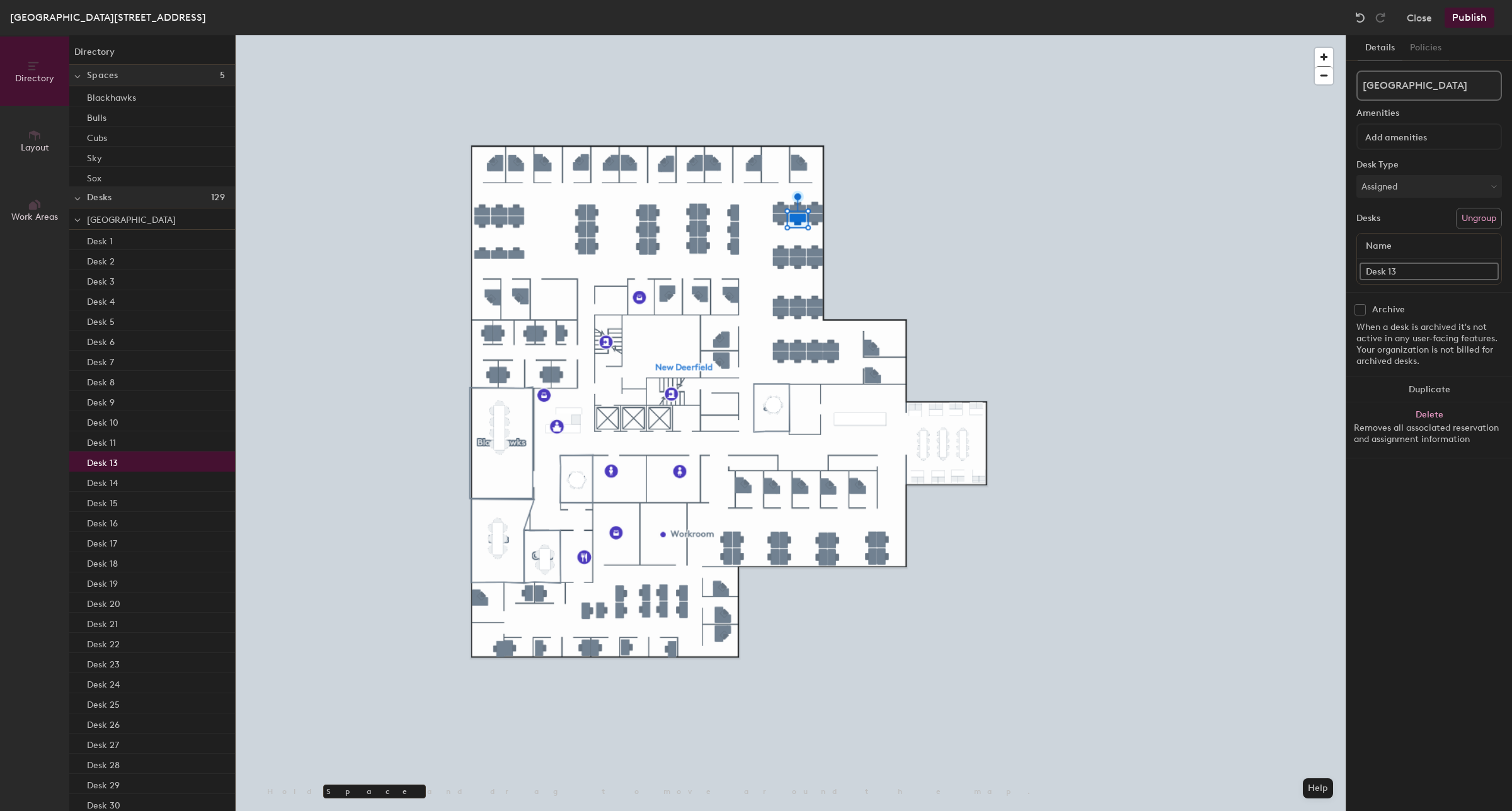
click at [1303, 271] on div "Directory Layout Work Areas Directory Spaces 5 Blackhawks Bulls Cubs Sky Sox De…" at bounding box center [756, 423] width 1512 height 776
paste input "Hotel Desk 129-39"
type input "Hotel Desk 129-26"
click at [1321, 278] on div "Directory Layout Work Areas Directory Spaces 5 Blackhawks Bulls Cubs Sky Sox De…" at bounding box center [756, 423] width 1512 height 776
paste input "Hotel Desk 129-39"
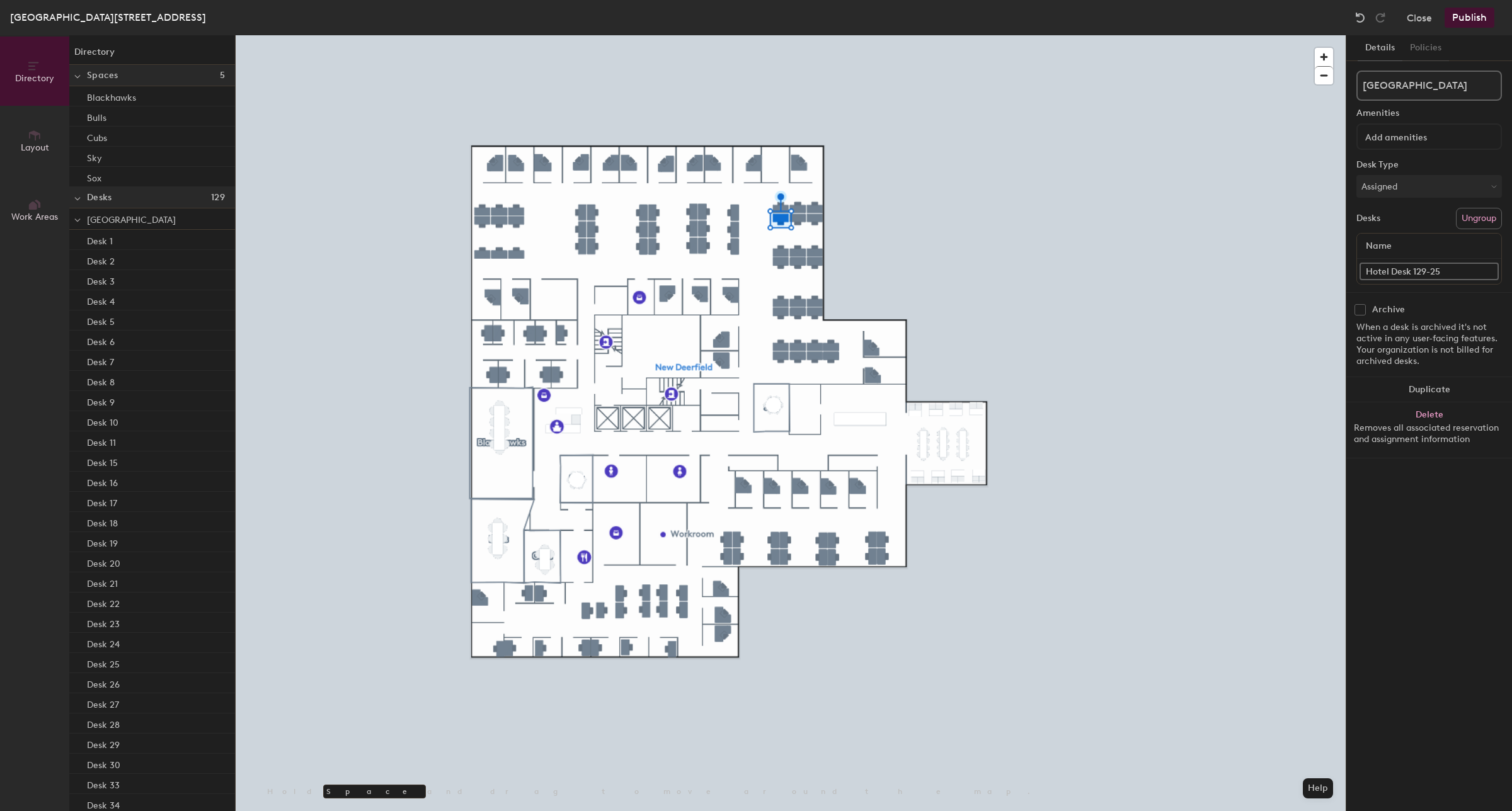
type input "Hotel Desk 129-25"
click at [1327, 289] on div "Directory Layout Work Areas Directory Spaces 5 Blackhawks Bulls Cubs Sky Sox De…" at bounding box center [756, 423] width 1512 height 776
paste input "Hotel Desk 129-39"
type input "Hotel Desk 129-22"
click at [1323, 271] on div "Directory Layout Work Areas Directory Spaces 5 Blackhawks Bulls Cubs Sky Sox De…" at bounding box center [756, 423] width 1512 height 776
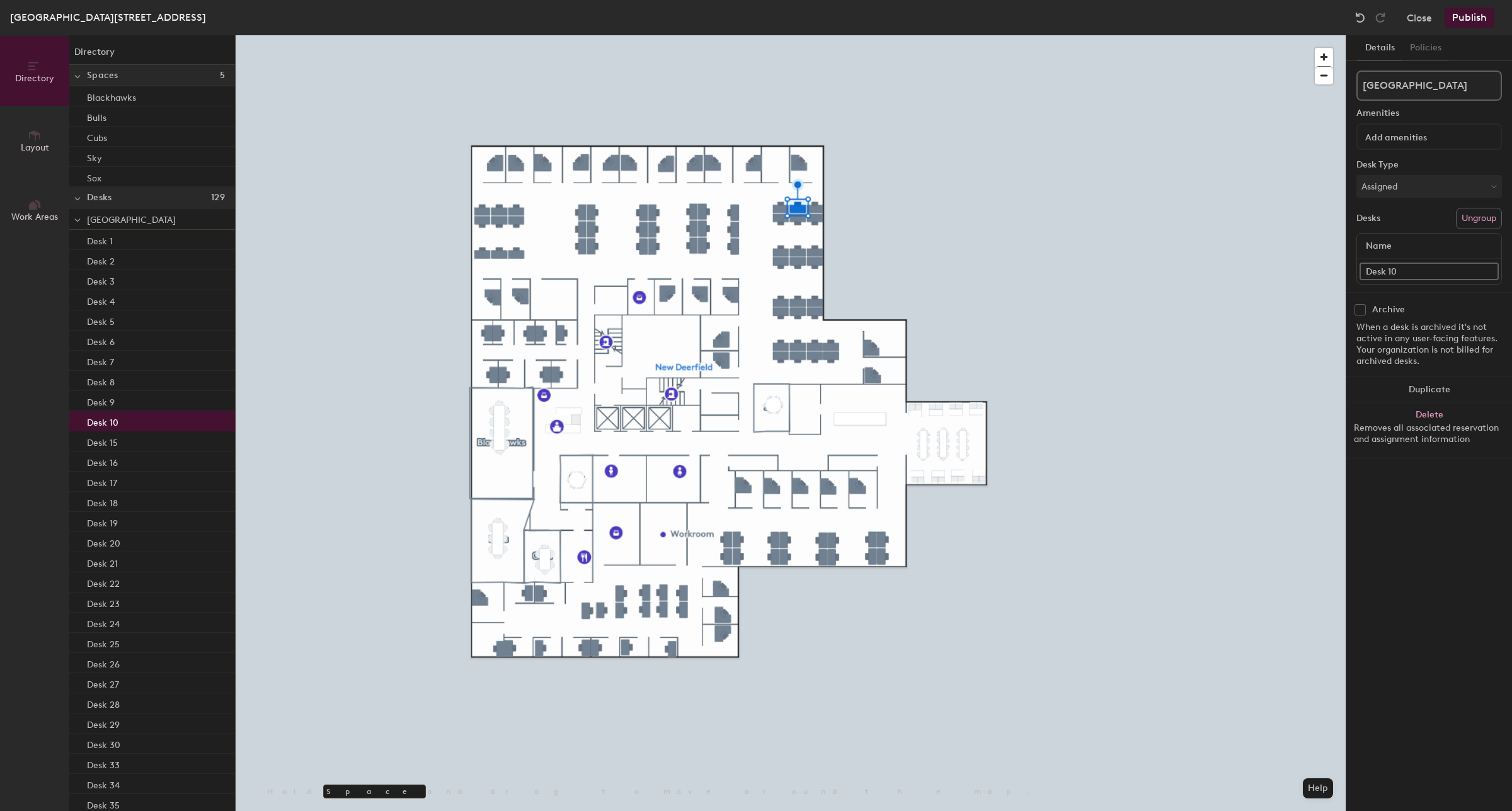
paste input "Hotel Desk 129-22"
type input "Hotel Desk 129-23"
click at [1333, 278] on div "Directory Layout Work Areas Directory Spaces 5 Blackhawks Bulls Cubs Sky Sox De…" at bounding box center [756, 423] width 1512 height 776
paste input "Hotel Desk 129-22"
type input "Hotel Desk 129-24"
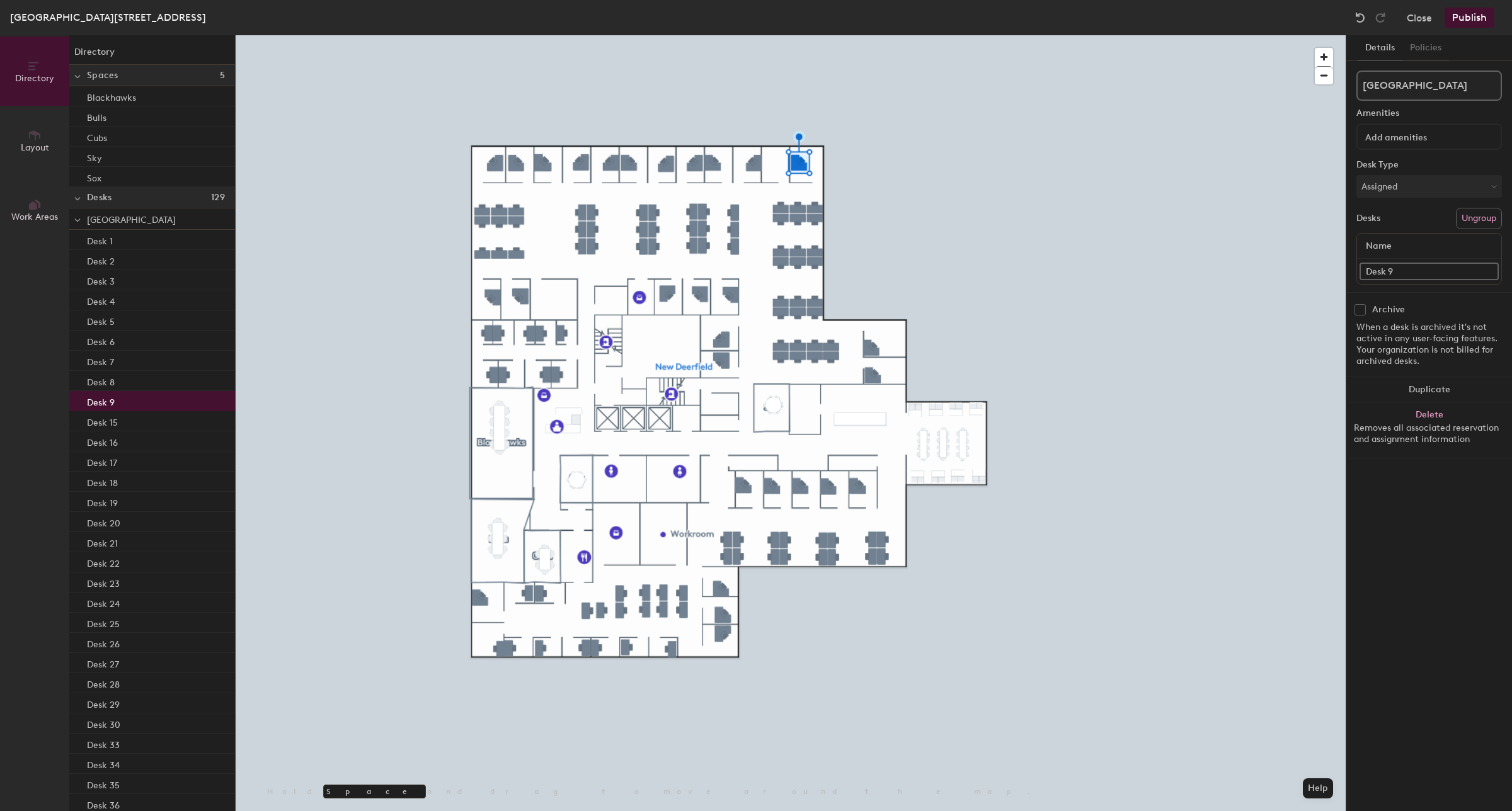
click at [1322, 269] on div "Directory Layout Work Areas Directory Spaces 5 Blackhawks Bulls Cubs Sky Sox De…" at bounding box center [756, 423] width 1512 height 776
type input "Hotel Office 128"
click at [1270, 282] on div "Directory Layout Work Areas Directory Spaces 5 Blackhawks Bulls Cubs Sky Sox De…" at bounding box center [756, 423] width 1512 height 776
type input "h"
type input "Hotel Office 127"
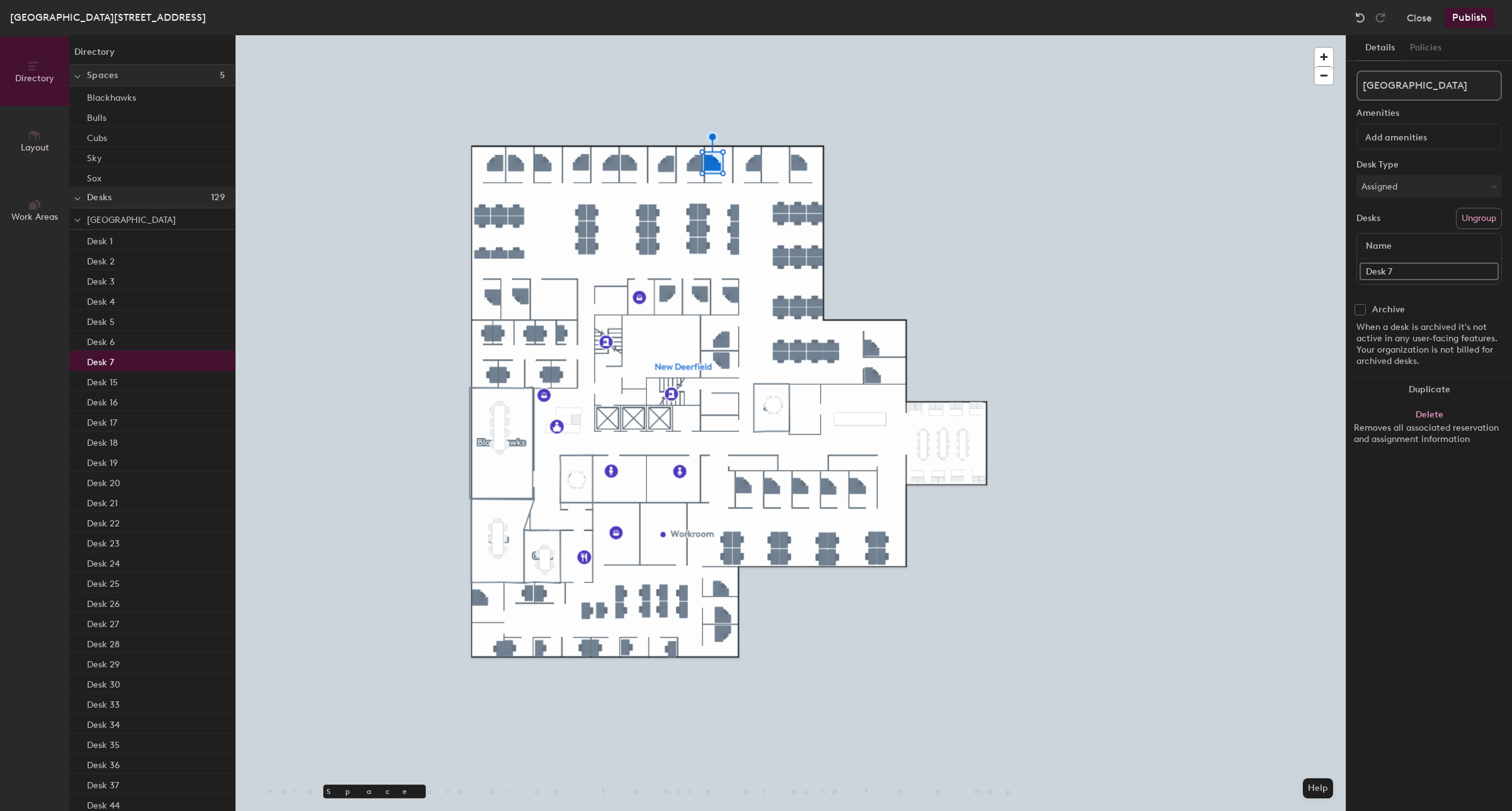
click at [1114, 324] on div "Directory Layout Work Areas Directory Spaces 5 Blackhawks Bulls Cubs Sky Sox De…" at bounding box center [756, 423] width 1512 height 776
type input "Hotel office 126"
click at [1314, 271] on div "Directory Layout Work Areas Directory Spaces 5 Blackhawks Bulls Cubs Sky Sox De…" at bounding box center [756, 423] width 1512 height 776
paste input "Hotel Desk 129-22"
type input "Hotel Desk 129-19"
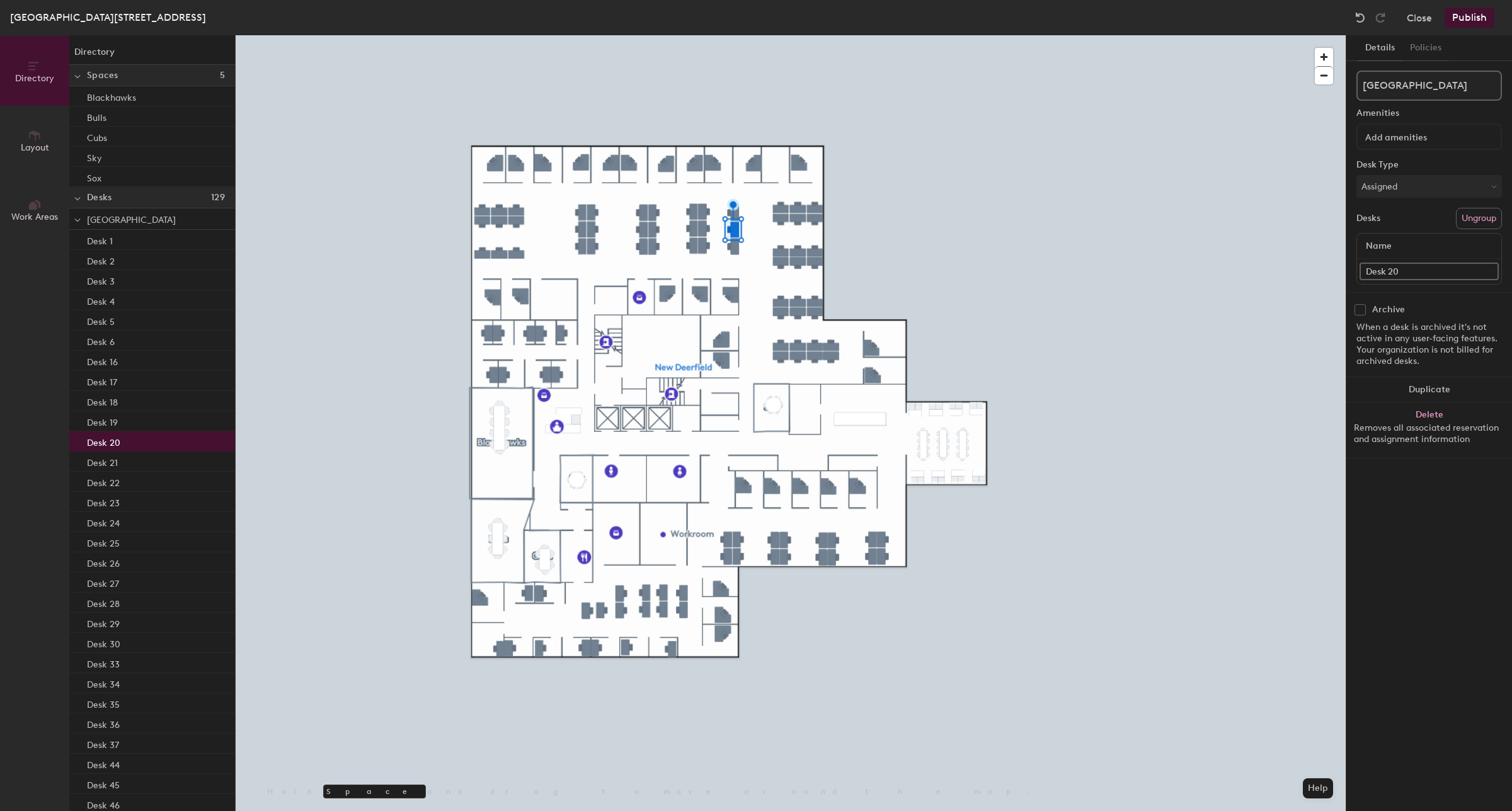
click at [1305, 289] on div "Directory Layout Work Areas Directory Spaces 5 Blackhawks Bulls Cubs Sky Sox De…" at bounding box center [756, 423] width 1512 height 776
paste input "Hotel Desk 129-22"
type input "Hotel Desk 129-20"
click at [1332, 282] on div "Directory Layout Work Areas Directory Spaces 5 Blackhawks Bulls Cubs Sky Sox De…" at bounding box center [756, 423] width 1512 height 776
paste input "Hotel Desk 129-22"
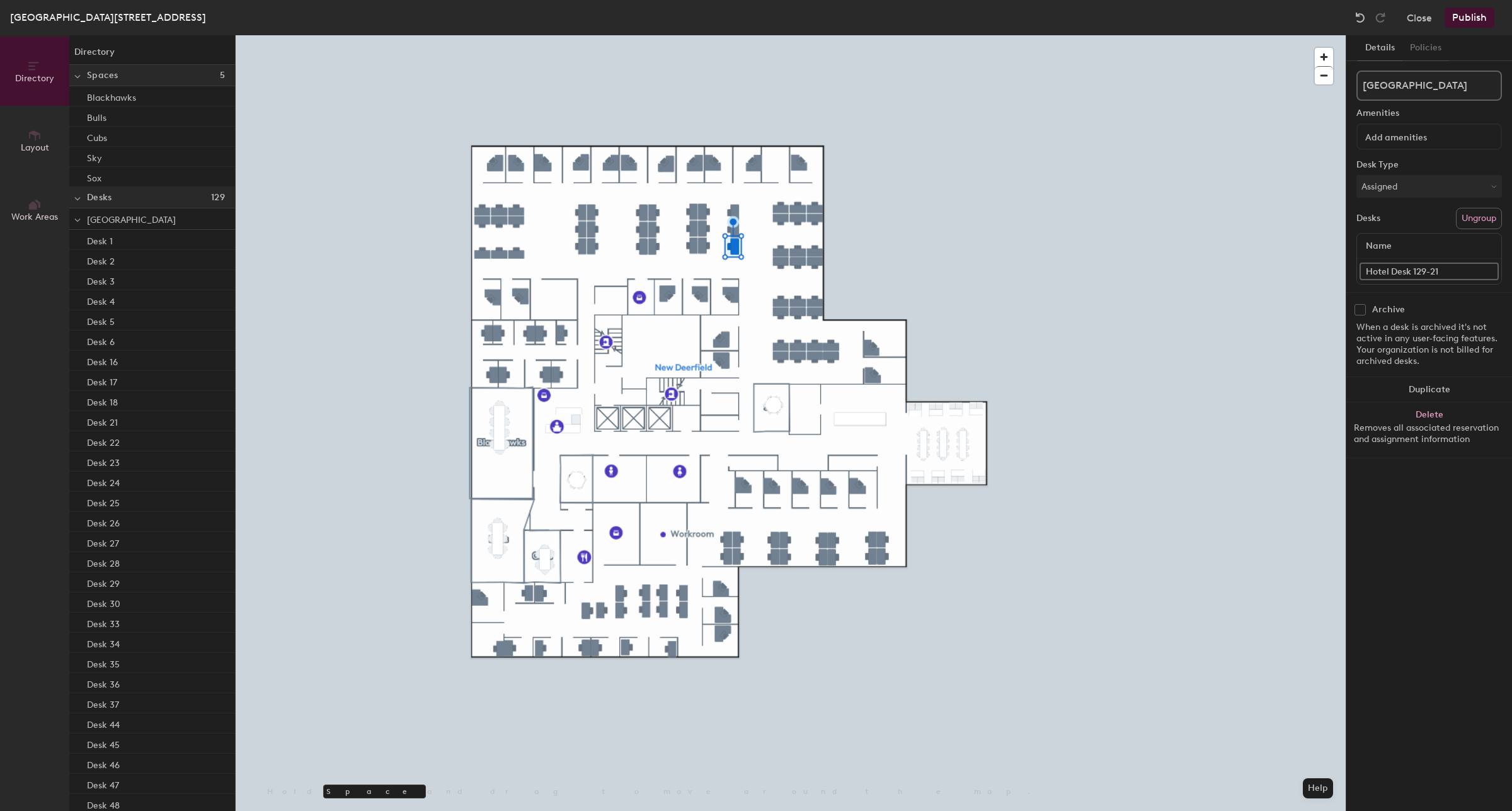
type input "Hotel Desk 129-21"
click at [137, 209] on div "Ungrouped" at bounding box center [152, 219] width 166 height 22
click at [123, 221] on span "Ungrouped" at bounding box center [109, 220] width 45 height 10
click at [140, 237] on p "Hotel Desk 127" at bounding box center [118, 239] width 61 height 15
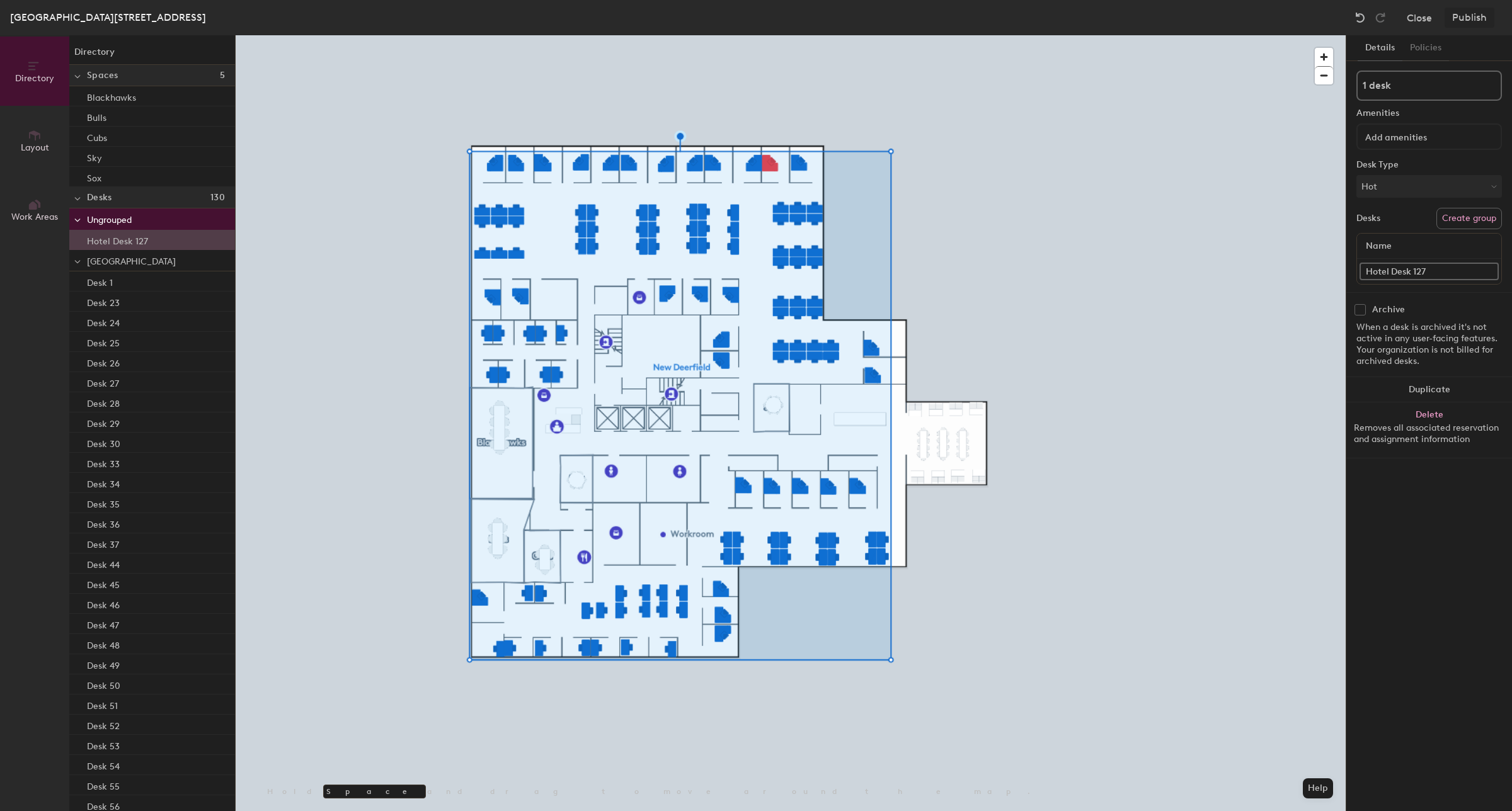
click at [142, 241] on p "Hotel Desk 127" at bounding box center [118, 239] width 61 height 15
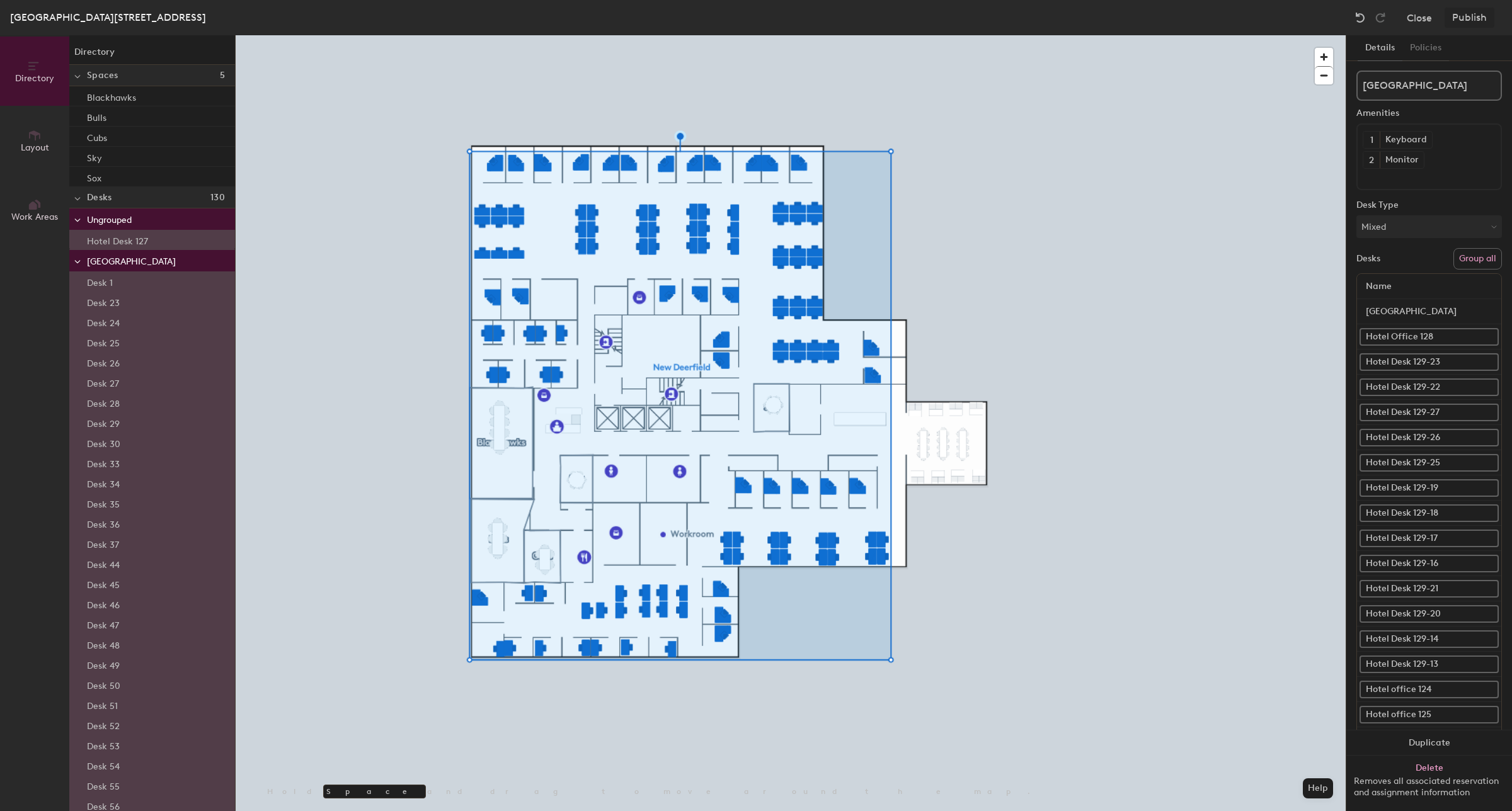
click at [1472, 262] on button "Group all" at bounding box center [1478, 259] width 49 height 22
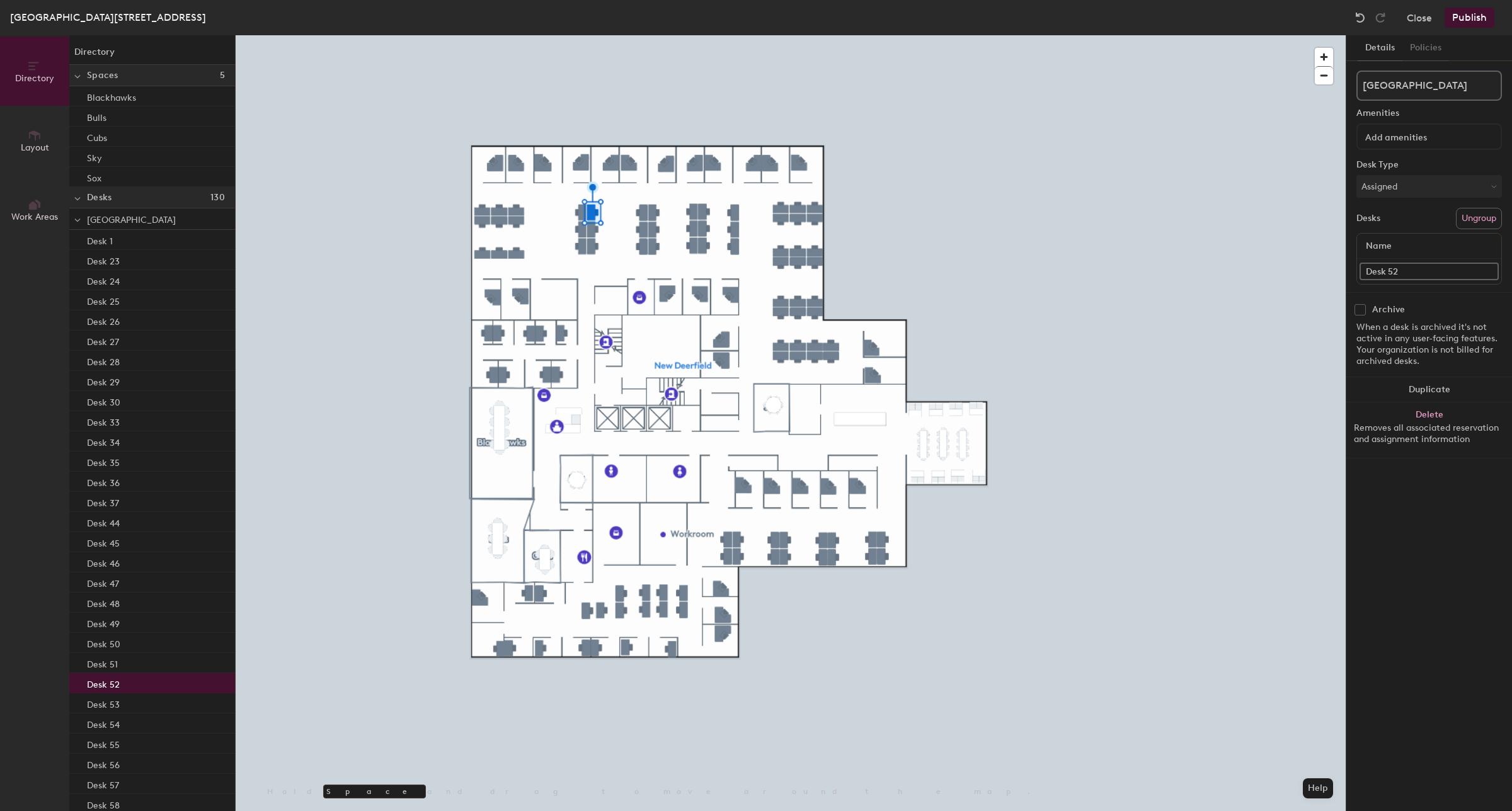
click at [1409, 244] on div "Name" at bounding box center [1429, 246] width 144 height 25
click at [1405, 266] on input "Desk 52" at bounding box center [1429, 271] width 139 height 17
paste input "Hotel Desk 129-2"
type input "Hotel Desk 129-06"
drag, startPoint x: 1430, startPoint y: 265, endPoint x: 1345, endPoint y: 268, distance: 85.1
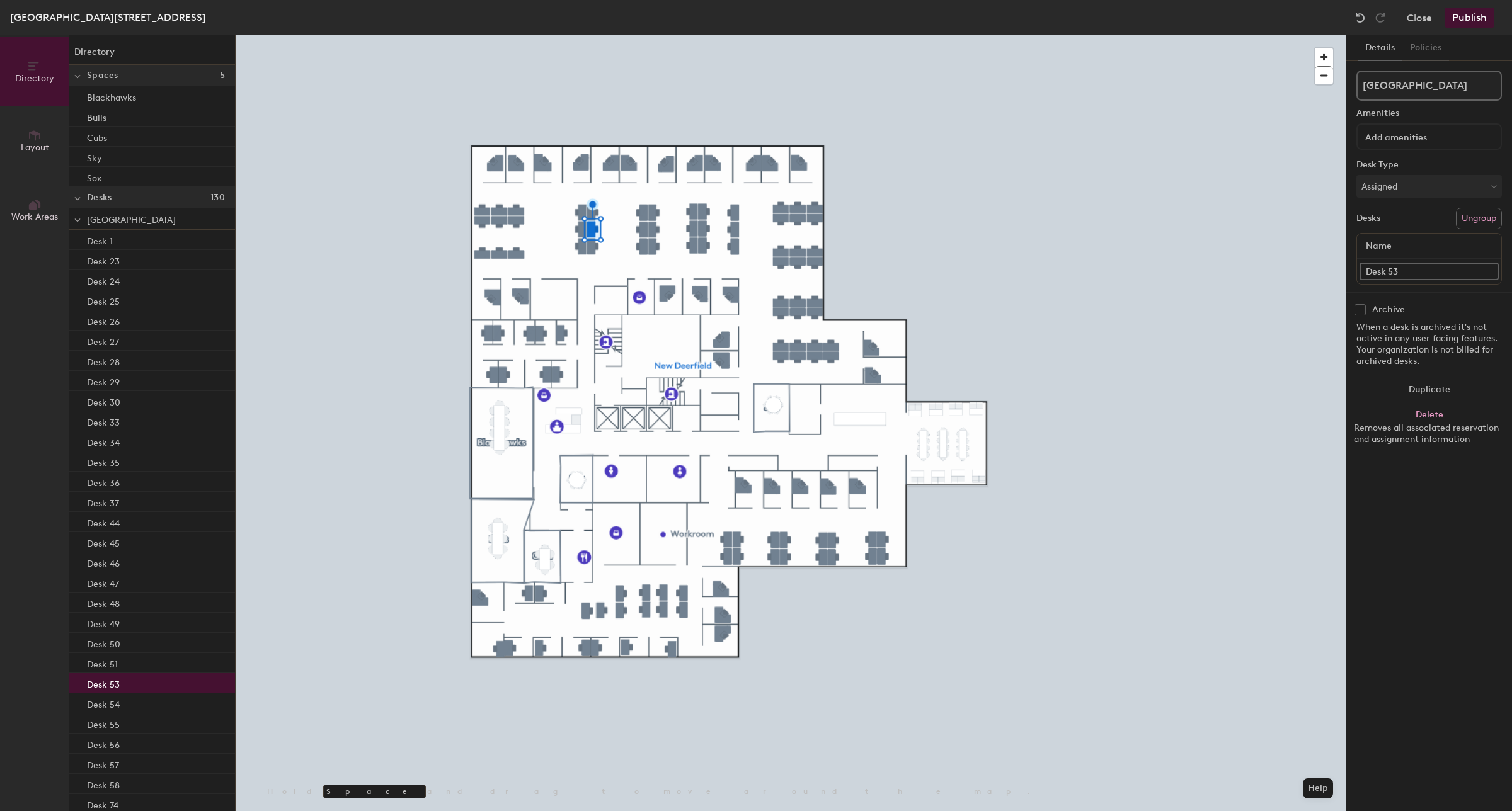
click at [1346, 268] on div "Details Policies New Deerfield Amenities Desk Type Assigned Desks Ungroup Name …" at bounding box center [1429, 423] width 166 height 776
paste input "Hotel Desk 129-06"
type input "Hotel Desk 129-05"
click at [592, 36] on div at bounding box center [791, 36] width 1110 height 0
click at [1322, 265] on div "Directory Layout Work Areas Directory Spaces 5 Blackhawks Bulls Cubs Sky Sox De…" at bounding box center [756, 423] width 1512 height 776
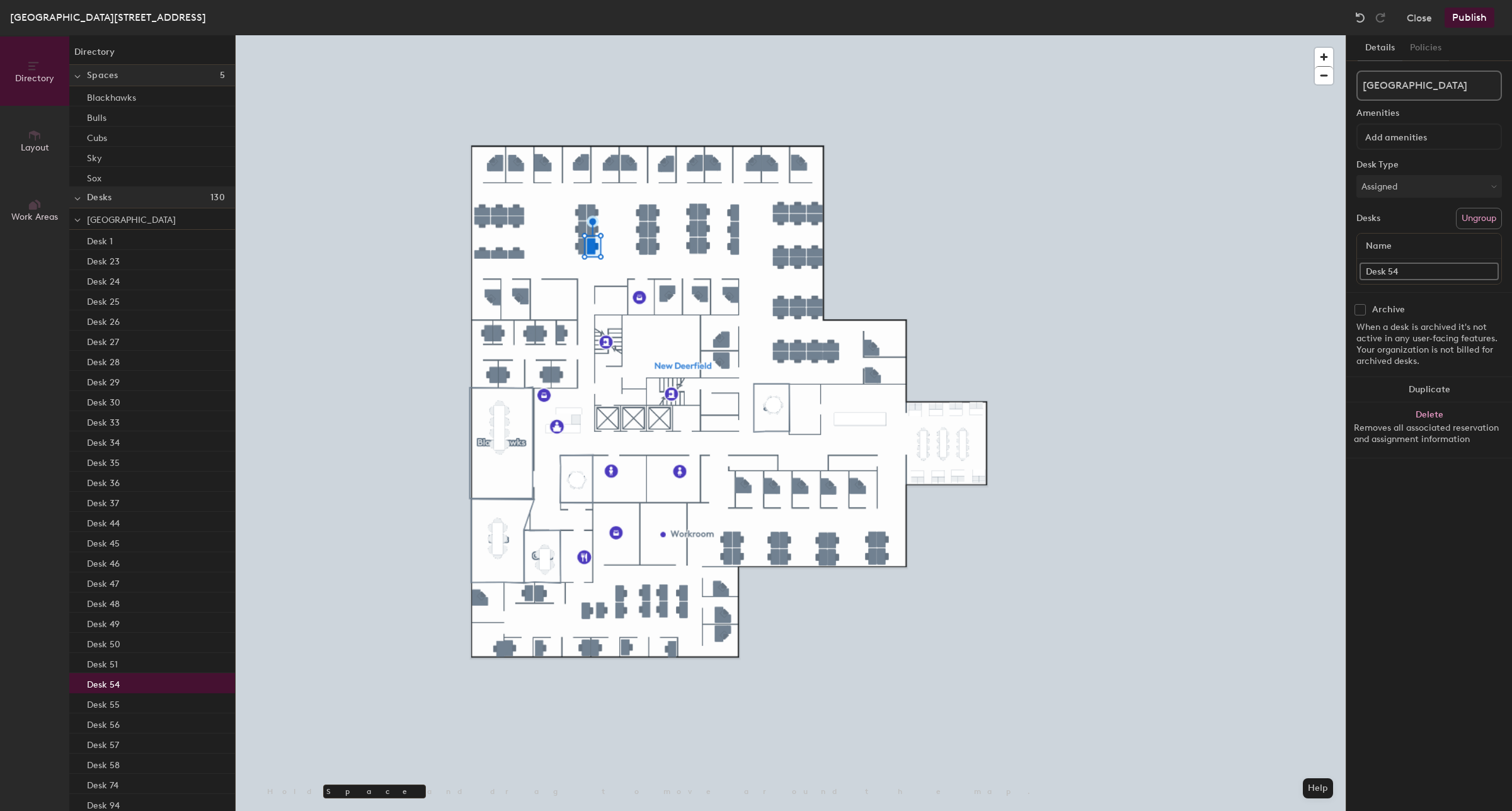
paste input "Hotel Desk 129-06"
type input "Hotel Desk 129-04"
click at [642, 36] on div at bounding box center [791, 36] width 1110 height 0
click at [1323, 268] on div "Directory Layout Work Areas Directory Spaces 5 Blackhawks Bulls Cubs Sky Sox De…" at bounding box center [756, 423] width 1512 height 776
paste input "Hotel Desk 129-06"
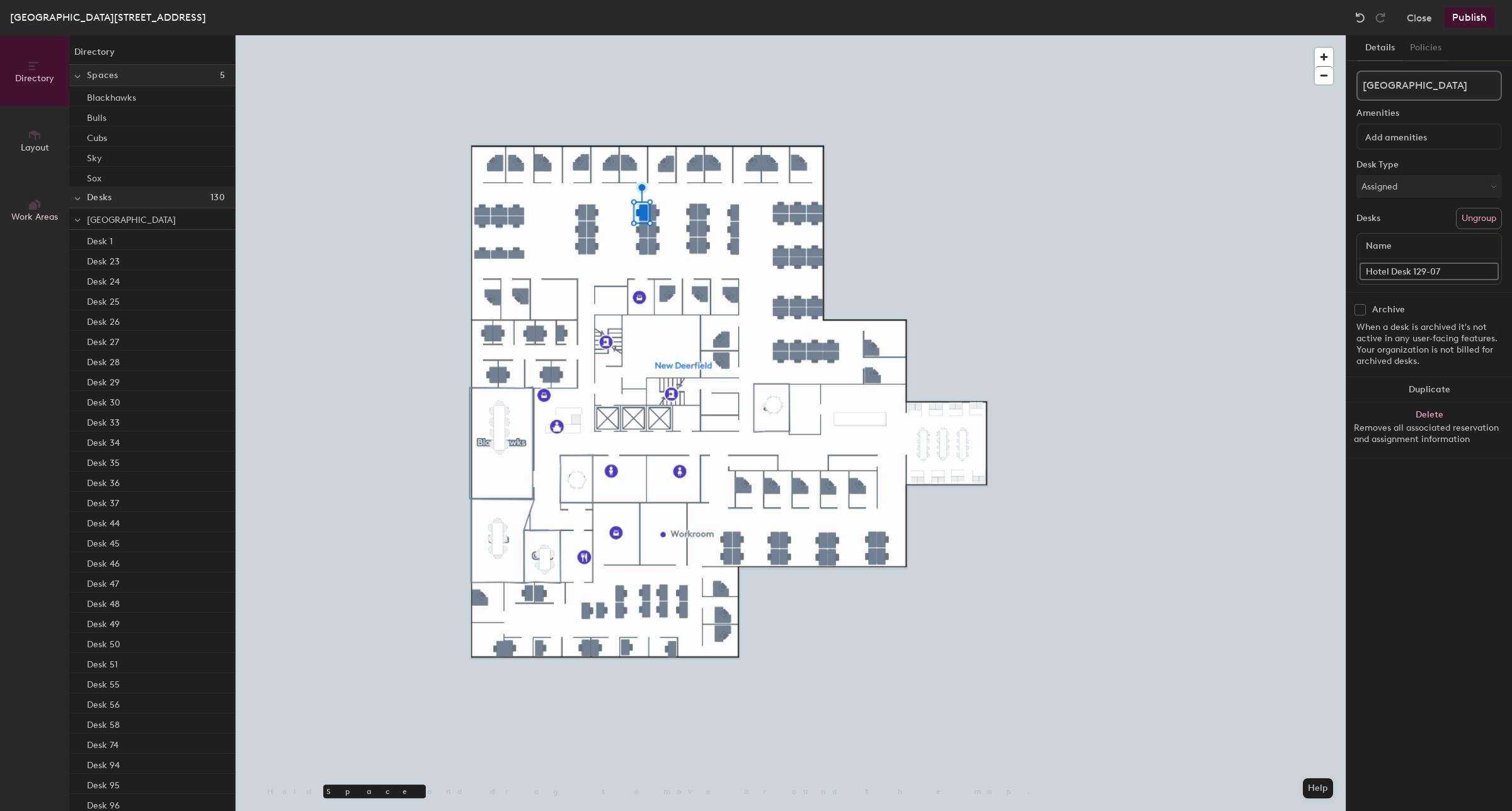
type input "Hotel Desk 129-07"
click at [1277, 273] on div "Directory Layout Work Areas Directory Spaces 5 Blackhawks Bulls Cubs Sky Sox De…" at bounding box center [756, 423] width 1512 height 776
paste input "Hotel Desk 129-0"
type input "Hotel Desk 129-08"
click at [1318, 269] on div "Directory Layout Work Areas Directory Spaces 5 Blackhawks Bulls Cubs Sky Sox De…" at bounding box center [756, 423] width 1512 height 776
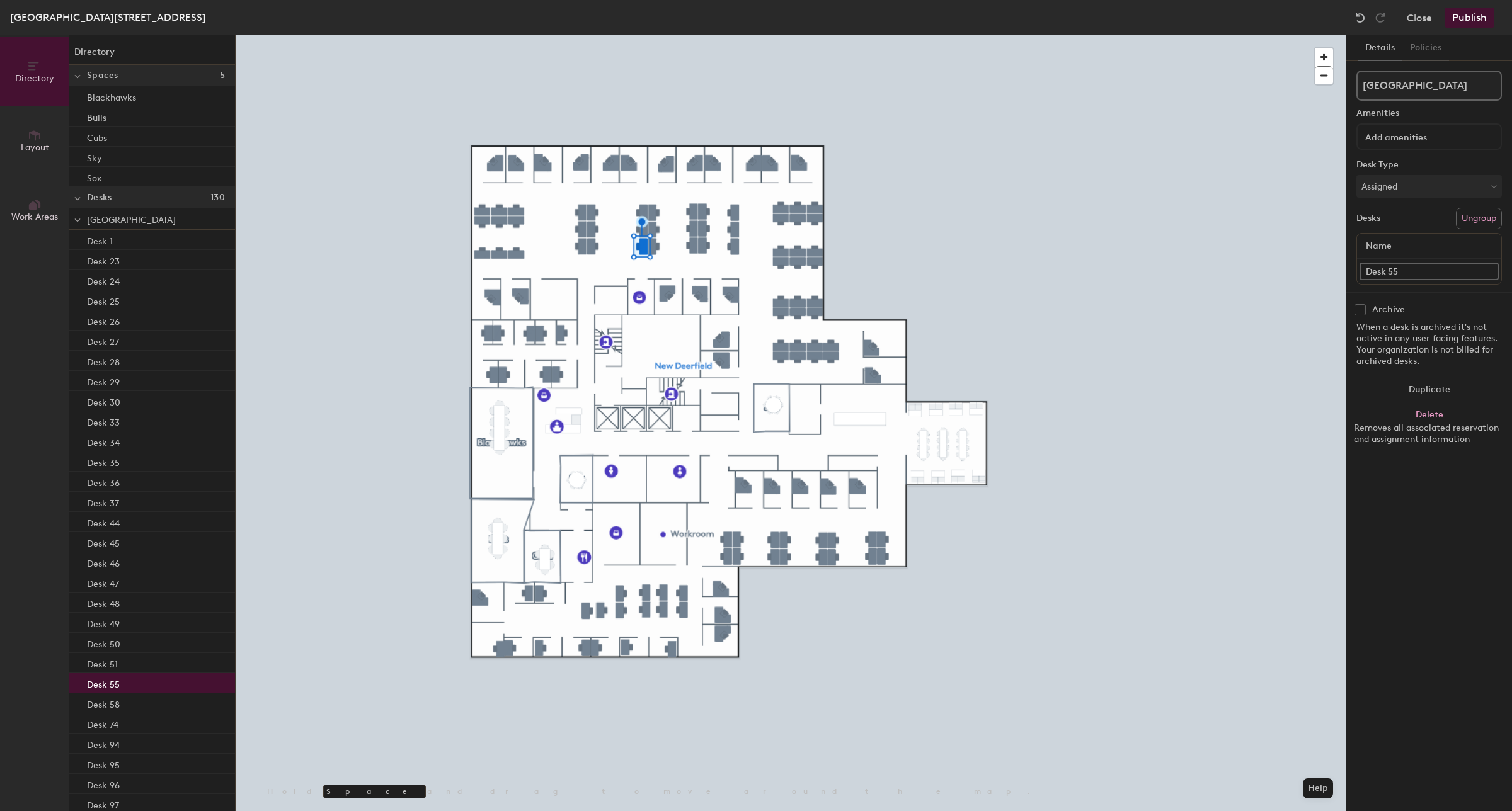
paste input "Hotel Desk 129-06"
type input "Hotel Desk 129-09"
click at [1428, 269] on input "Hotel Desk 129-121" at bounding box center [1429, 271] width 139 height 17
click at [1449, 270] on input "Hotel Desk 129-121" at bounding box center [1429, 271] width 139 height 17
drag, startPoint x: 1456, startPoint y: 270, endPoint x: 1392, endPoint y: 282, distance: 65.1
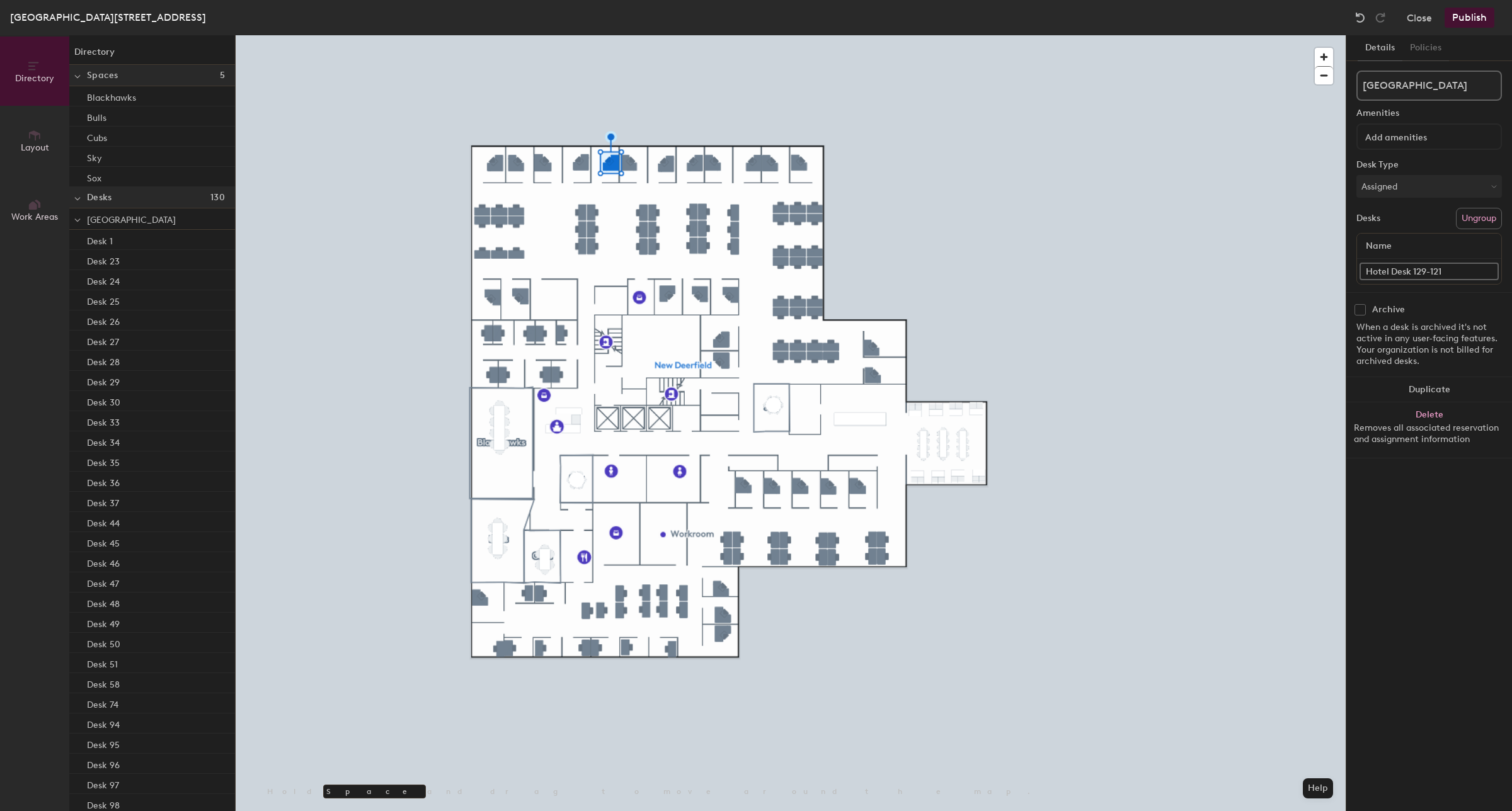
click at [1392, 282] on div "Name Hotel Desk 129-121" at bounding box center [1429, 259] width 146 height 52
type input "Hotel Office 121"
click at [1310, 269] on div "Directory Layout Work Areas Directory Spaces 5 Blackhawks Bulls Cubs Sky Sox De…" at bounding box center [756, 423] width 1512 height 776
type input "Hotel Office 120"
click at [1312, 270] on div "Directory Layout Work Areas Directory Spaces 5 Blackhawks Bulls Cubs Sky Sox De…" at bounding box center [756, 423] width 1512 height 776
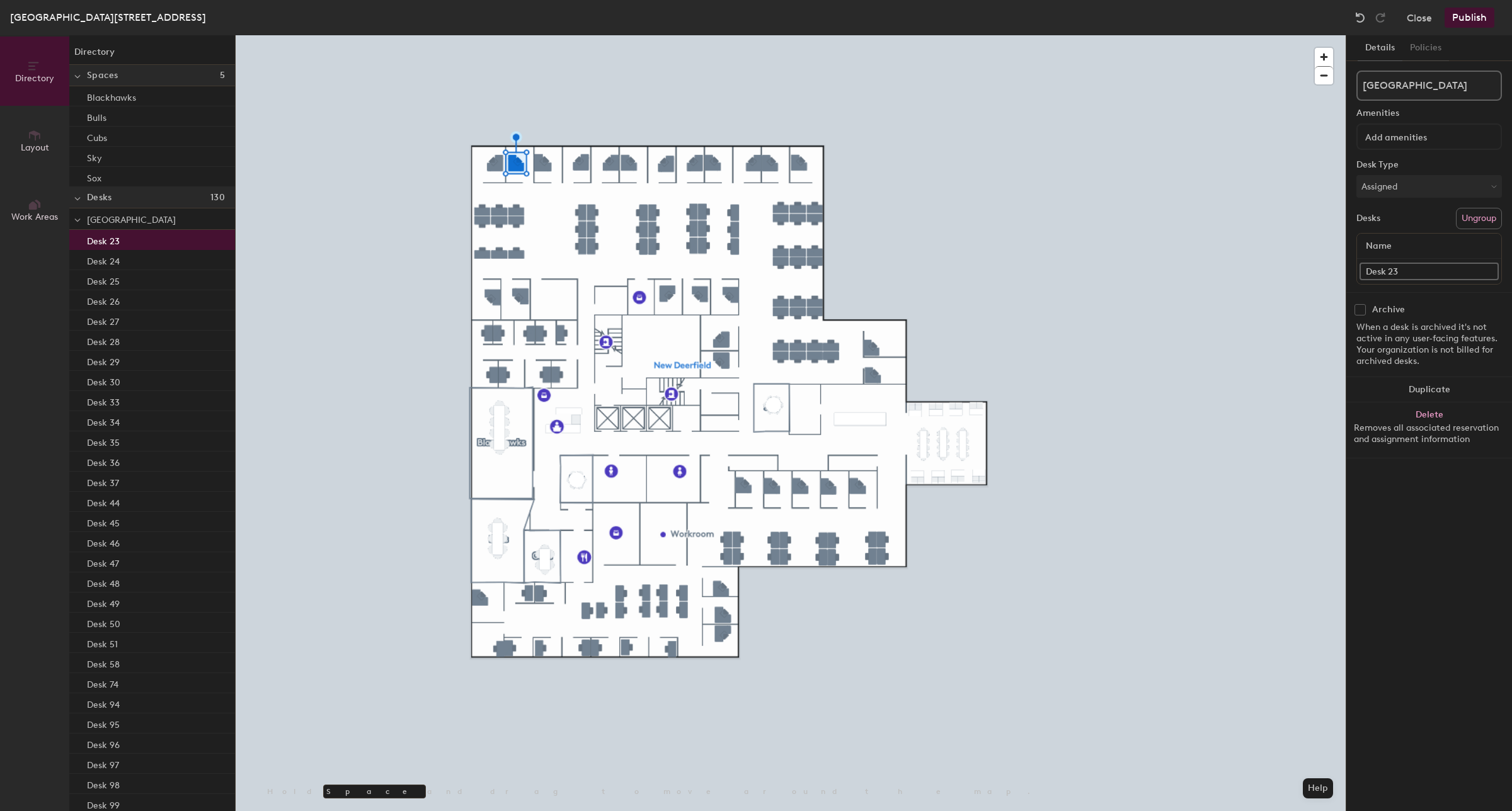
paste input "Hotel Office 120"
type input "Hotel Office 119"
click at [1282, 274] on div "Directory Layout Work Areas Directory Spaces 5 Blackhawks Bulls Cubs Sky Sox De…" at bounding box center [756, 423] width 1512 height 776
paste input "Hotel Office 120"
type input "Hotel Office 118"
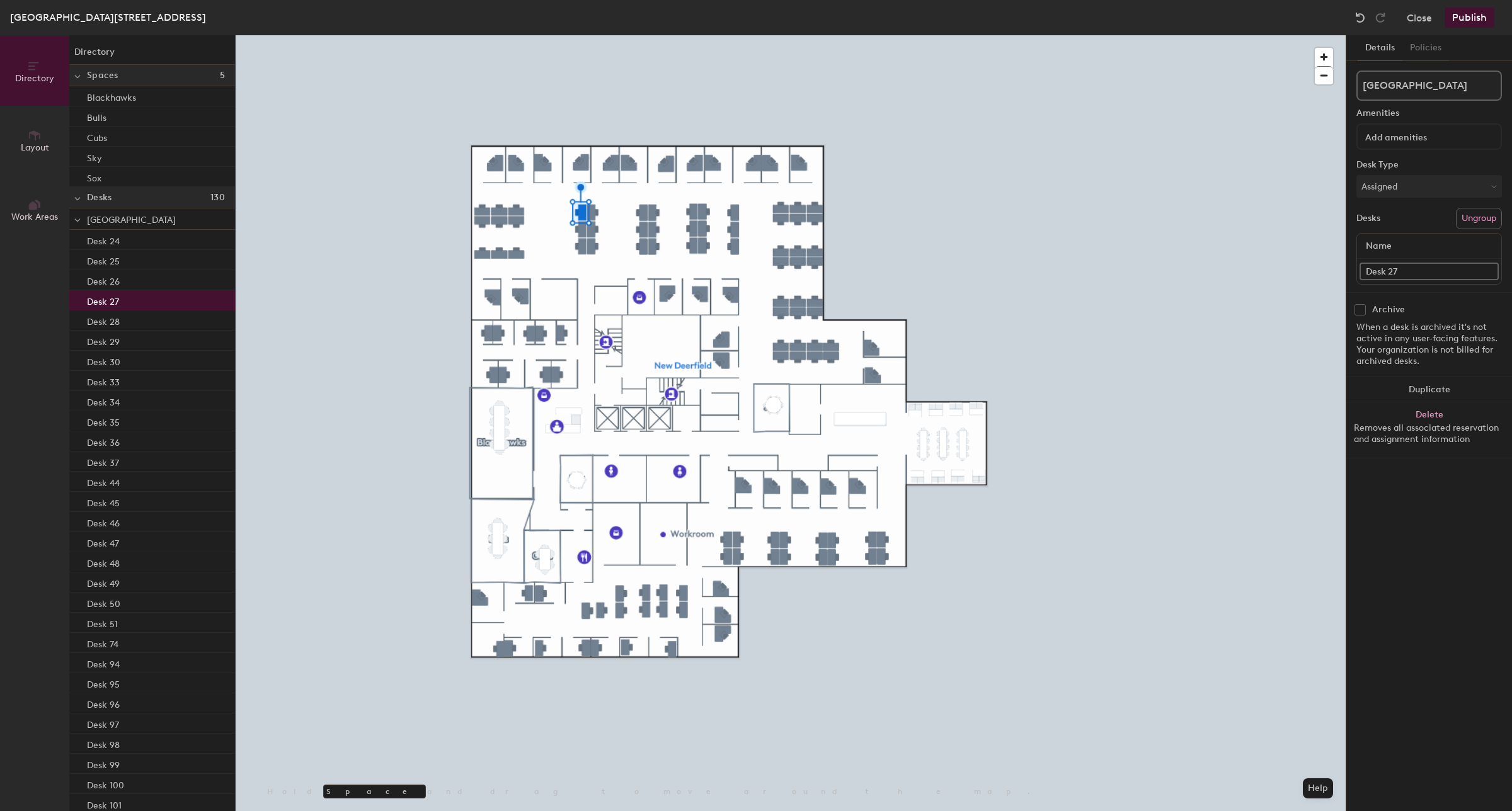
click at [119, 294] on div "Desk 27" at bounding box center [152, 300] width 166 height 20
click at [121, 316] on div "Desk 28" at bounding box center [152, 320] width 166 height 20
click at [126, 348] on div "Desk 29" at bounding box center [152, 340] width 166 height 20
click at [121, 392] on div "Desk 34" at bounding box center [152, 401] width 166 height 20
click at [118, 439] on p "Desk 36" at bounding box center [103, 441] width 33 height 15
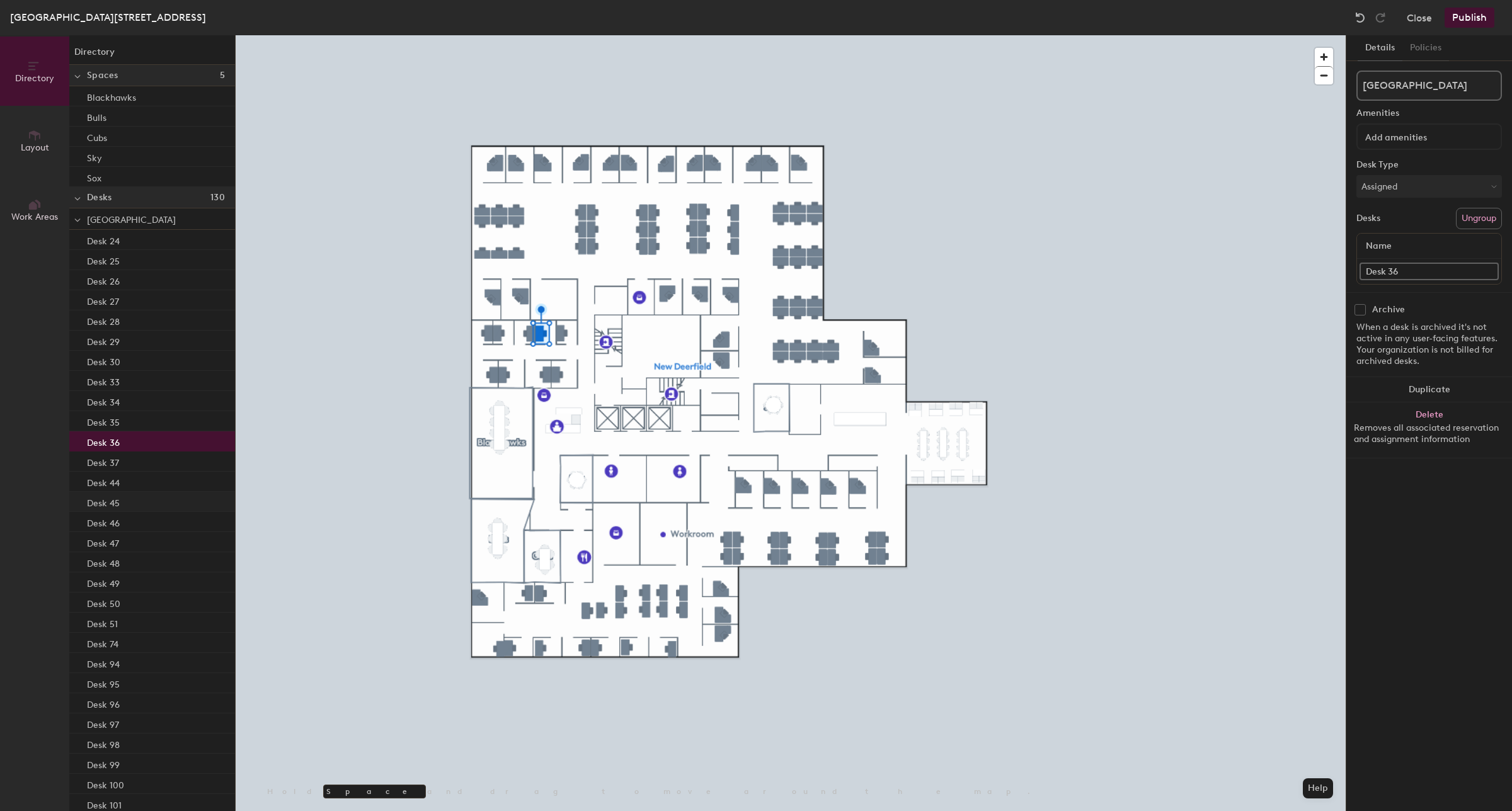
click at [114, 499] on p "Desk 45" at bounding box center [103, 501] width 33 height 15
click at [115, 538] on p "Desk 47" at bounding box center [103, 542] width 32 height 15
click at [112, 584] on p "Desk 49" at bounding box center [103, 582] width 33 height 15
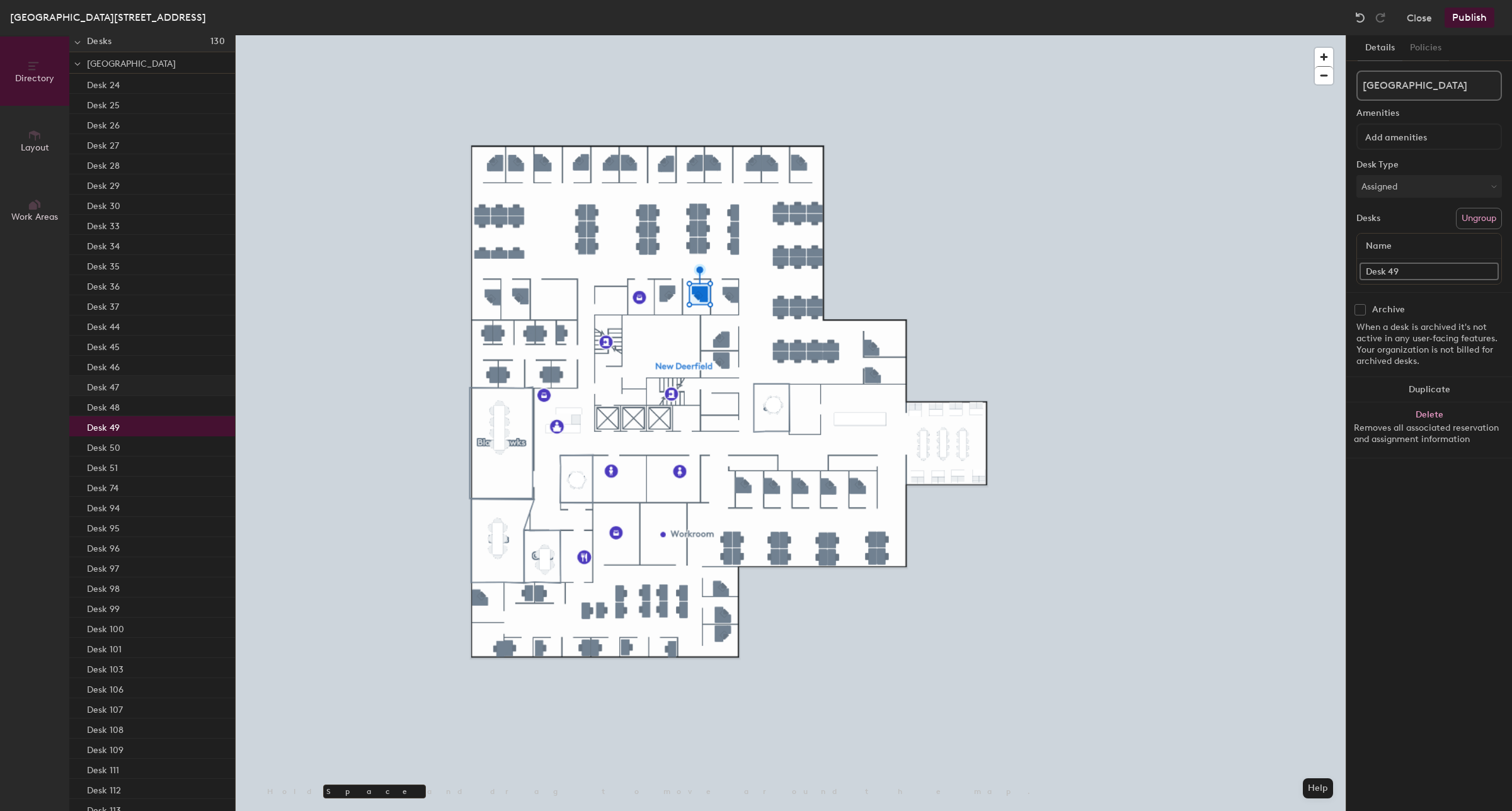
scroll to position [158, 0]
click at [93, 487] on p "Desk 74" at bounding box center [103, 485] width 31 height 15
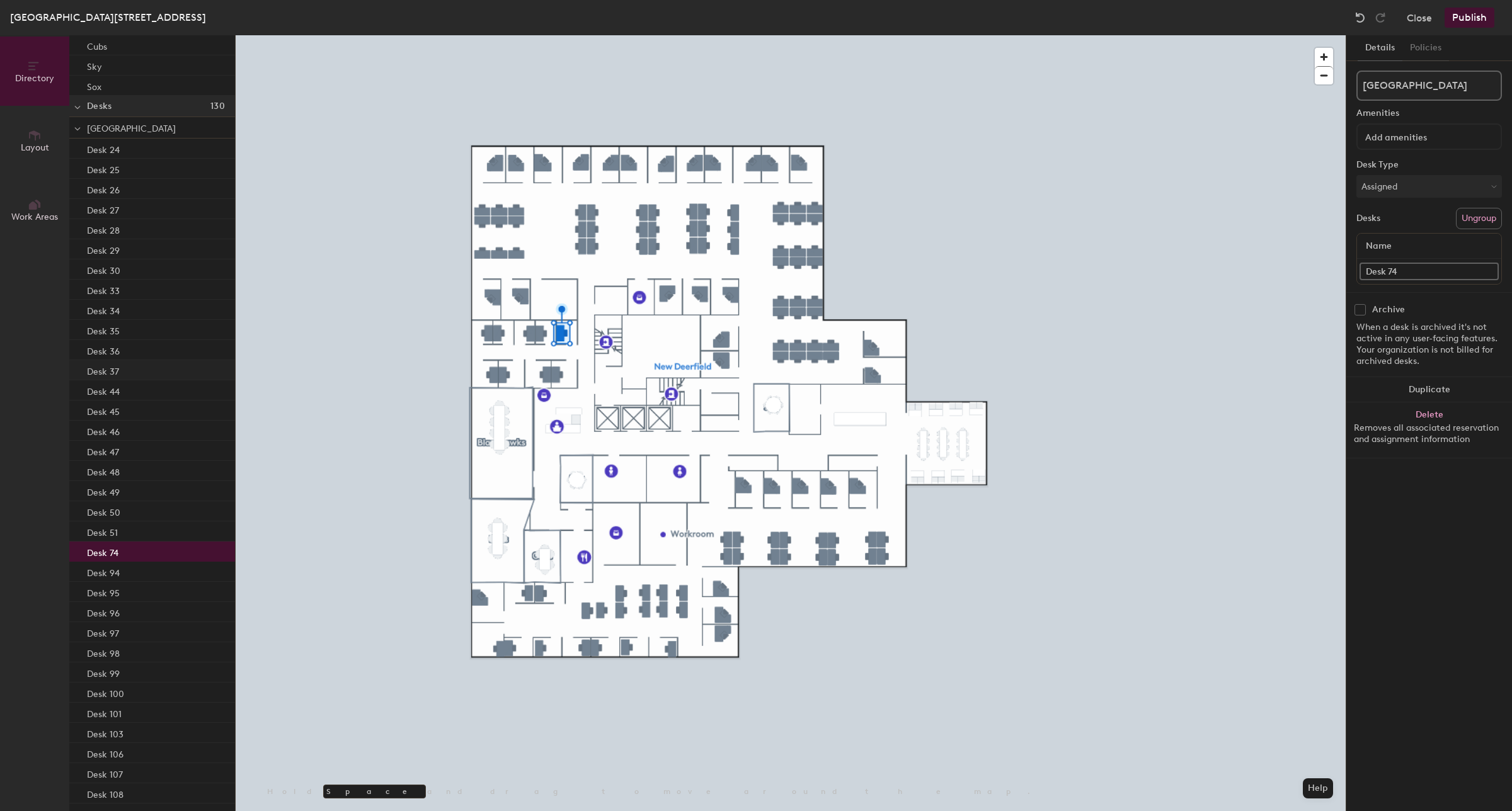
scroll to position [0, 0]
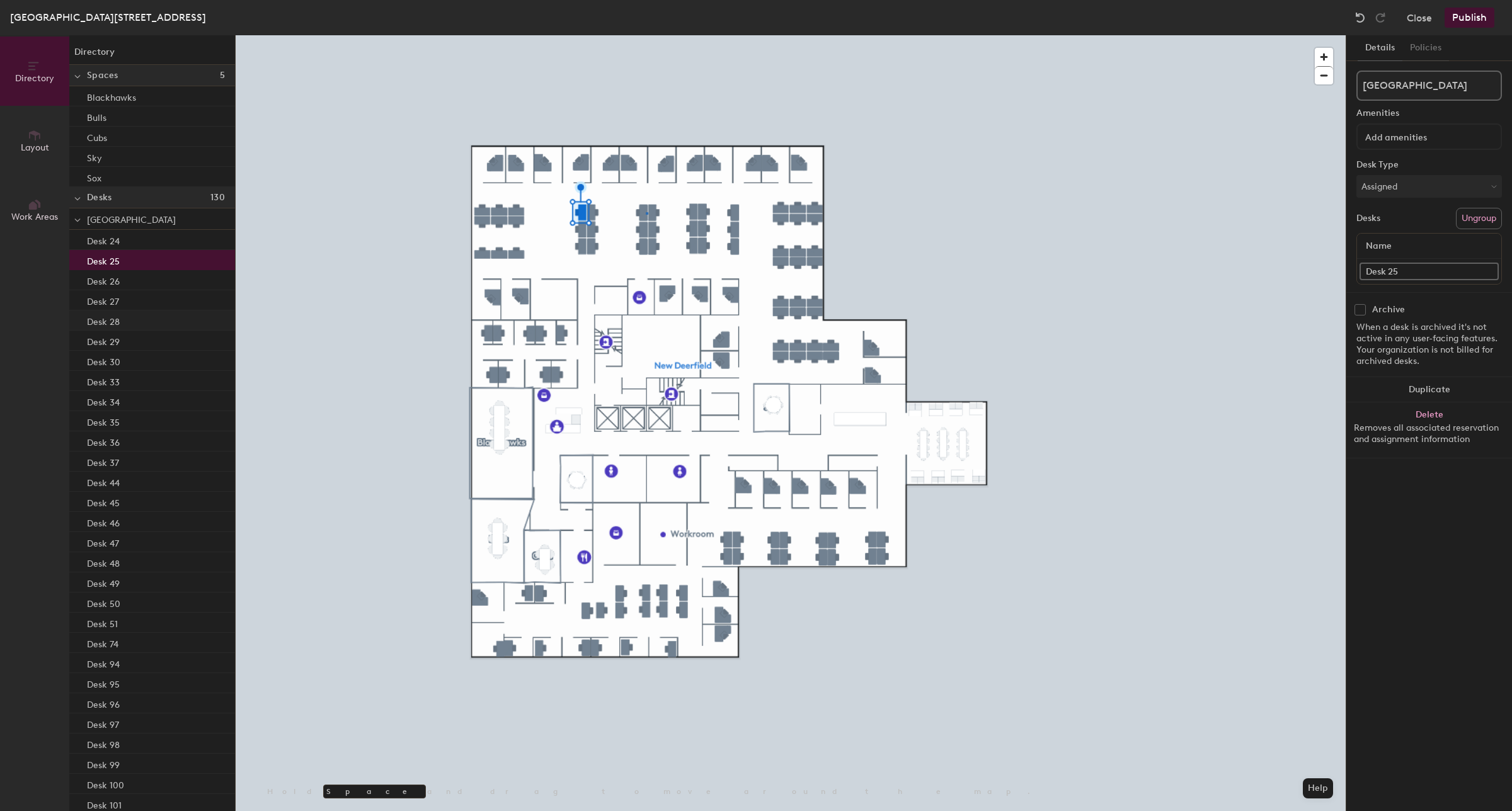
click at [646, 36] on div at bounding box center [791, 36] width 1110 height 0
drag, startPoint x: 1454, startPoint y: 270, endPoint x: 1356, endPoint y: 275, distance: 98.1
click at [1356, 275] on div "Name Hotel Desk 129-07" at bounding box center [1429, 259] width 146 height 52
click at [1270, 268] on div "Directory Layout Work Areas Directory Spaces 5 Blackhawks Bulls Cubs Sky Sox De…" at bounding box center [756, 423] width 1512 height 776
paste input "Hotel Desk 129-07"
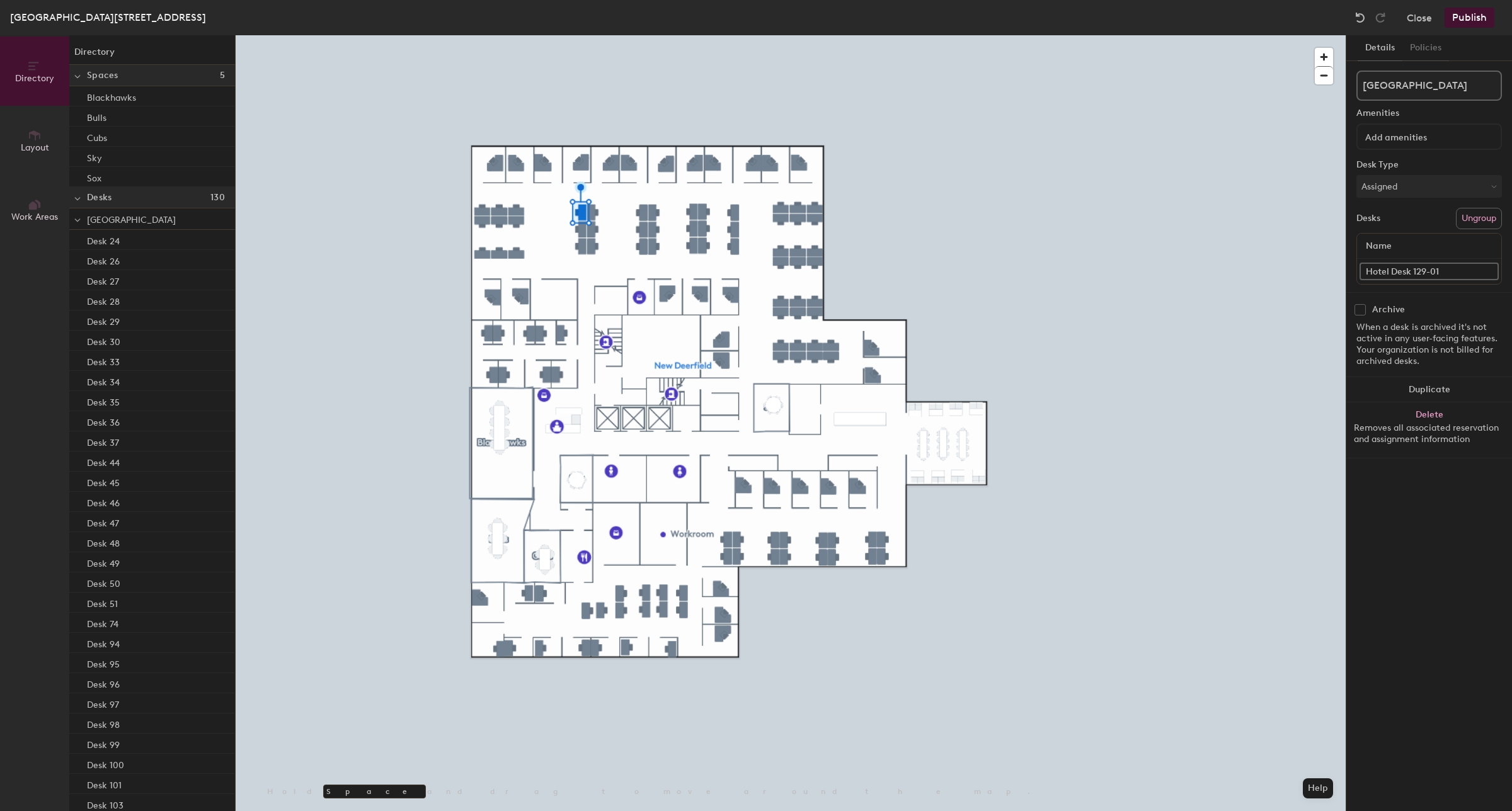
type input "Hotel Desk 129-01"
click at [1331, 270] on div "Directory Layout Work Areas Directory Spaces 5 Blackhawks Bulls Cubs Sky Sox De…" at bounding box center [756, 423] width 1512 height 776
paste input "Hotel Desk 129-0"
type input "Hotel Desk 129-02"
click at [1270, 271] on div "Directory Layout Work Areas Directory Spaces 5 Blackhawks Bulls Cubs Sky Sox De…" at bounding box center [756, 423] width 1512 height 776
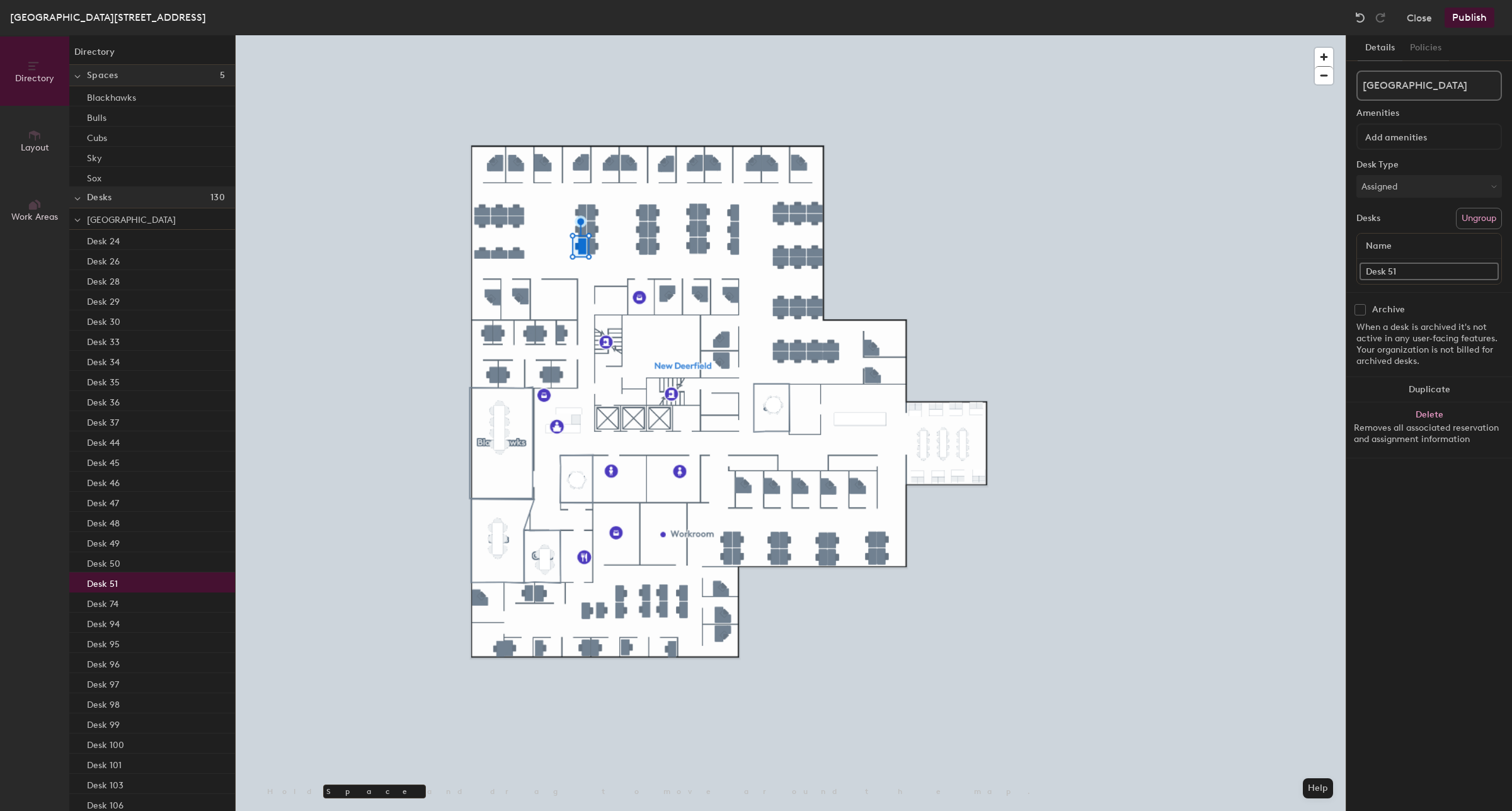
paste input "Hotel Desk 129-07"
type input "Hotel Desk 129-03"
drag, startPoint x: 1411, startPoint y: 271, endPoint x: 1352, endPoint y: 296, distance: 64.1
click at [517, 36] on div at bounding box center [791, 36] width 1110 height 0
click at [1290, 276] on div "Directory Layout Work Areas Directory Spaces 5 Blackhawks Bulls Cubs Sky Sox De…" at bounding box center [756, 423] width 1512 height 776
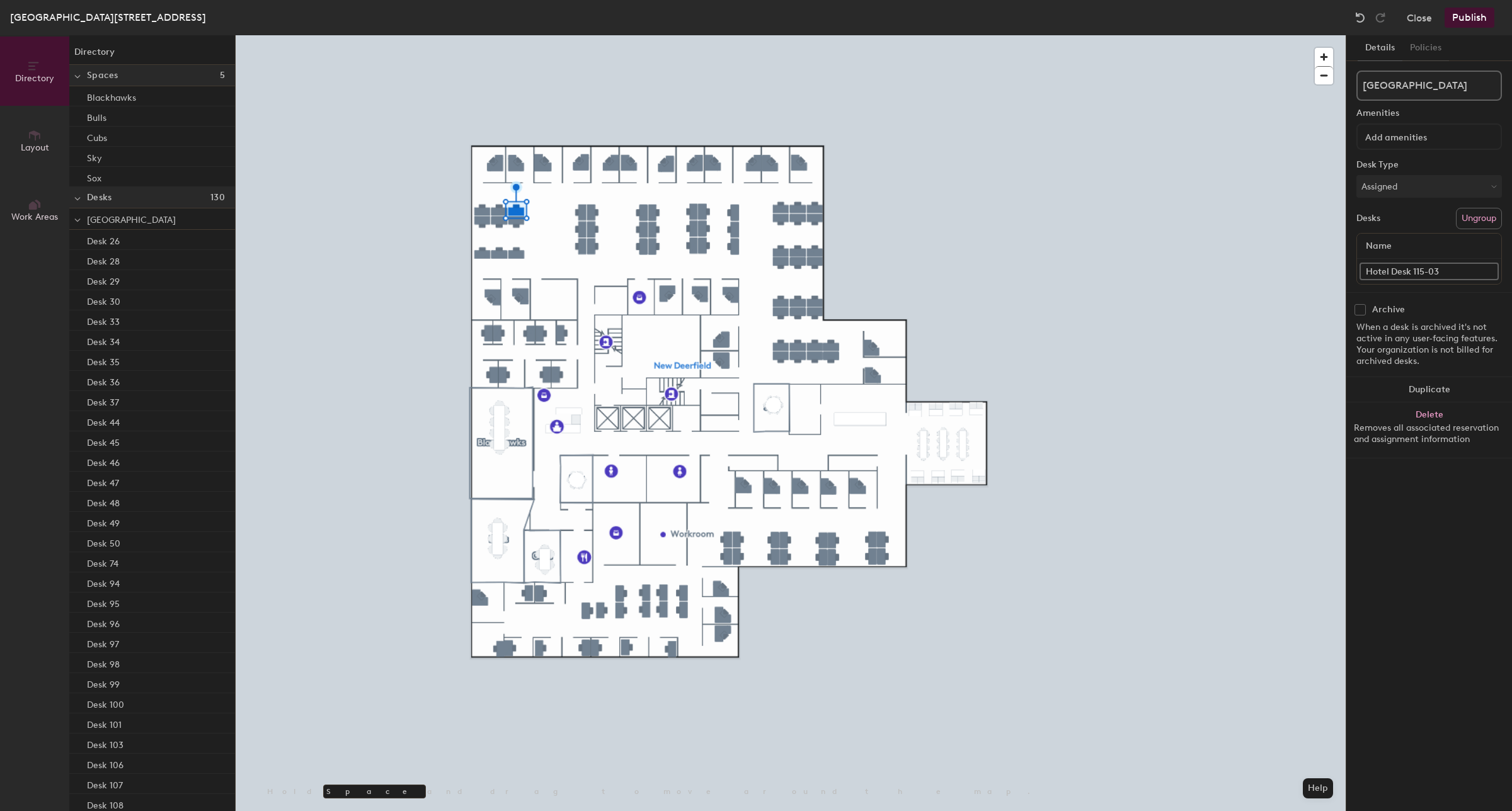
type input "Hotel Desk 115-03"
click at [1320, 264] on div "Directory Layout Work Areas Directory Spaces 5 Blackhawks Bulls Cubs Sky Sox De…" at bounding box center [756, 423] width 1512 height 776
paste input "Hotel Desk 115-03"
type input "Hotel Desk 115-02"
click at [1322, 269] on div "Directory Layout Work Areas Directory Spaces 5 Blackhawks Bulls Cubs Sky Sox De…" at bounding box center [756, 423] width 1512 height 776
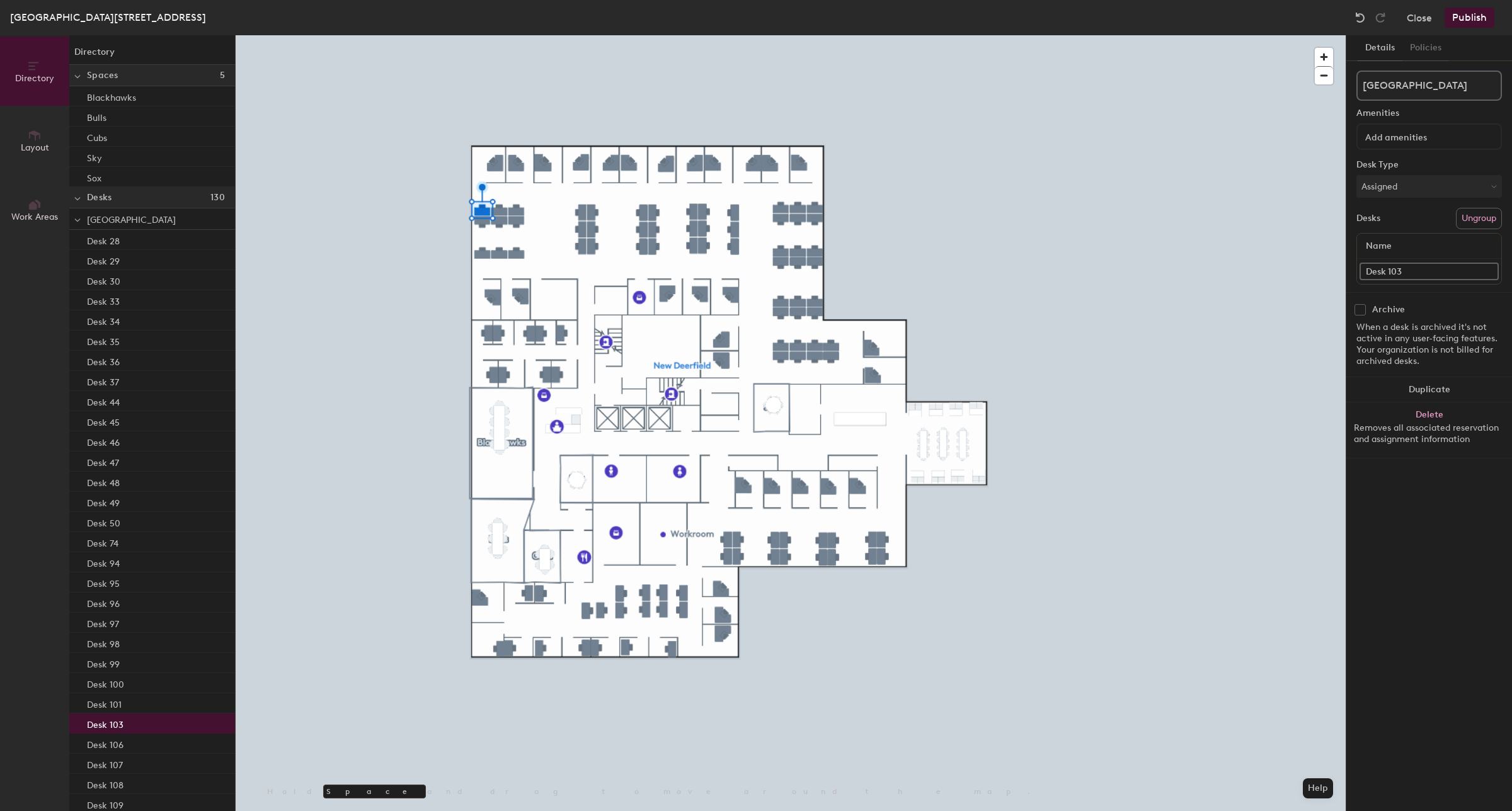
paste input "Hotel Desk 115-"
type input "Hotel Desk 115-01"
click at [1302, 262] on div "Directory Layout Work Areas Directory Spaces 5 Blackhawks Bulls Cubs Sky Sox De…" at bounding box center [756, 423] width 1512 height 776
paste input "Hotel Desk 115-03"
type input "Hotel Desk 115-04"
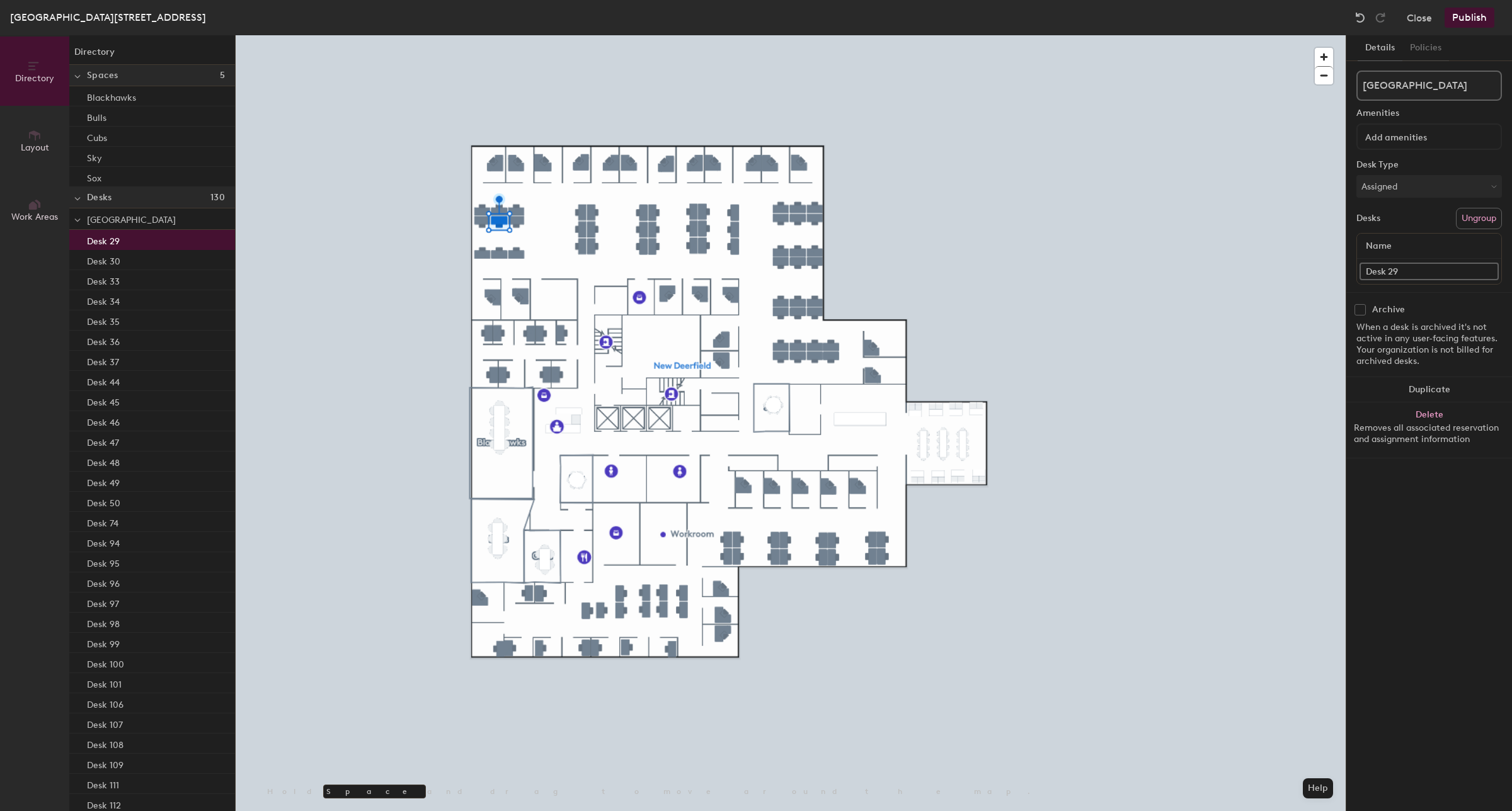
click at [1267, 268] on div "Directory Layout Work Areas Directory Spaces 5 Blackhawks Bulls Cubs Sky Sox De…" at bounding box center [756, 423] width 1512 height 776
paste input "Hotel Desk 115-03"
type input "Hotel Desk 115-05"
click at [1305, 268] on div "Directory Layout Work Areas Directory Spaces 5 Blackhawks Bulls Cubs Sky Sox De…" at bounding box center [756, 423] width 1512 height 776
paste input "Hotel Desk 115-03"
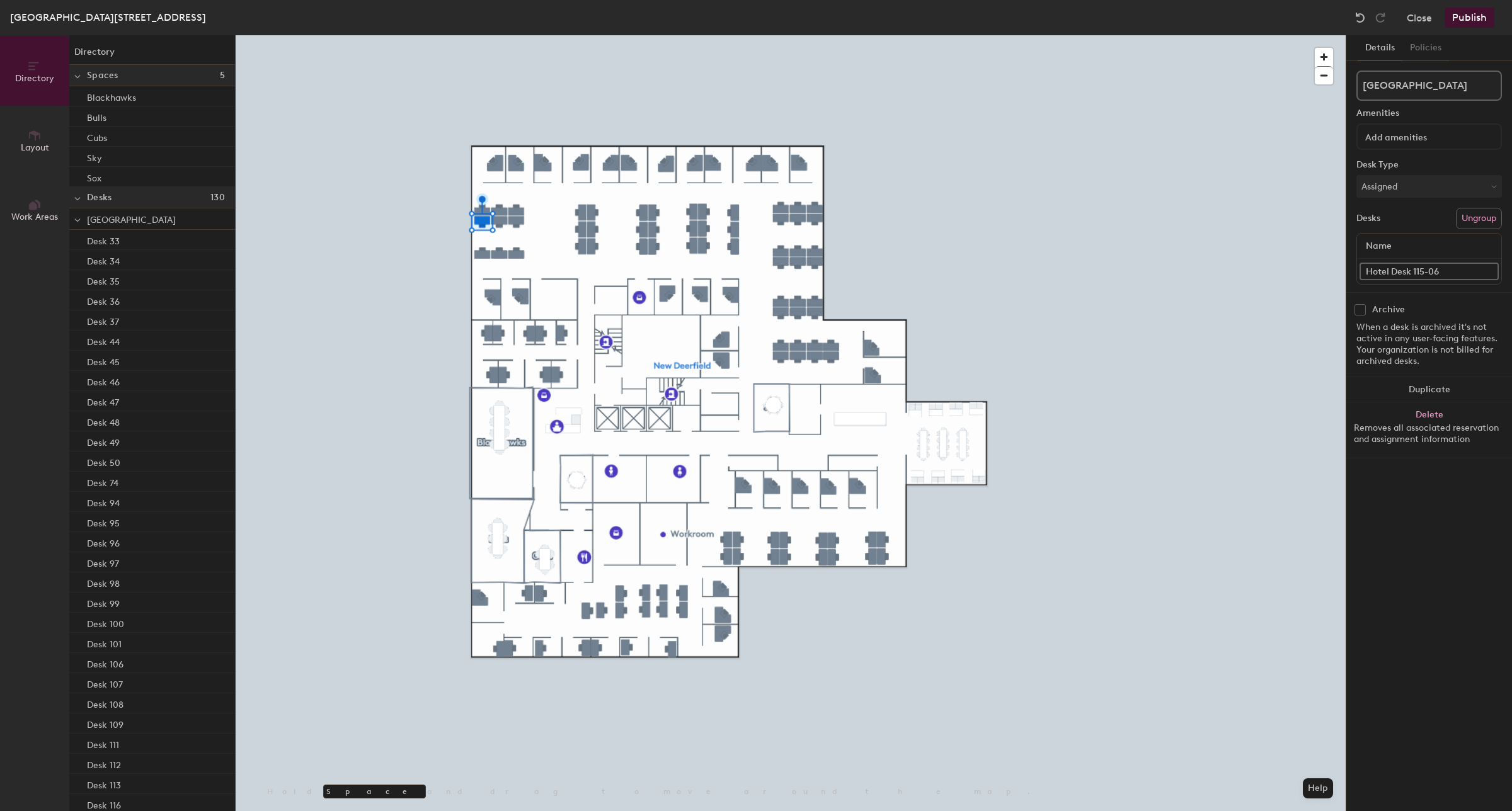
type input "Hotel Desk 115-06"
click at [1317, 277] on div "Directory Layout Work Areas Directory Spaces 5 Blackhawks Bulls Cubs Sky Sox De…" at bounding box center [756, 423] width 1512 height 776
paste input "Hotel Desk 115-03"
type input "Hotel Desk 115-09"
click at [498, 36] on div at bounding box center [791, 36] width 1110 height 0
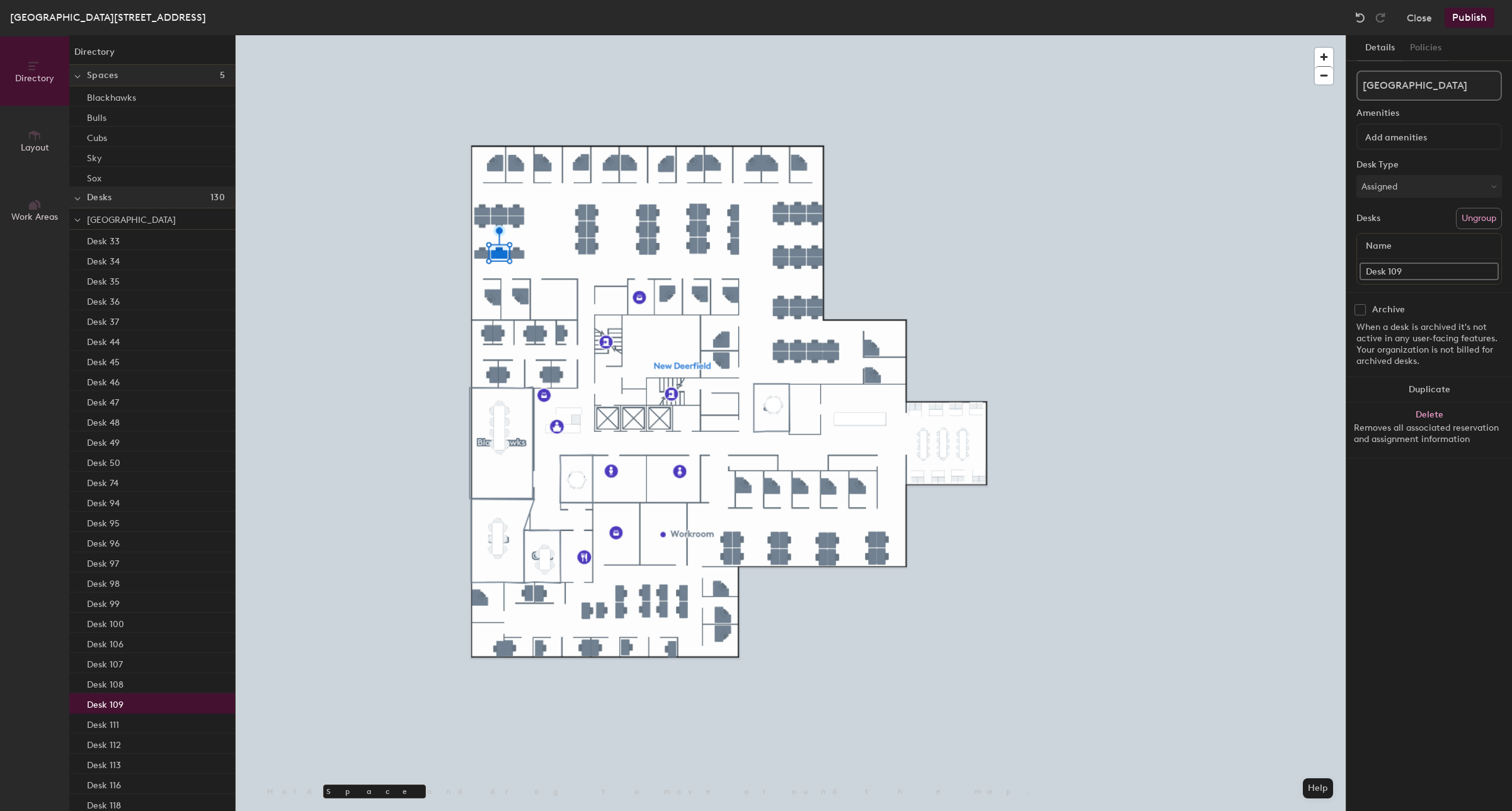
click at [1288, 269] on div "Directory Layout Work Areas Directory Spaces 5 Blackhawks Bulls Cubs Sky Sox De…" at bounding box center [756, 423] width 1512 height 776
type input "F"
paste input "Hotel Desk 115-03"
type input "Hotel Desk 115-08"
click at [1254, 271] on div "Directory Layout Work Areas Directory Spaces 5 Blackhawks Bulls Cubs Sky Sox De…" at bounding box center [756, 423] width 1512 height 776
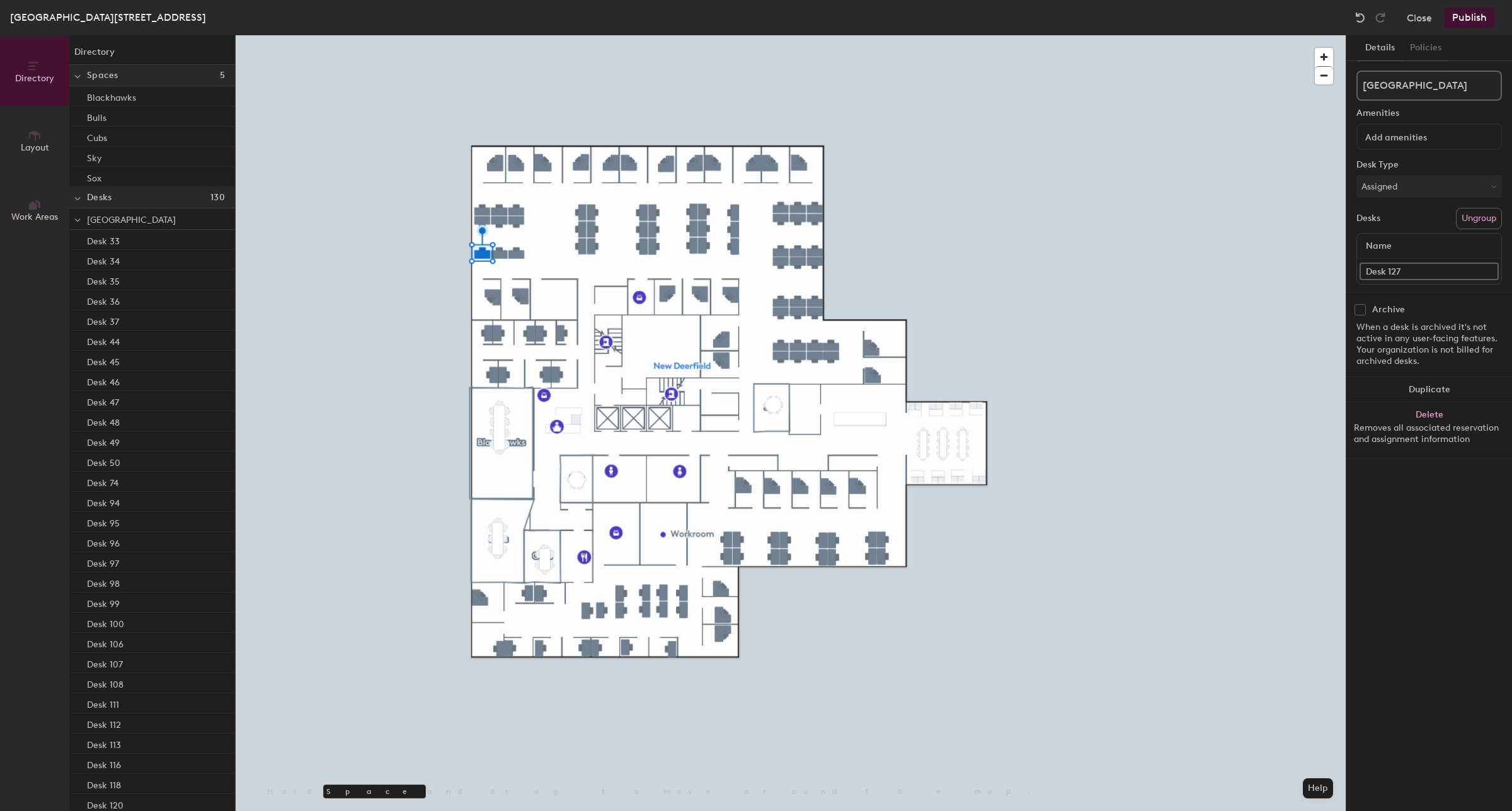
paste input "Hotel Desk 115-03"
type input "Hotel Desk 115-07"
